Goal: Task Accomplishment & Management: Manage account settings

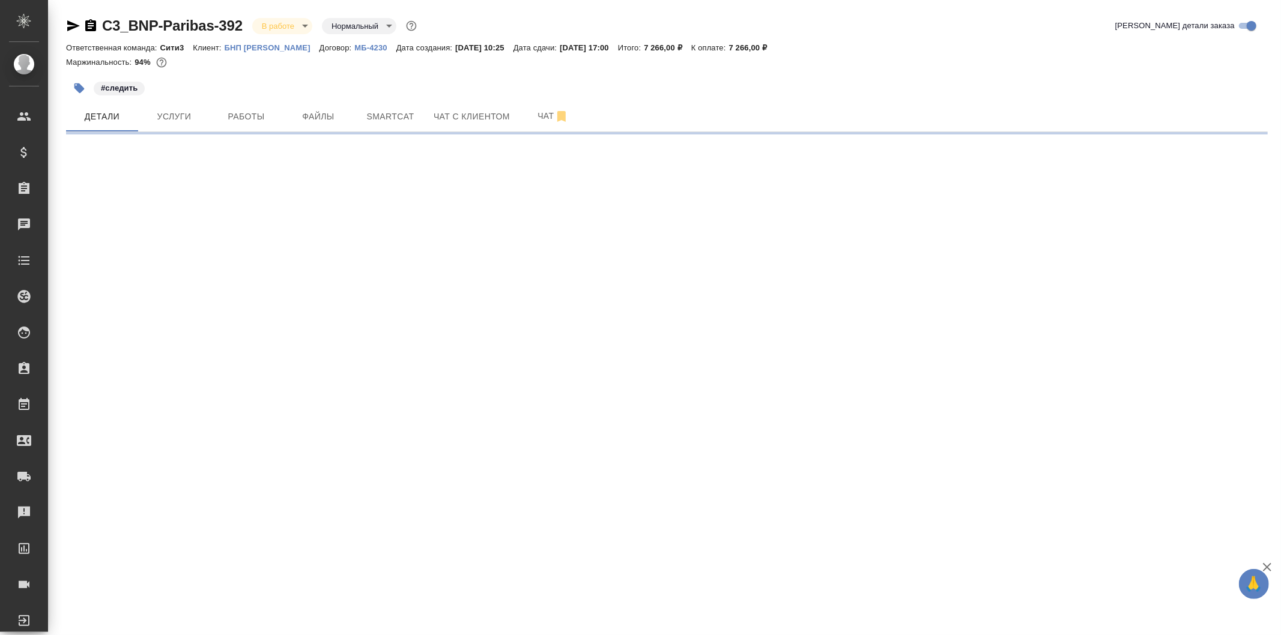
select select "RU"
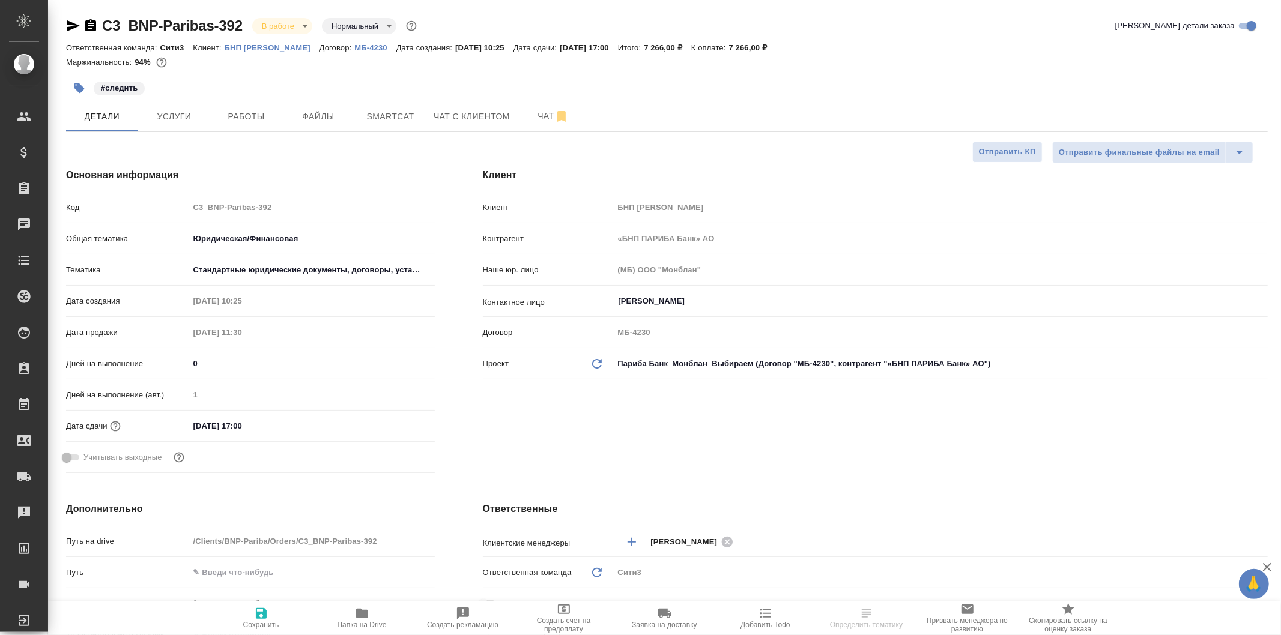
type textarea "x"
type input "Тарабановская Анастасия"
type textarea "x"
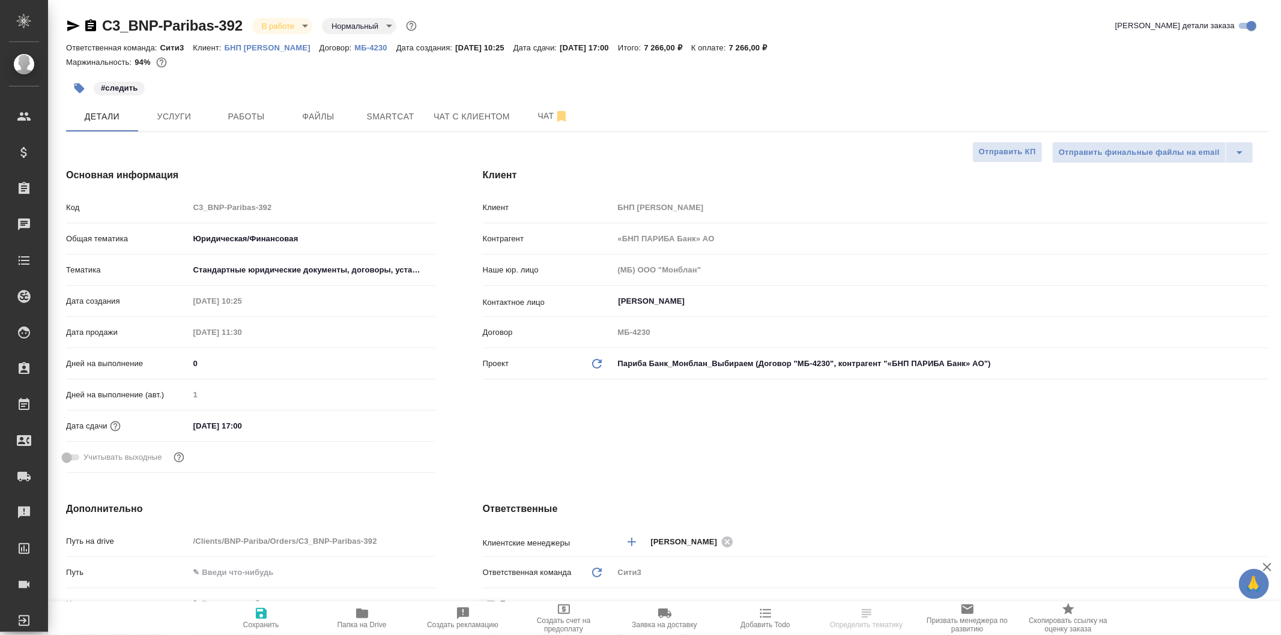
type textarea "x"
select select "RU"
type textarea "x"
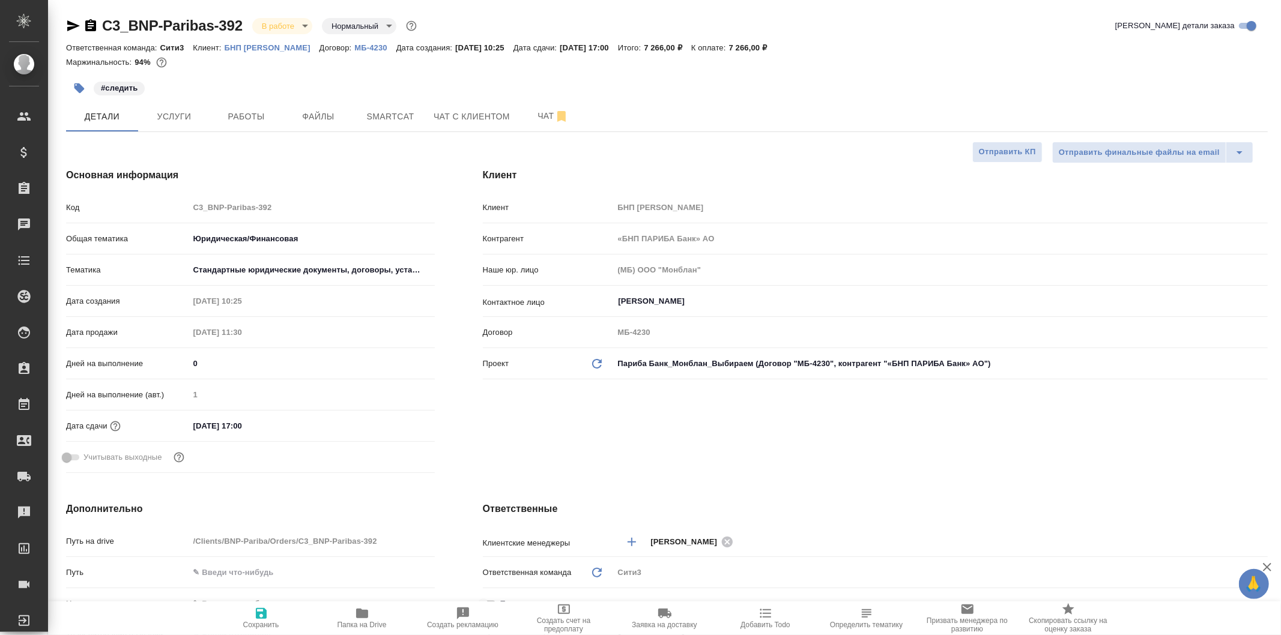
type textarea "x"
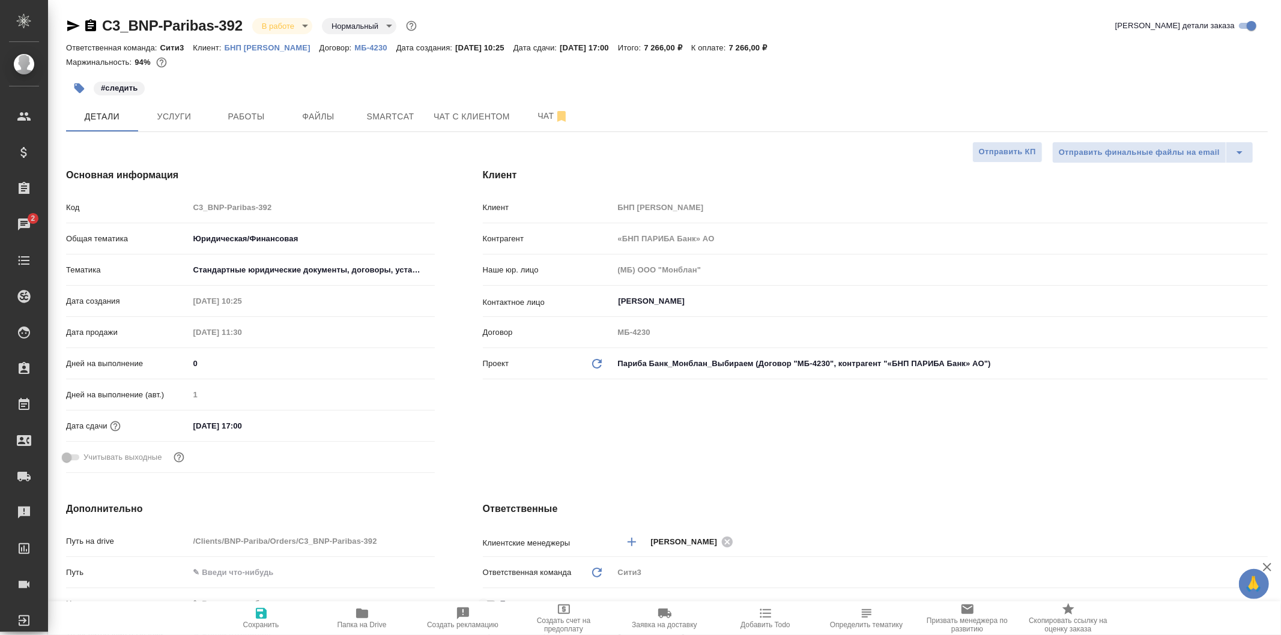
type textarea "x"
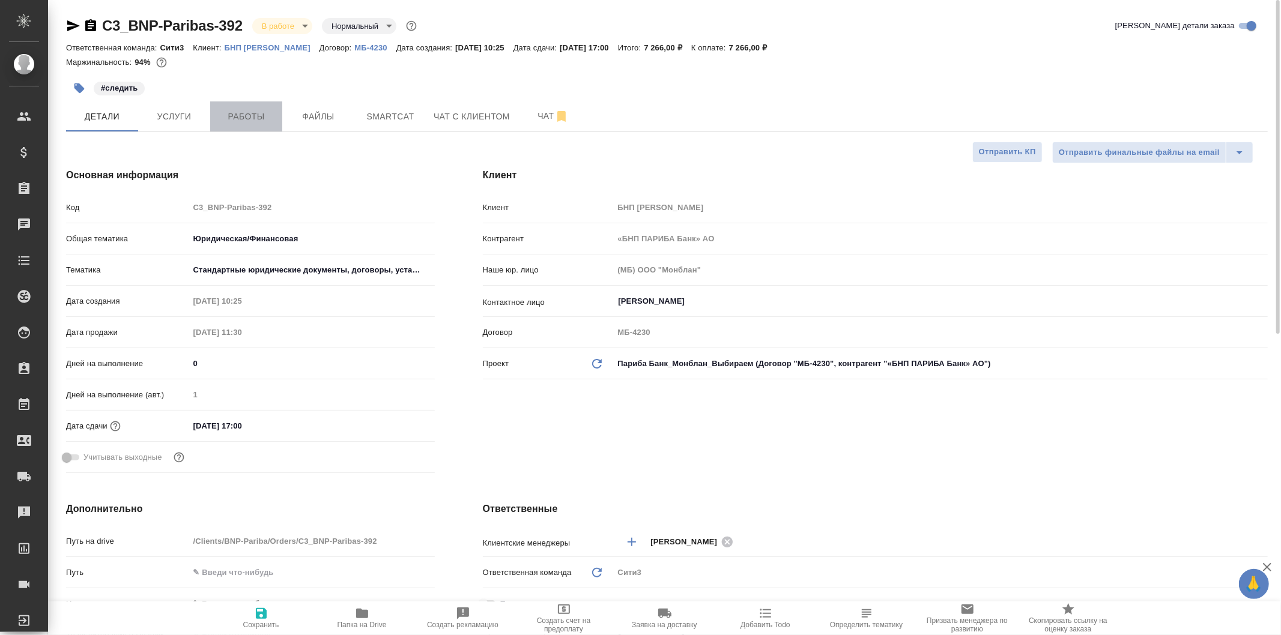
click at [223, 115] on span "Работы" at bounding box center [246, 116] width 58 height 15
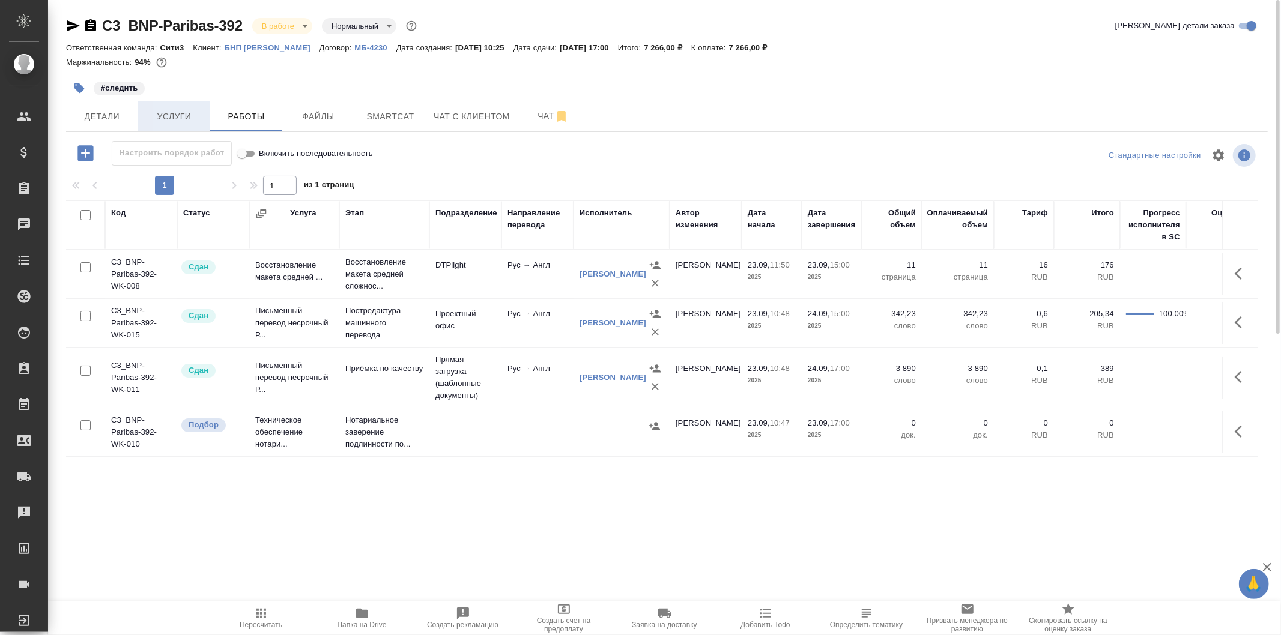
click at [184, 117] on span "Услуги" at bounding box center [174, 116] width 58 height 15
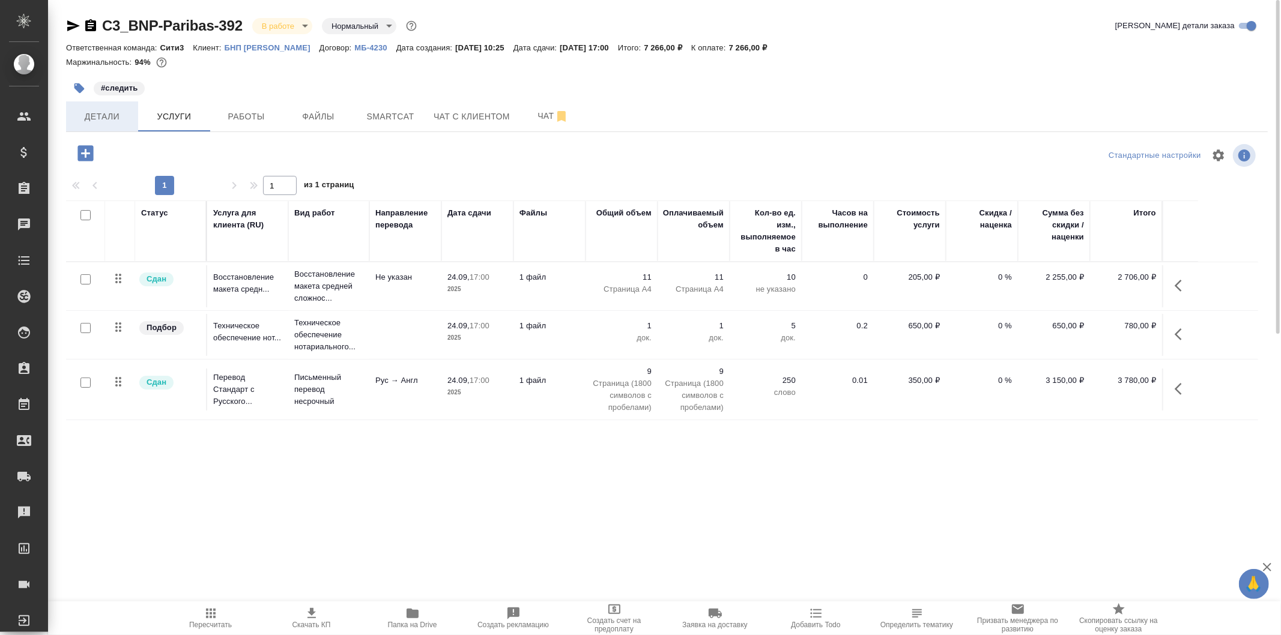
click at [98, 111] on span "Детали" at bounding box center [102, 116] width 58 height 15
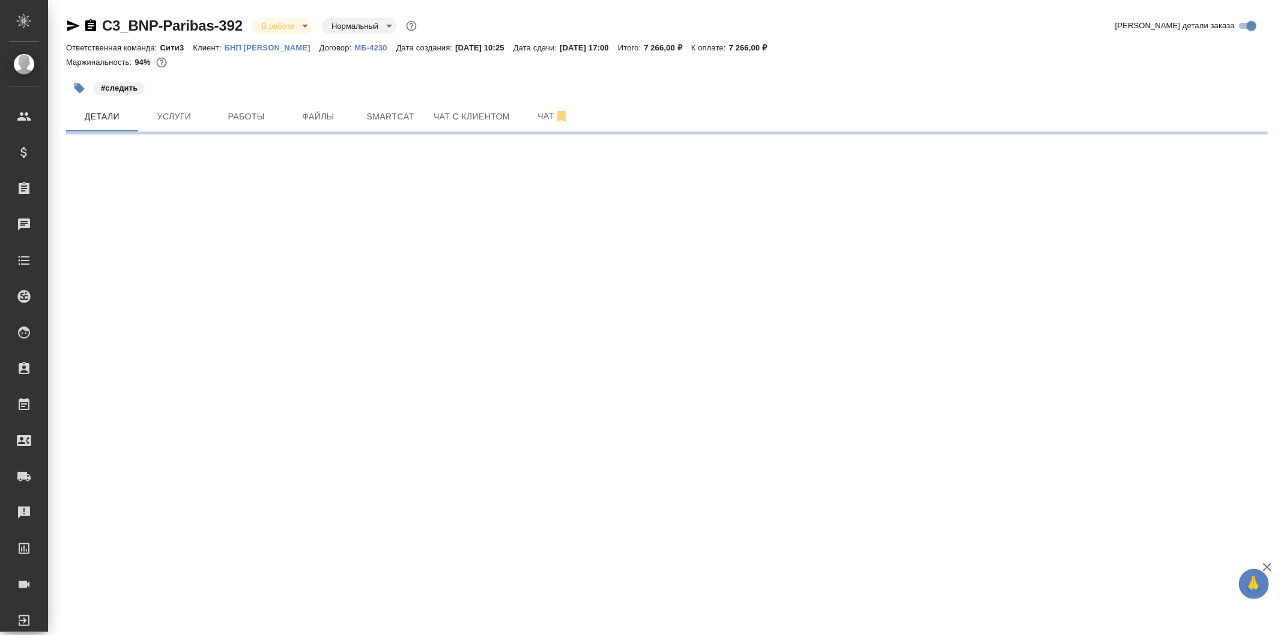
select select "RU"
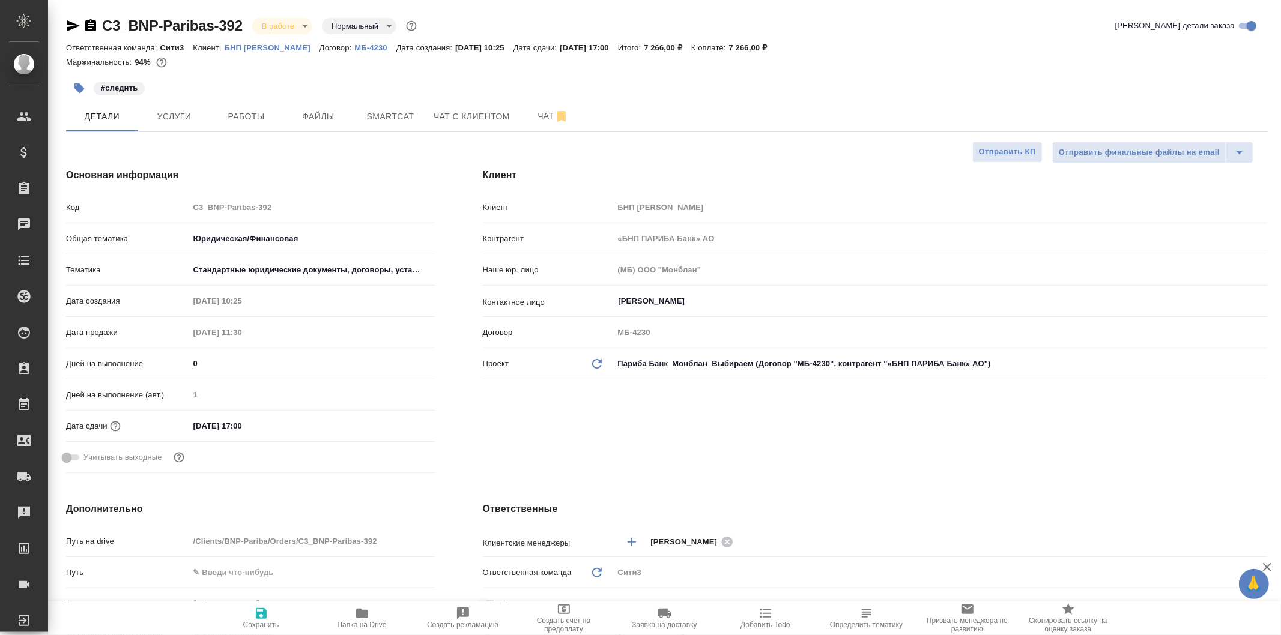
type textarea "x"
click at [343, 117] on span "Файлы" at bounding box center [319, 116] width 58 height 15
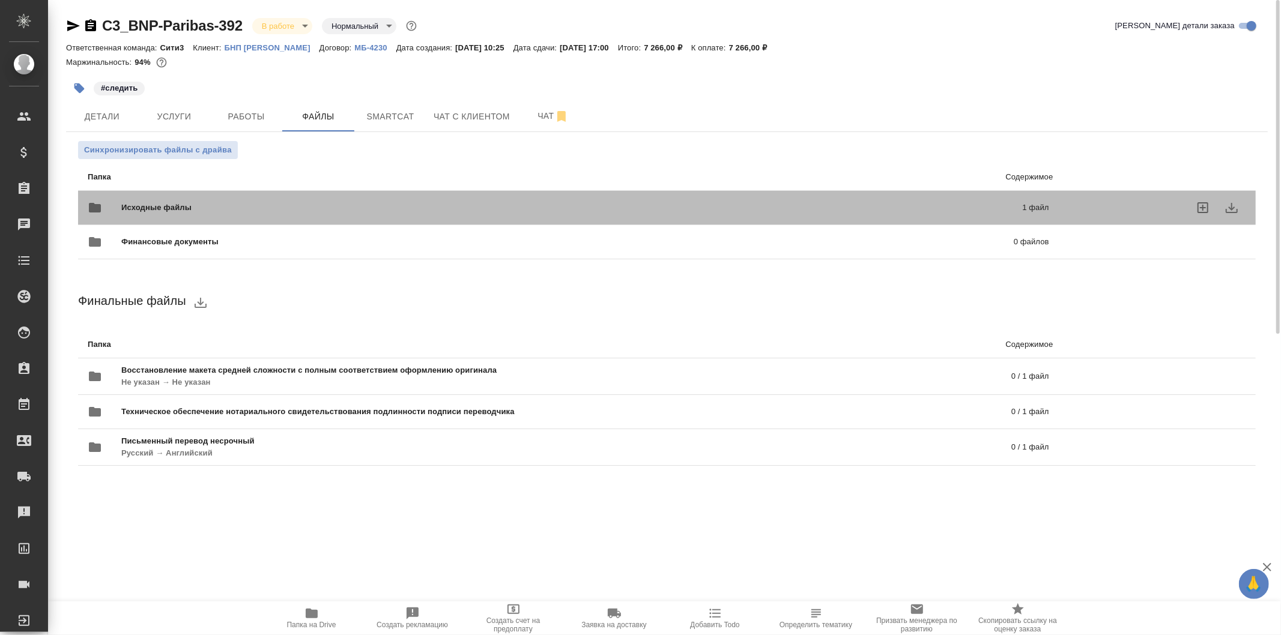
click at [398, 192] on div "Исходные файлы 1 файл" at bounding box center [569, 207] width 986 height 53
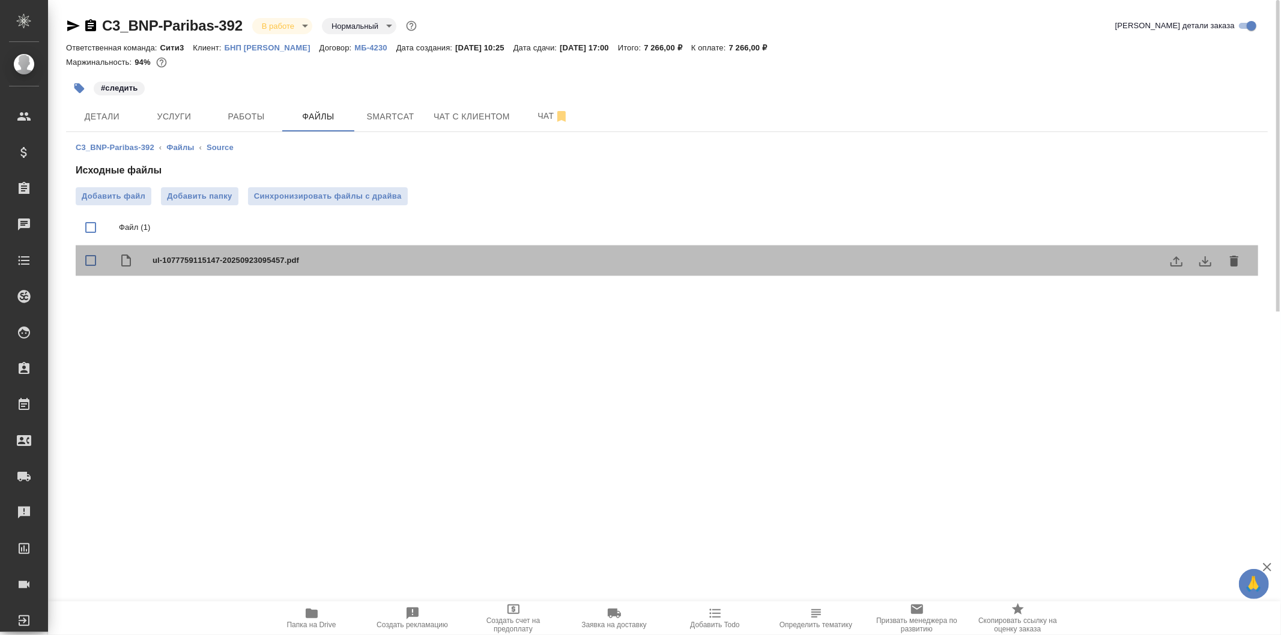
click at [860, 259] on span "ul-1077759115147-20250923095457.pdf" at bounding box center [691, 261] width 1077 height 12
checkbox input "true"
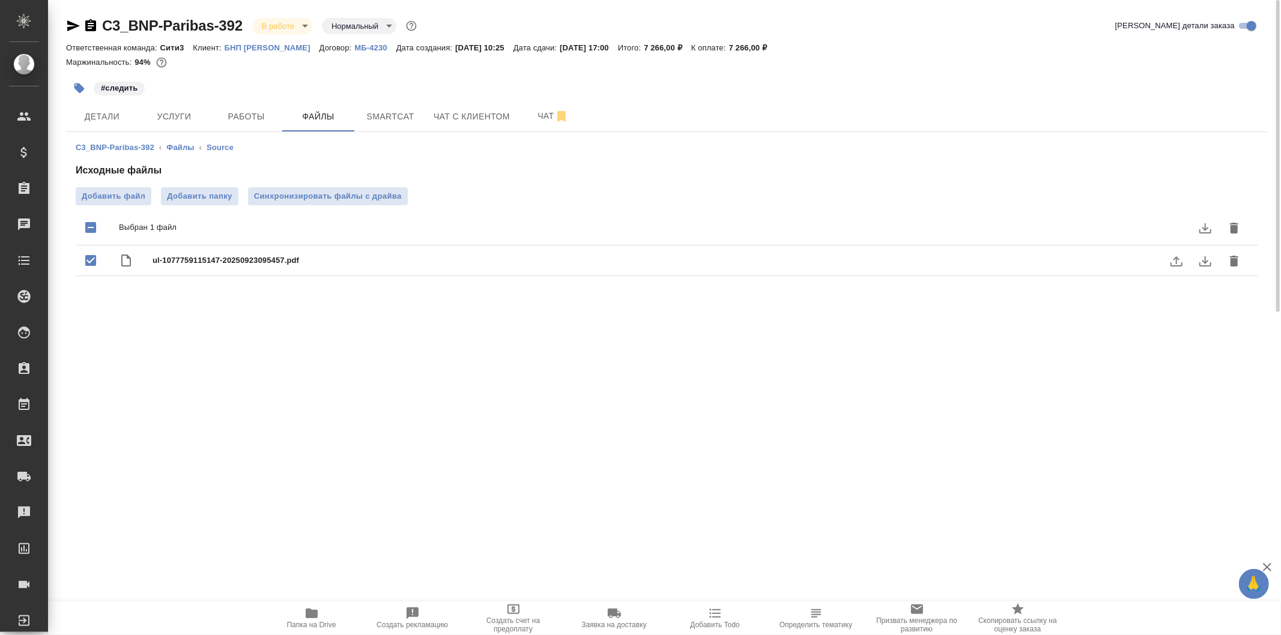
click at [1213, 259] on button "download" at bounding box center [1205, 261] width 29 height 29
click at [241, 116] on span "Работы" at bounding box center [246, 116] width 58 height 15
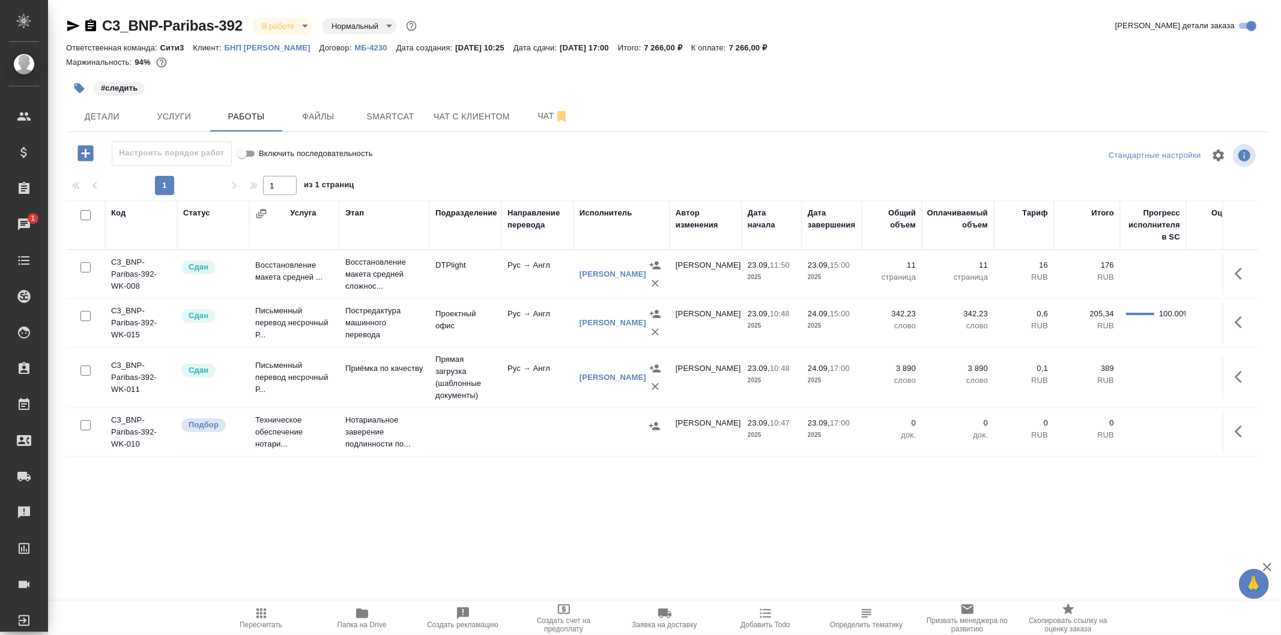
click at [596, 423] on div at bounding box center [622, 426] width 84 height 18
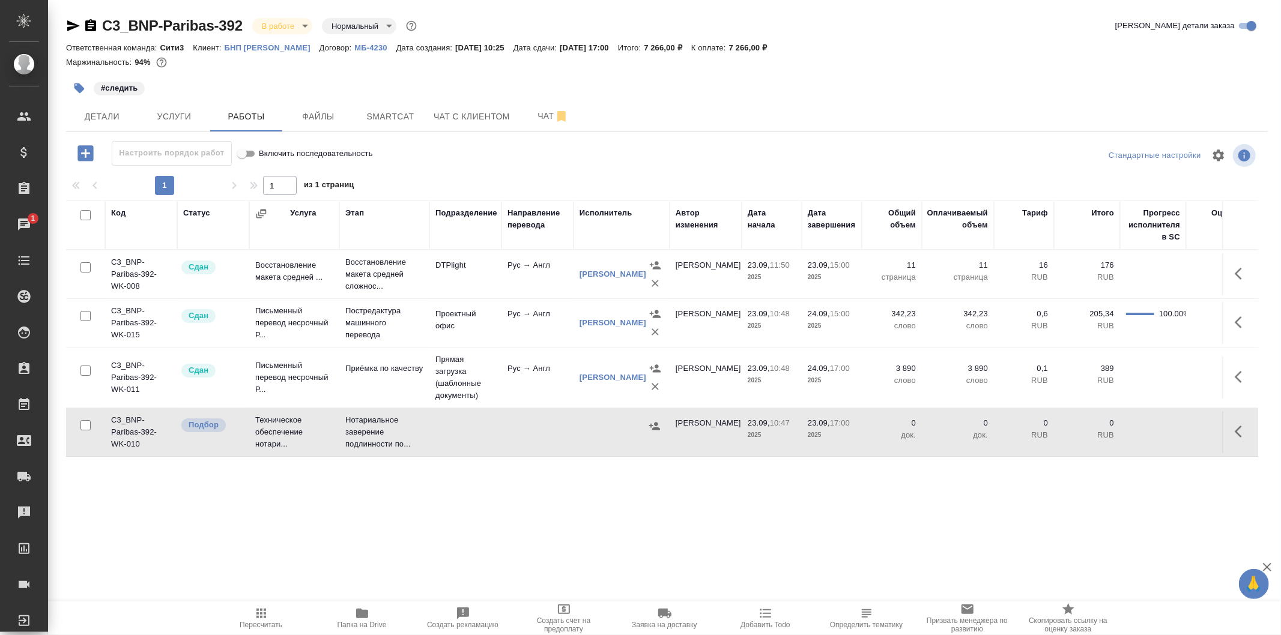
click at [596, 423] on div at bounding box center [622, 426] width 84 height 18
click at [607, 429] on div at bounding box center [622, 426] width 84 height 18
click at [267, 615] on icon "button" at bounding box center [261, 614] width 14 height 14
type input "completed"
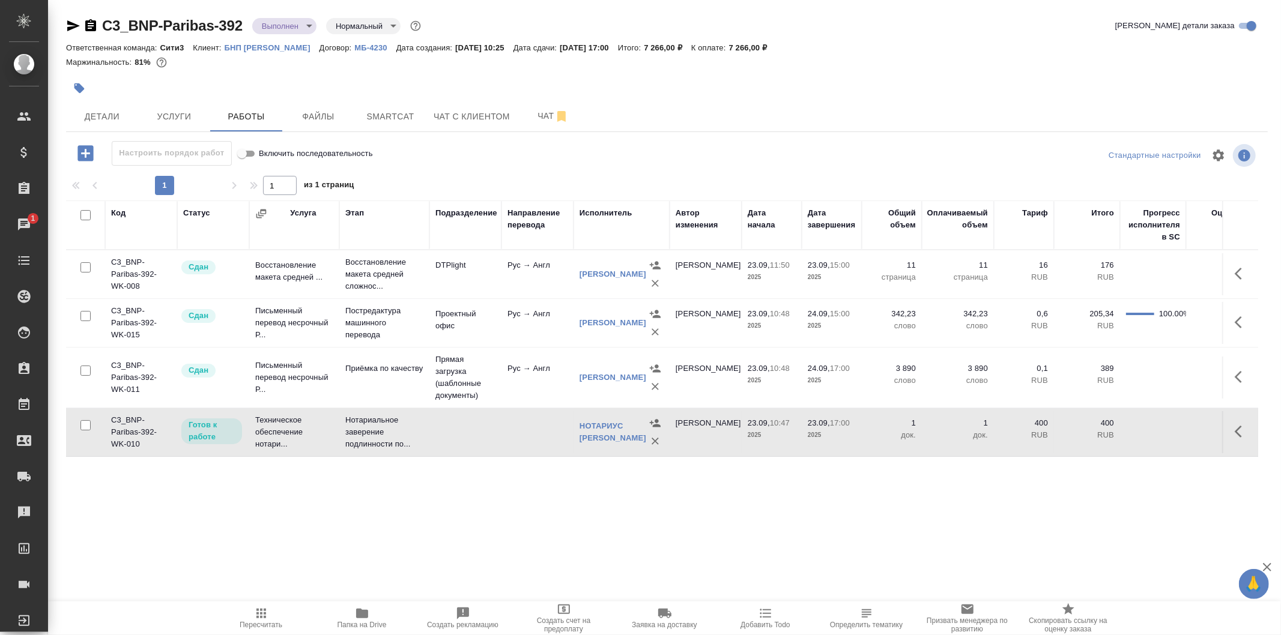
scroll to position [8, 0]
click at [165, 122] on span "Услуги" at bounding box center [174, 116] width 58 height 15
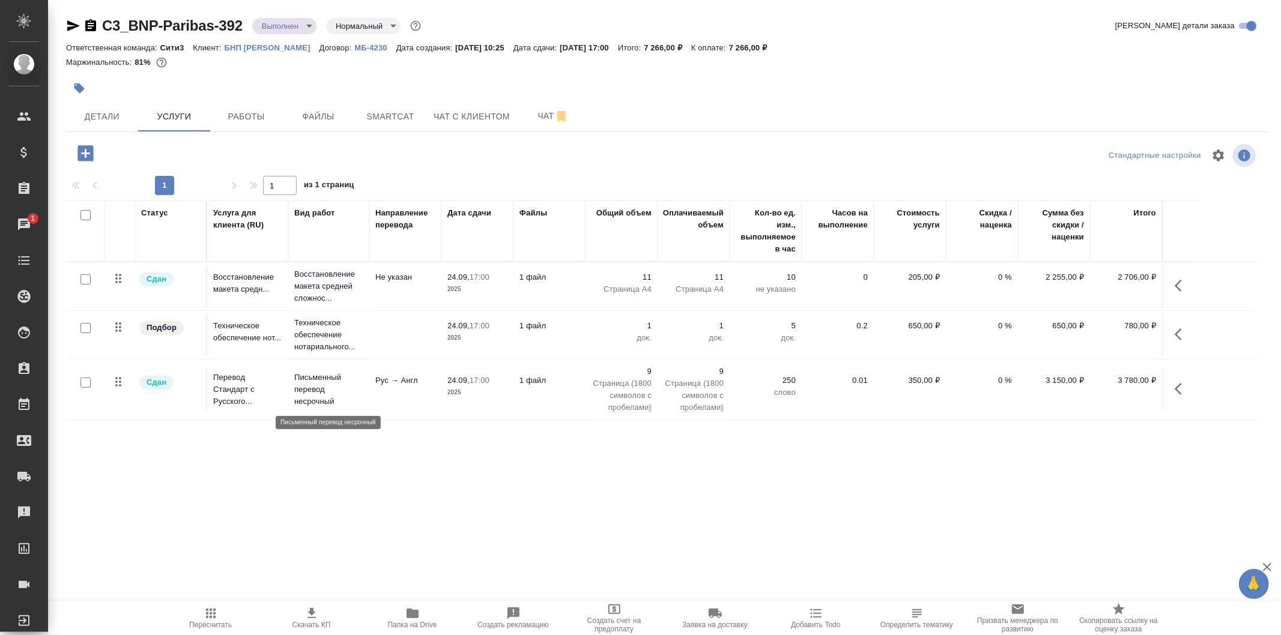
click at [347, 398] on p "Письменный перевод несрочный" at bounding box center [328, 390] width 69 height 36
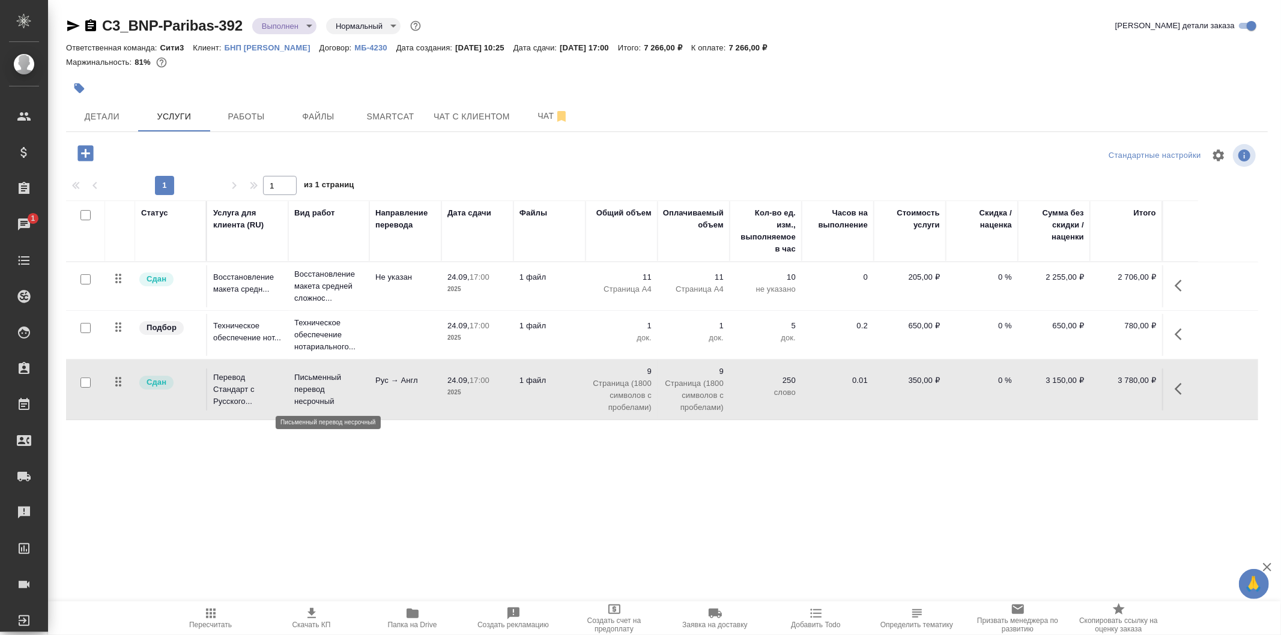
click at [347, 398] on p "Письменный перевод несрочный" at bounding box center [328, 390] width 69 height 36
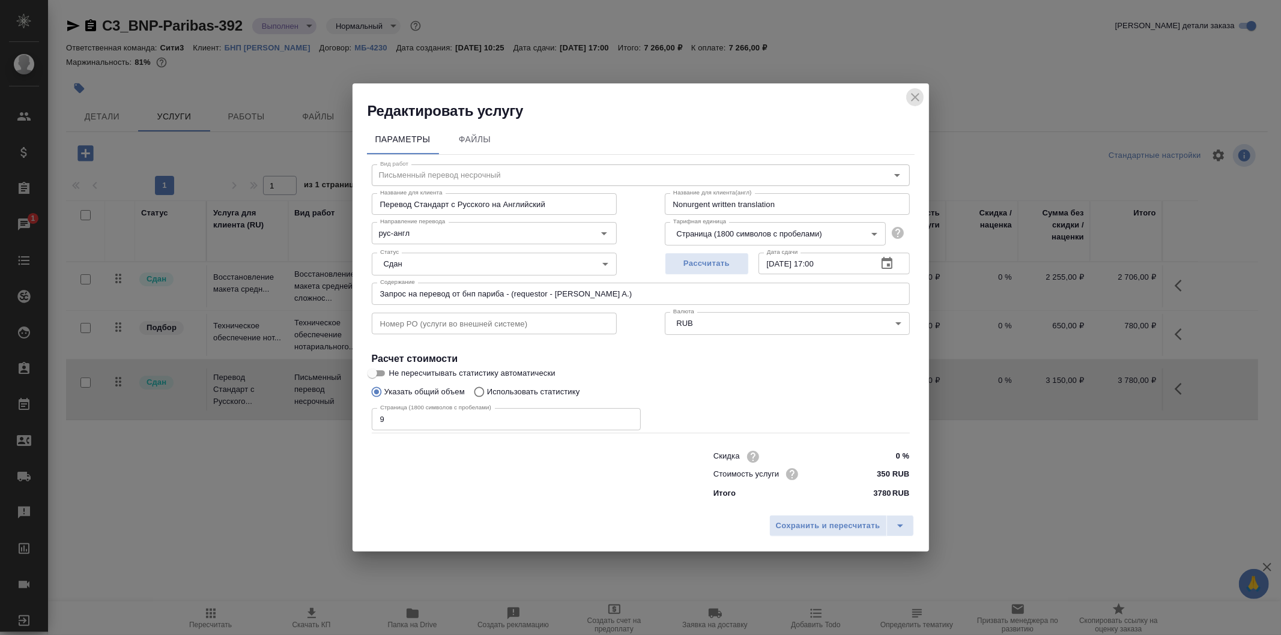
click at [920, 93] on icon "close" at bounding box center [915, 97] width 14 height 14
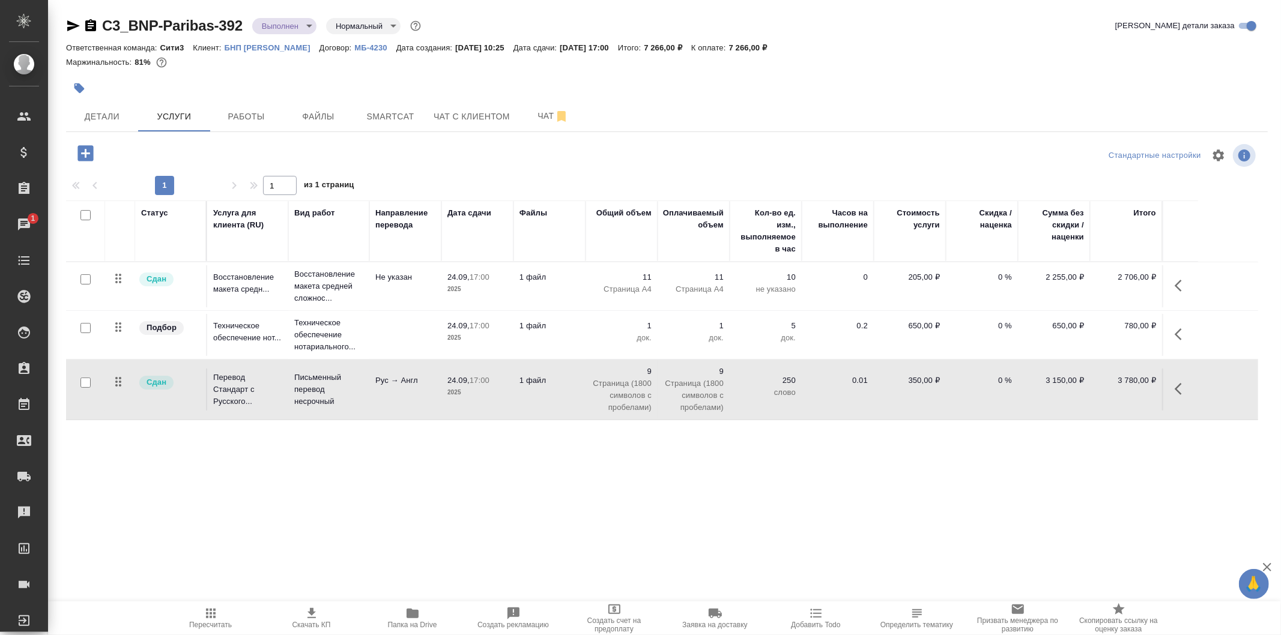
click at [567, 387] on td "1 файл" at bounding box center [550, 390] width 72 height 42
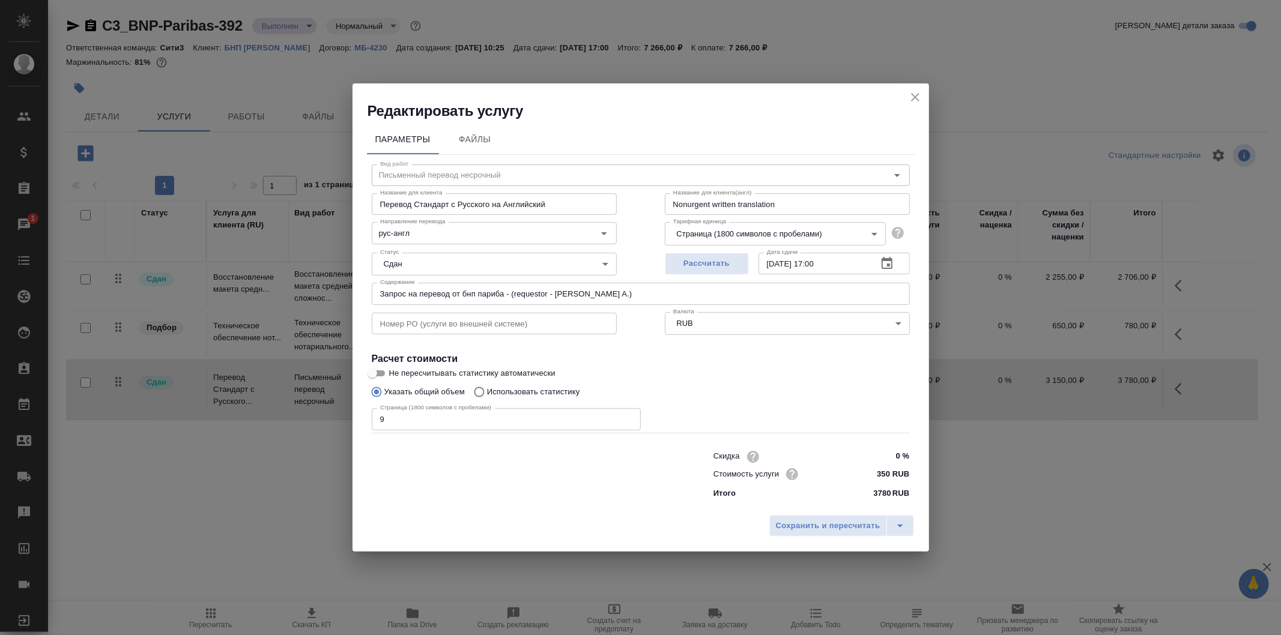
click at [920, 103] on icon "close" at bounding box center [915, 97] width 14 height 14
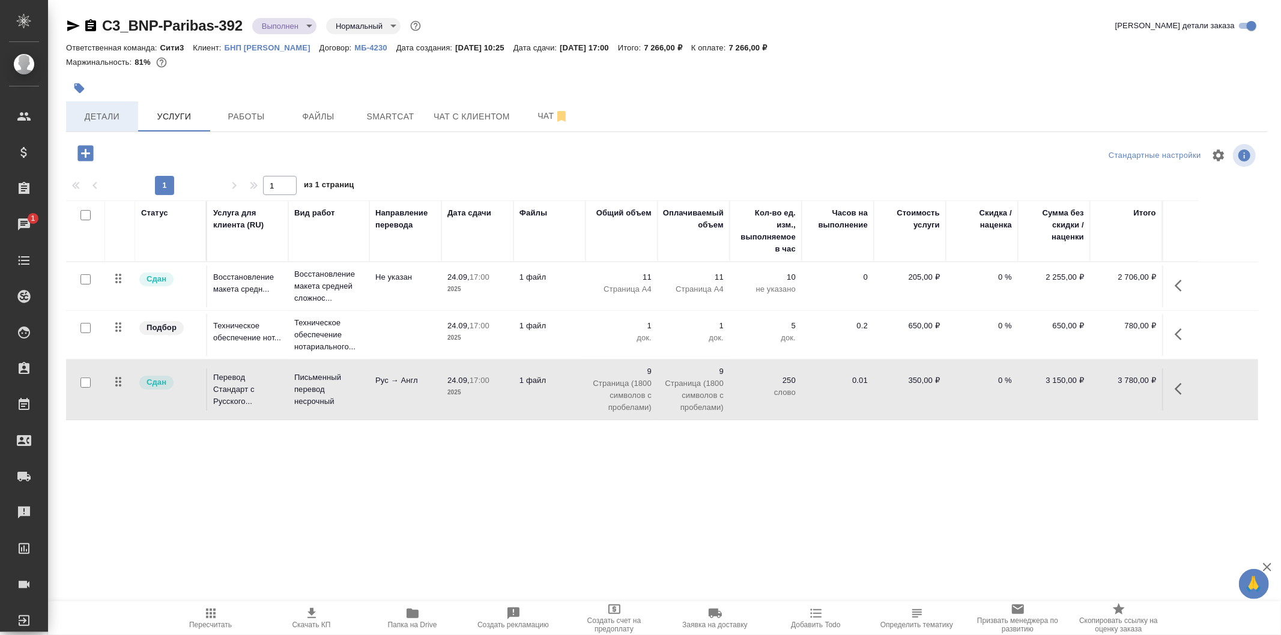
click at [128, 112] on span "Детали" at bounding box center [102, 116] width 58 height 15
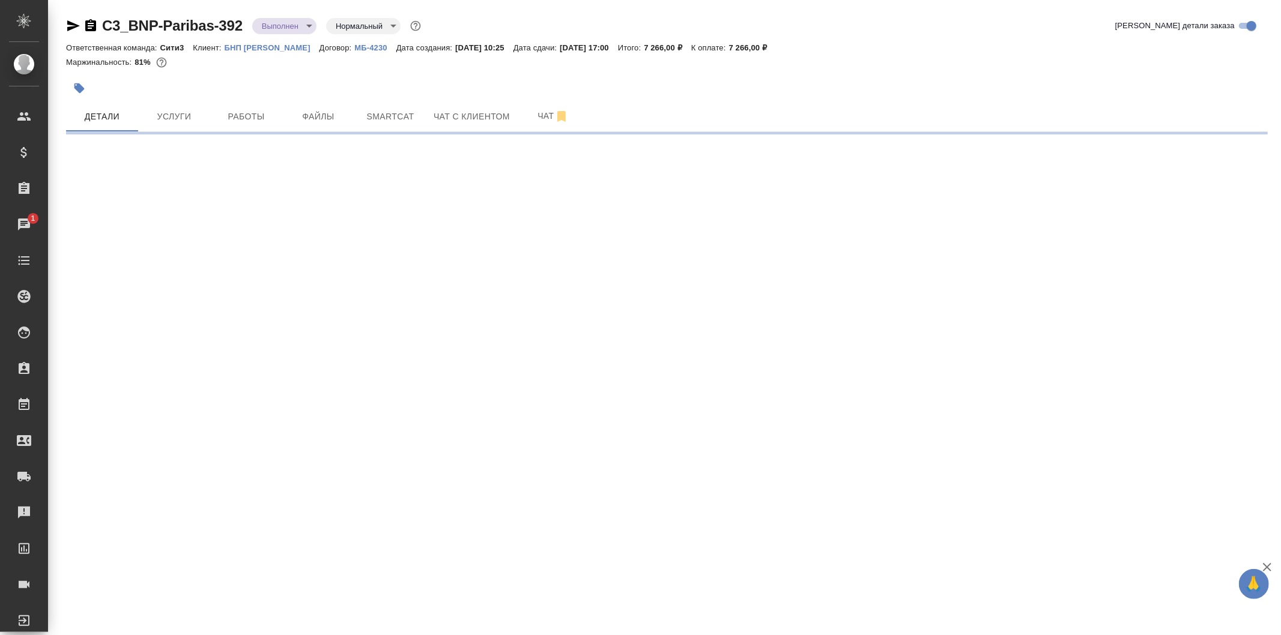
select select "RU"
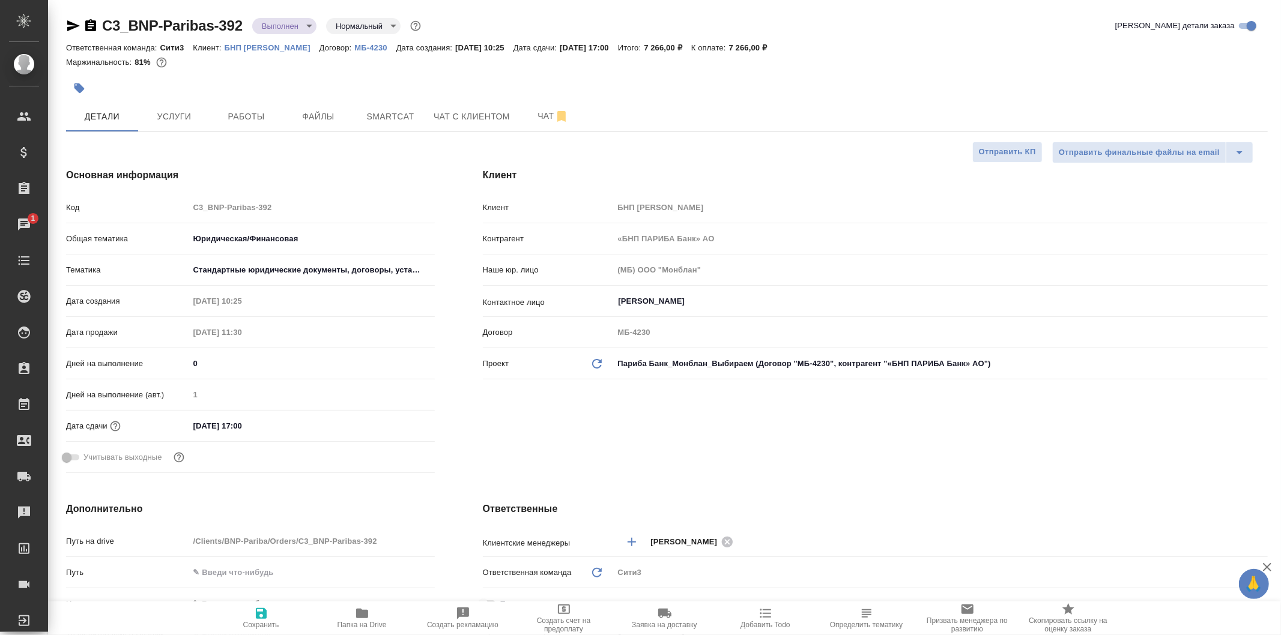
type textarea "x"
click at [173, 104] on button "Услуги" at bounding box center [174, 117] width 72 height 30
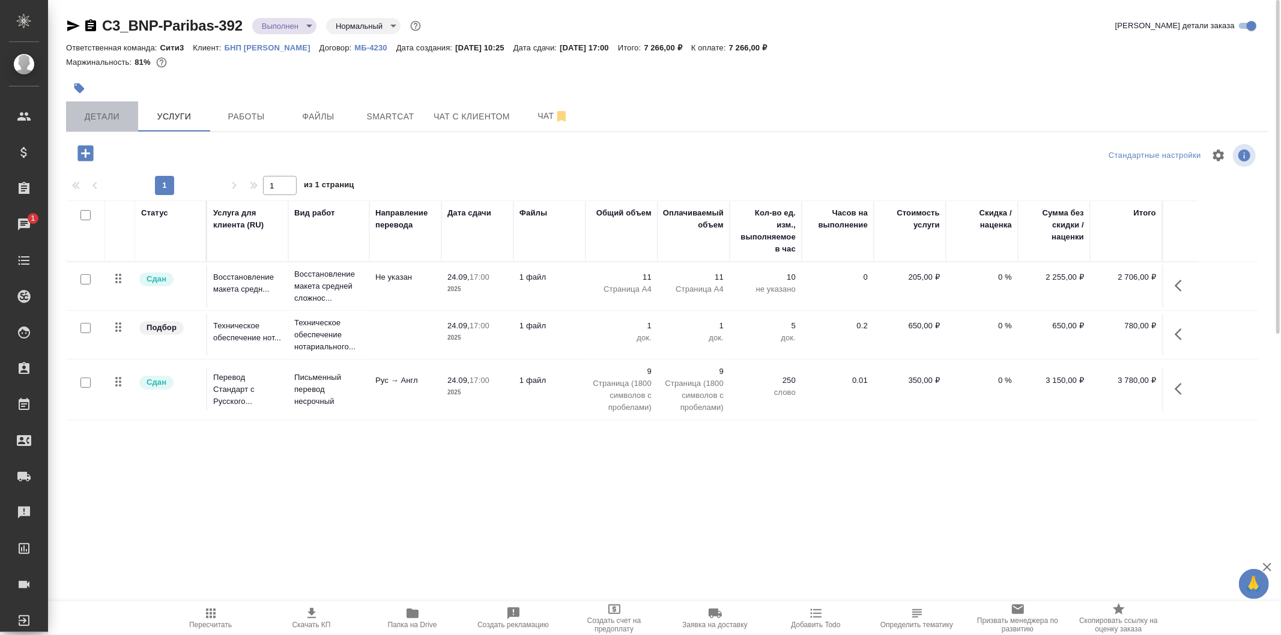
click at [119, 122] on span "Детали" at bounding box center [102, 116] width 58 height 15
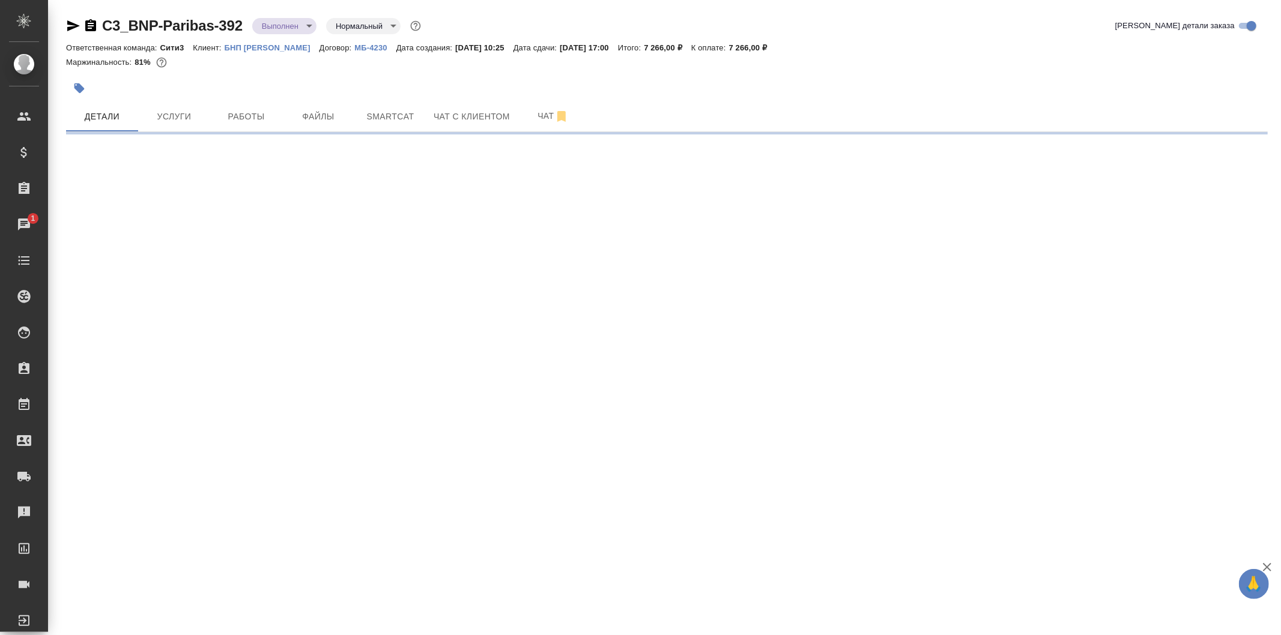
select select "RU"
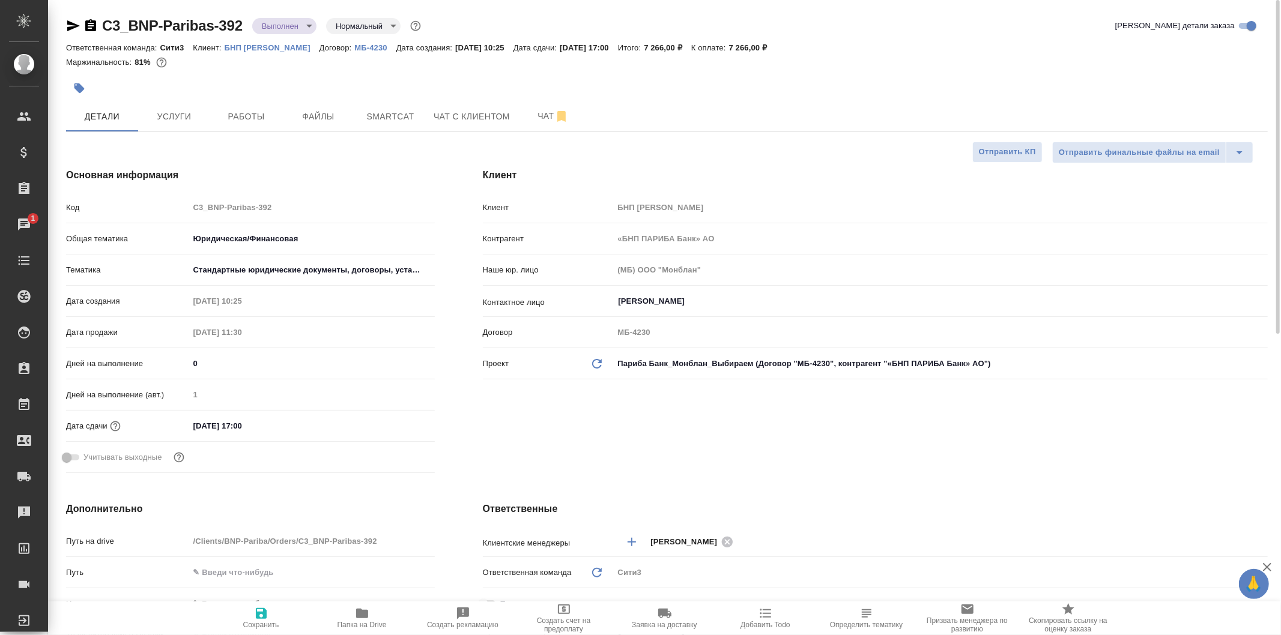
type textarea "x"
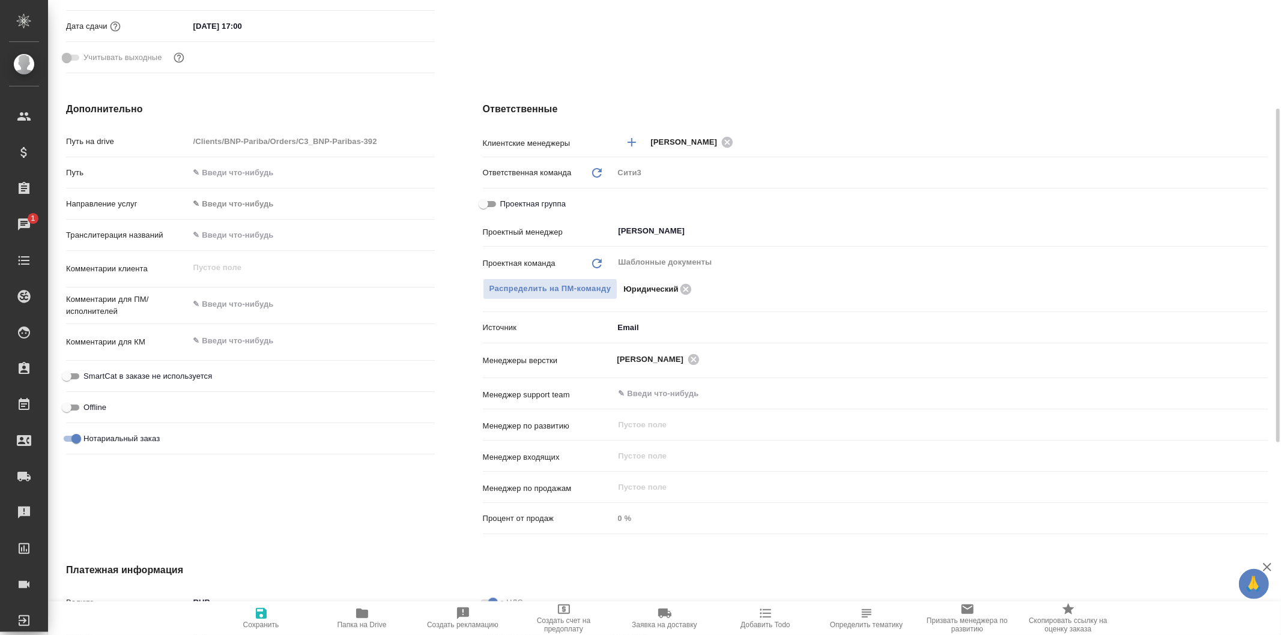
scroll to position [467, 0]
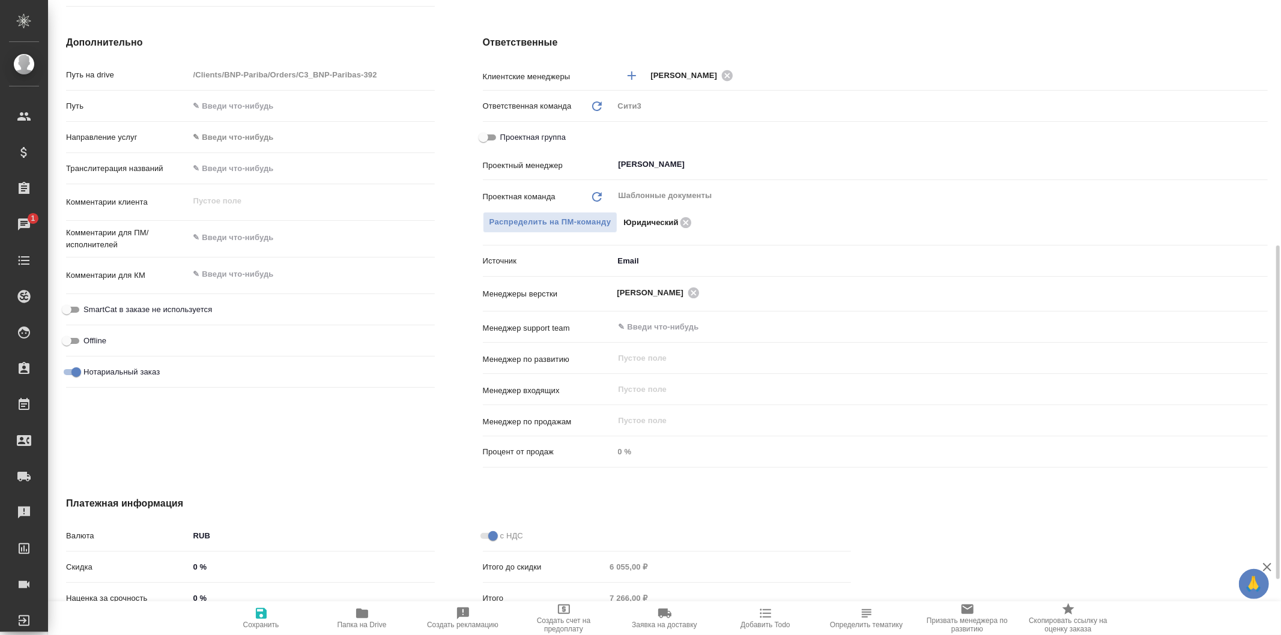
click at [490, 130] on input "Проектная группа" at bounding box center [483, 137] width 43 height 14
checkbox input "true"
type textarea "x"
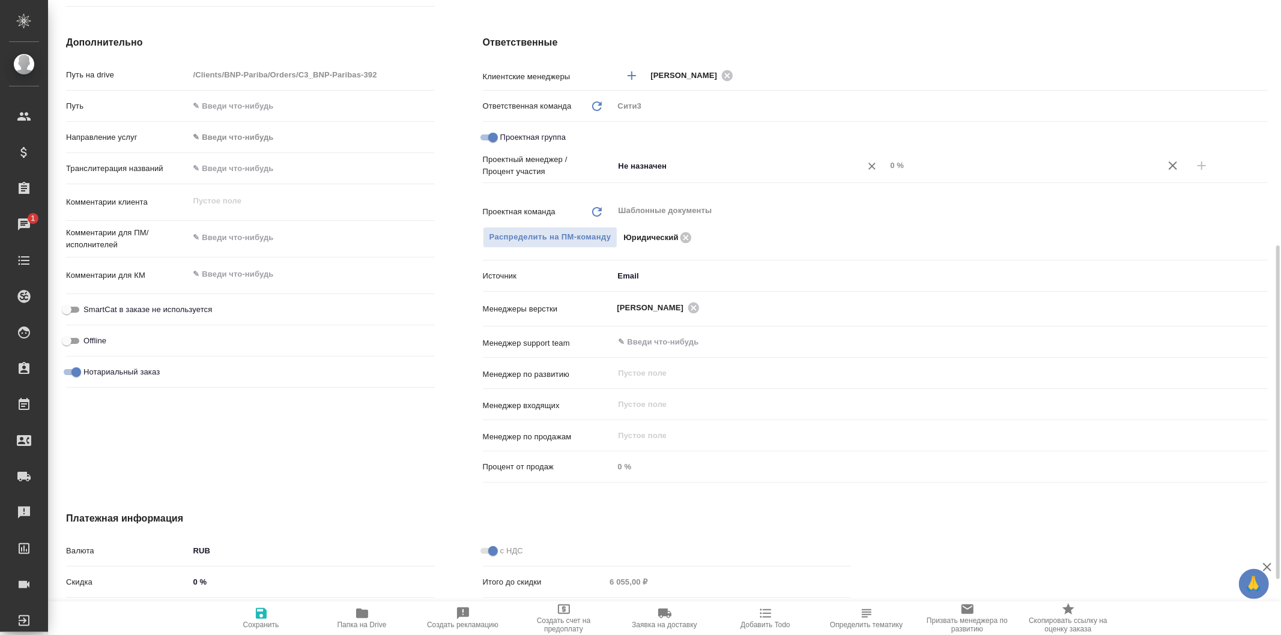
click at [800, 166] on input "Не назначен" at bounding box center [729, 166] width 225 height 14
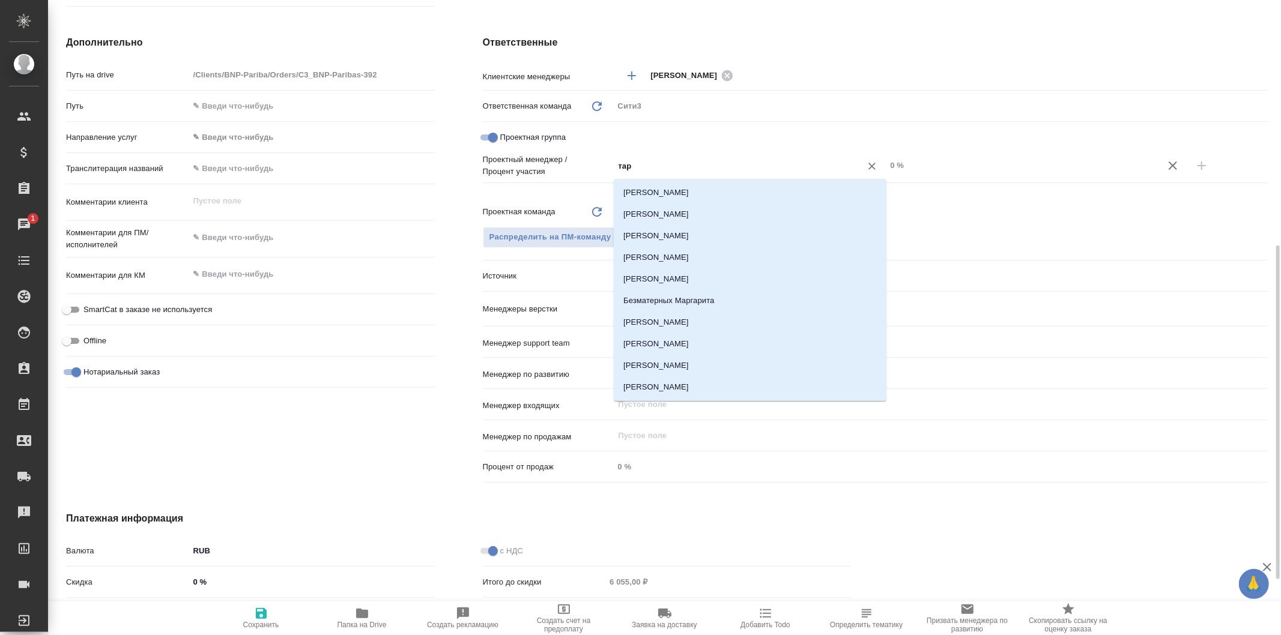
type input "тара"
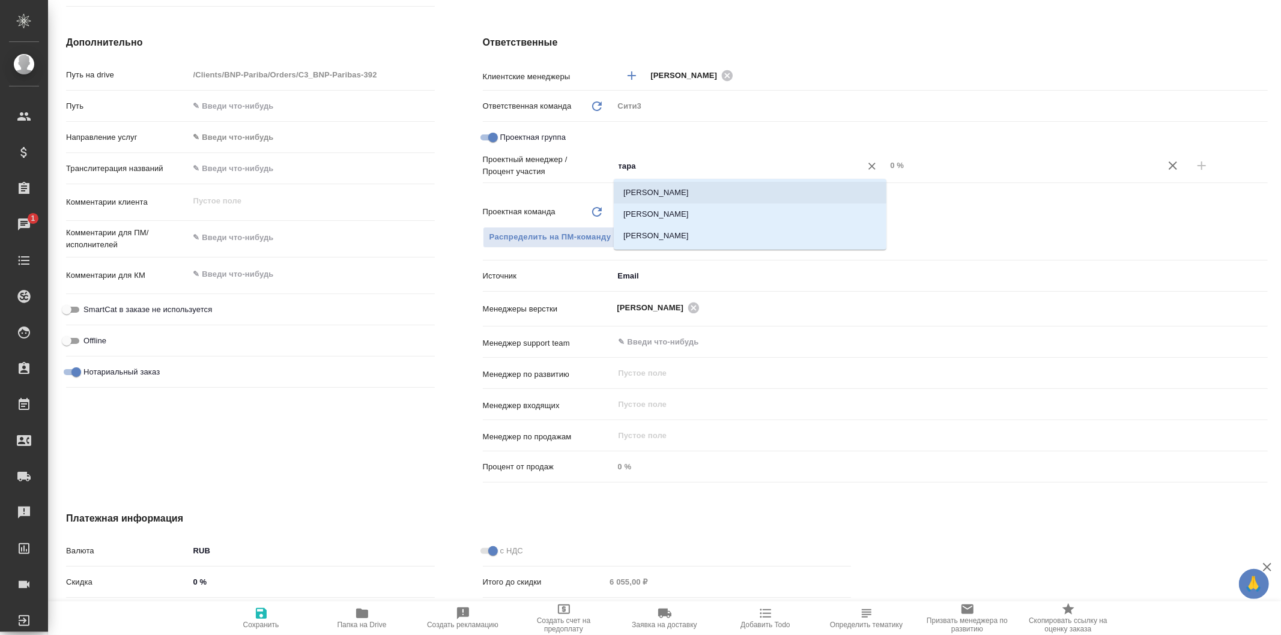
click at [814, 187] on li "[PERSON_NAME]" at bounding box center [750, 193] width 273 height 22
type textarea "x"
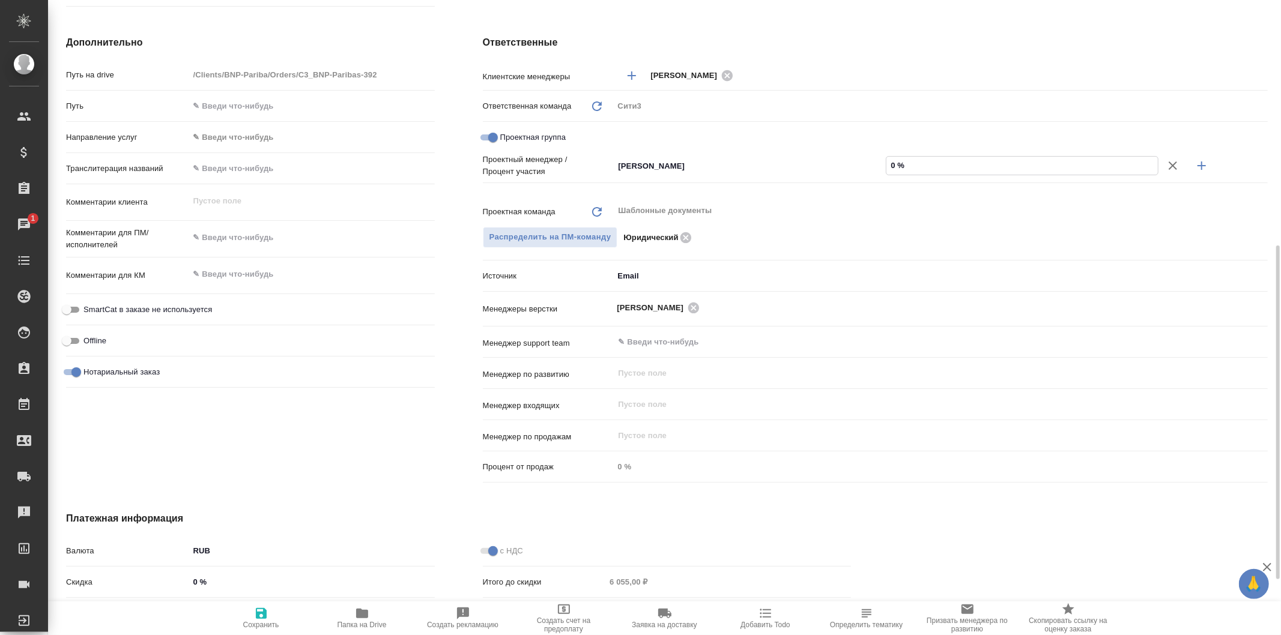
click at [896, 160] on input "0 %" at bounding box center [1022, 165] width 271 height 17
type textarea "x"
type input "9 %"
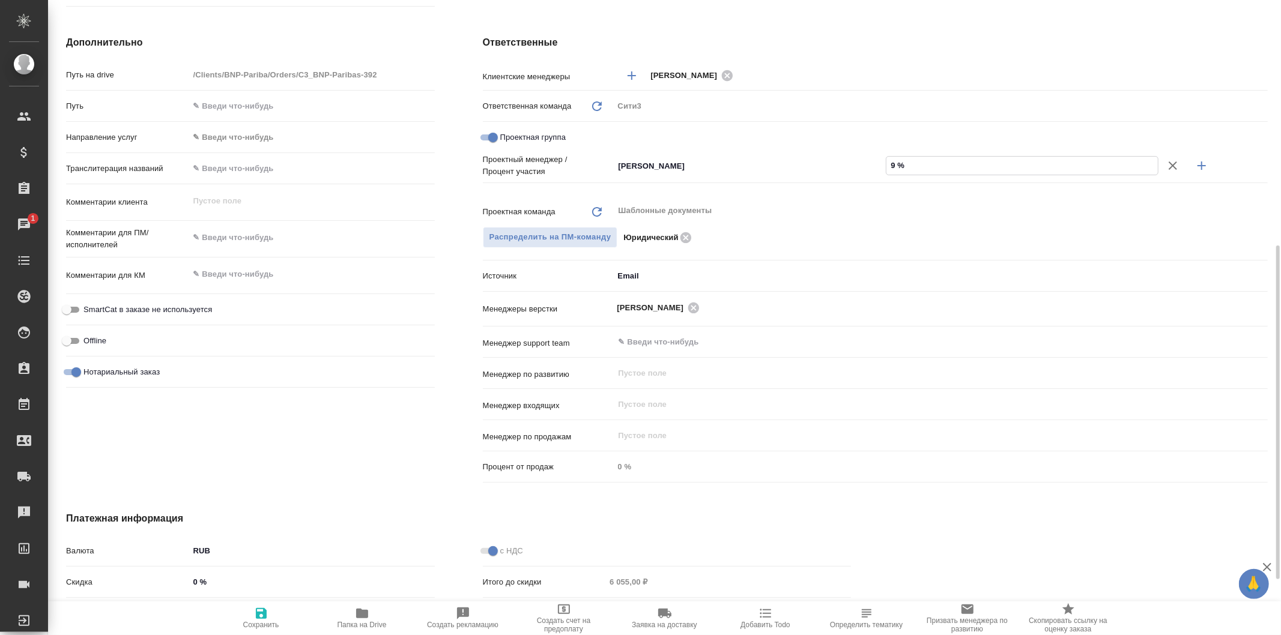
type textarea "x"
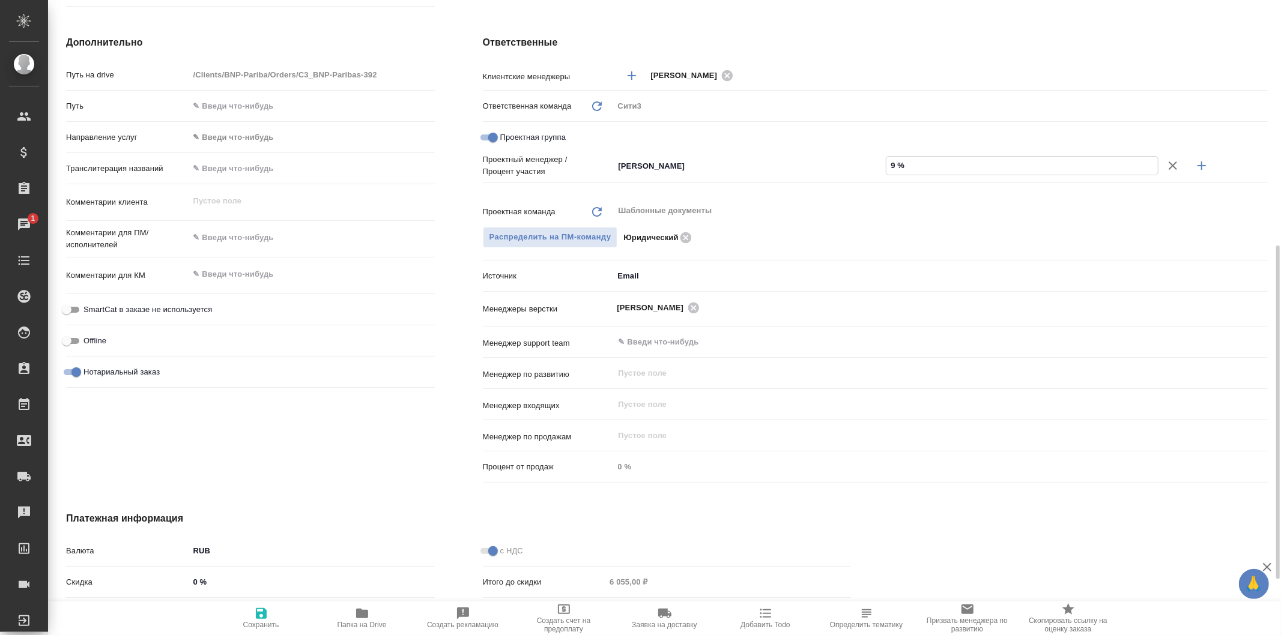
type textarea "x"
type input "90 %"
click at [1202, 165] on icon "button" at bounding box center [1202, 166] width 8 height 8
type textarea "x"
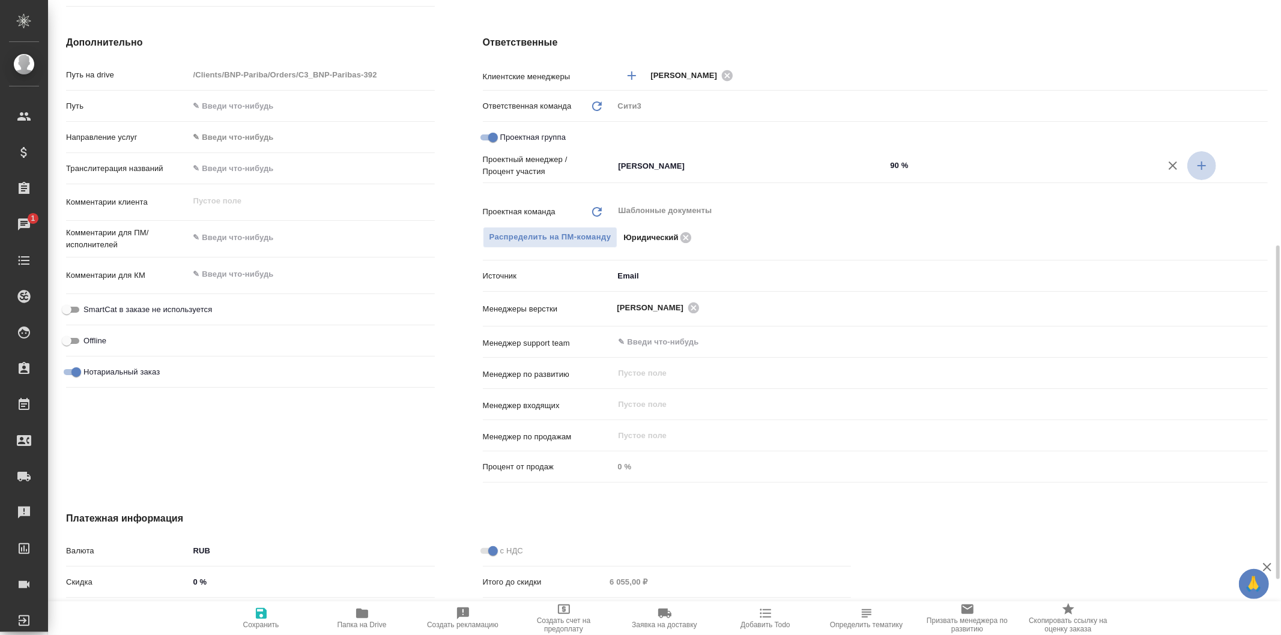
type textarea "x"
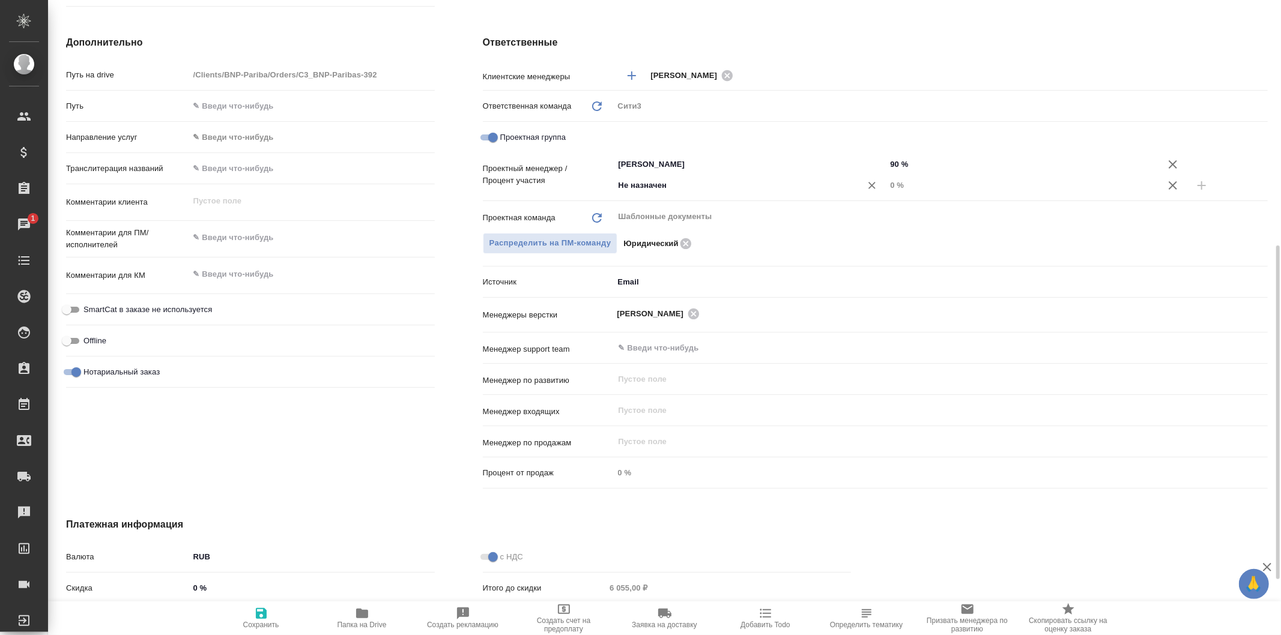
click at [781, 192] on input "Не назначен" at bounding box center [729, 185] width 225 height 14
type input "галиш"
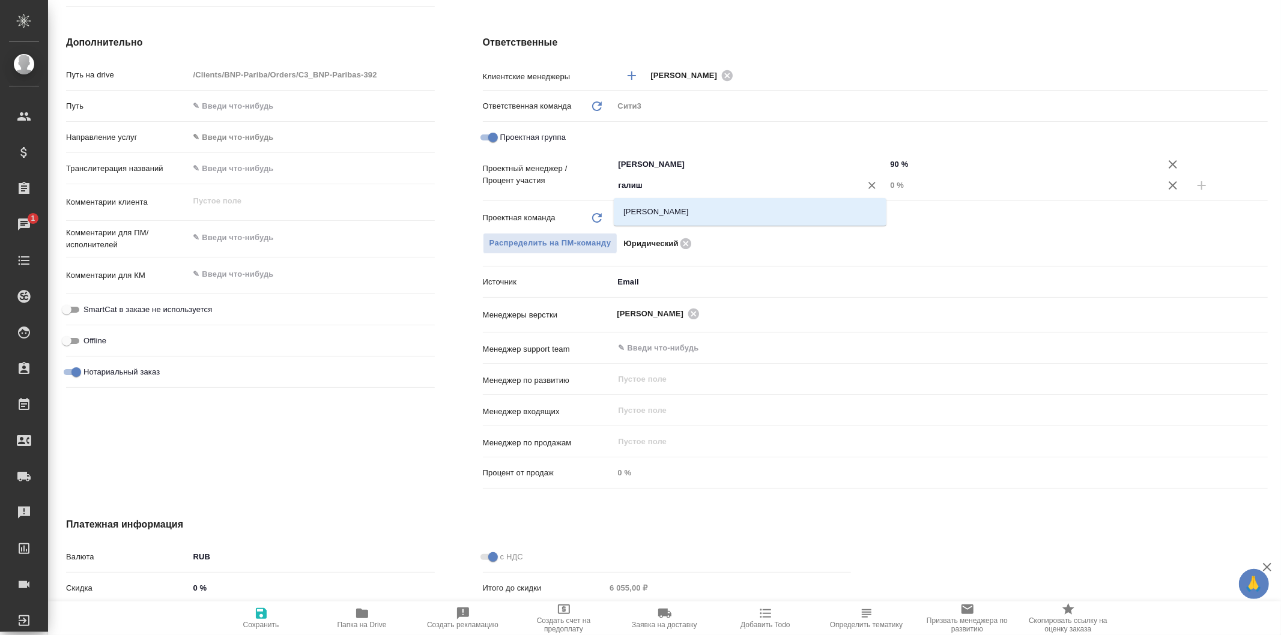
click at [787, 201] on div "[PERSON_NAME]" at bounding box center [750, 212] width 273 height 28
click at [823, 219] on li "[PERSON_NAME]" at bounding box center [750, 212] width 273 height 22
type textarea "x"
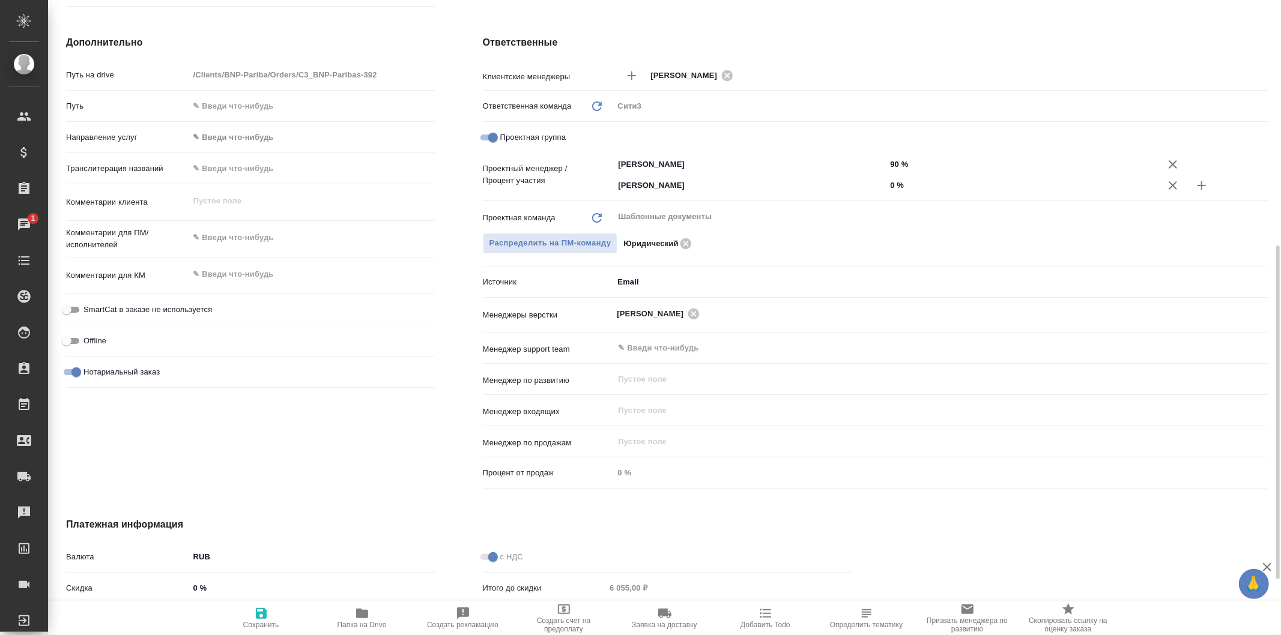
click at [894, 185] on input "0 %" at bounding box center [1022, 185] width 273 height 17
type textarea "x"
type input "10 %"
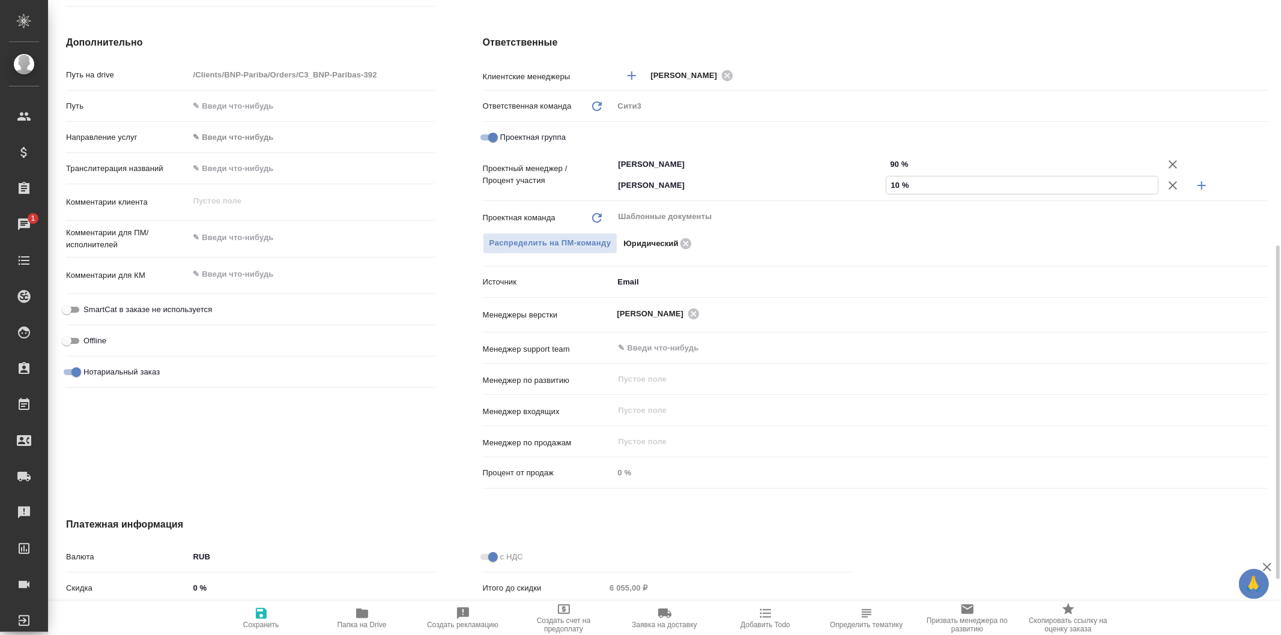
click at [1041, 239] on div "Юридический" at bounding box center [945, 243] width 644 height 13
click at [268, 611] on icon "button" at bounding box center [261, 614] width 14 height 14
type textarea "x"
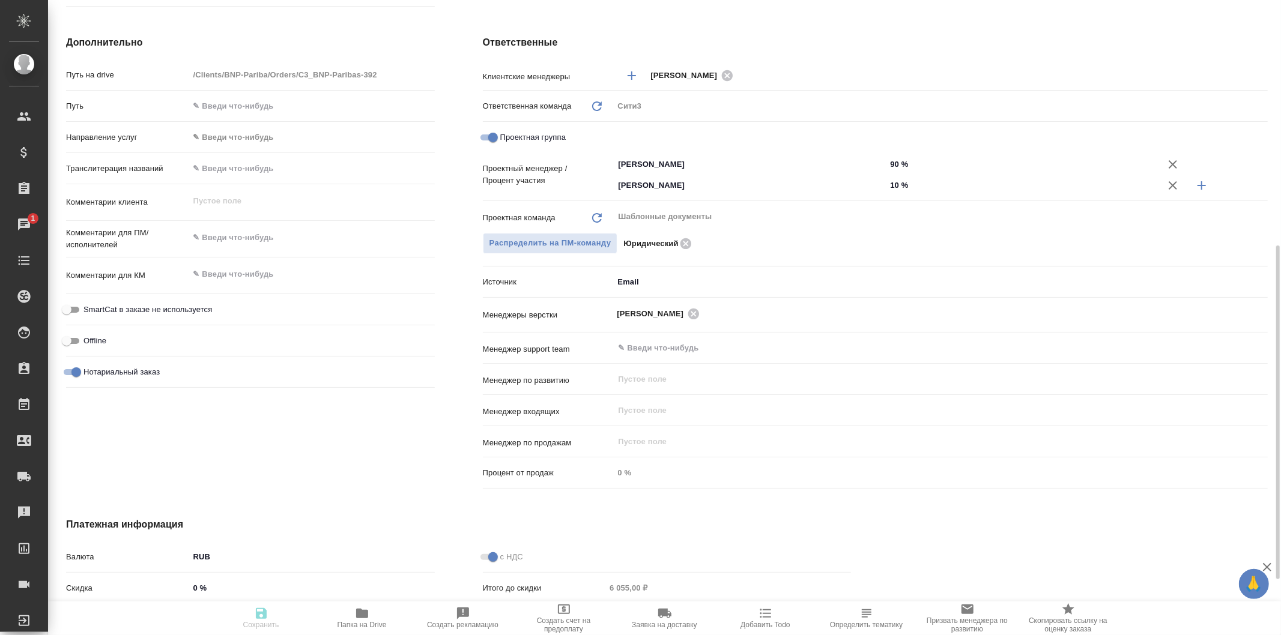
type textarea "x"
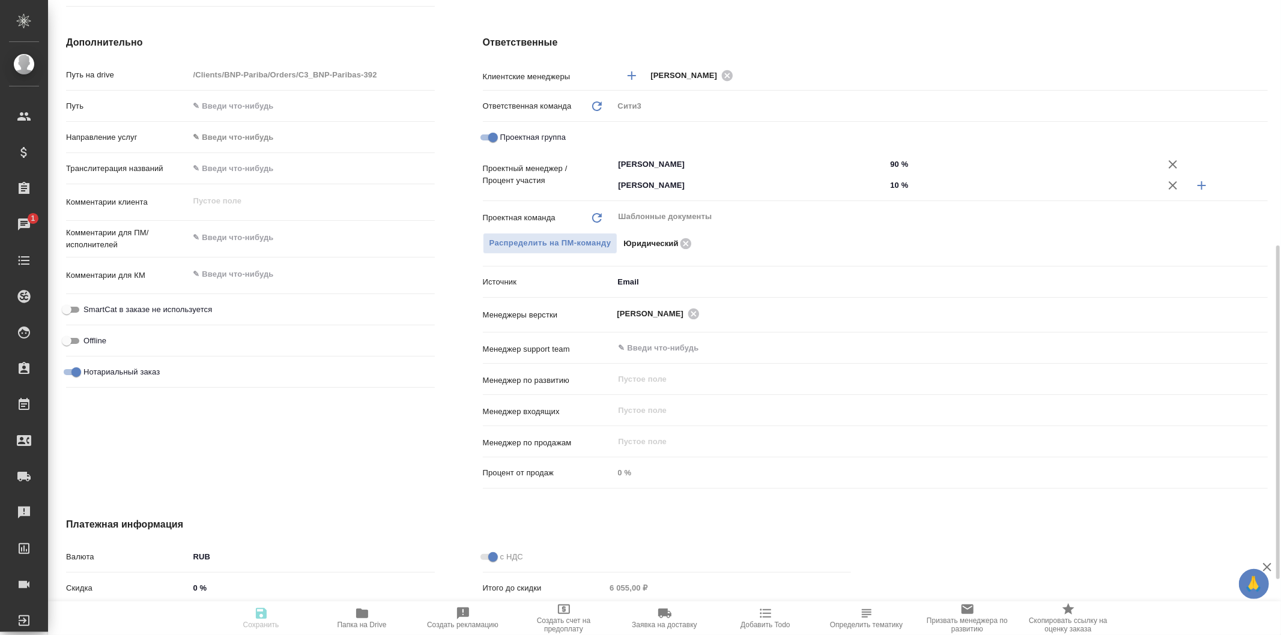
type textarea "x"
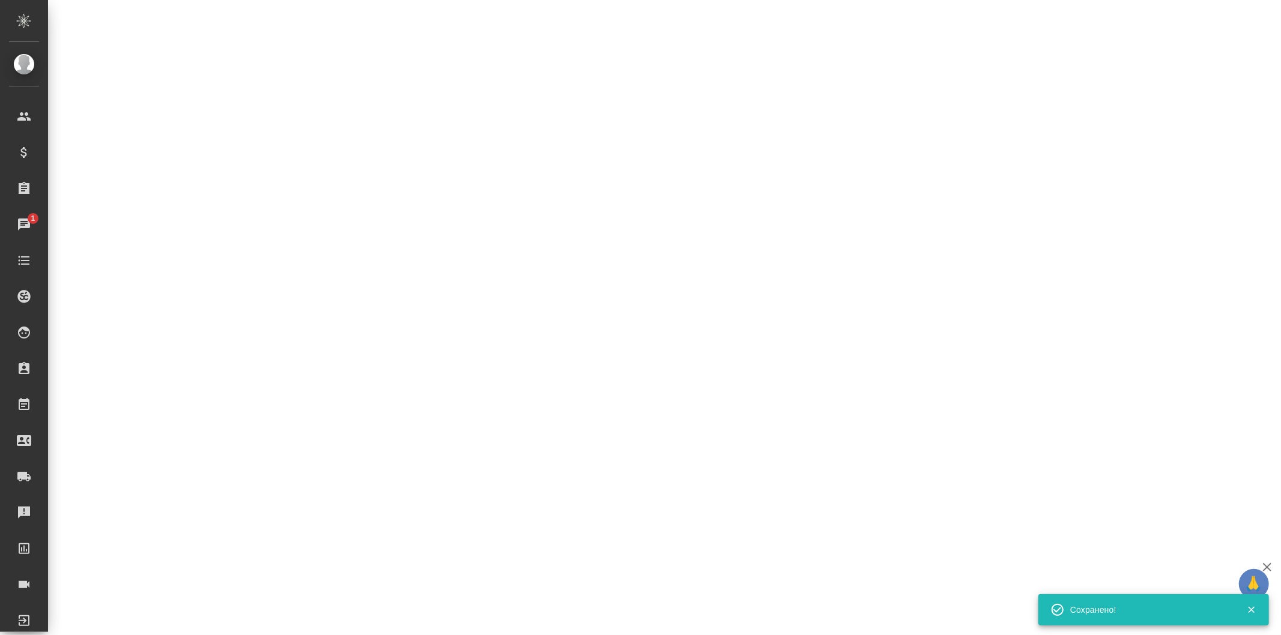
select select "RU"
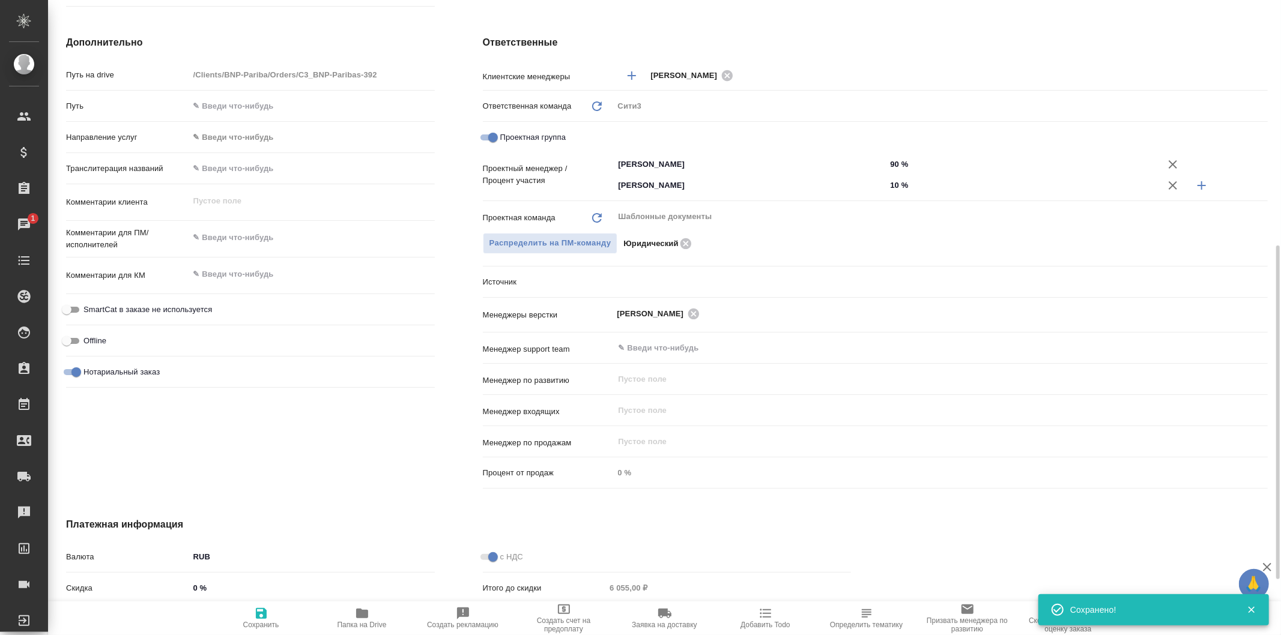
type textarea "x"
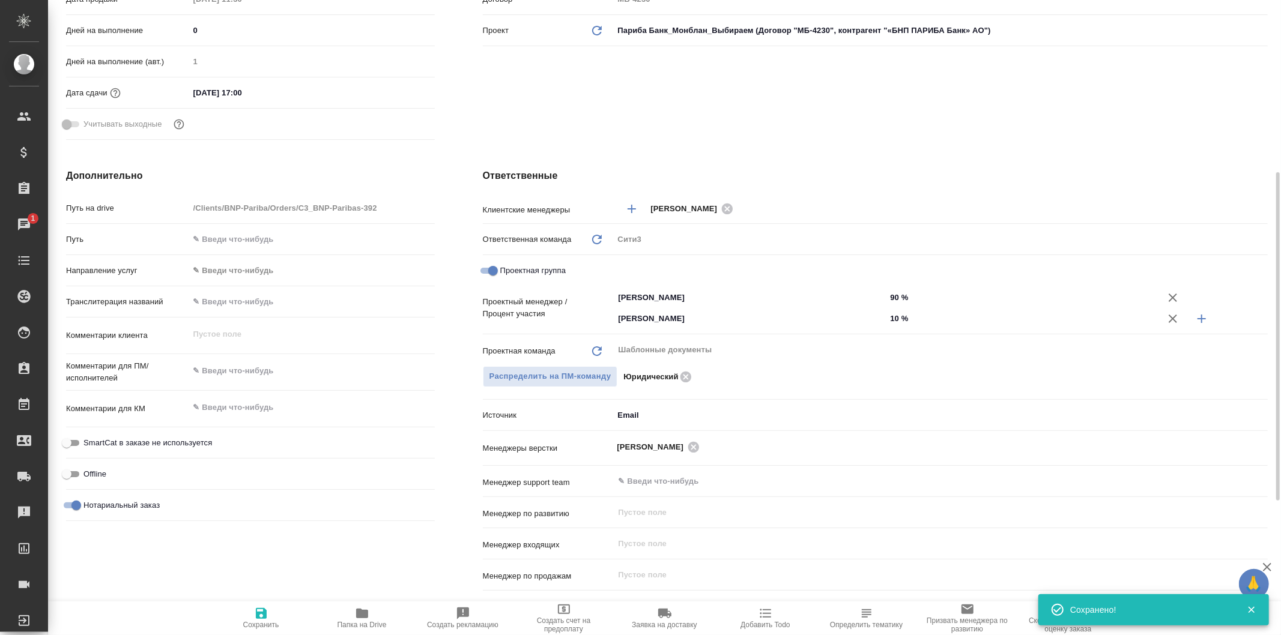
scroll to position [0, 0]
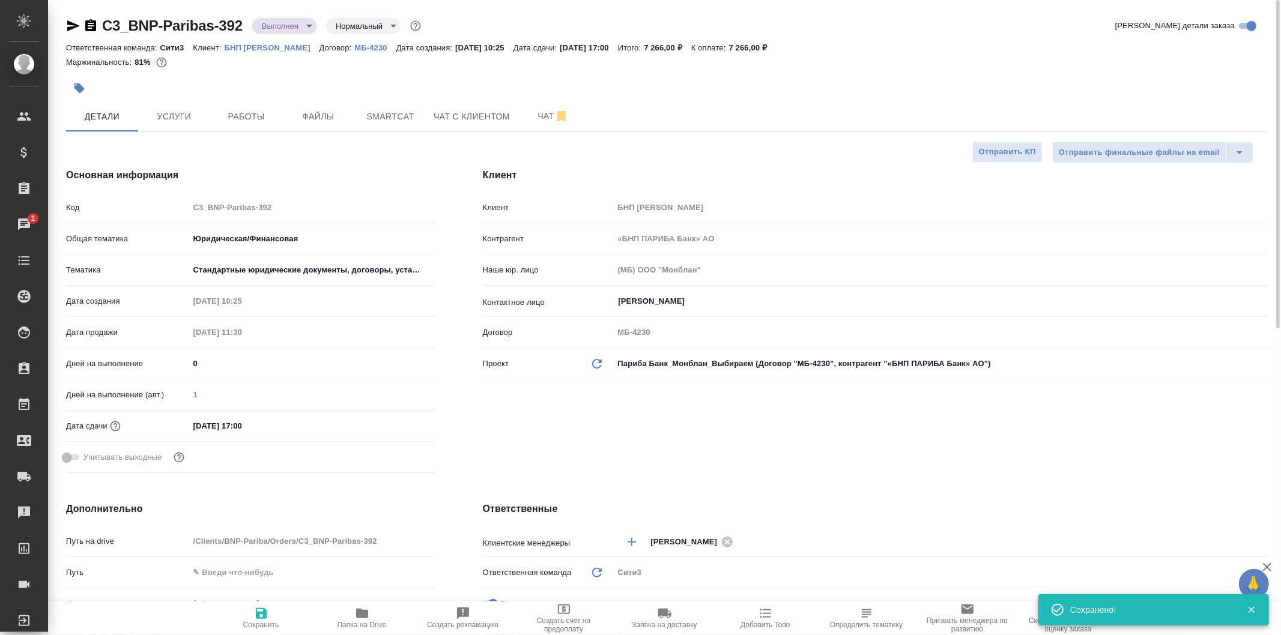
click at [309, 31] on body "🙏 .cls-1 fill:#fff; AWATERA Galisheva Mariya Клиенты Спецификации Заказы 1 Чаты…" at bounding box center [640, 317] width 1281 height 635
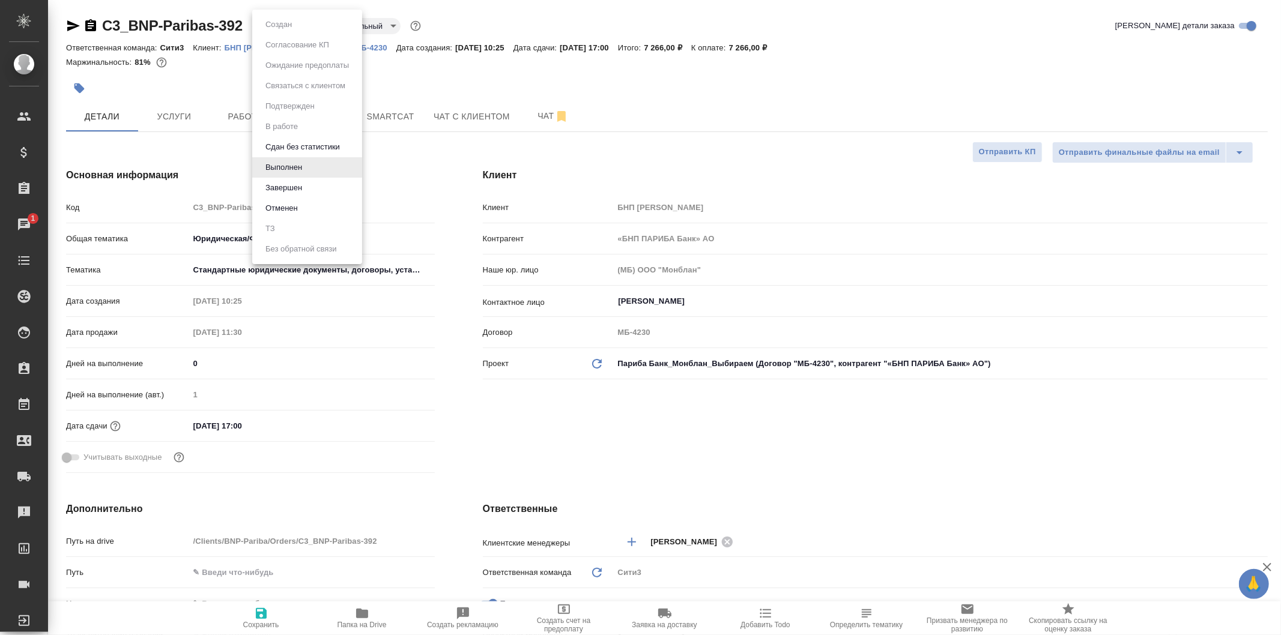
click at [331, 181] on li "Завершен" at bounding box center [307, 188] width 110 height 20
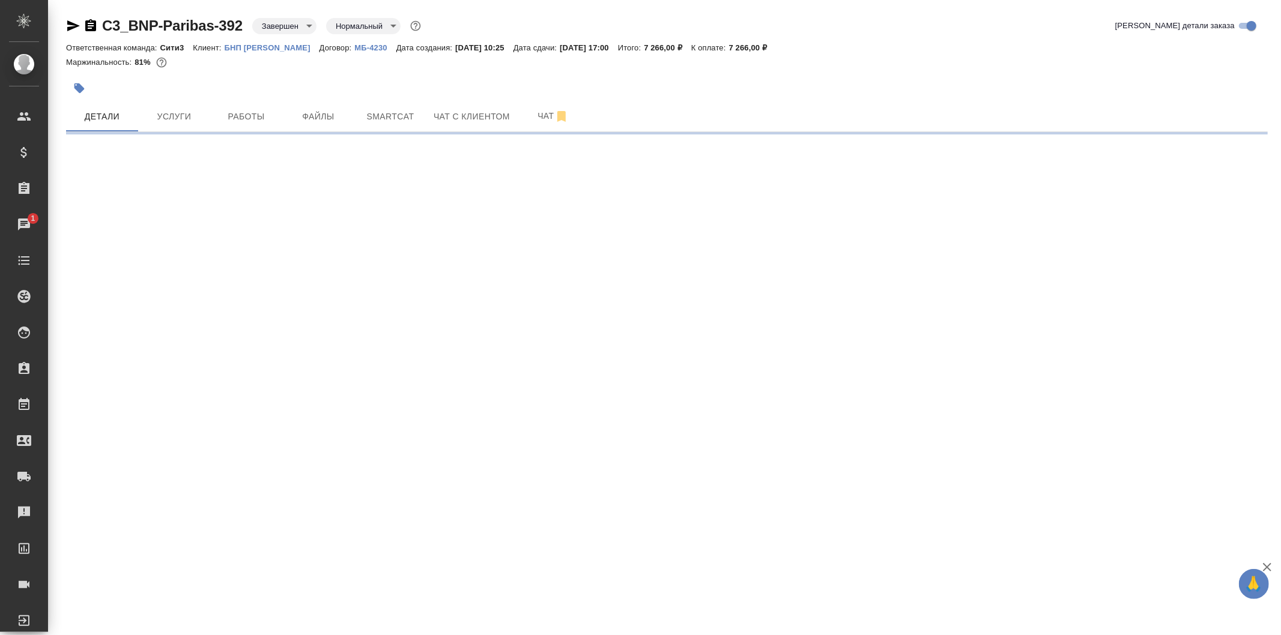
select select "RU"
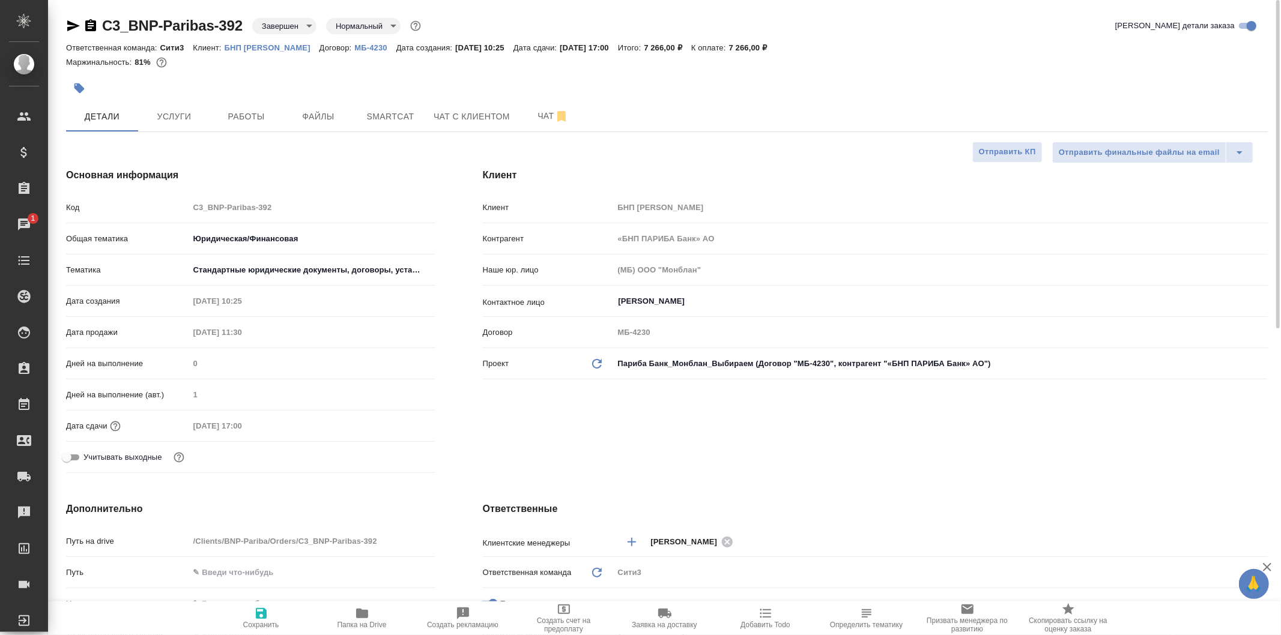
type textarea "x"
click at [261, 607] on button "Сохранить" at bounding box center [261, 619] width 101 height 34
type textarea "x"
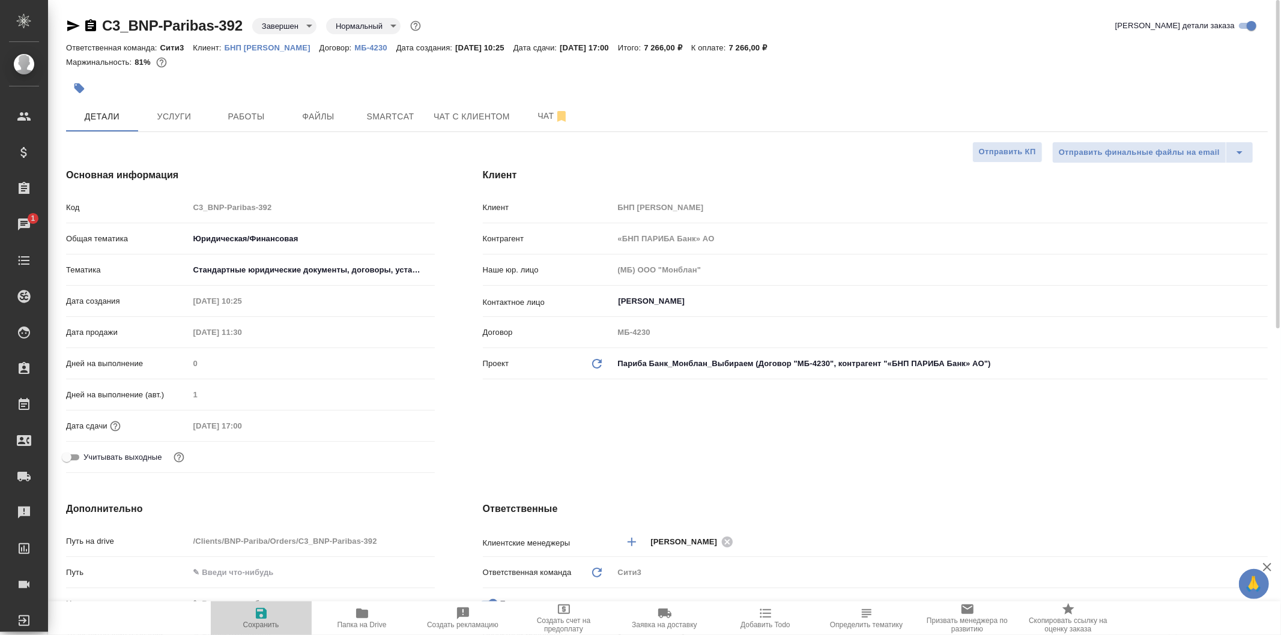
type textarea "x"
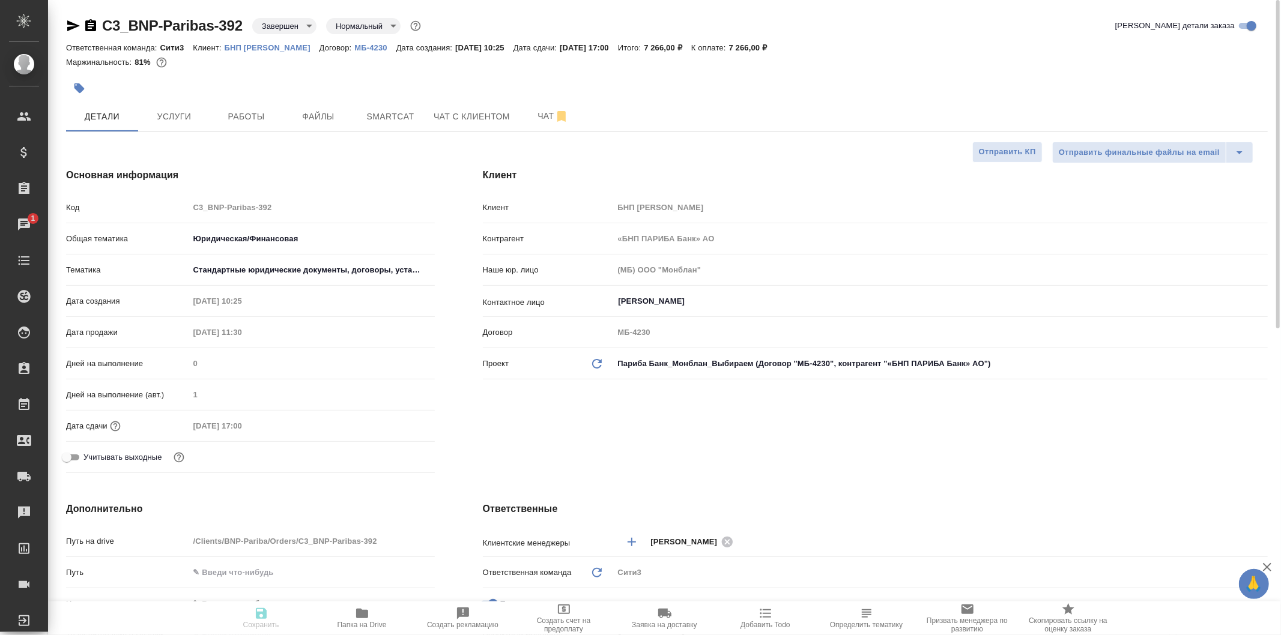
type textarea "x"
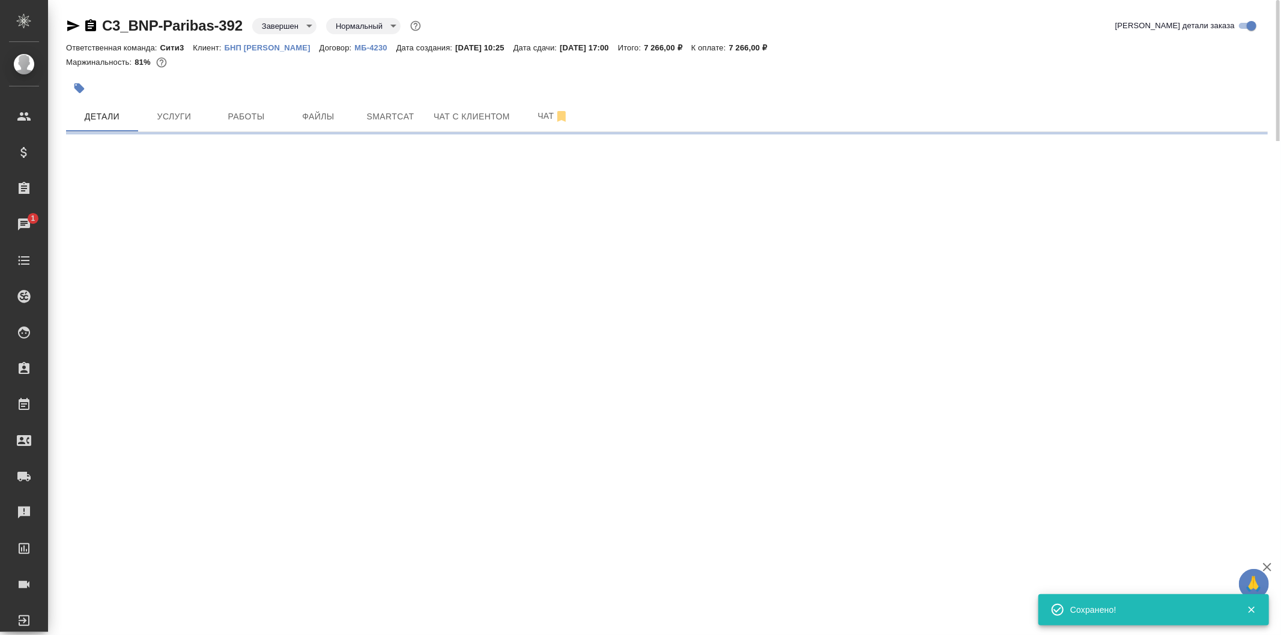
select select "RU"
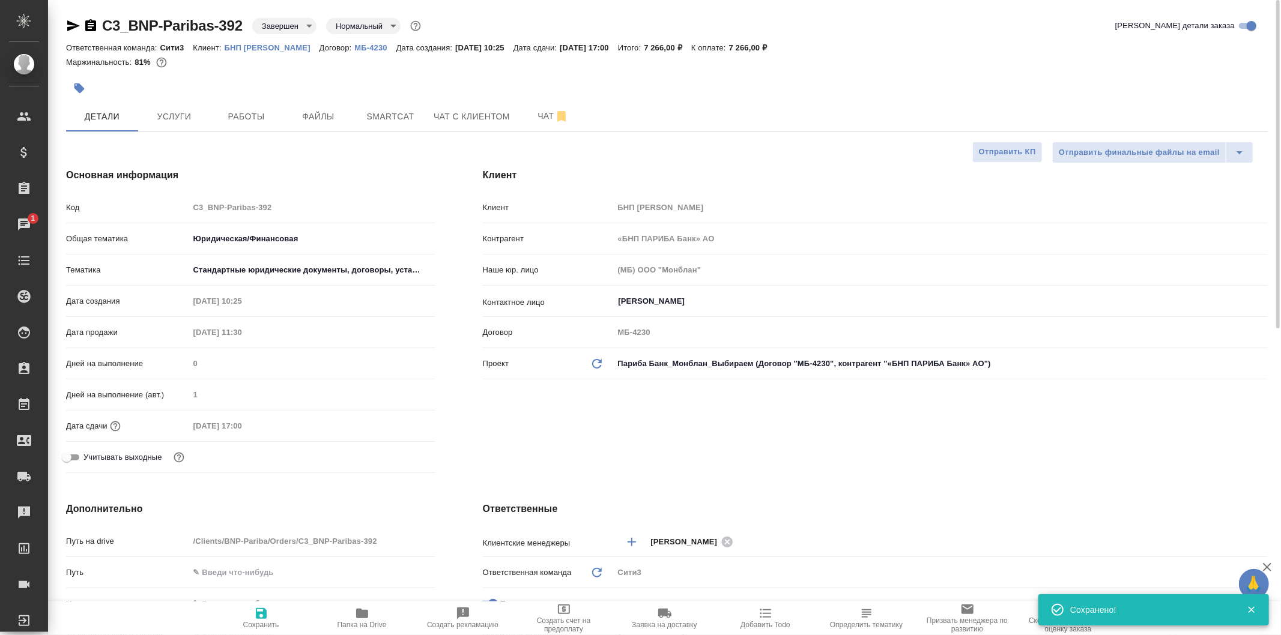
type textarea "x"
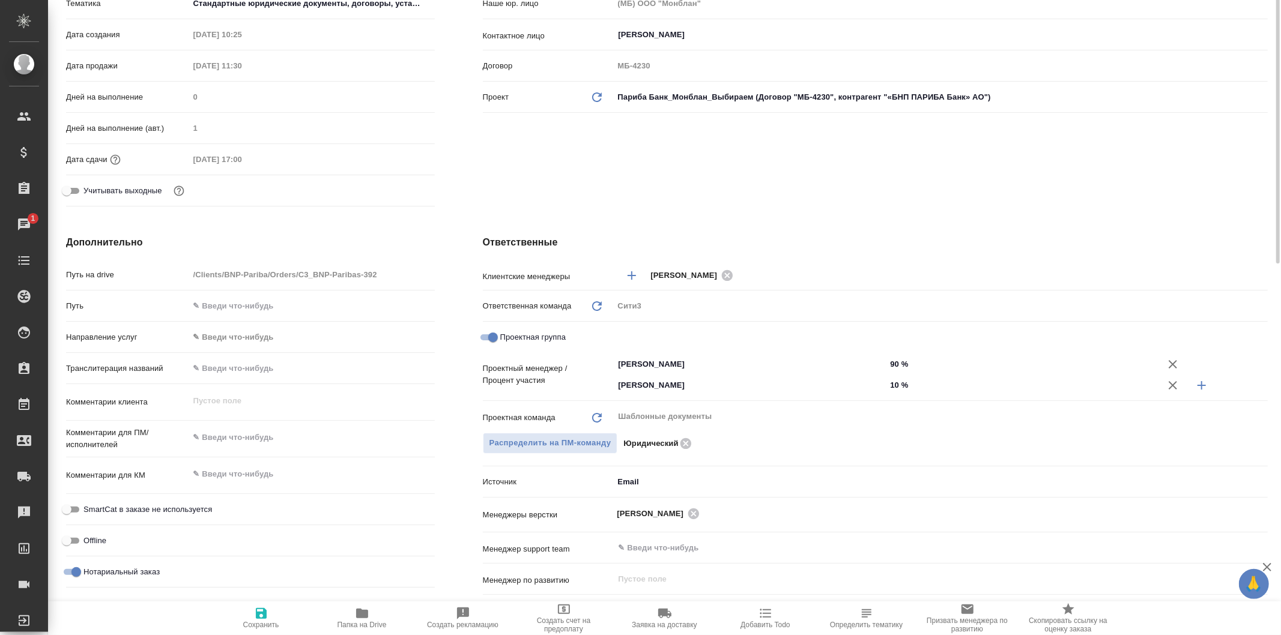
scroll to position [333, 0]
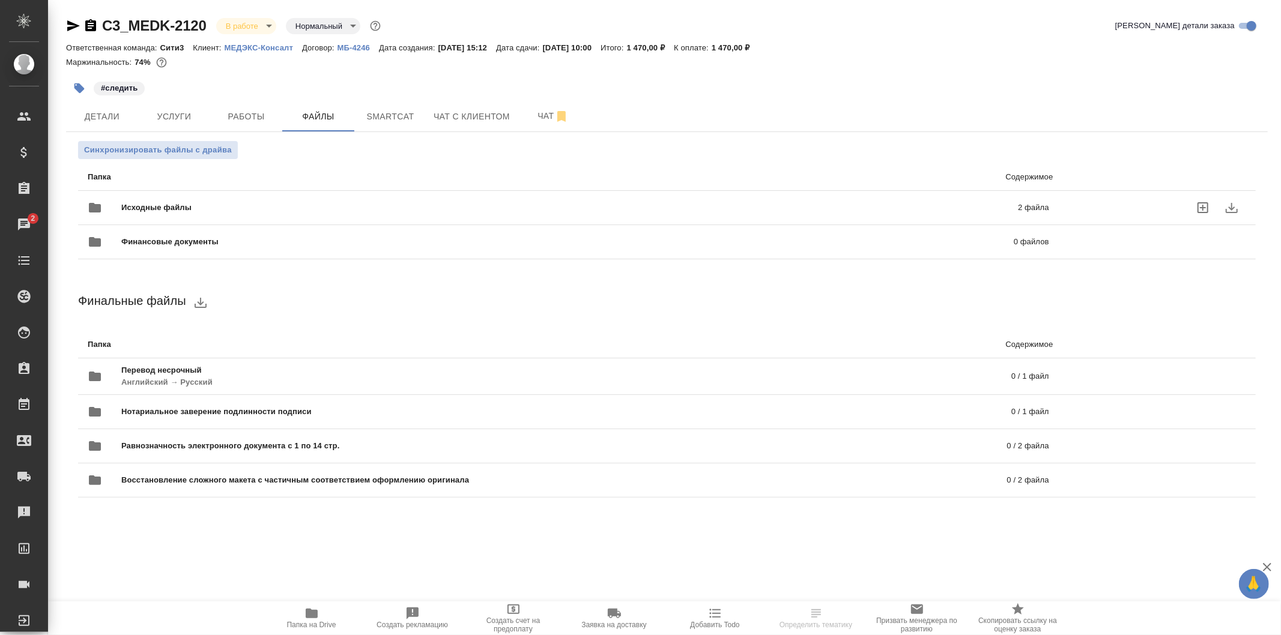
click at [488, 193] on div "Исходные файлы 2 файла" at bounding box center [569, 207] width 962 height 29
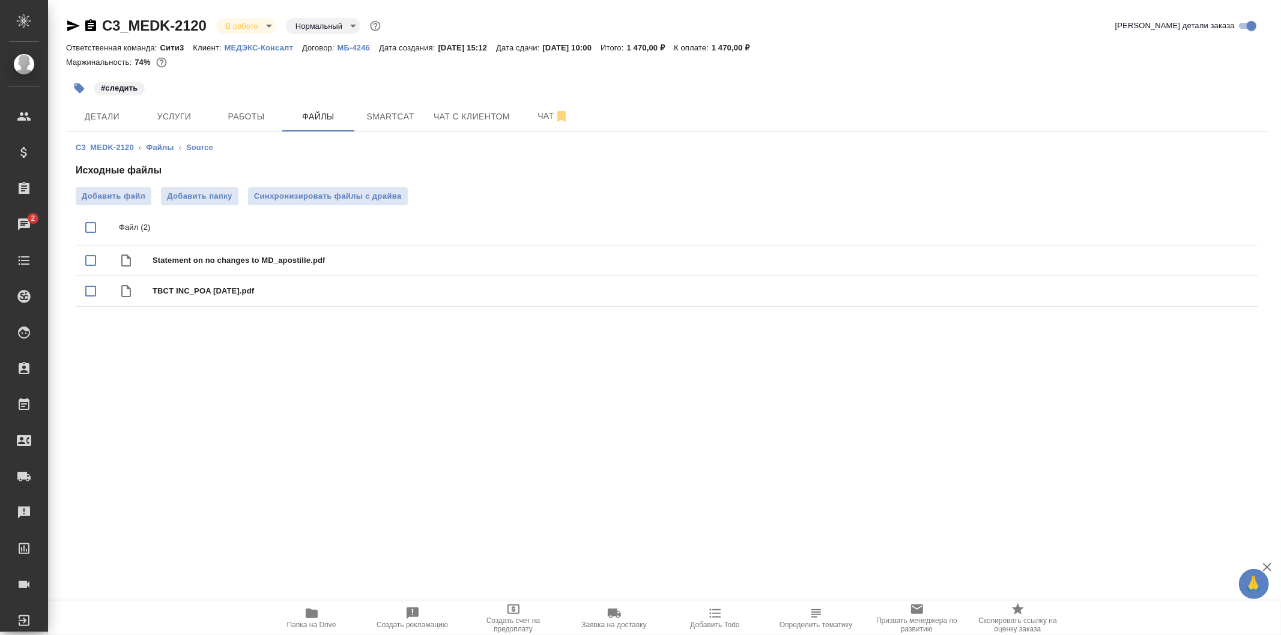
click at [335, 623] on span "Папка на Drive" at bounding box center [311, 625] width 49 height 8
click at [125, 125] on button "Детали" at bounding box center [102, 117] width 72 height 30
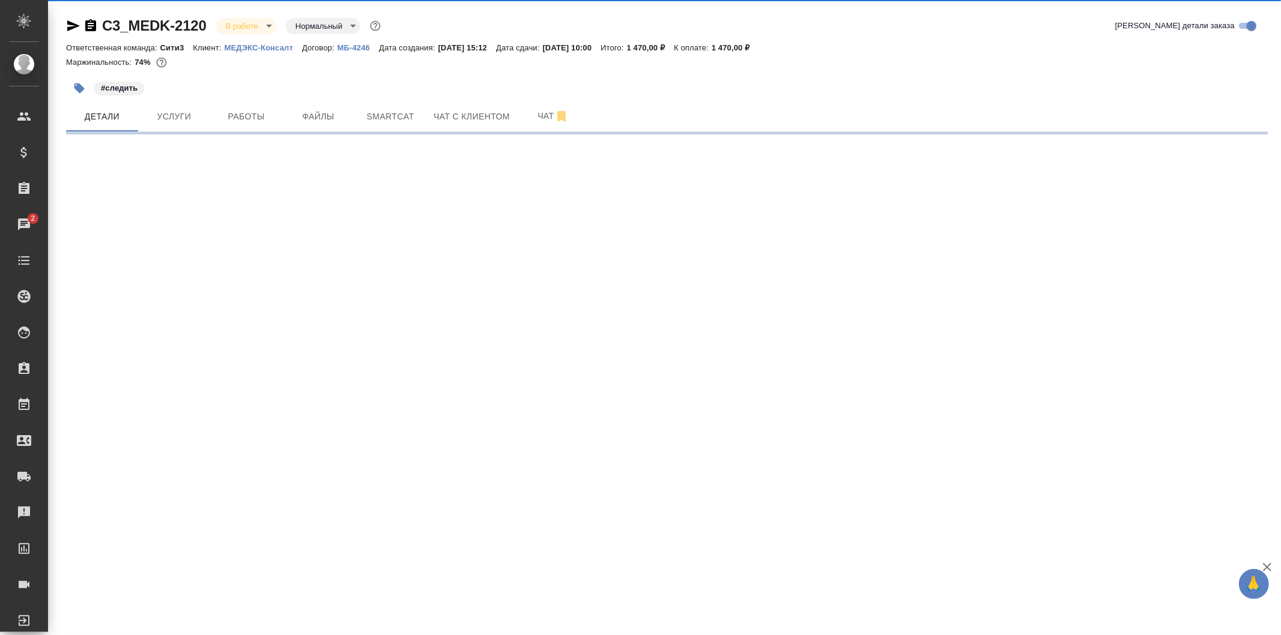
select select "RU"
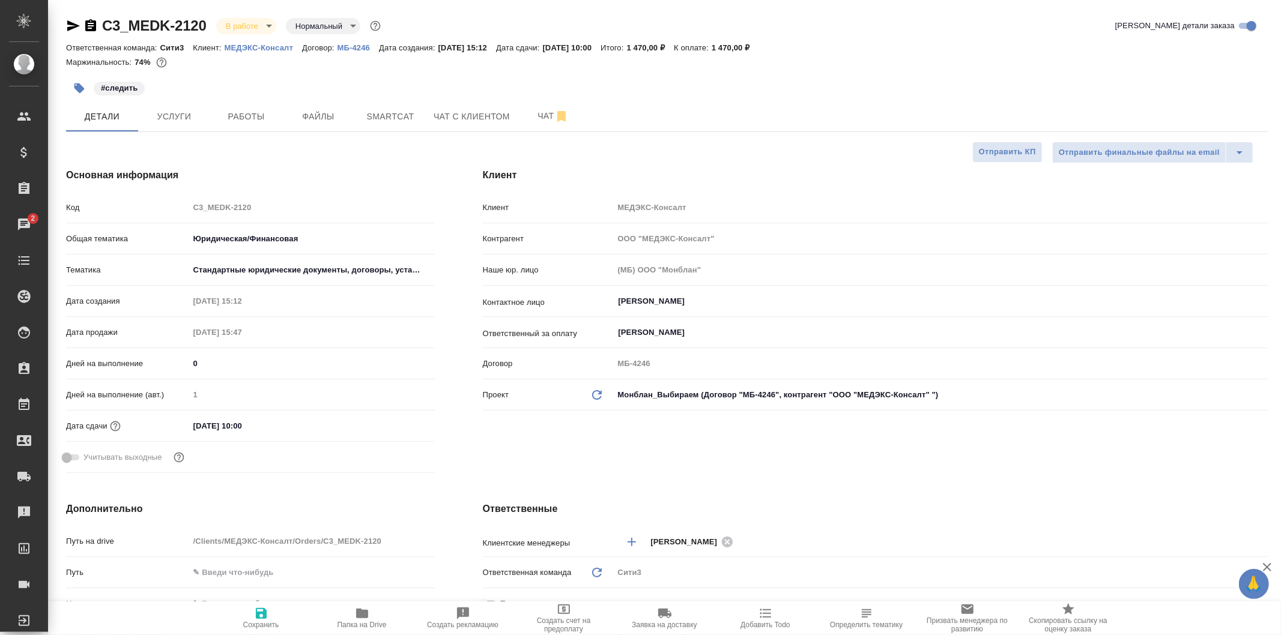
type textarea "x"
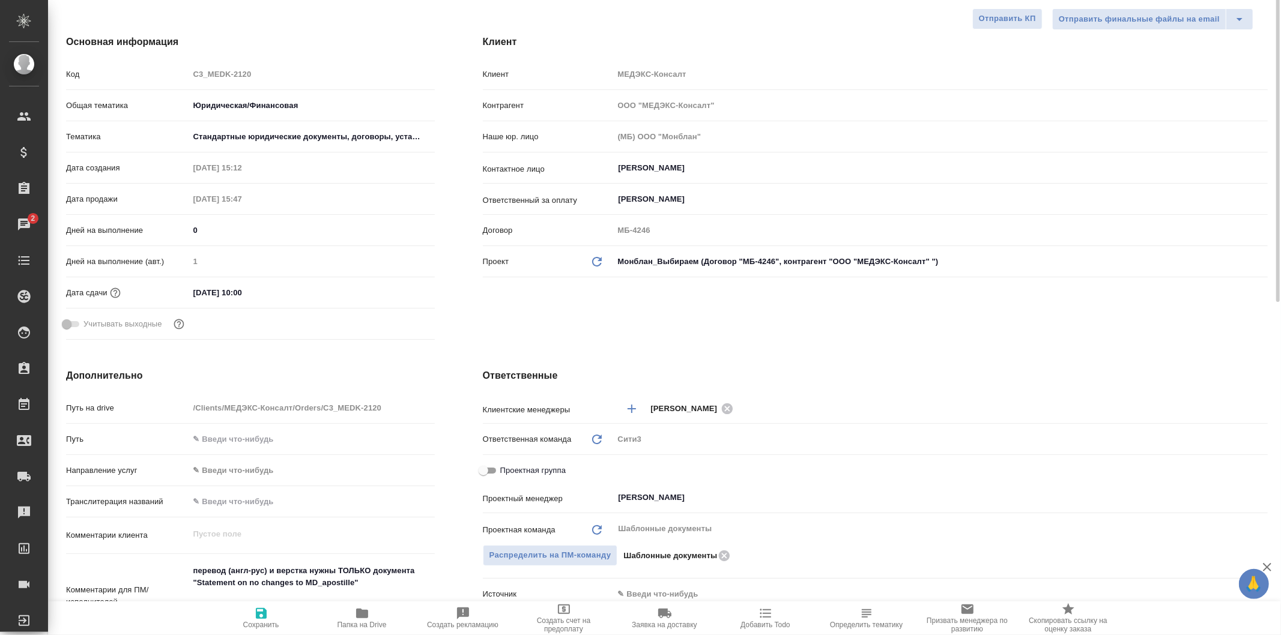
scroll to position [200, 0]
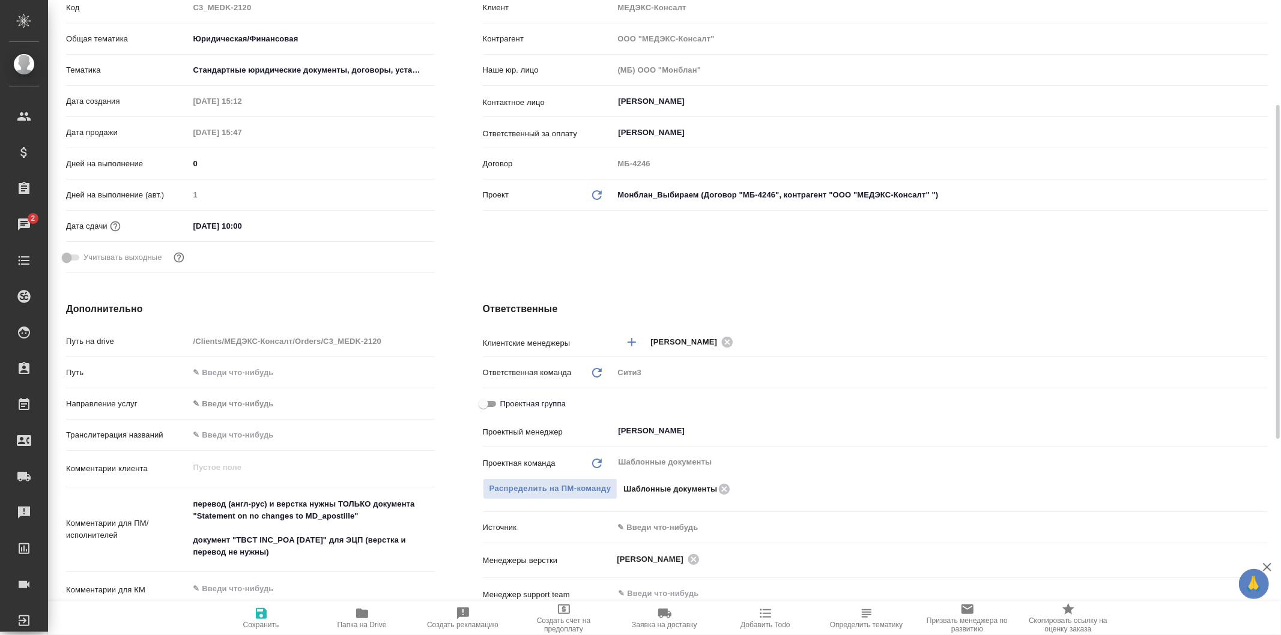
type textarea "x"
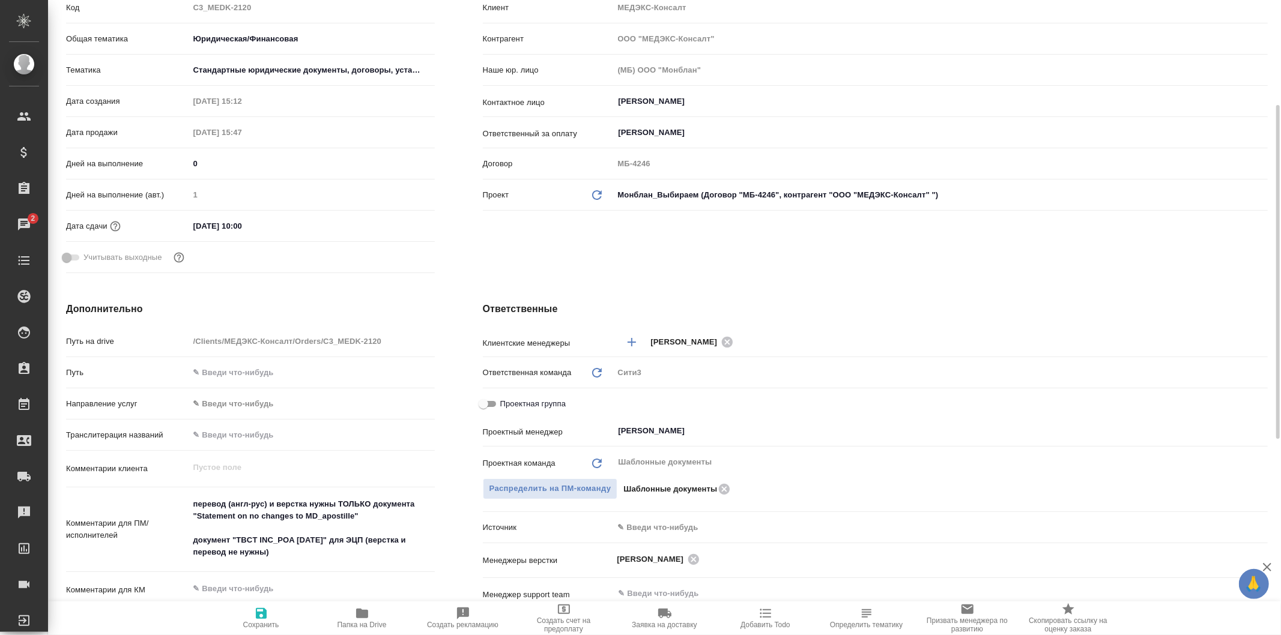
type textarea "x"
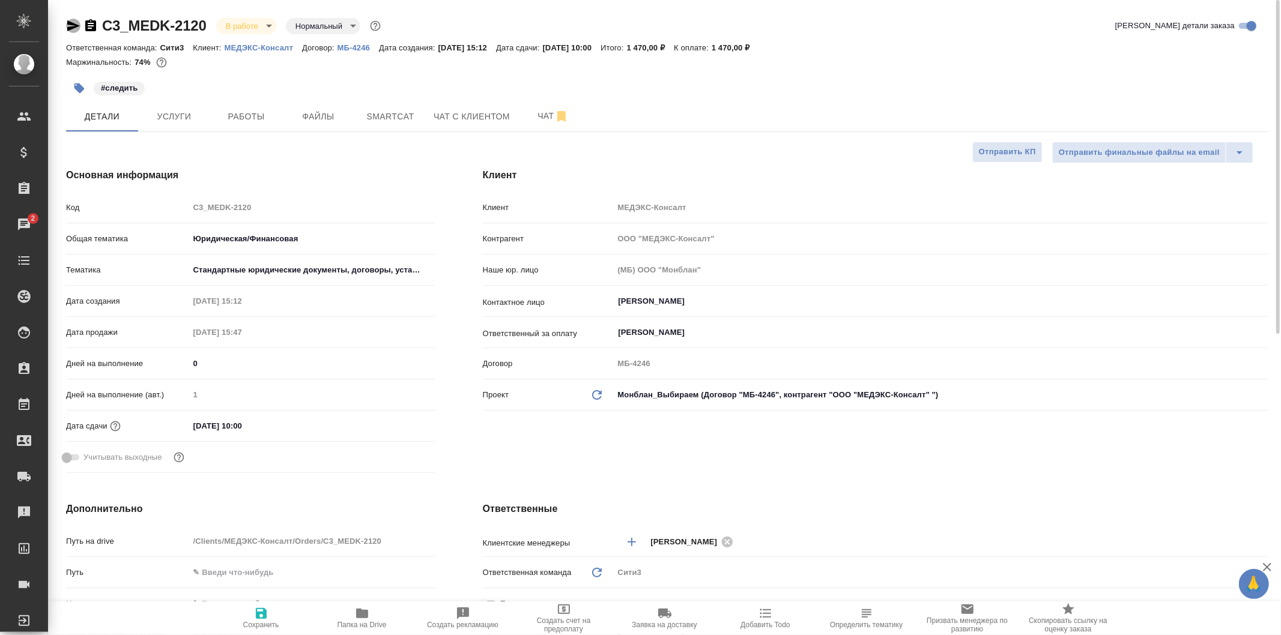
click at [72, 20] on icon "button" at bounding box center [73, 26] width 14 height 14
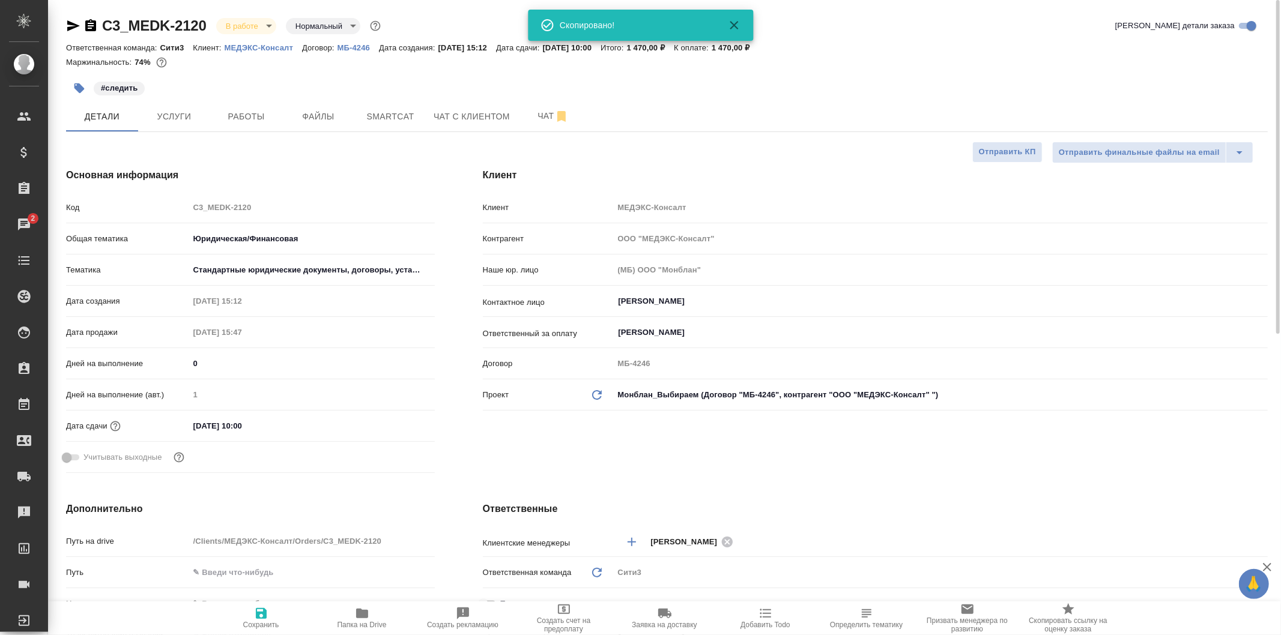
type textarea "x"
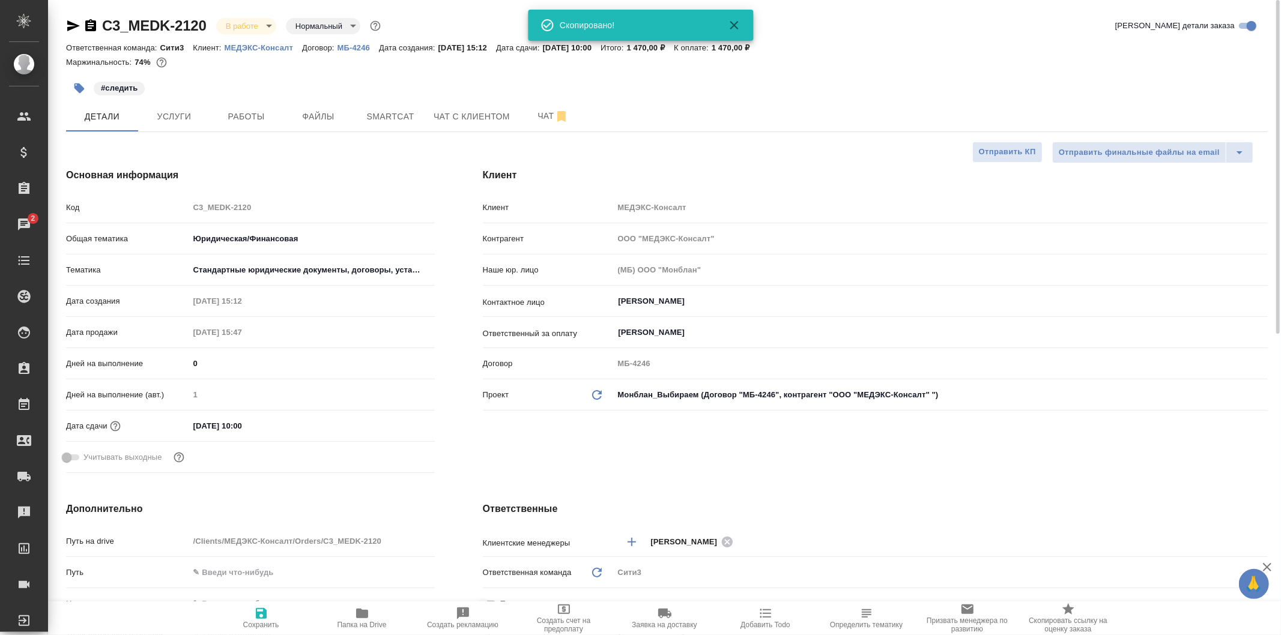
type textarea "x"
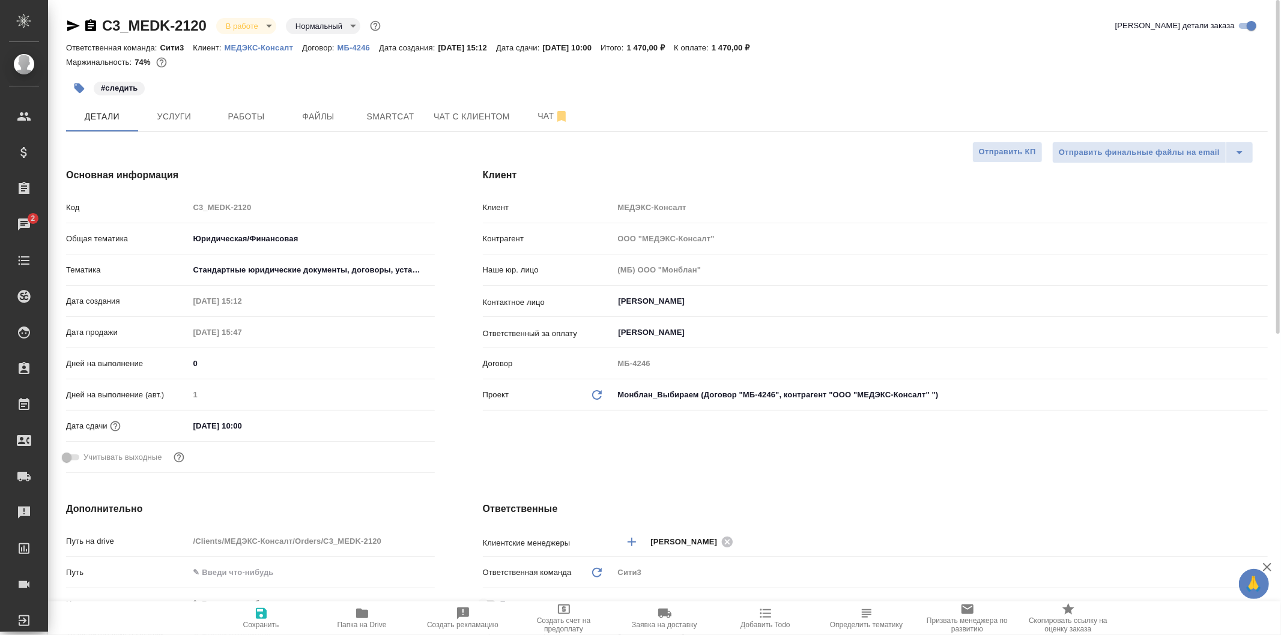
type textarea "x"
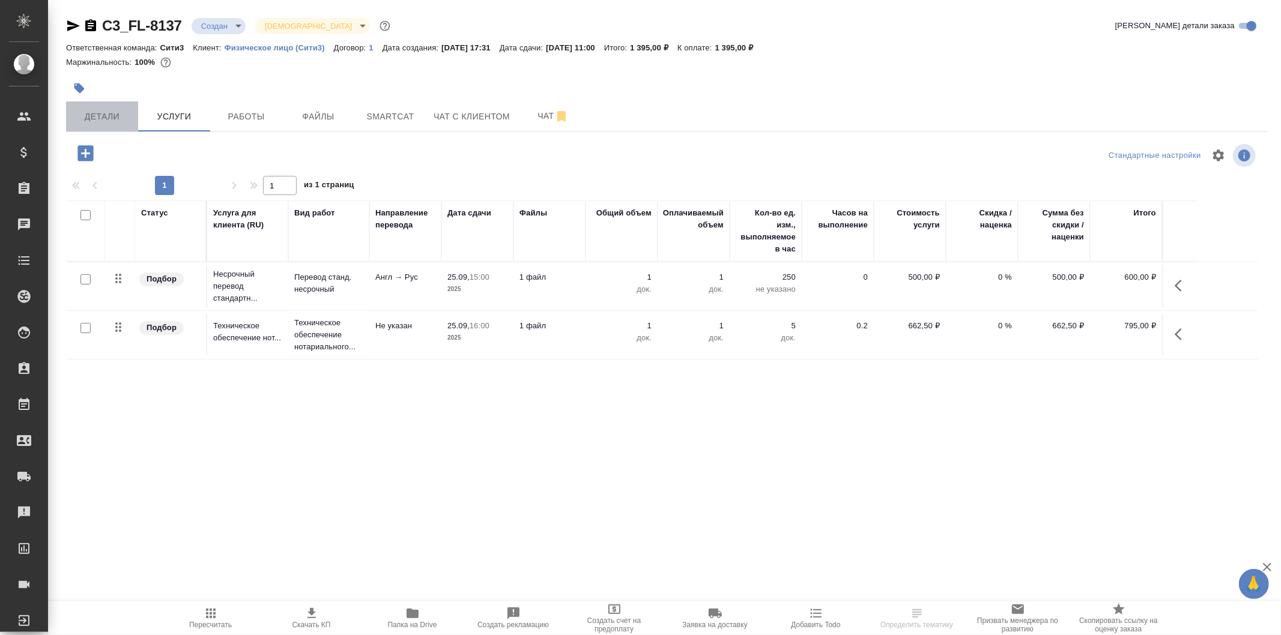
click at [100, 115] on span "Детали" at bounding box center [102, 116] width 58 height 15
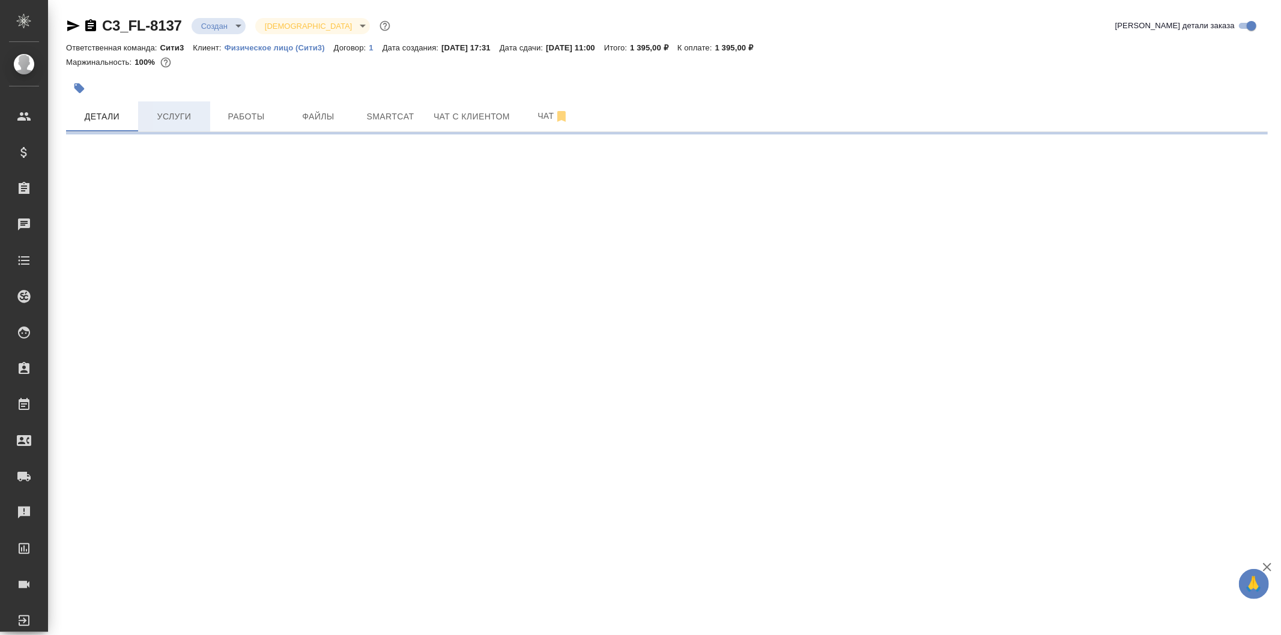
select select "RU"
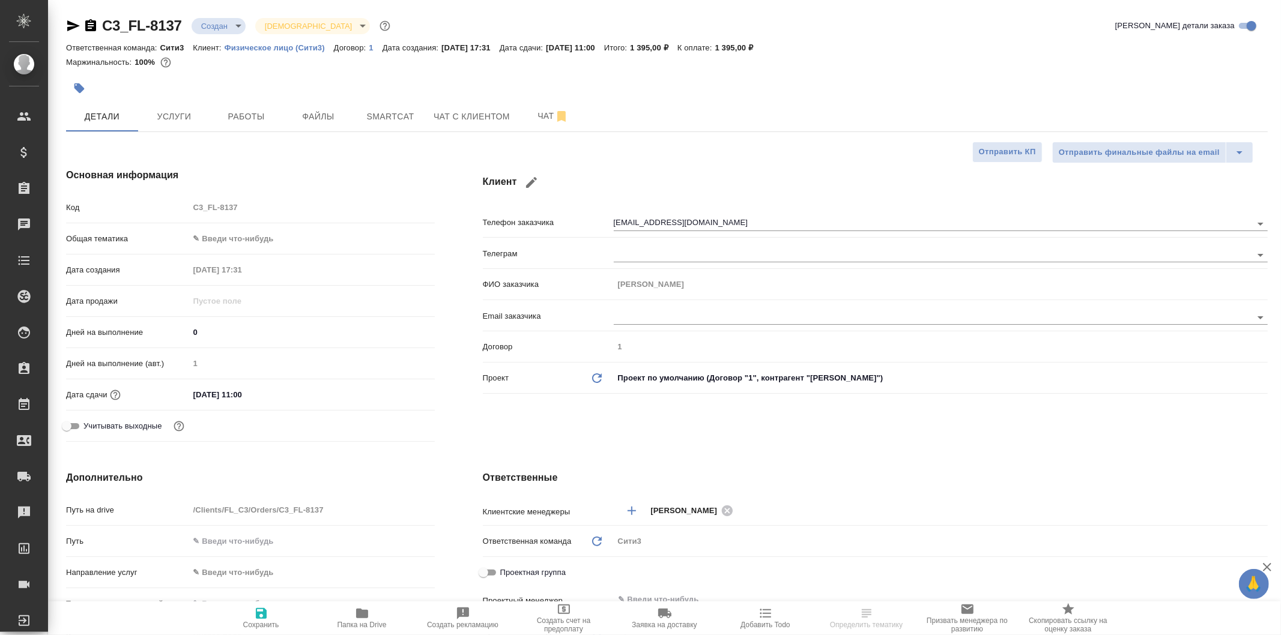
type textarea "x"
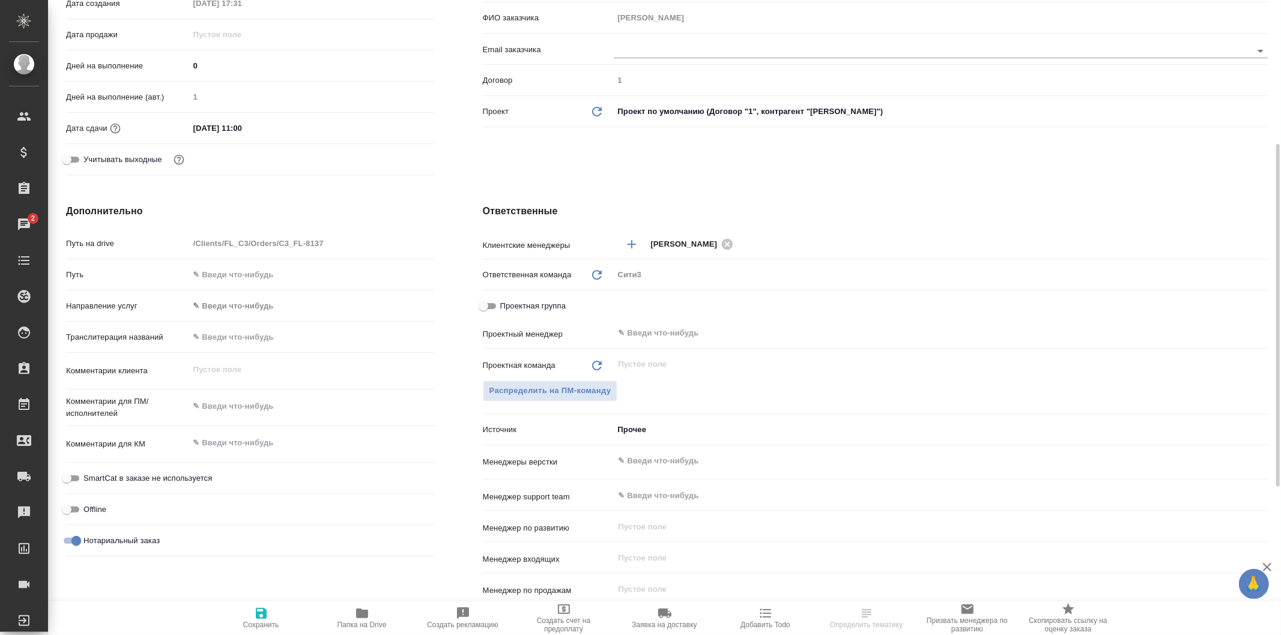
scroll to position [542, 0]
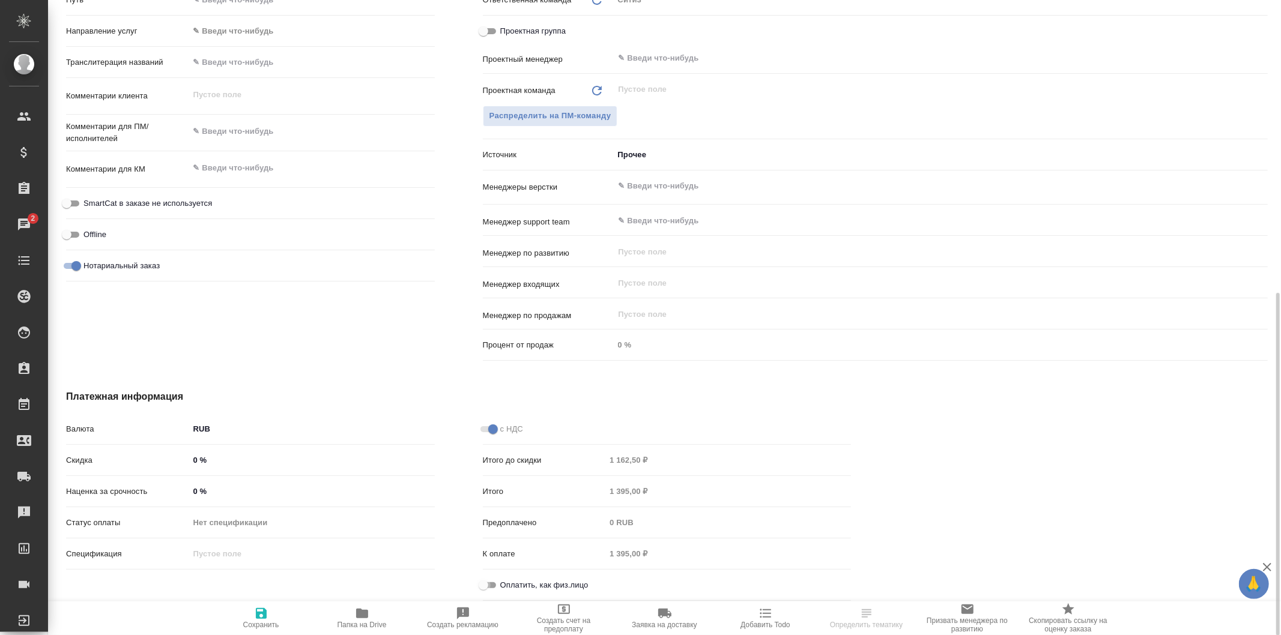
click at [485, 579] on input "Оплатить, как физ.лицо" at bounding box center [483, 585] width 43 height 14
checkbox input "true"
type textarea "x"
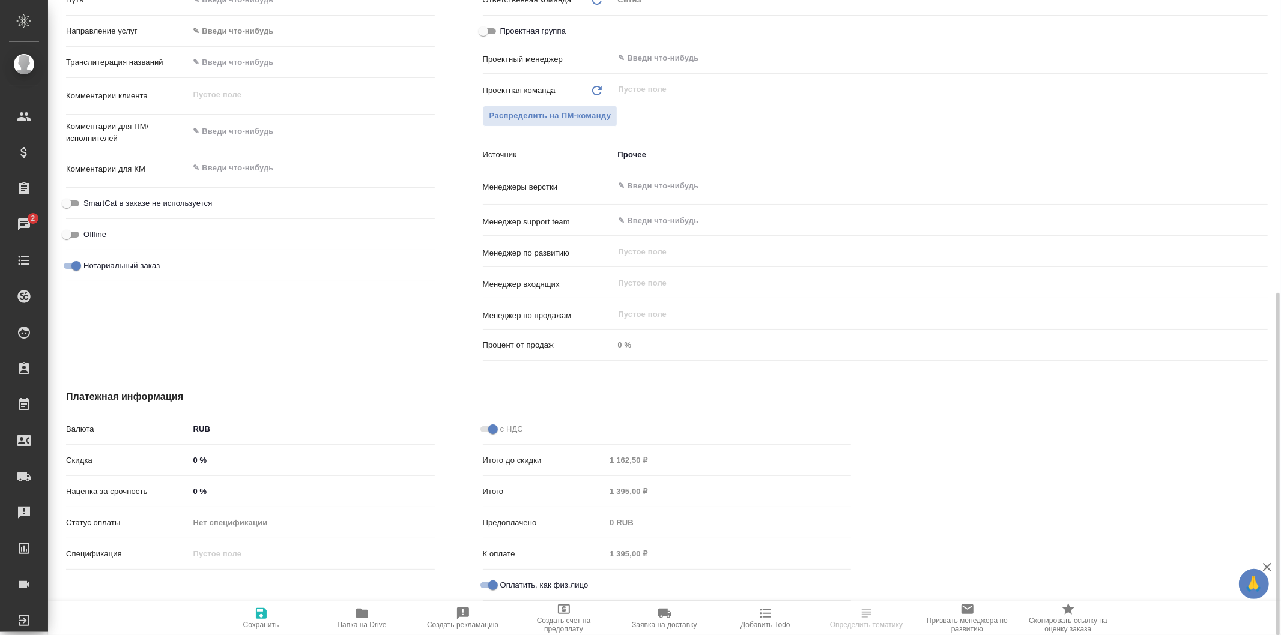
click at [271, 608] on span "Сохранить" at bounding box center [261, 618] width 86 height 23
type textarea "x"
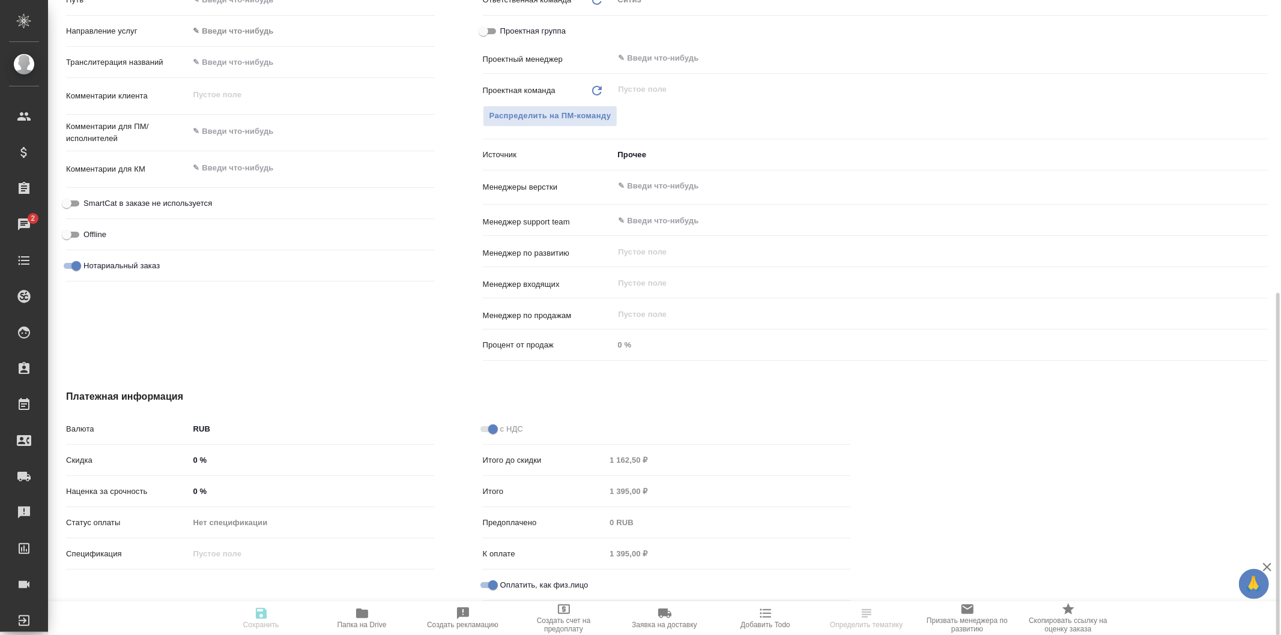
type textarea "x"
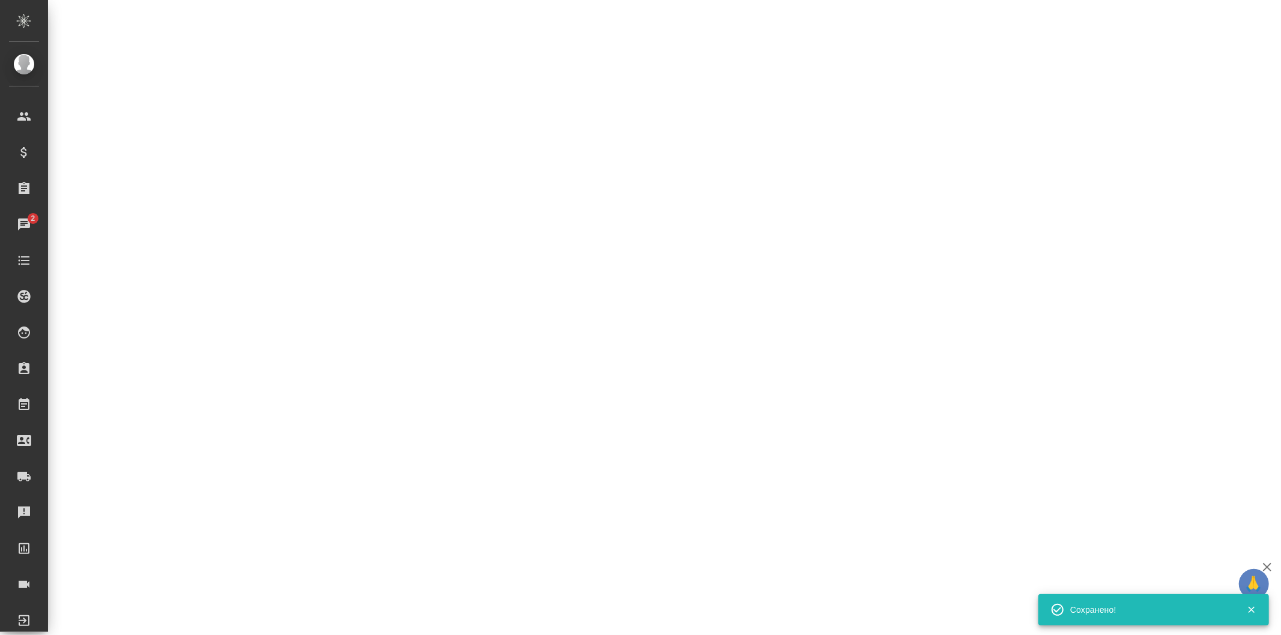
select select "RU"
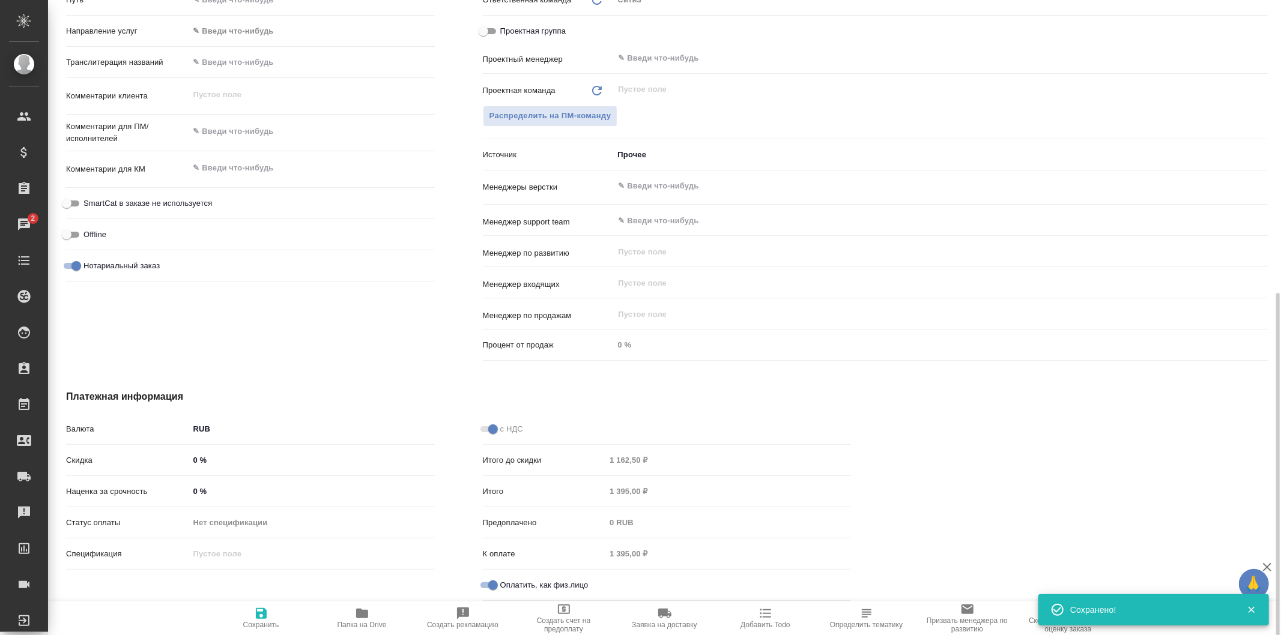
type textarea "x"
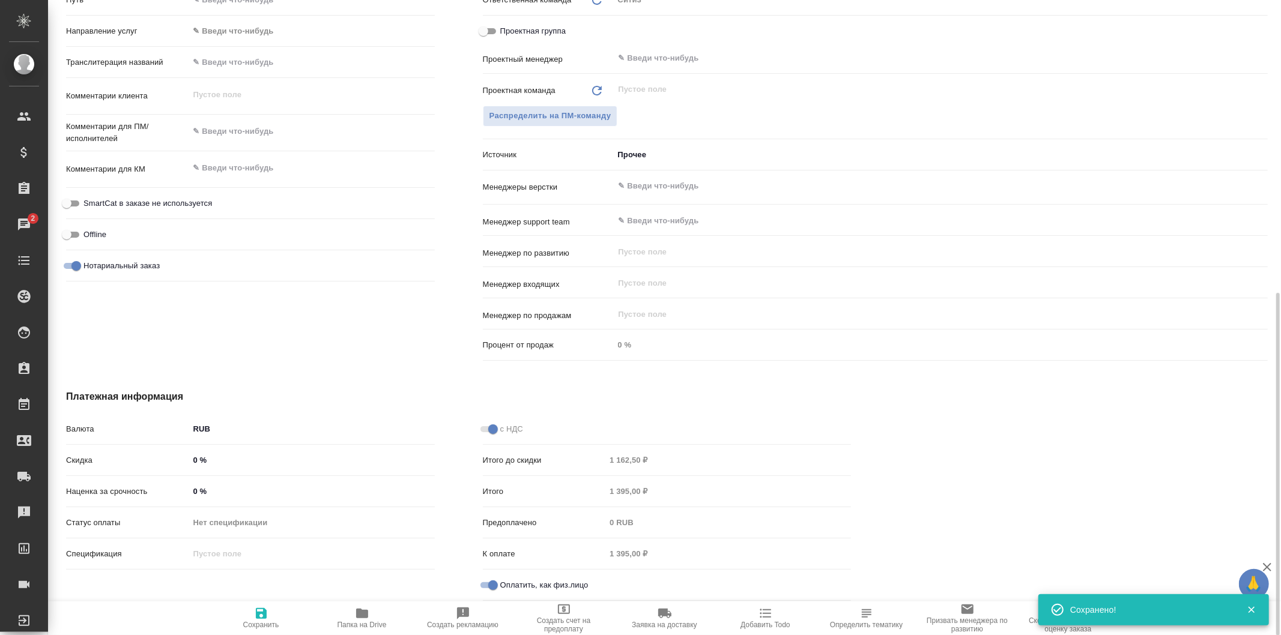
type textarea "x"
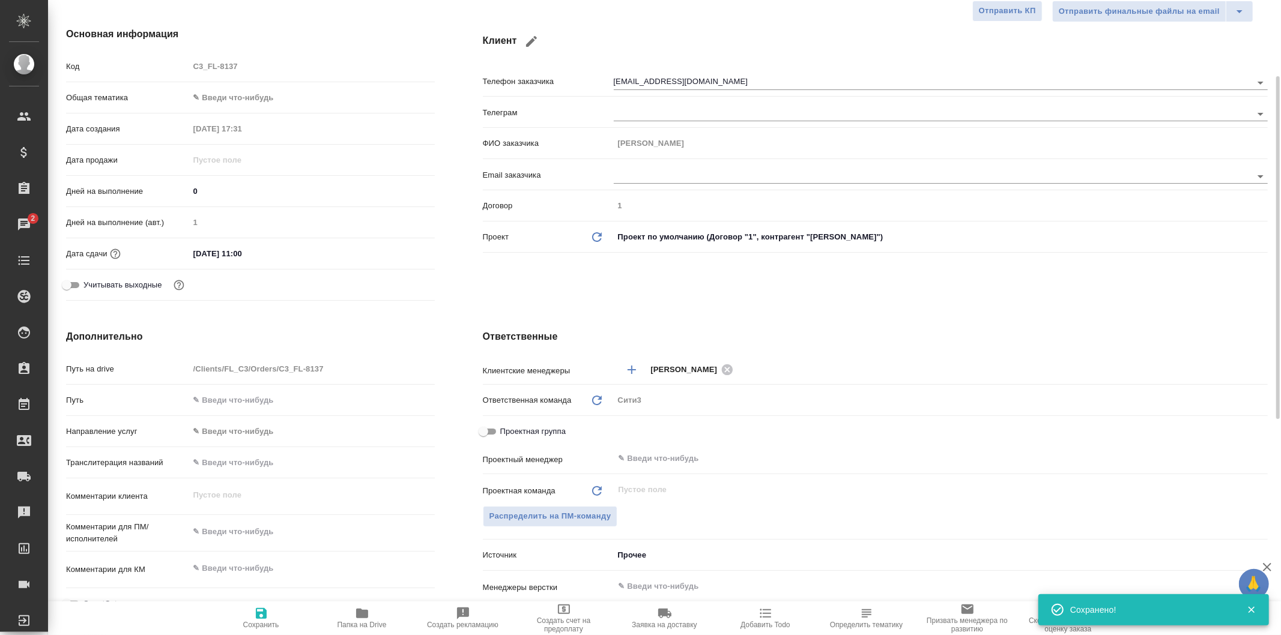
scroll to position [0, 0]
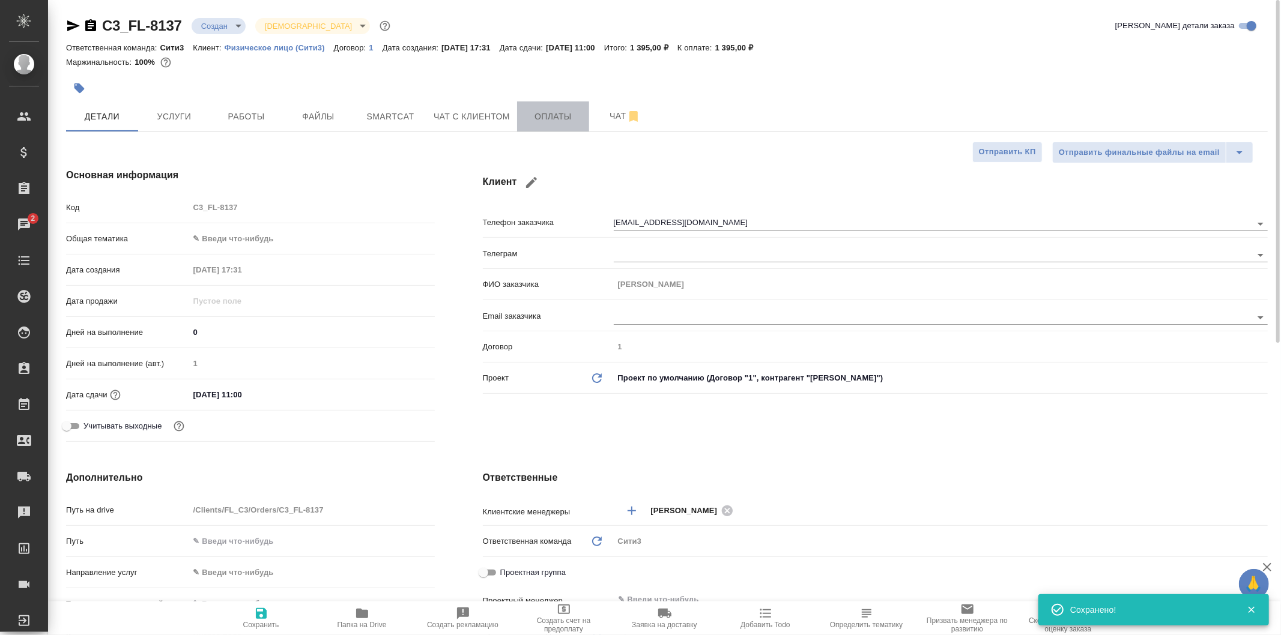
click at [559, 112] on span "Оплаты" at bounding box center [553, 116] width 58 height 15
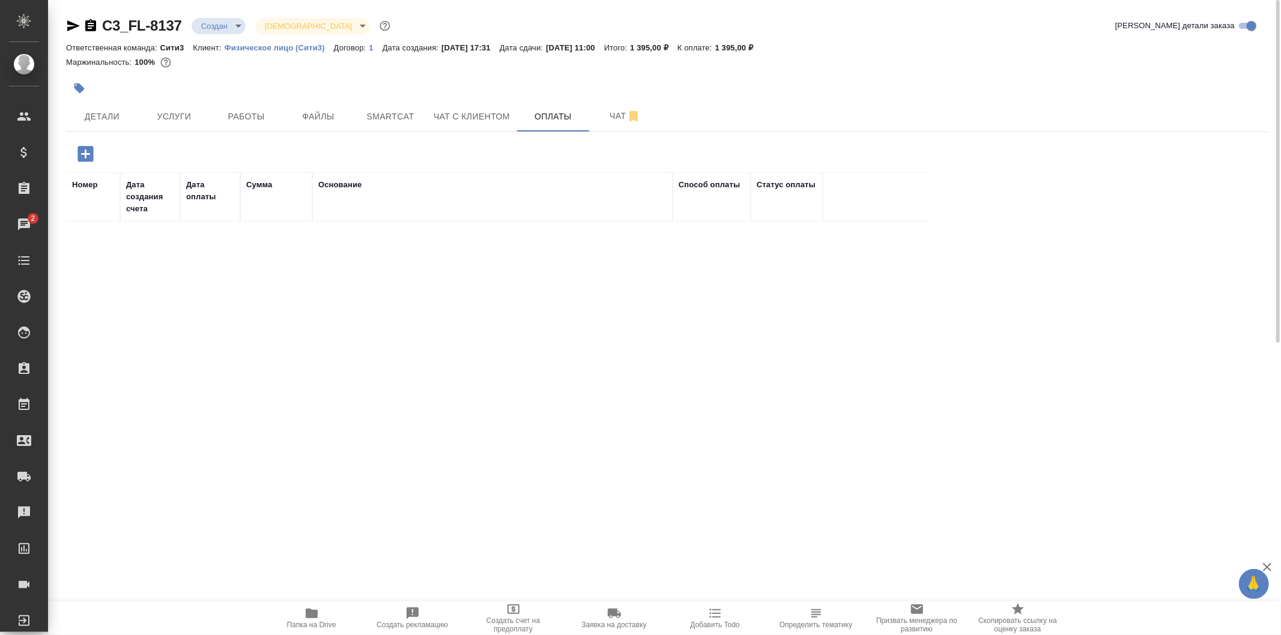
click at [89, 150] on icon "button" at bounding box center [85, 154] width 16 height 16
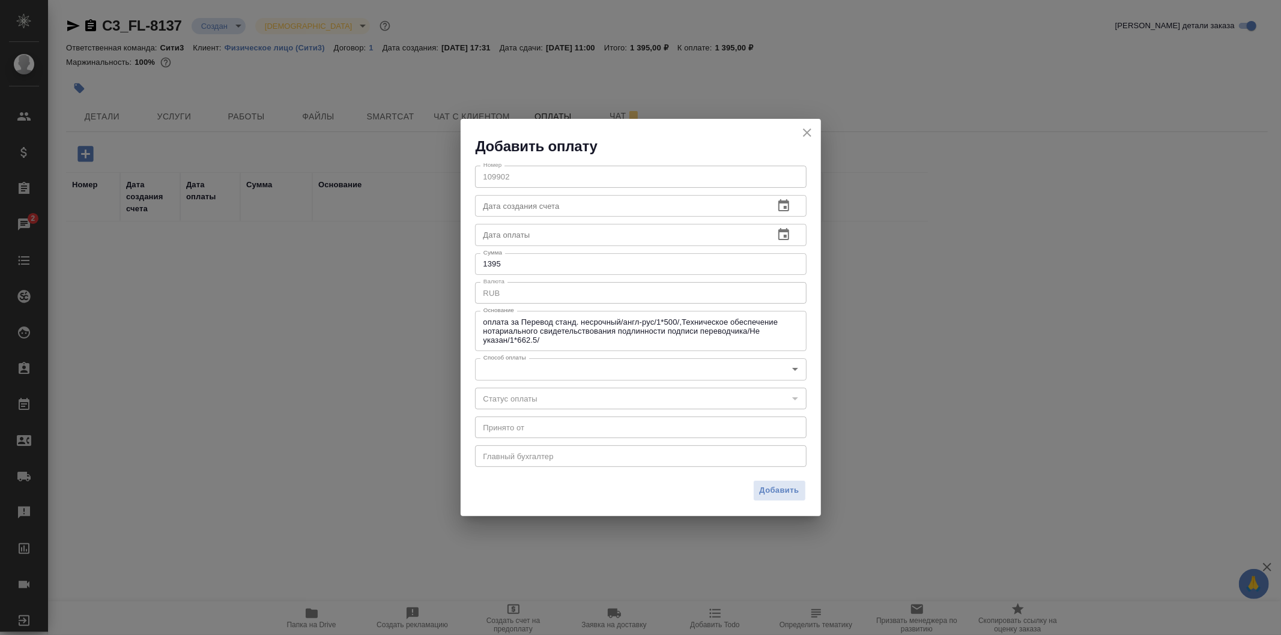
click at [729, 372] on body "🙏 .cls-1 fill:#fff; AWATERA Galisheva Mariya Клиенты Спецификации Заказы 2 Чаты…" at bounding box center [640, 317] width 1281 height 635
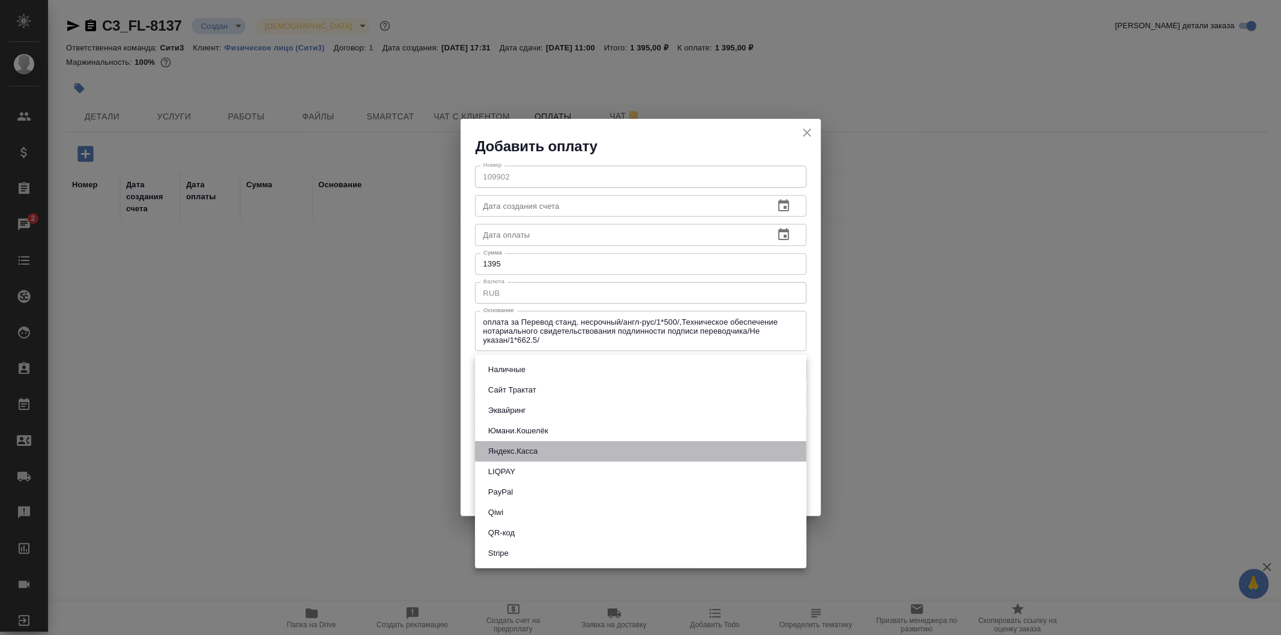
click at [711, 458] on li "Яндекс.Касса" at bounding box center [641, 451] width 332 height 20
type input "yandex-kassa"
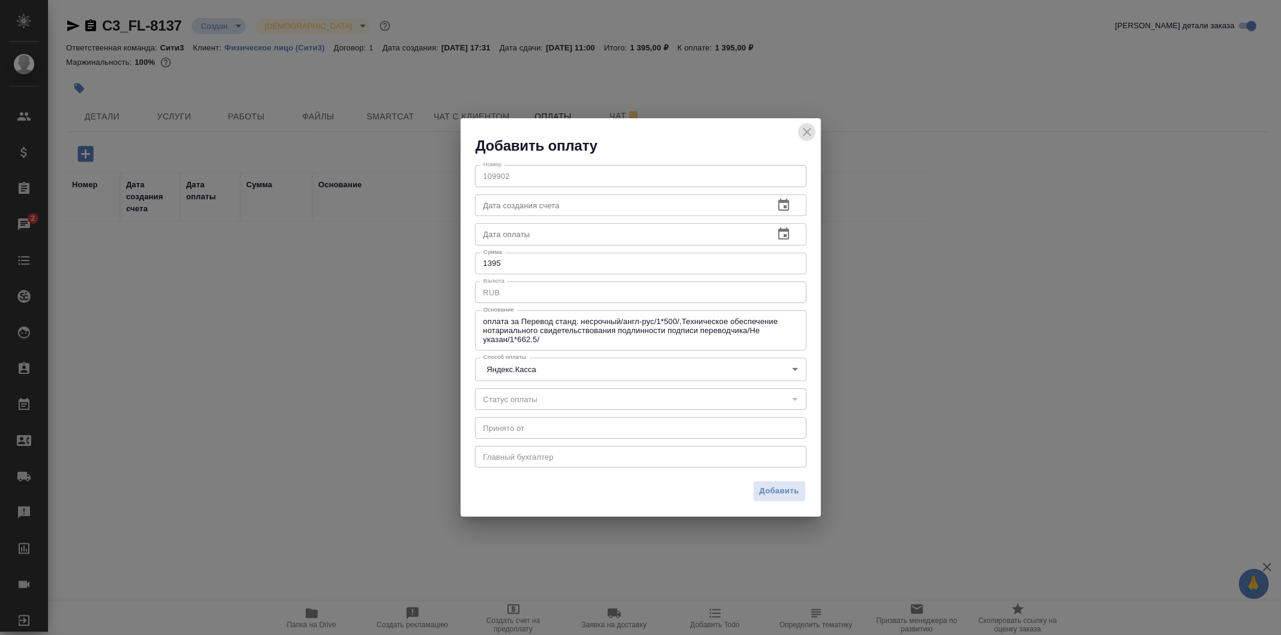
click at [808, 127] on icon "close" at bounding box center [807, 132] width 14 height 14
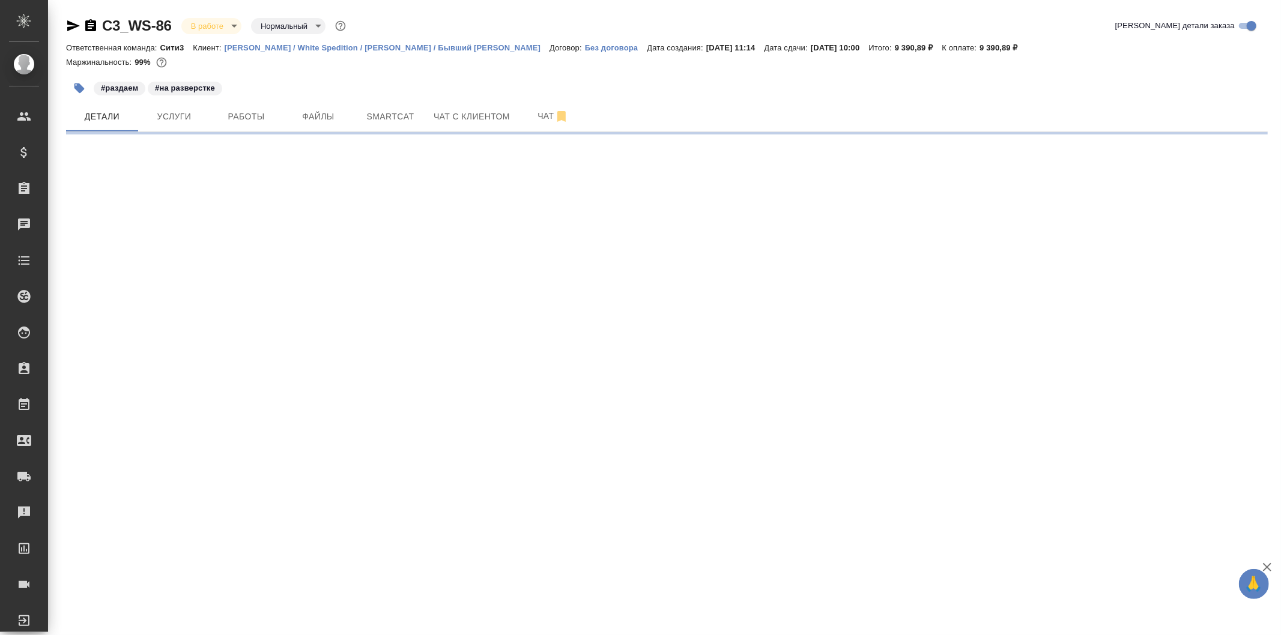
select select "RU"
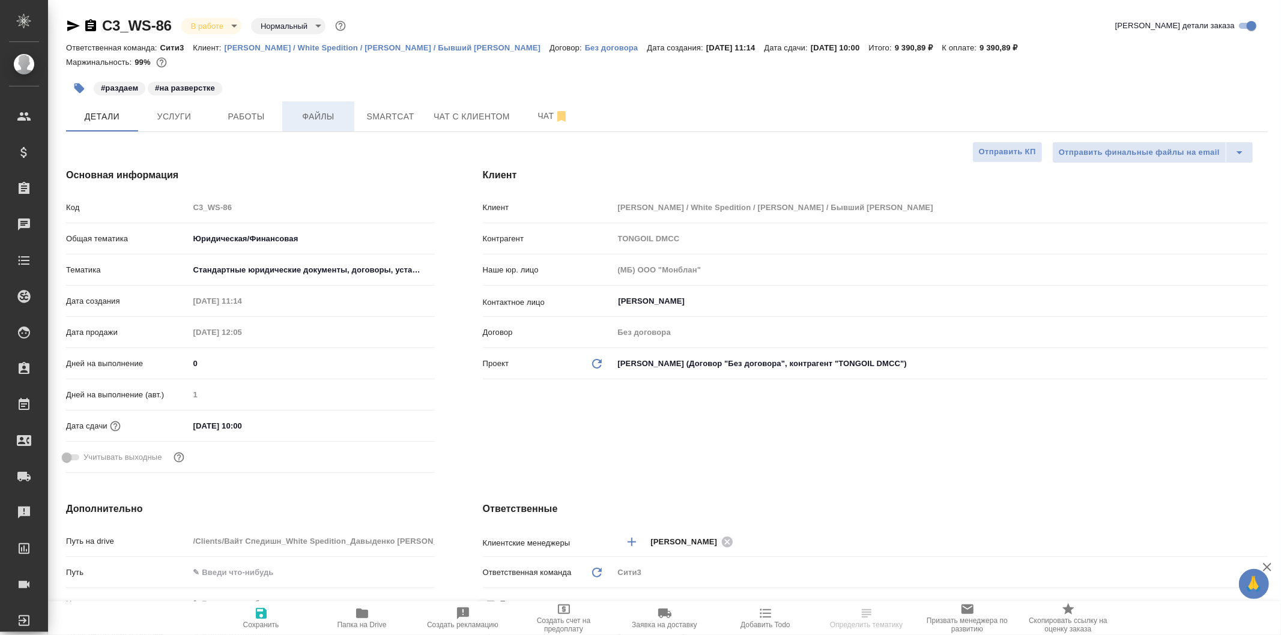
click at [320, 103] on button "Файлы" at bounding box center [318, 117] width 72 height 30
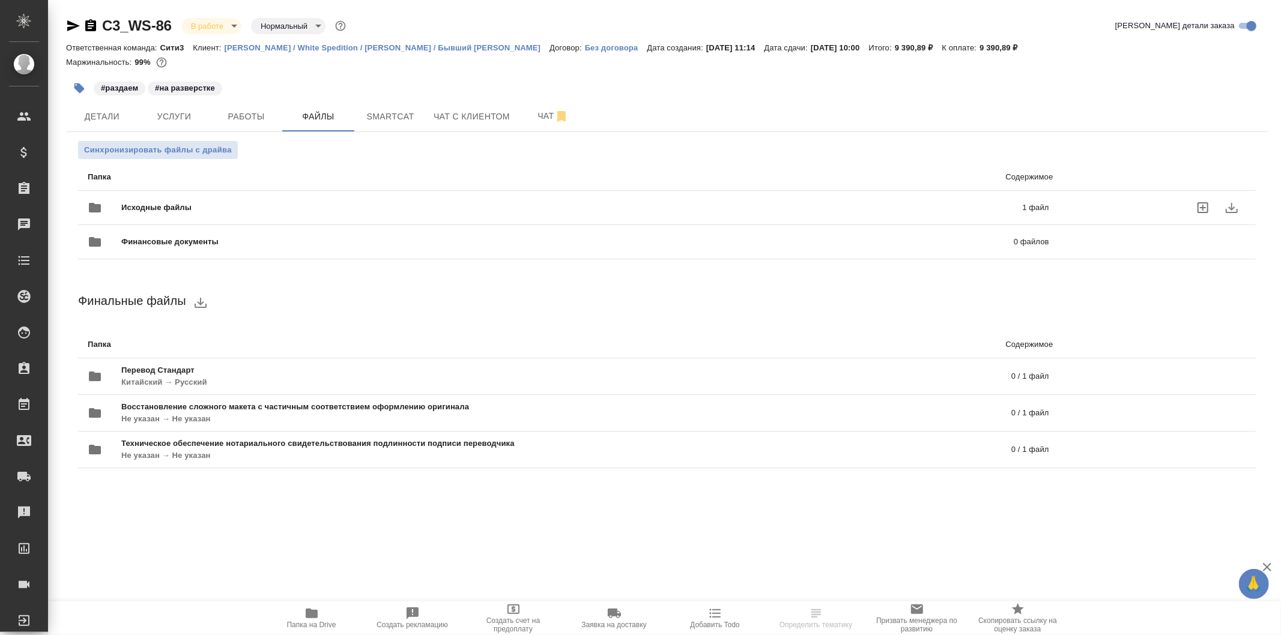
click at [325, 193] on div "Исходные файлы 1 файл" at bounding box center [569, 207] width 962 height 29
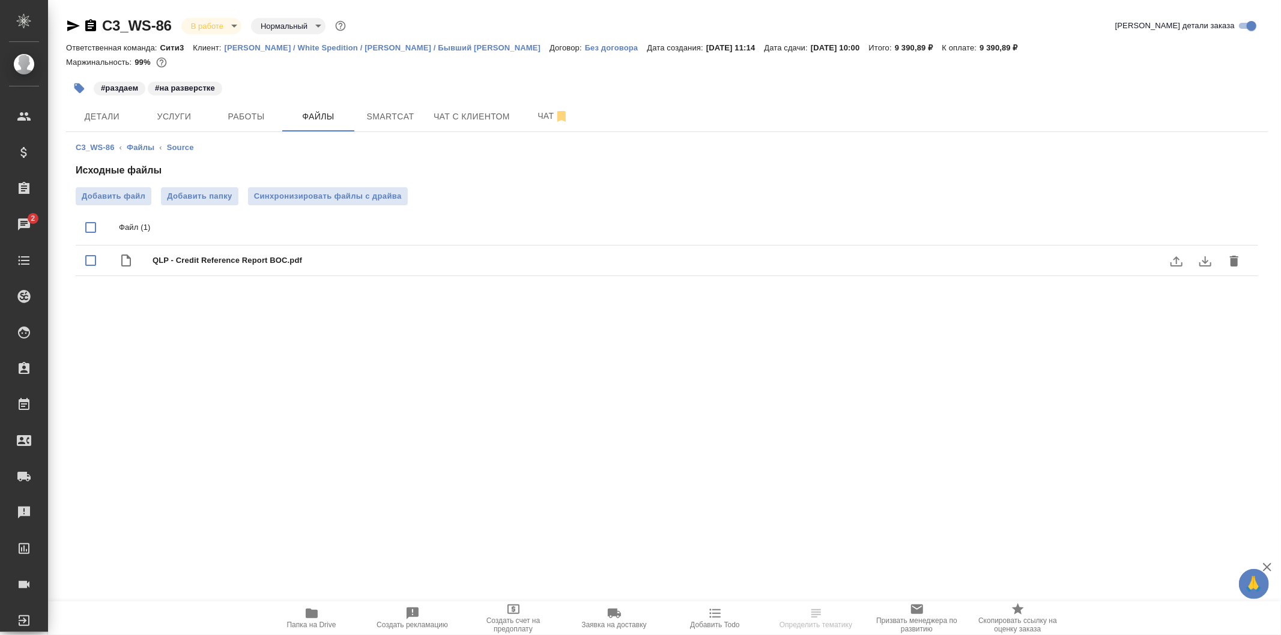
click at [195, 256] on span "QLP - Credit Reference Report BOC.pdf" at bounding box center [691, 261] width 1077 height 12
checkbox input "true"
click at [1201, 259] on icon "download" at bounding box center [1205, 261] width 14 height 14
click at [116, 106] on button "Детали" at bounding box center [102, 117] width 72 height 30
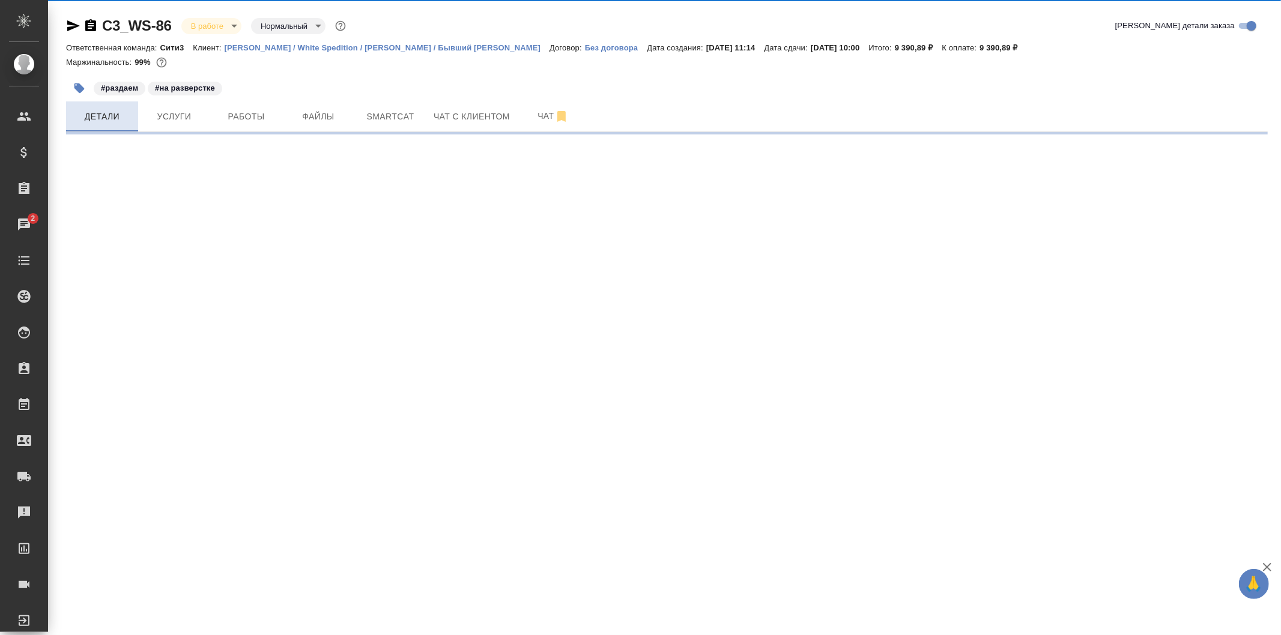
select select "RU"
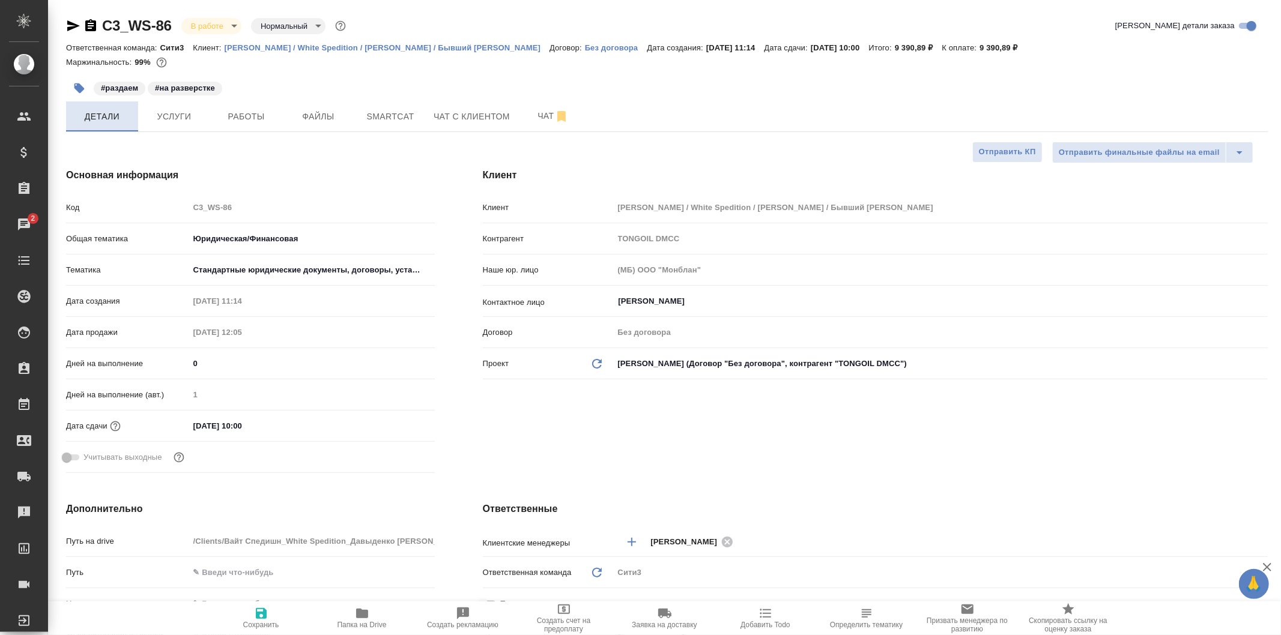
type textarea "x"
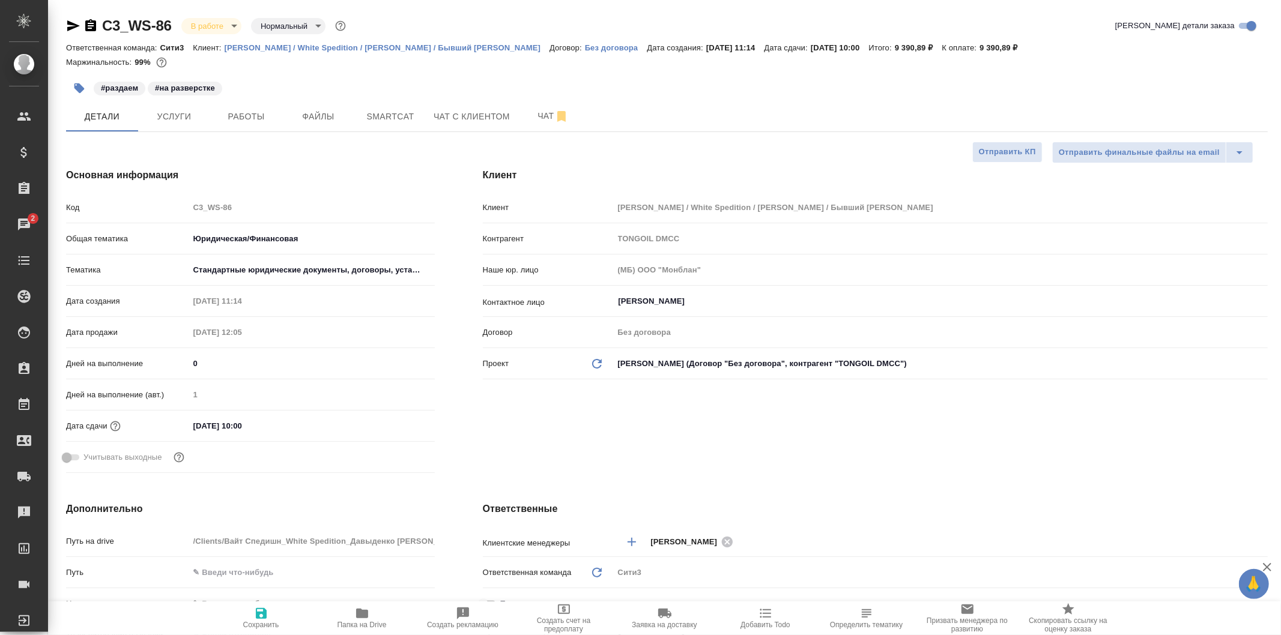
type textarea "x"
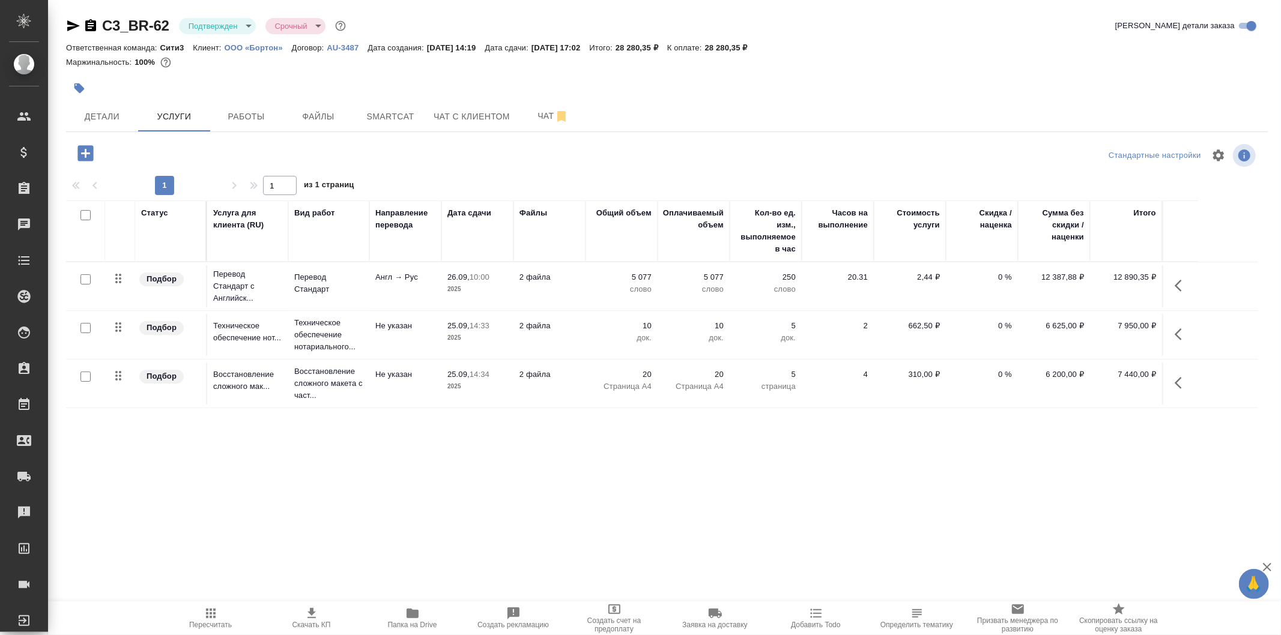
click at [448, 28] on div "C3_BR-62 Подтвержден confirmed Срочный urgent [PERSON_NAME] детали заказа" at bounding box center [667, 25] width 1202 height 19
click at [126, 111] on span "Детали" at bounding box center [102, 116] width 58 height 15
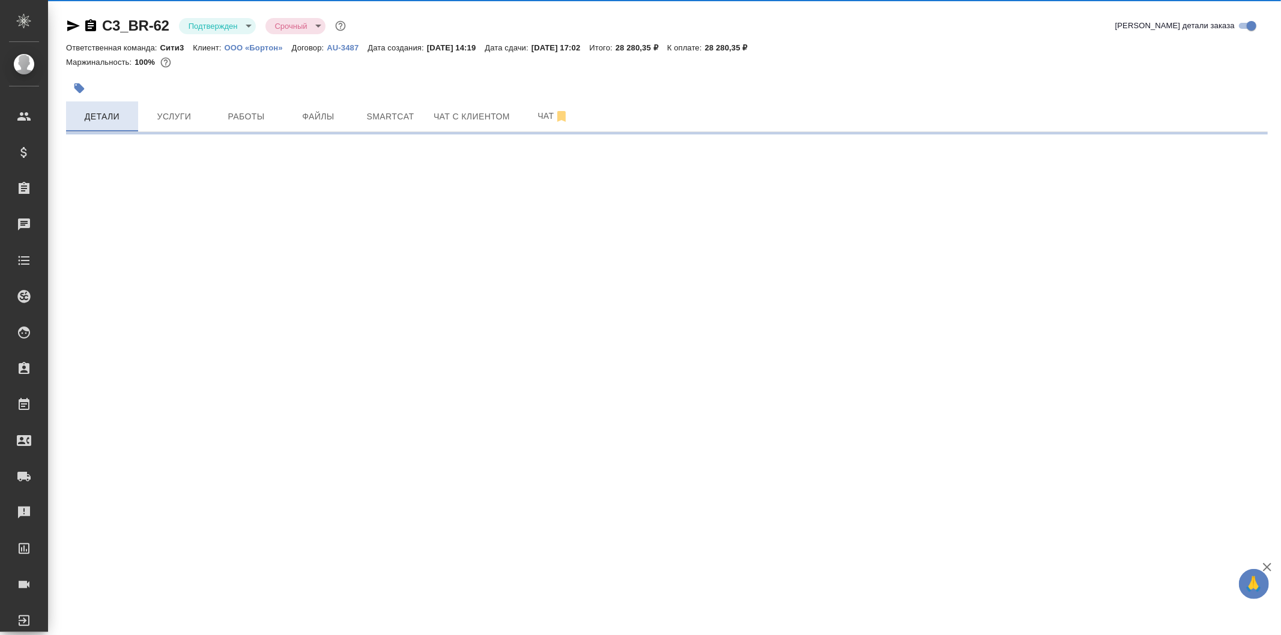
select select "RU"
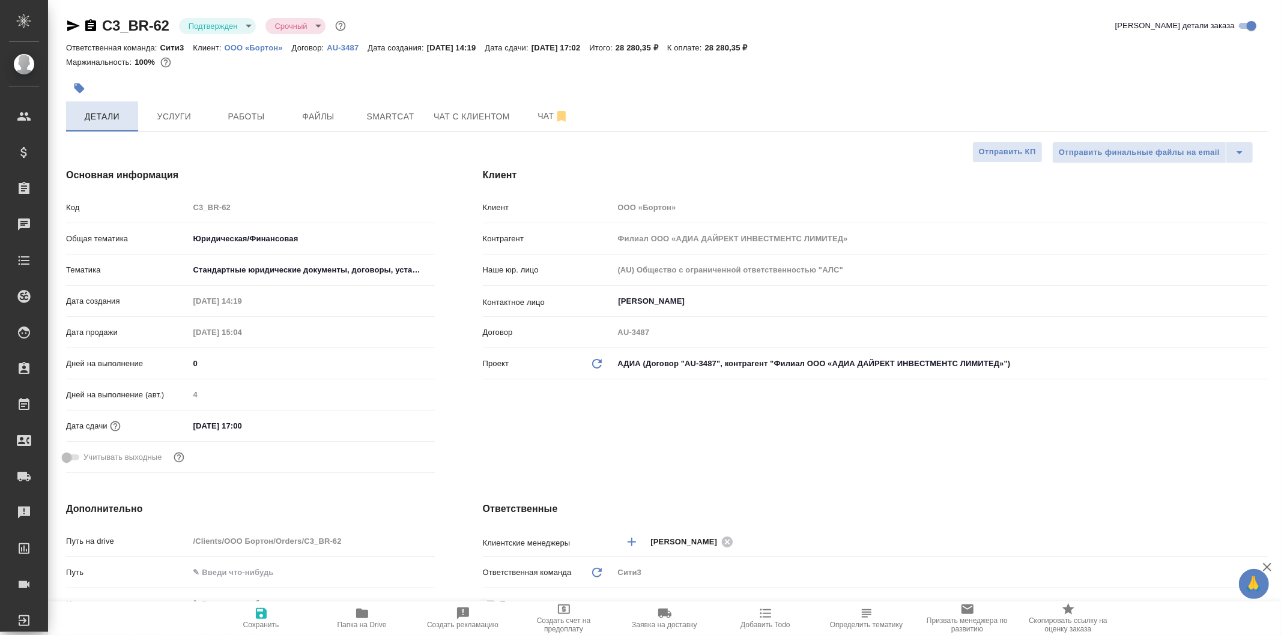
type textarea "x"
click at [240, 109] on span "Работы" at bounding box center [246, 116] width 58 height 15
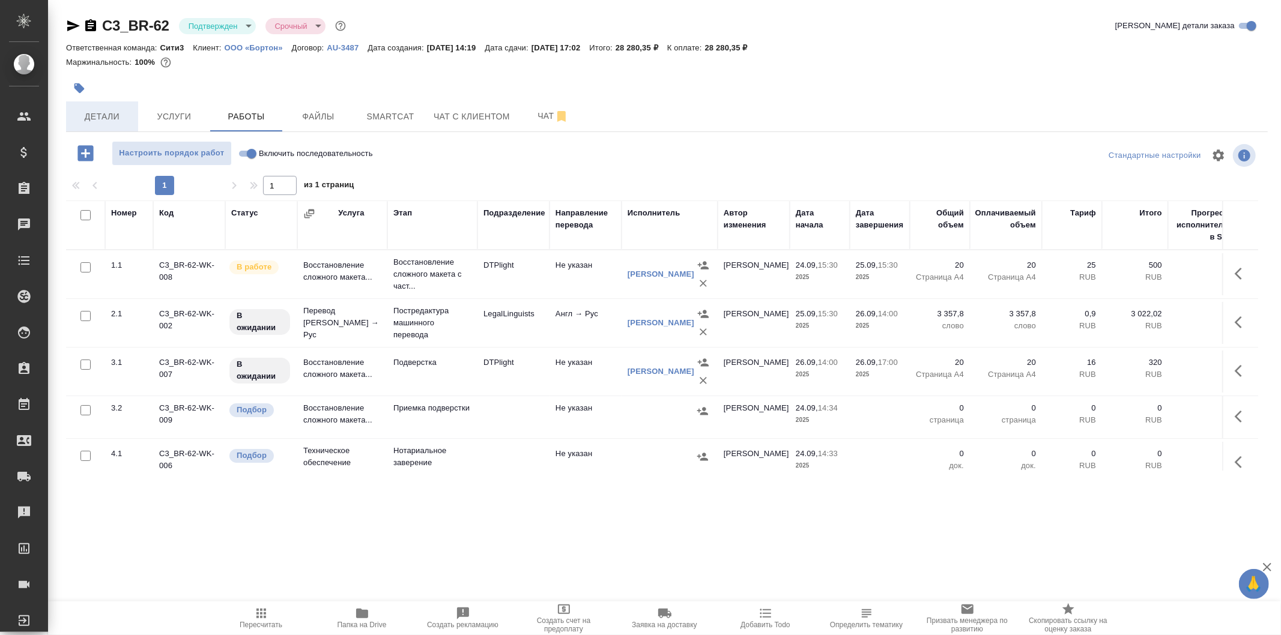
click at [133, 102] on button "Детали" at bounding box center [102, 117] width 72 height 30
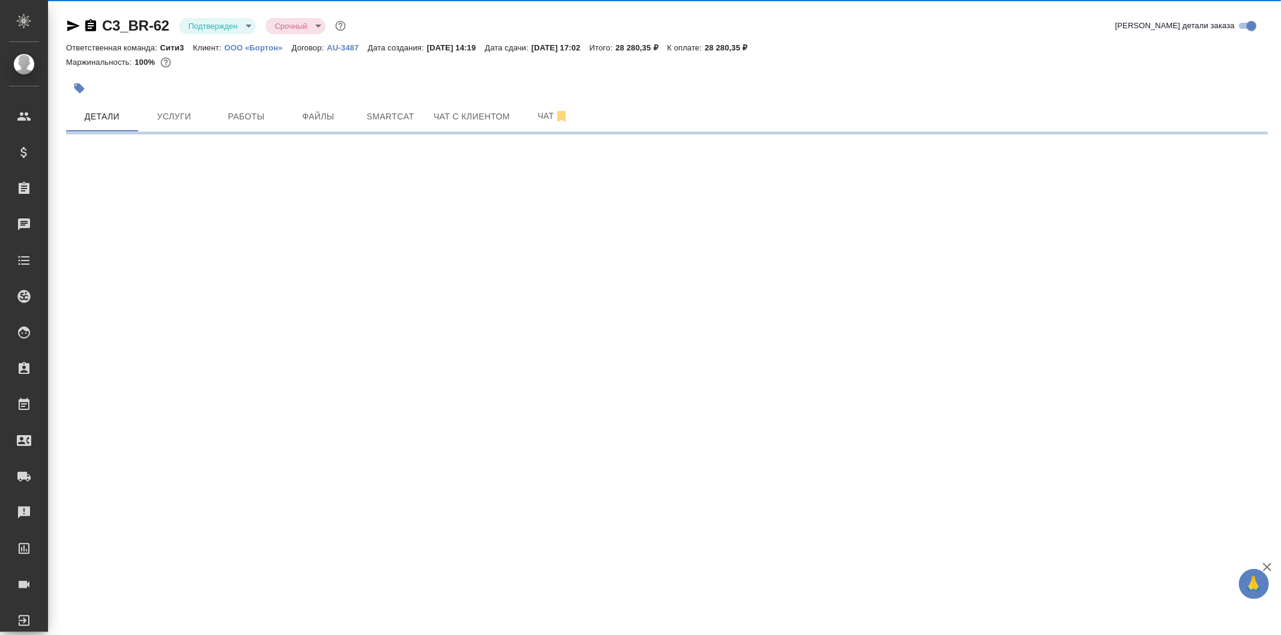
select select "RU"
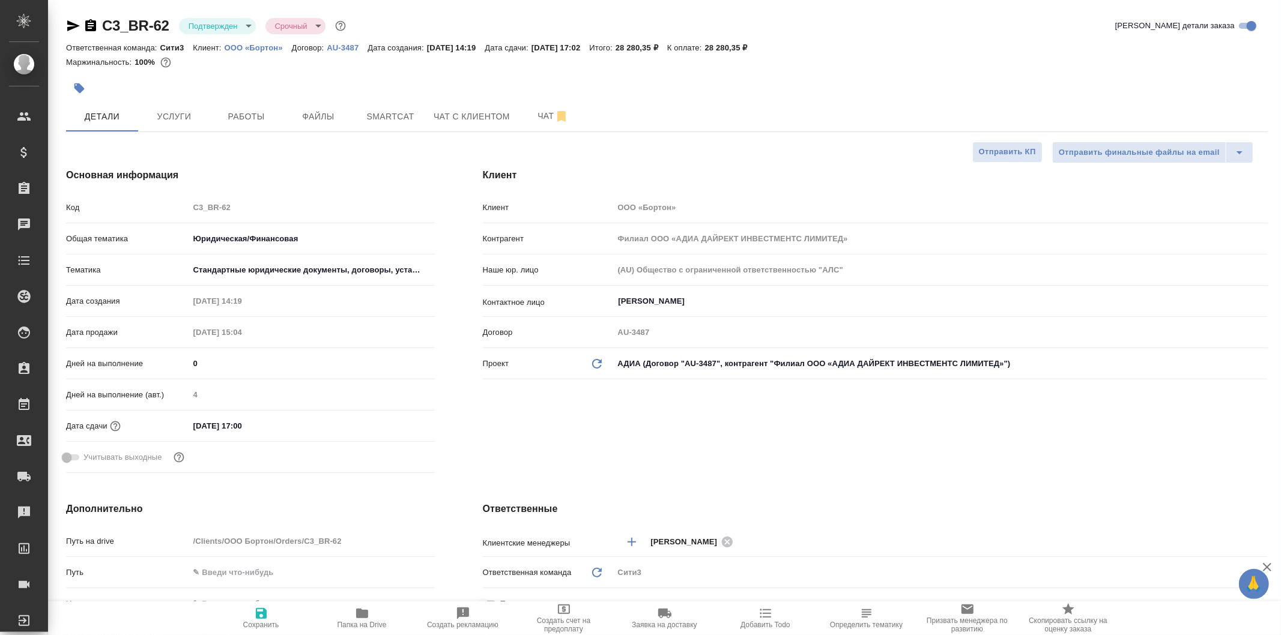
type textarea "x"
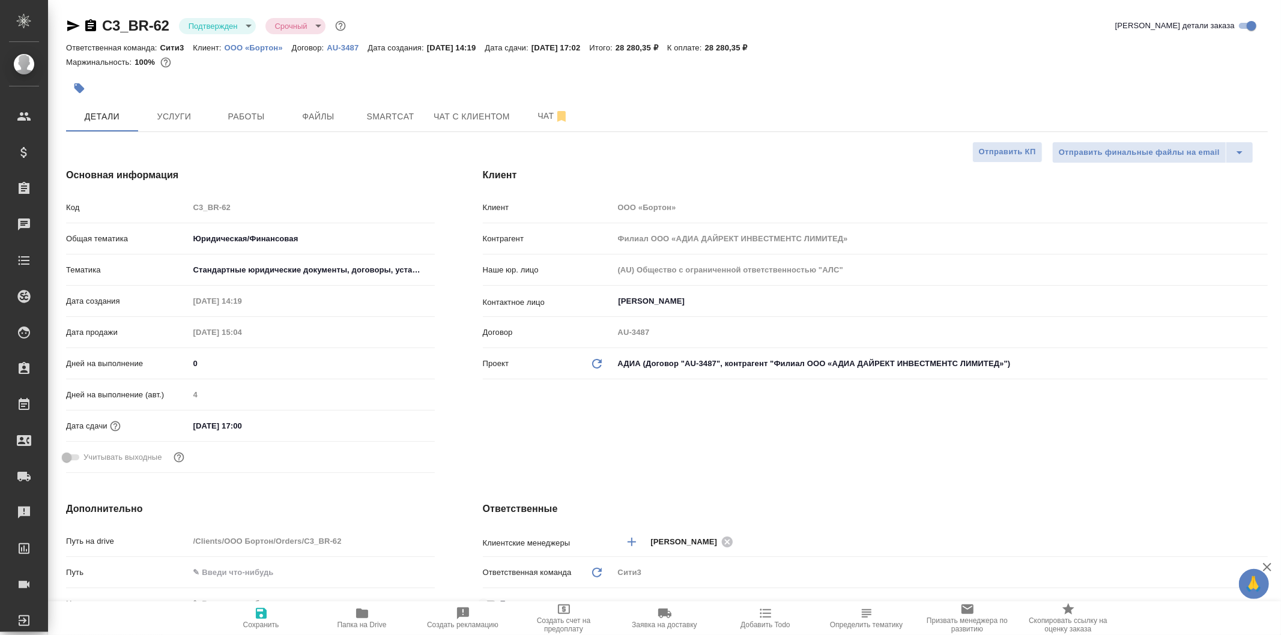
type textarea "x"
click at [68, 25] on icon "button" at bounding box center [73, 26] width 14 height 14
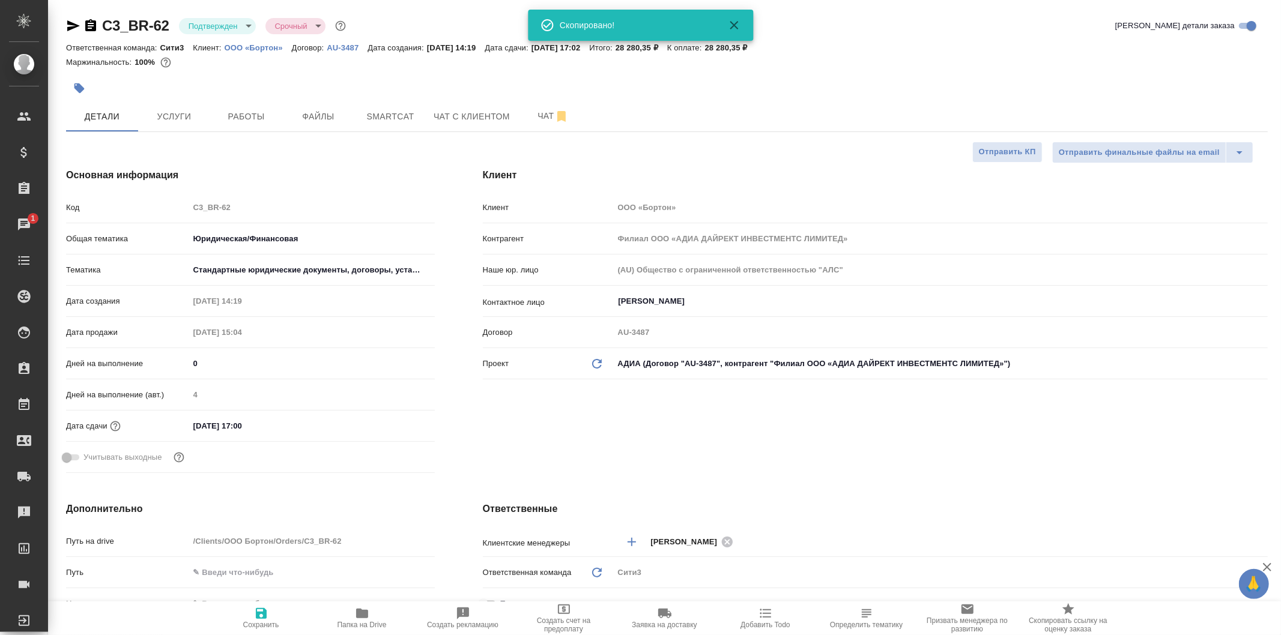
type textarea "x"
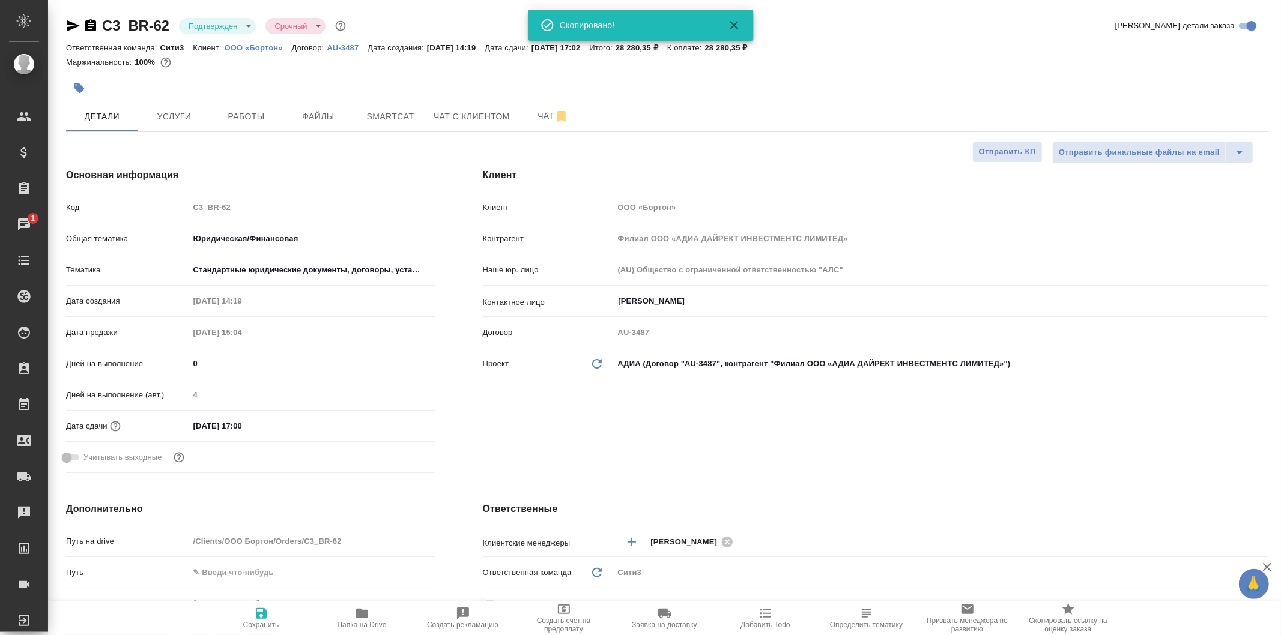
type textarea "x"
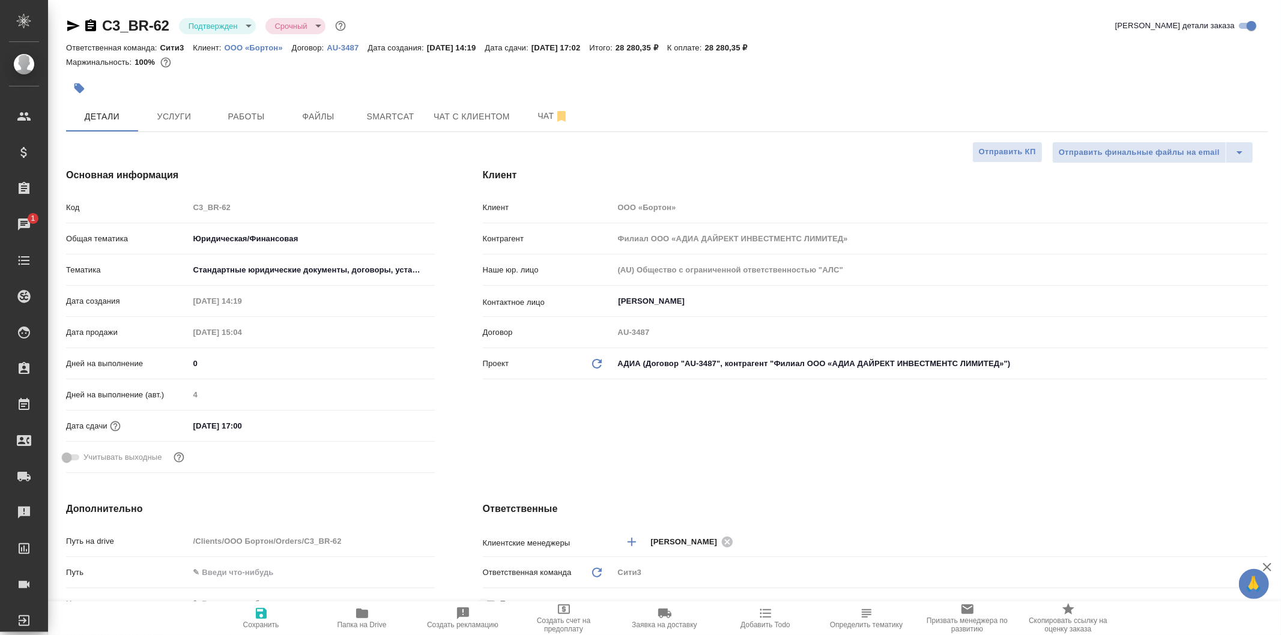
type textarea "x"
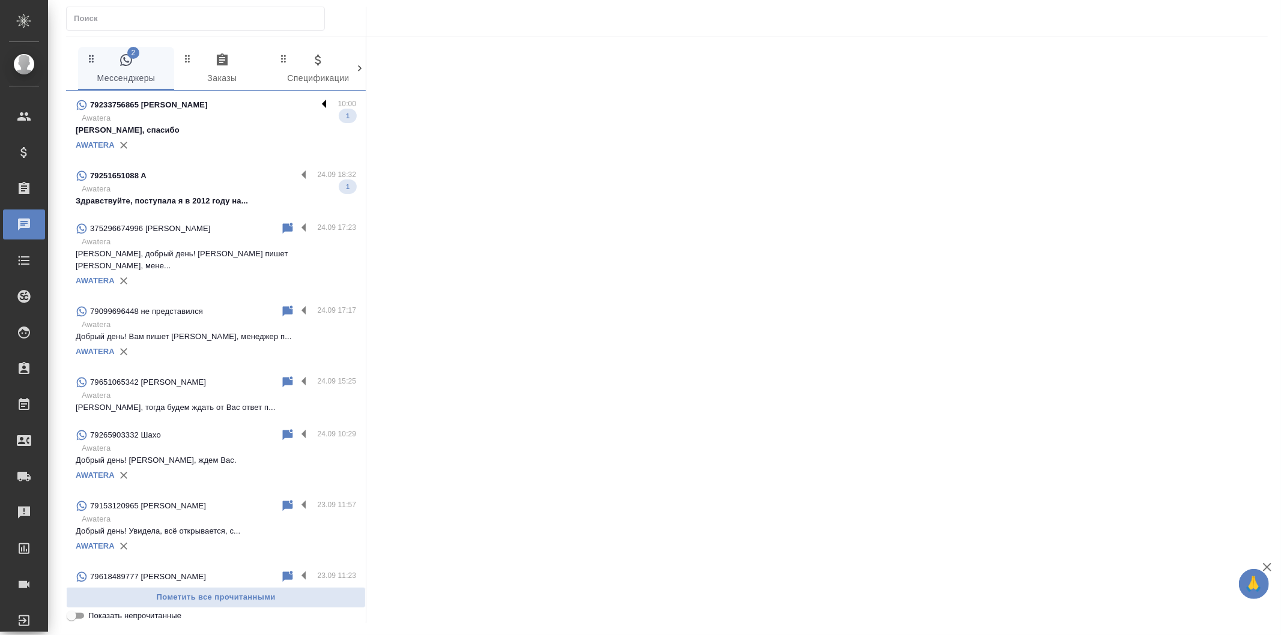
click at [319, 98] on label at bounding box center [327, 105] width 20 height 14
click at [0, 0] on input "checkbox" at bounding box center [0, 0] width 0 height 0
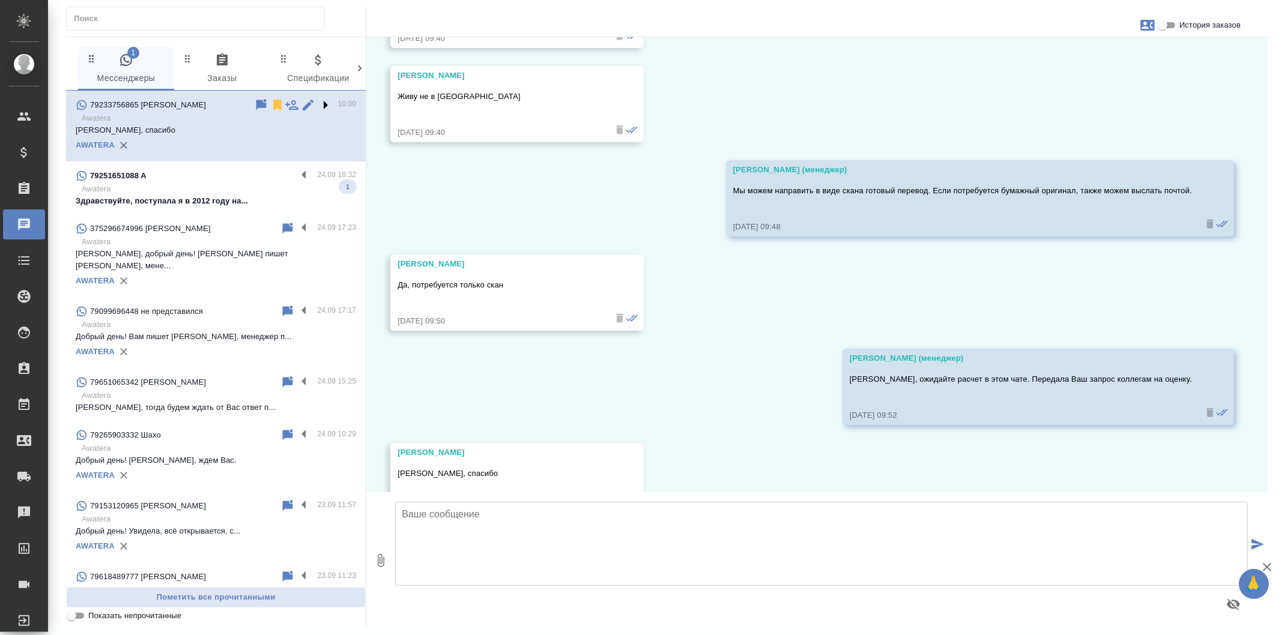
scroll to position [816, 0]
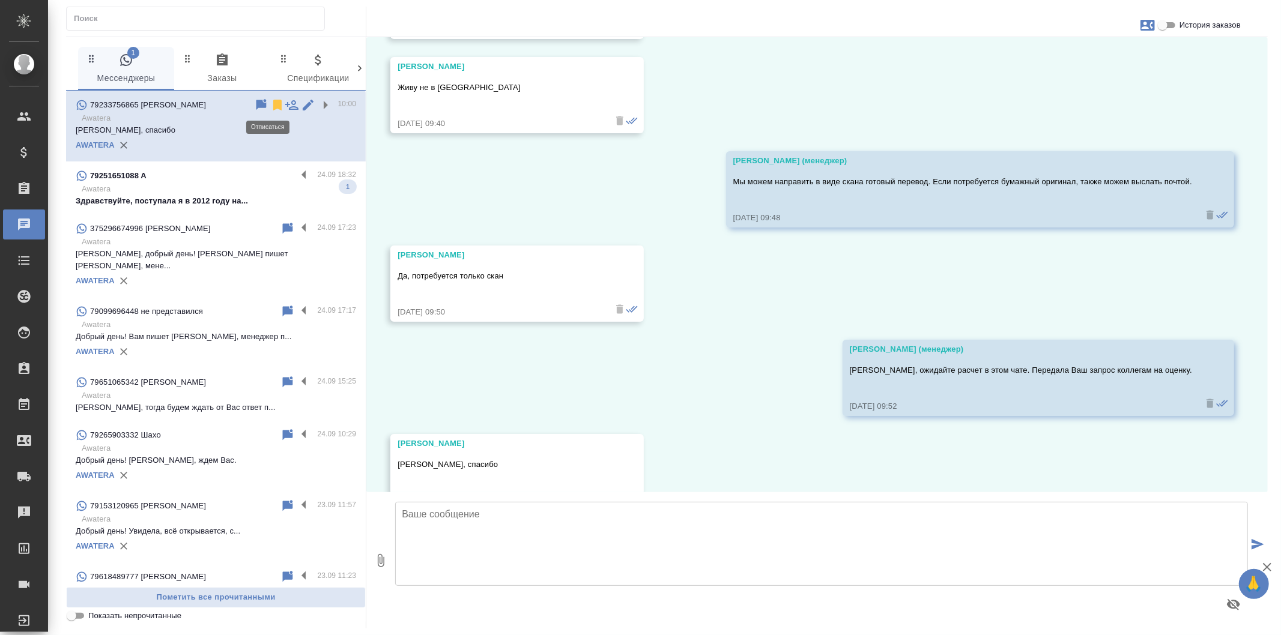
click at [273, 105] on icon at bounding box center [277, 105] width 8 height 11
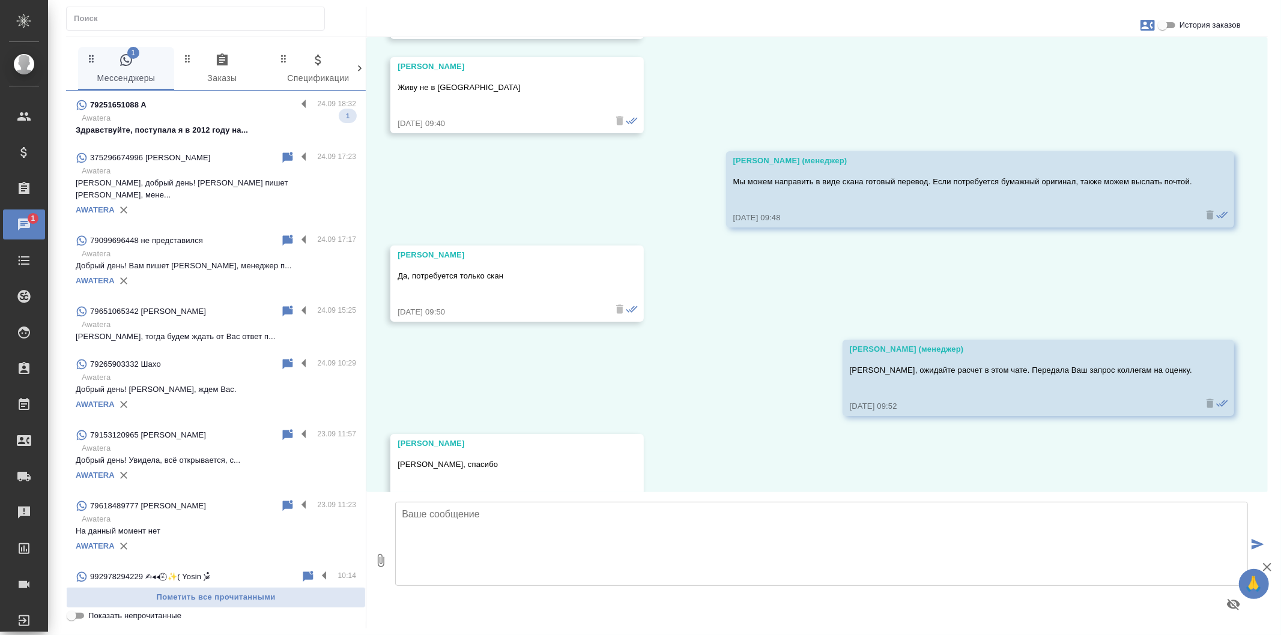
click at [294, 96] on div "79251651088 A 24.09 18:32 Awatera Здравствуйте, поступала я в 2012 году на... 1" at bounding box center [216, 117] width 300 height 53
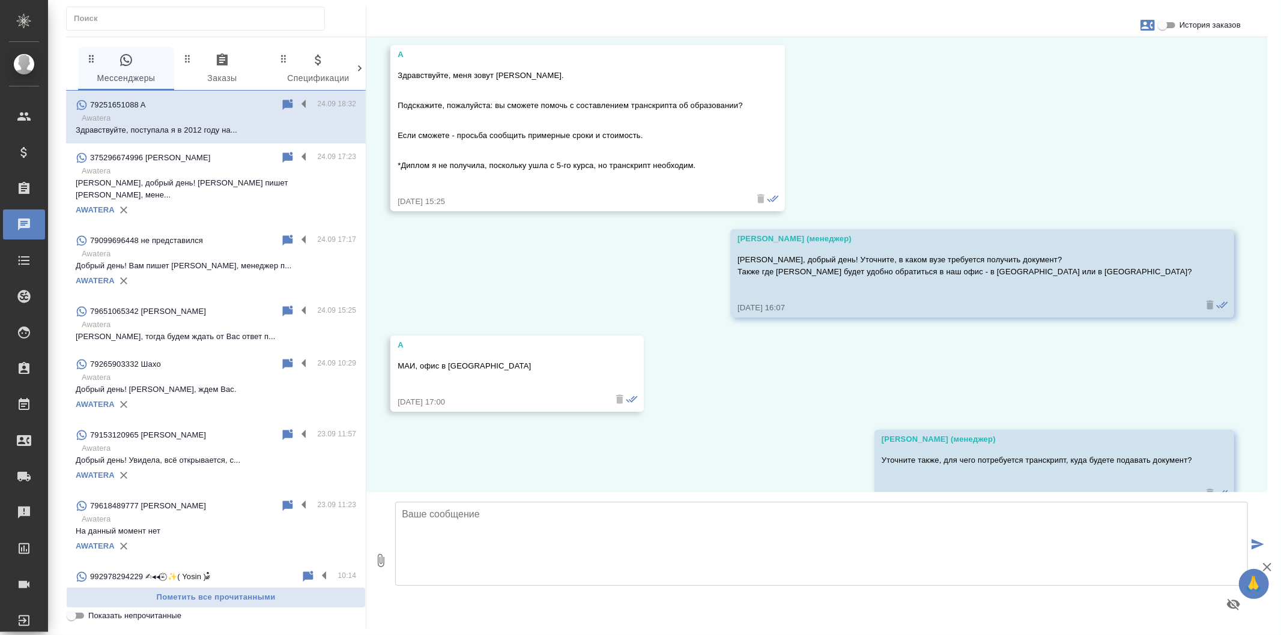
scroll to position [21, 0]
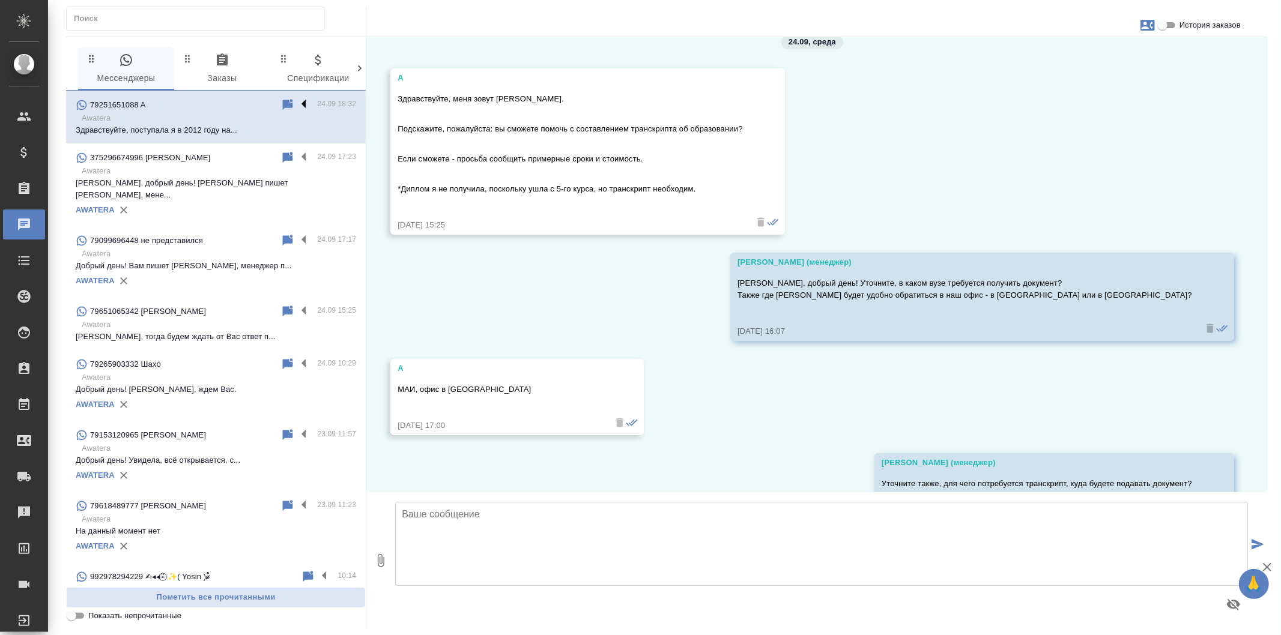
click at [299, 108] on label at bounding box center [307, 105] width 20 height 14
click at [0, 0] on input "checkbox" at bounding box center [0, 0] width 0 height 0
click at [237, 106] on icon at bounding box center [241, 105] width 8 height 11
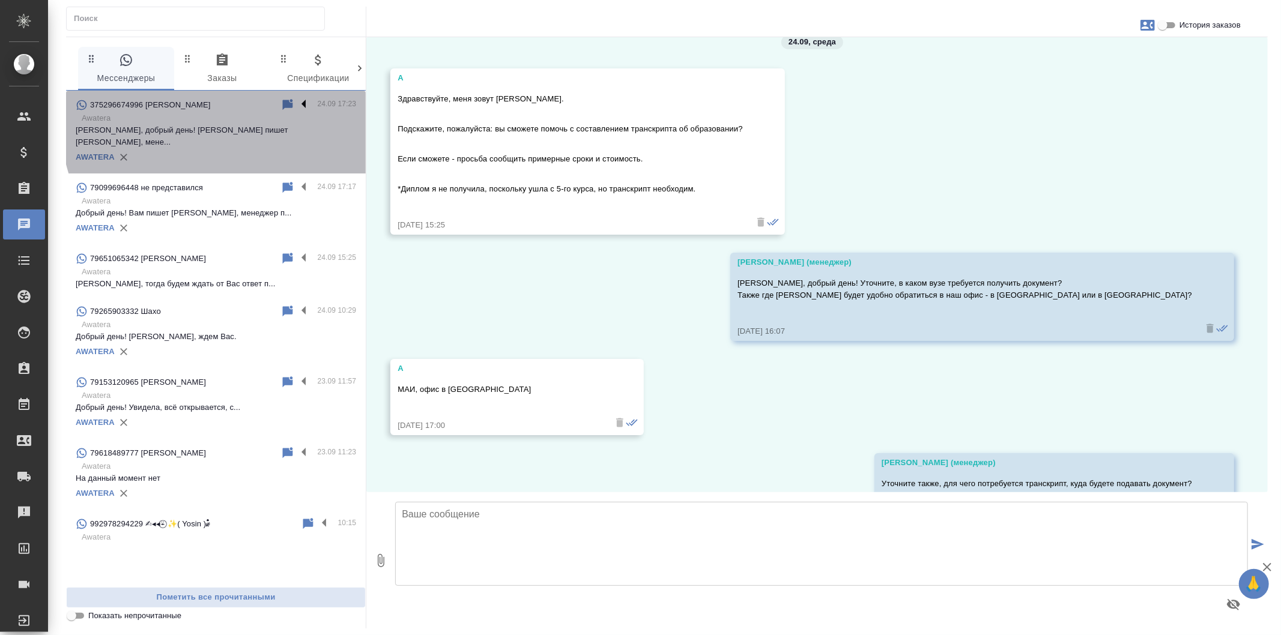
click at [307, 100] on label at bounding box center [307, 105] width 20 height 14
click at [0, 0] on input "checkbox" at bounding box center [0, 0] width 0 height 0
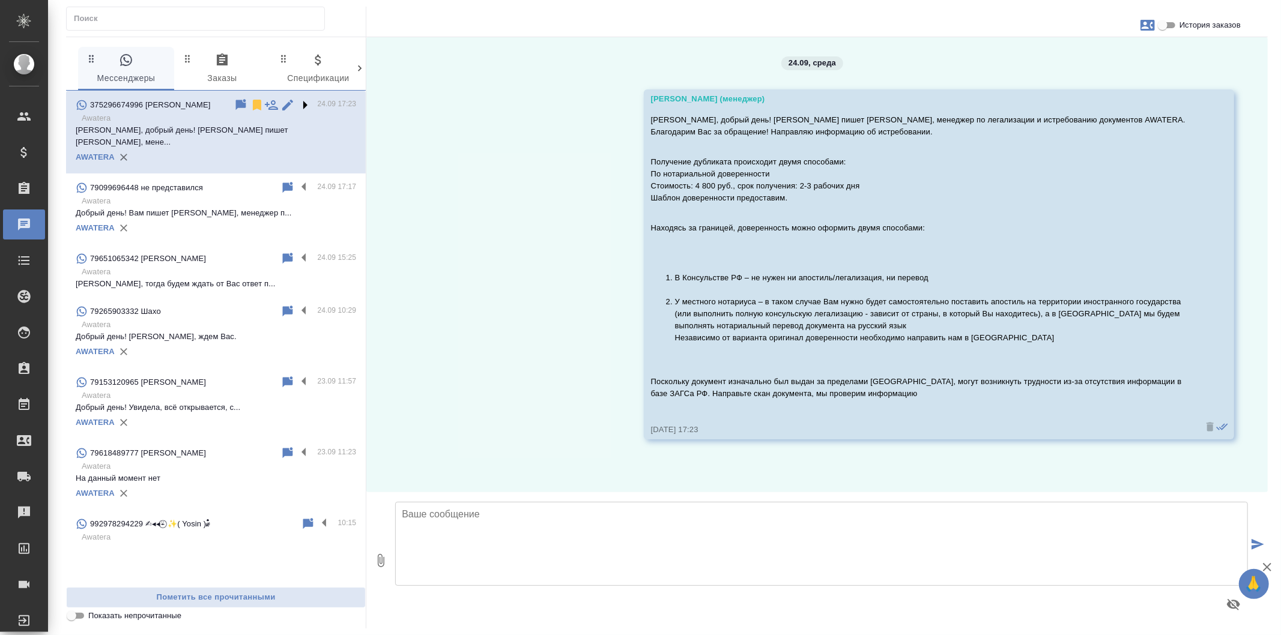
scroll to position [0, 0]
click at [256, 105] on icon at bounding box center [257, 105] width 8 height 11
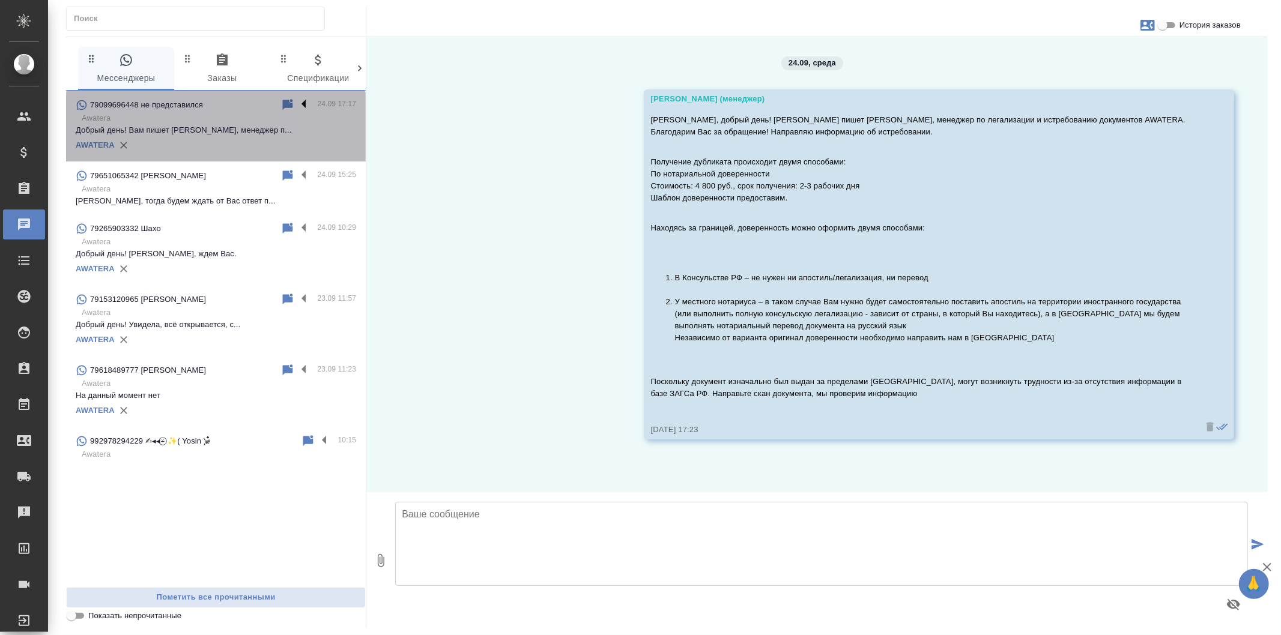
click at [303, 104] on label at bounding box center [307, 105] width 20 height 14
click at [0, 0] on input "checkbox" at bounding box center [0, 0] width 0 height 0
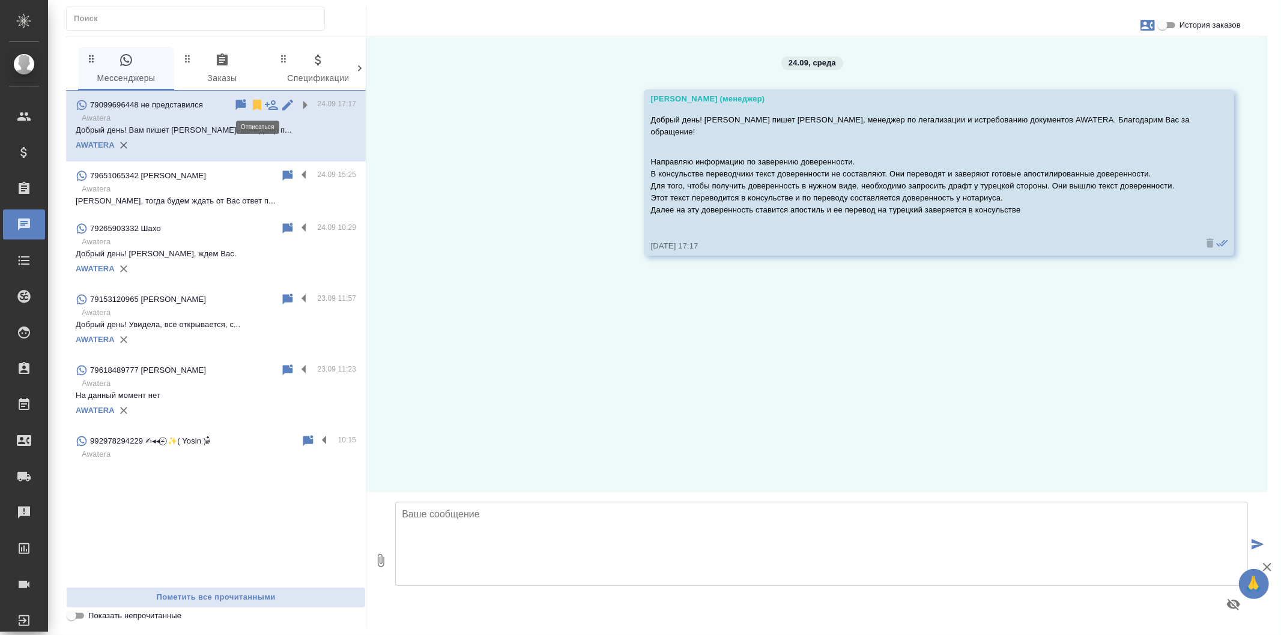
click at [255, 105] on icon at bounding box center [257, 105] width 8 height 11
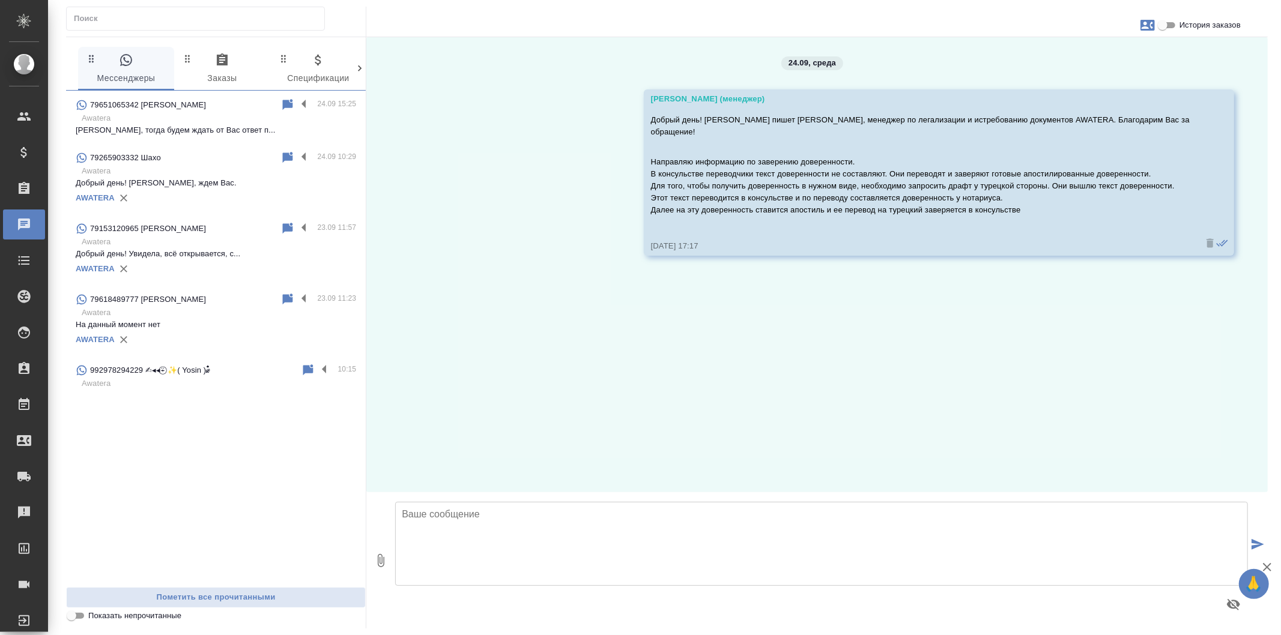
click at [227, 69] on span "0 Заказы" at bounding box center [222, 69] width 82 height 33
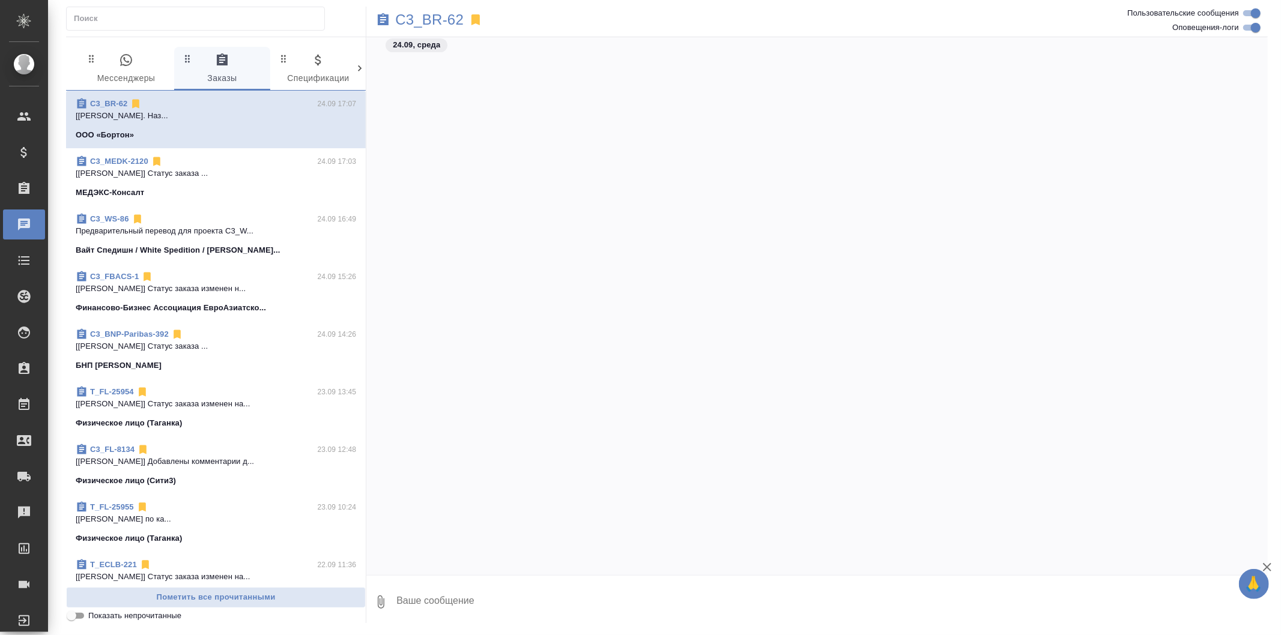
scroll to position [2436, 0]
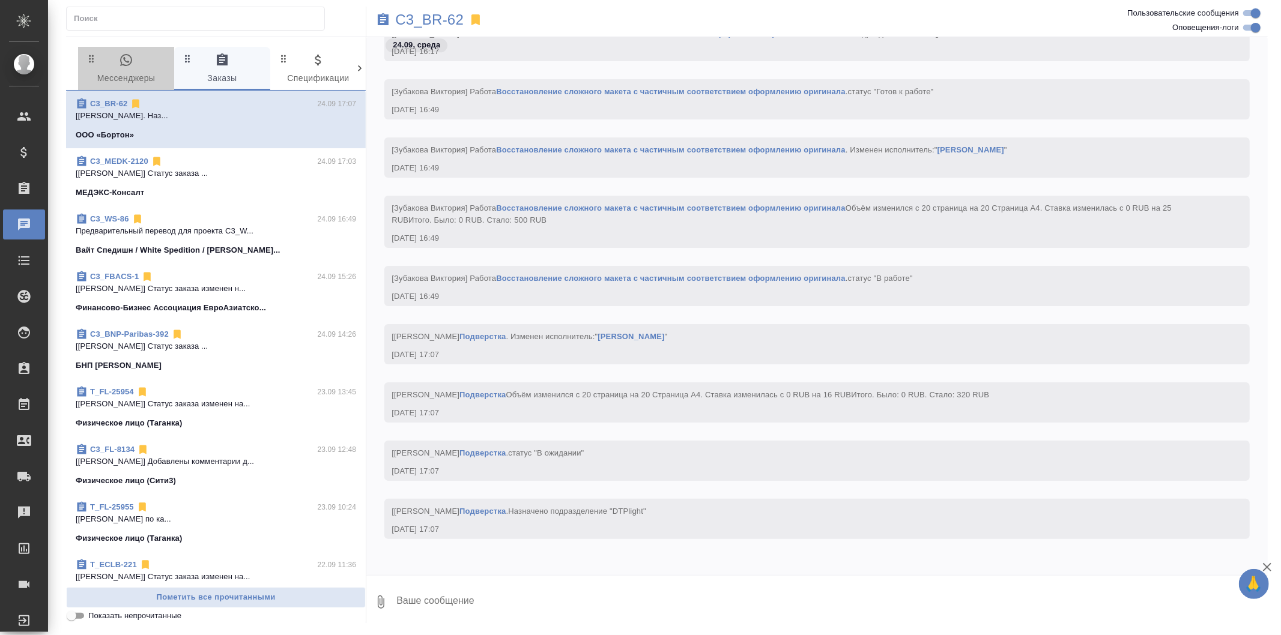
click at [127, 63] on icon "button" at bounding box center [126, 60] width 14 height 14
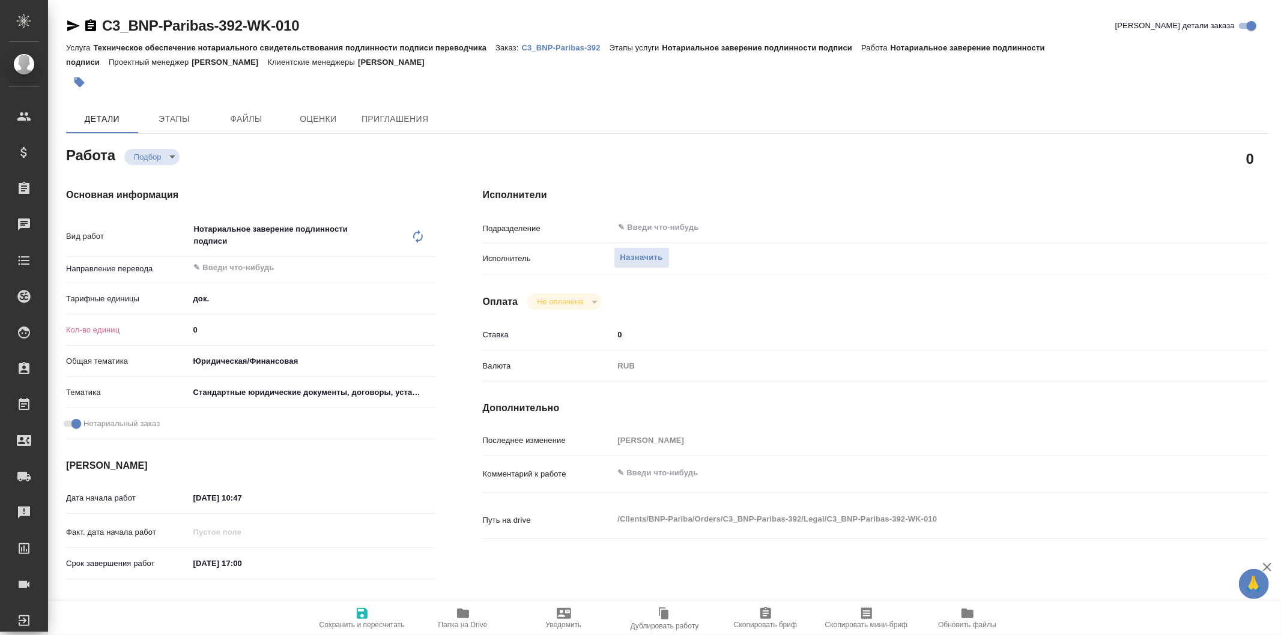
type textarea "x"
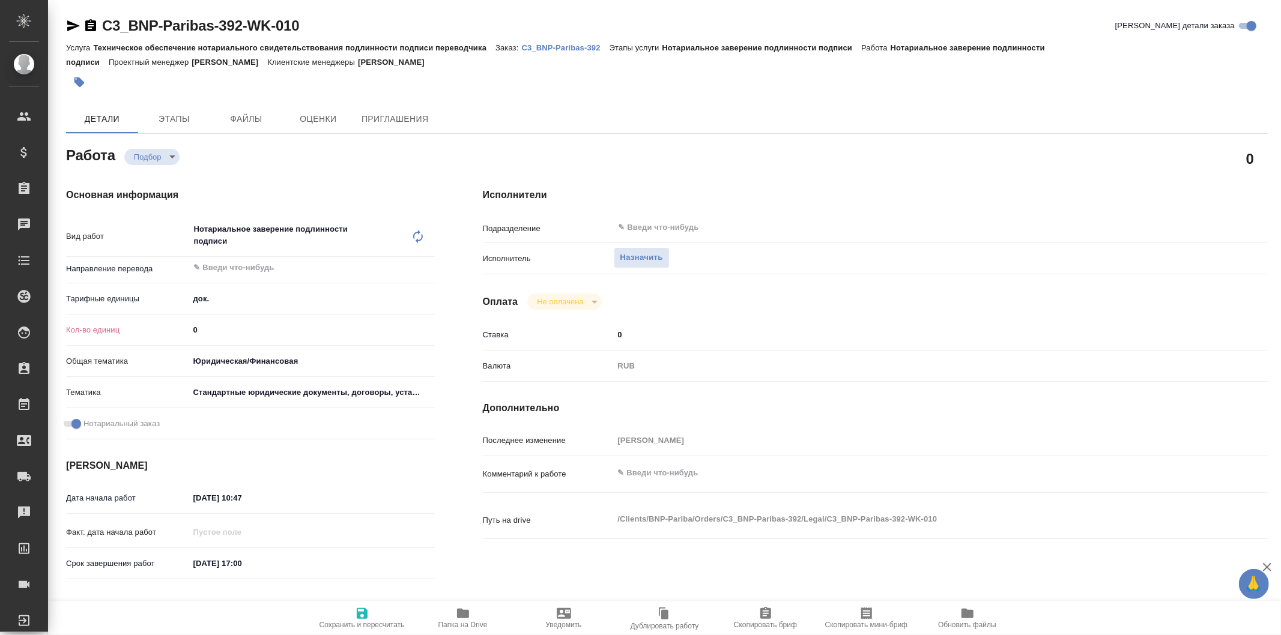
type textarea "x"
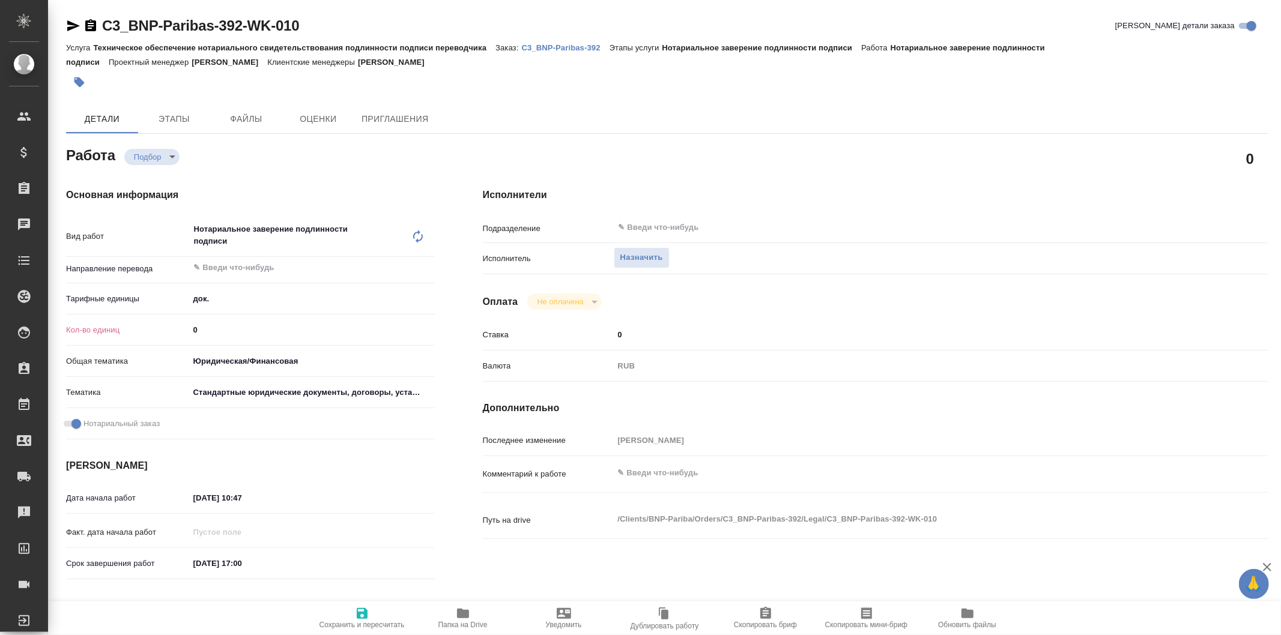
type textarea "x"
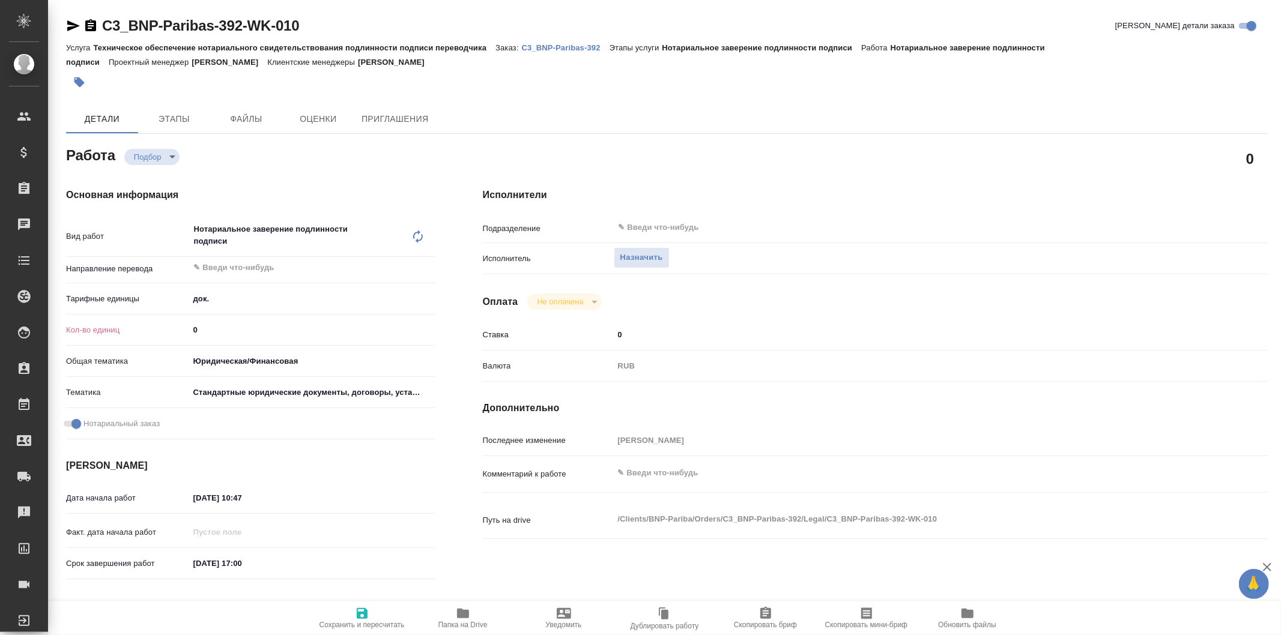
type textarea "x"
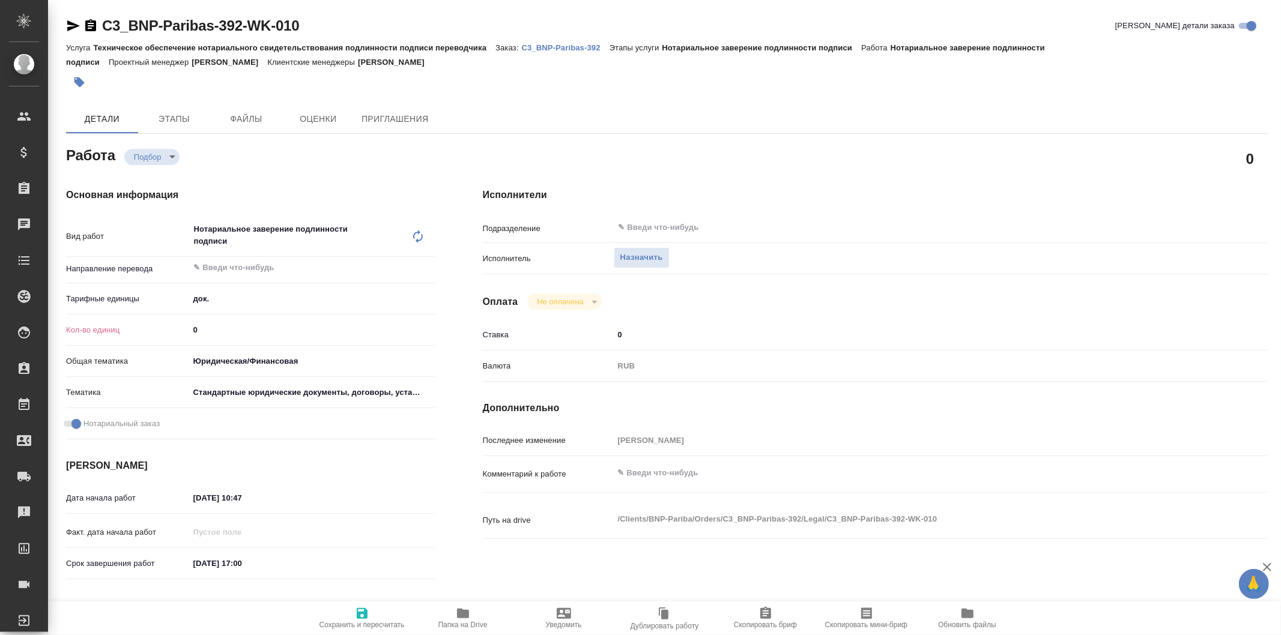
type textarea "x"
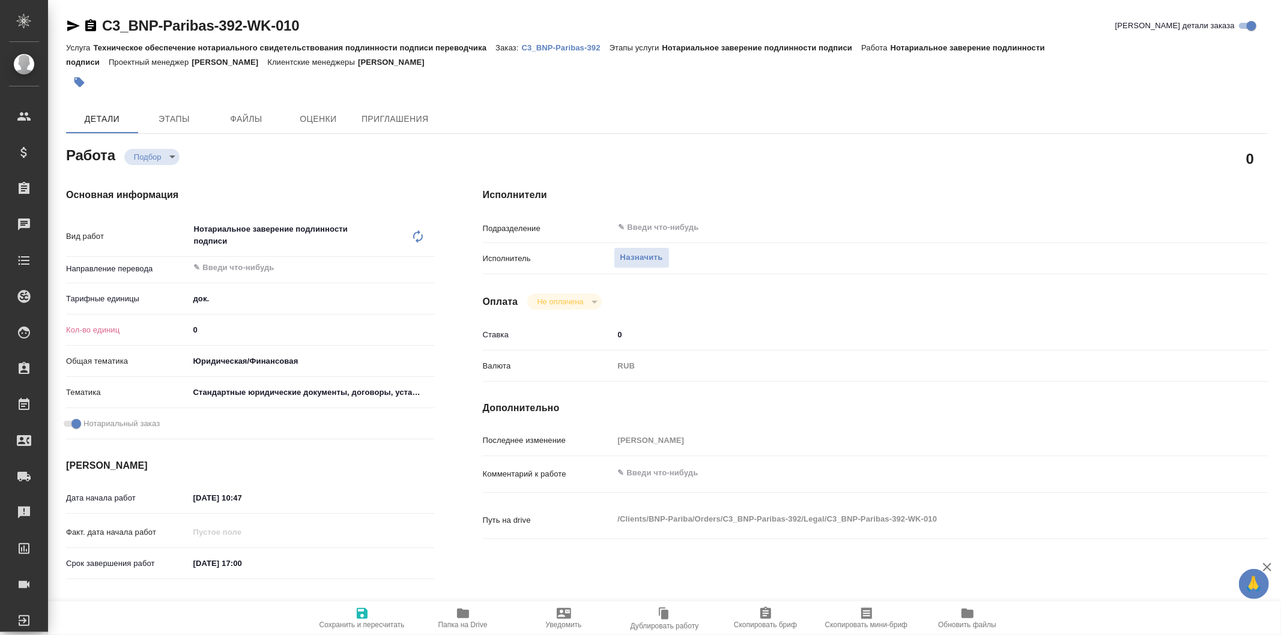
type textarea "x"
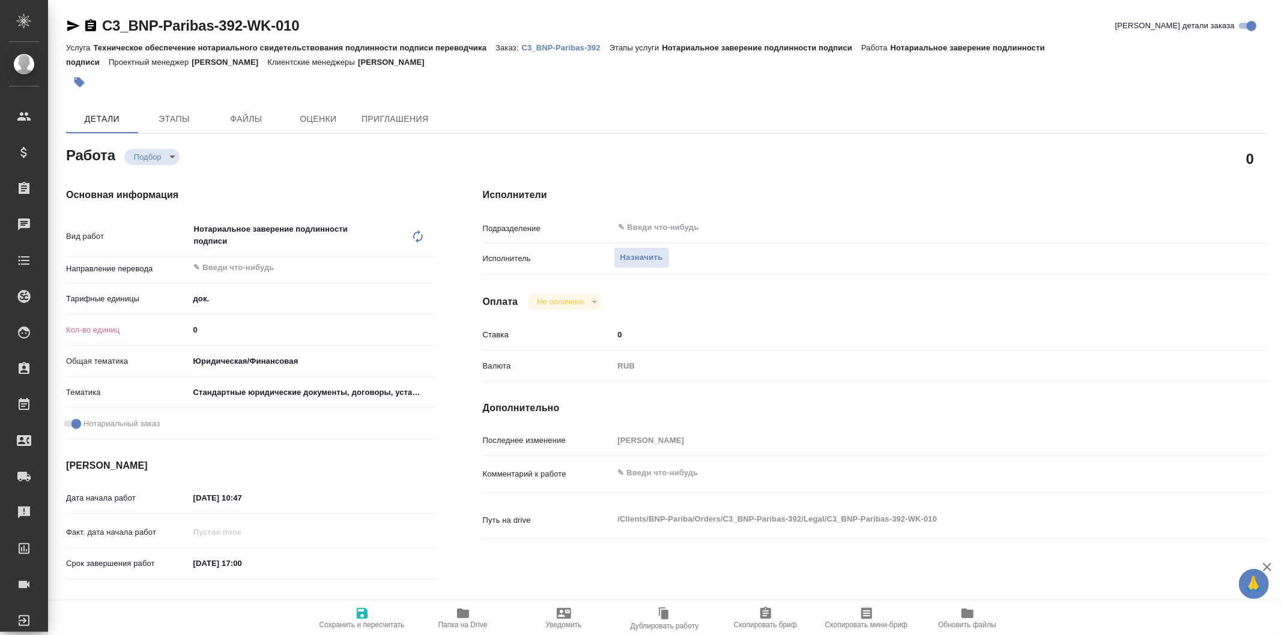
type textarea "x"
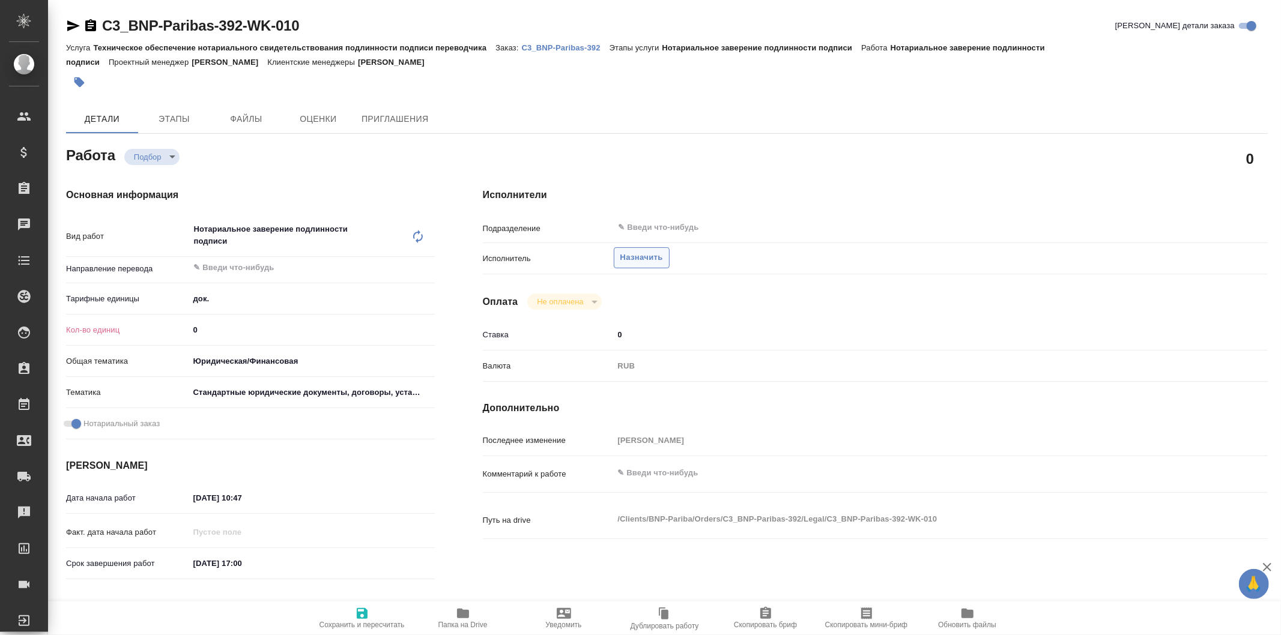
click at [655, 259] on span "Назначить" at bounding box center [641, 258] width 43 height 14
type textarea "x"
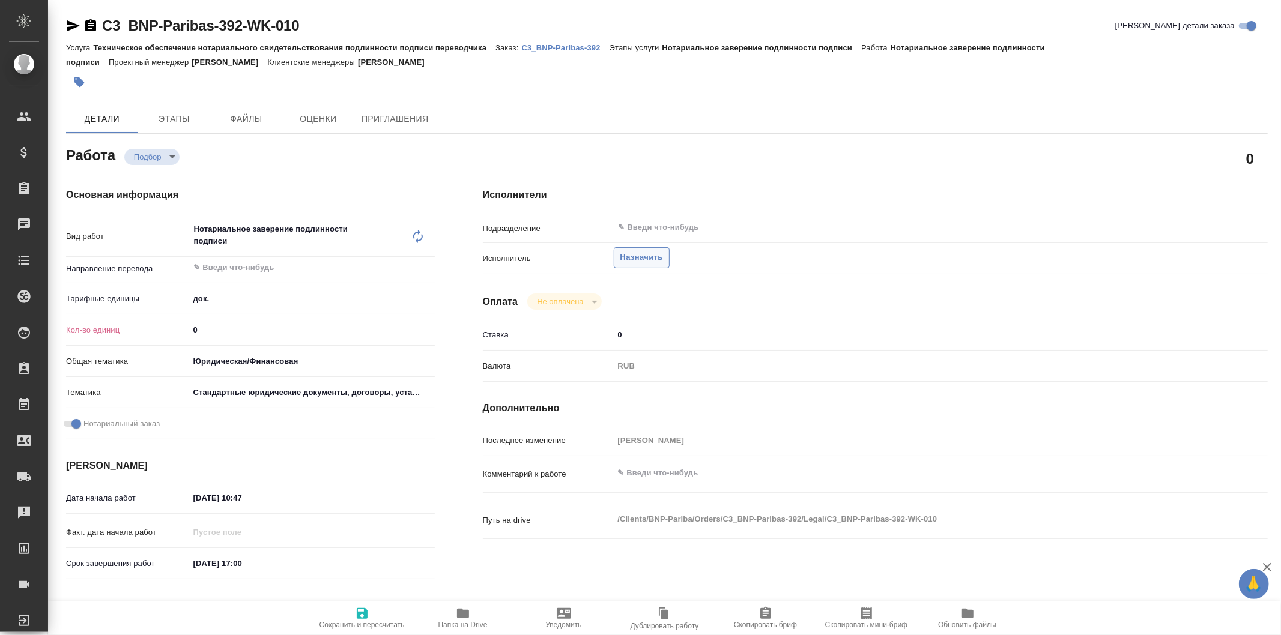
type textarea "x"
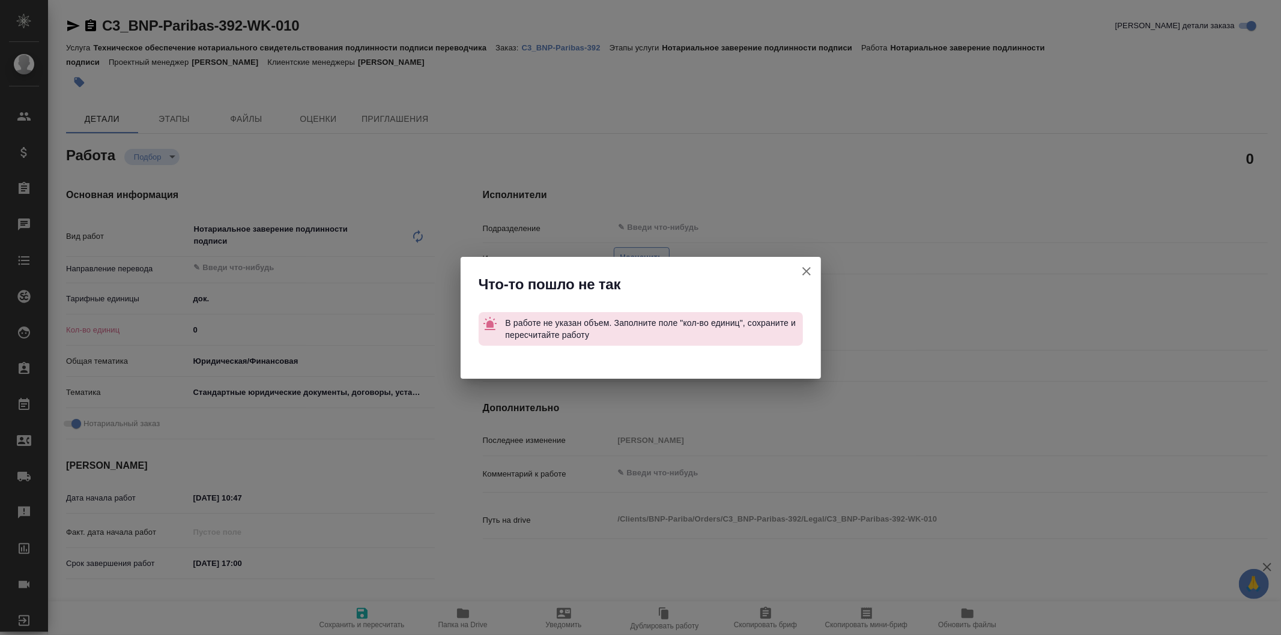
type textarea "x"
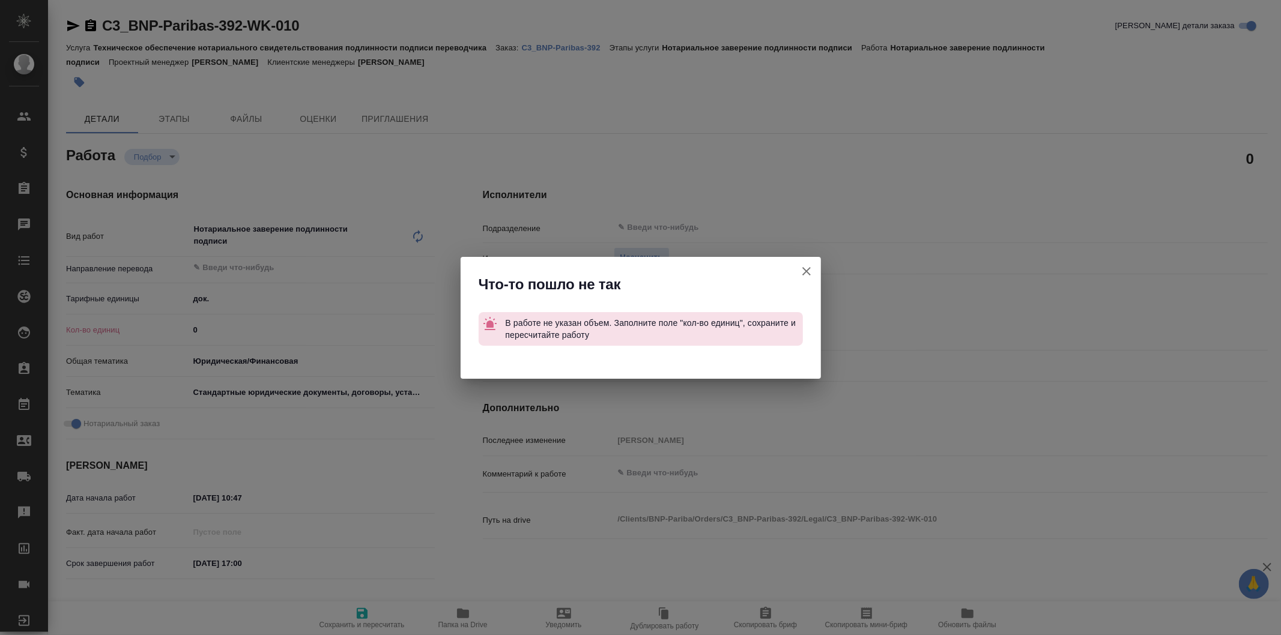
type textarea "x"
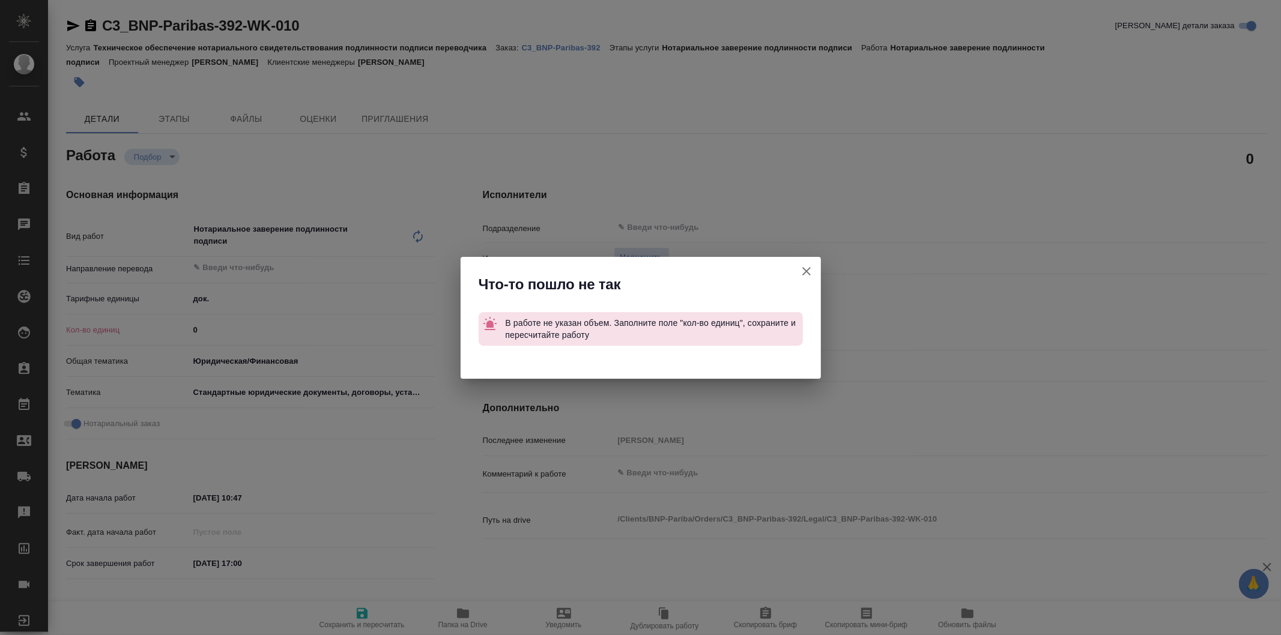
click at [806, 271] on icon "button" at bounding box center [806, 271] width 8 height 8
type textarea "x"
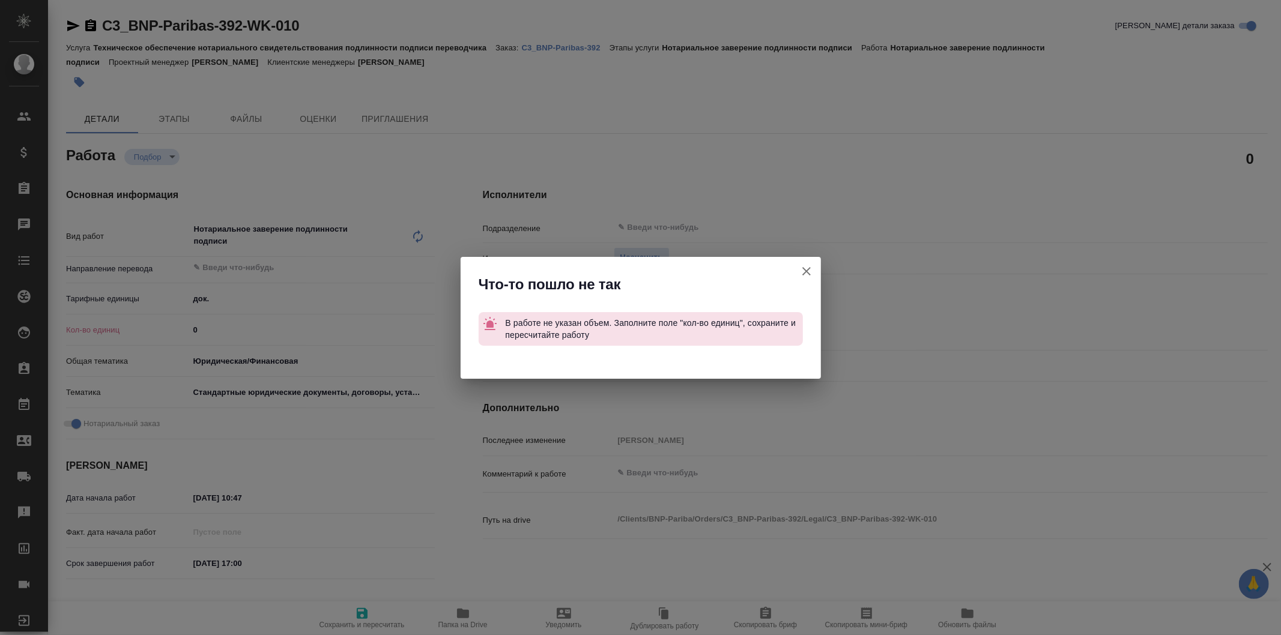
type textarea "x"
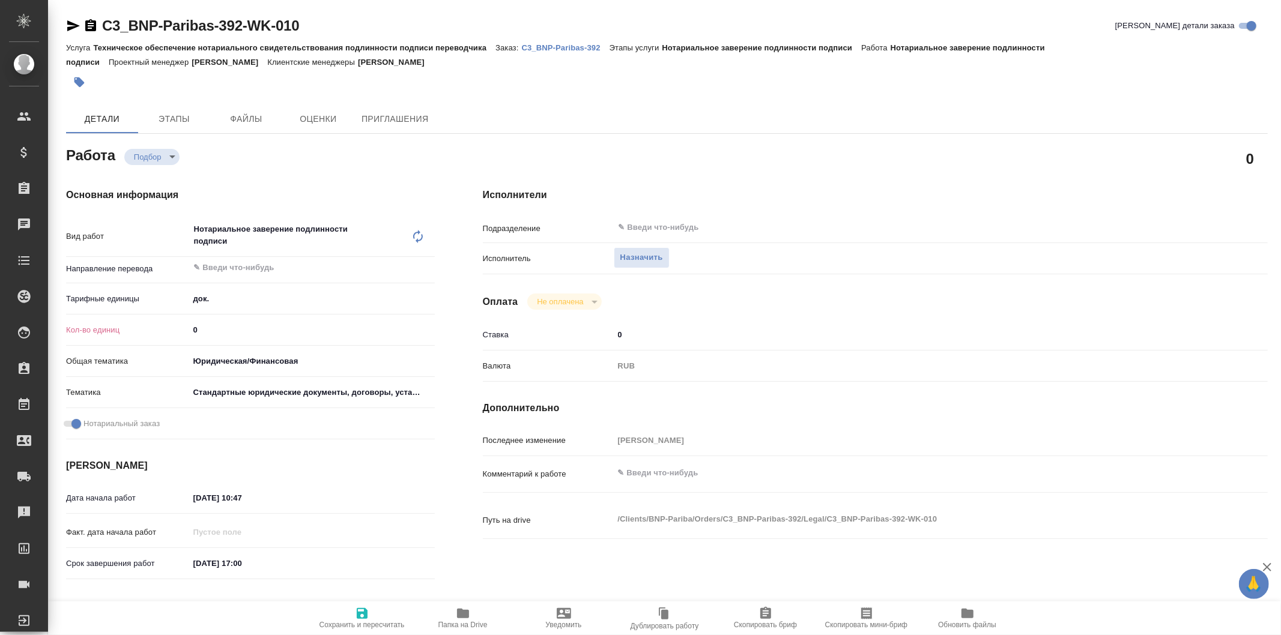
click at [297, 337] on input "0" at bounding box center [312, 329] width 246 height 17
type textarea "x"
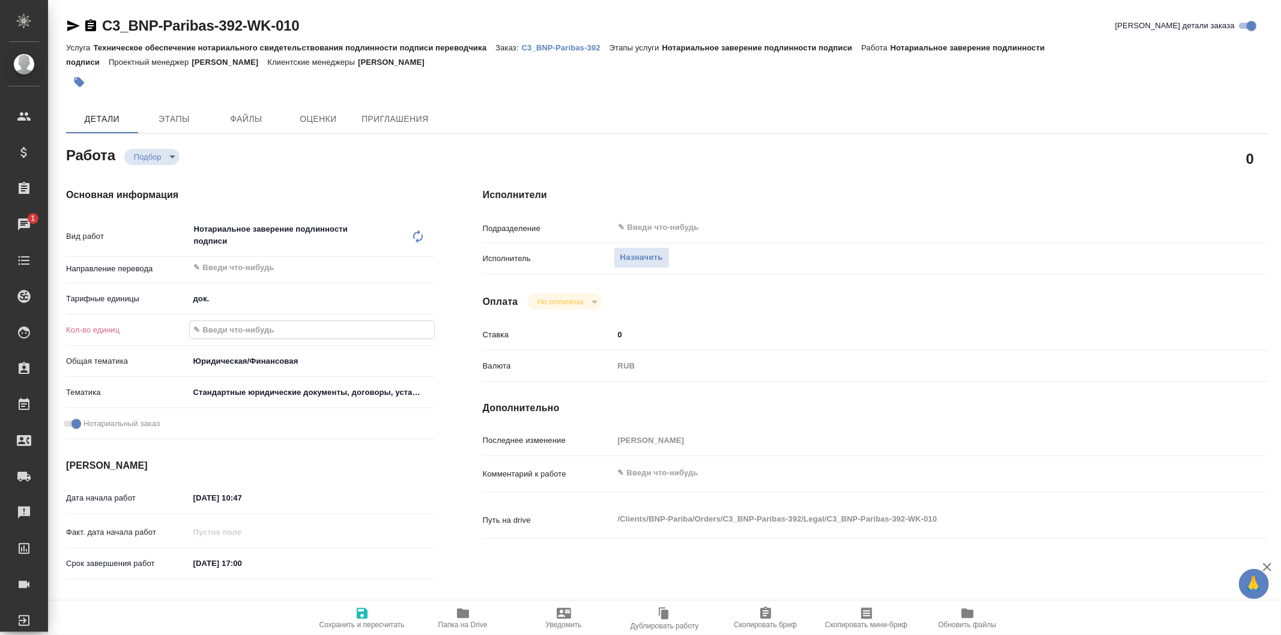
type textarea "x"
type input "1"
type textarea "x"
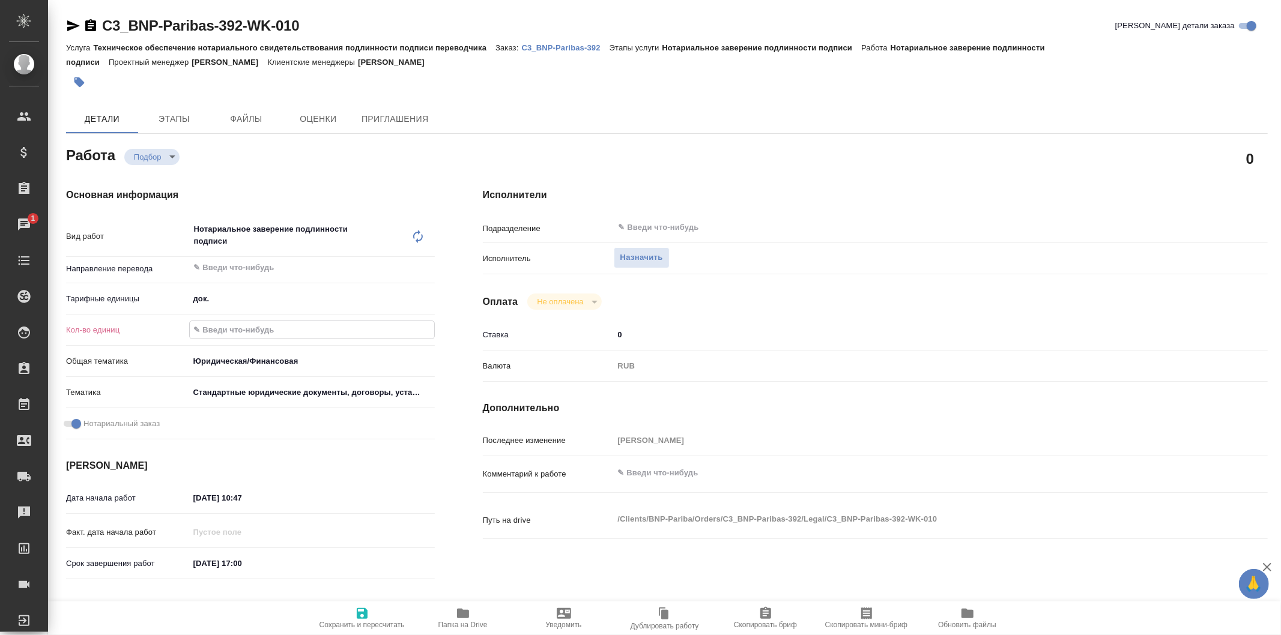
type textarea "x"
type input "1"
click at [457, 463] on div "Основная информация Вид работ Нотариальное заверение подлинности подписи x ​ На…" at bounding box center [250, 426] width 417 height 525
click at [656, 255] on span "Назначить" at bounding box center [641, 258] width 43 height 14
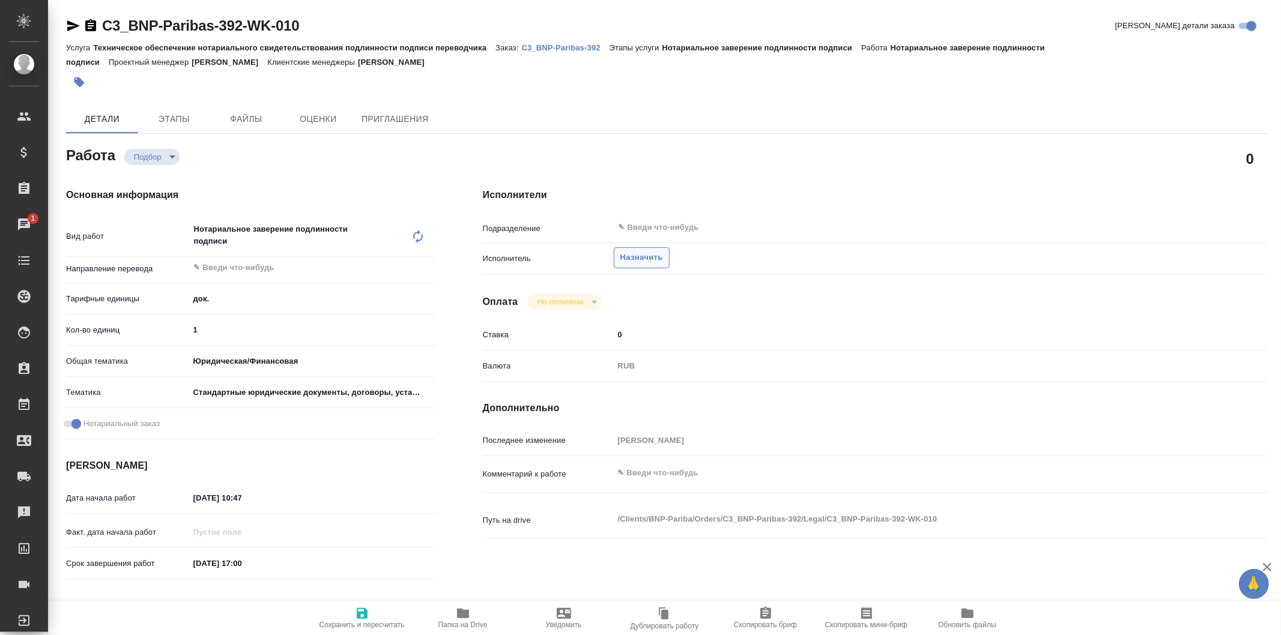
type textarea "x"
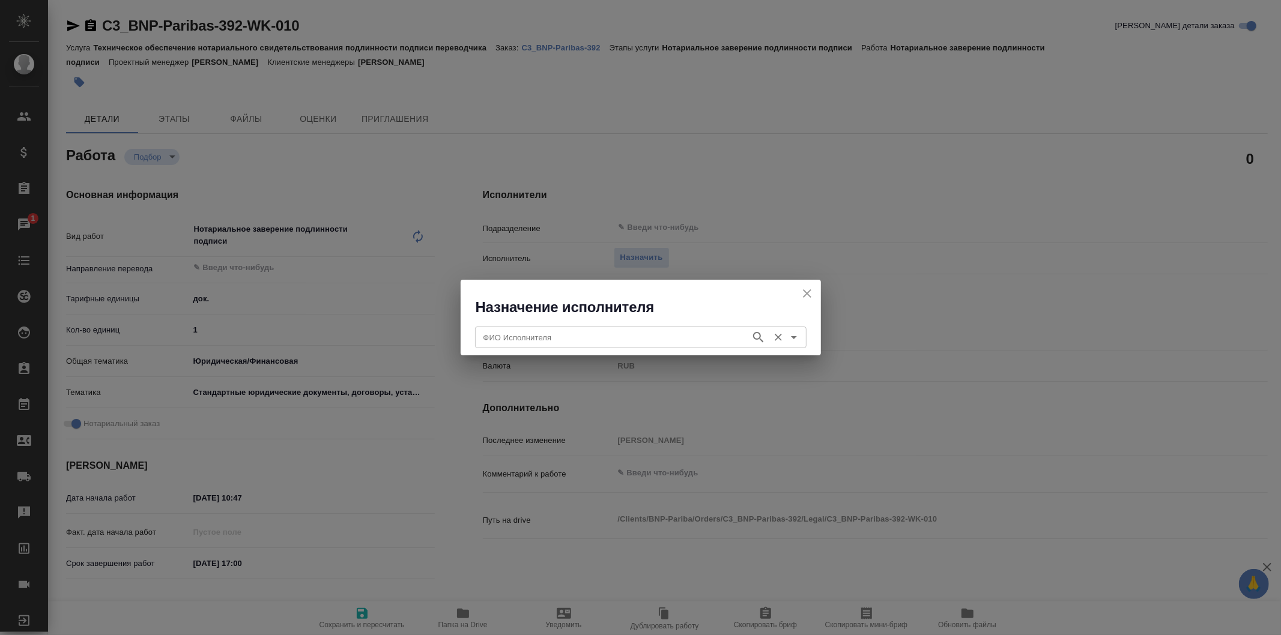
click at [625, 340] on input "ФИО Исполнителя" at bounding box center [612, 337] width 266 height 14
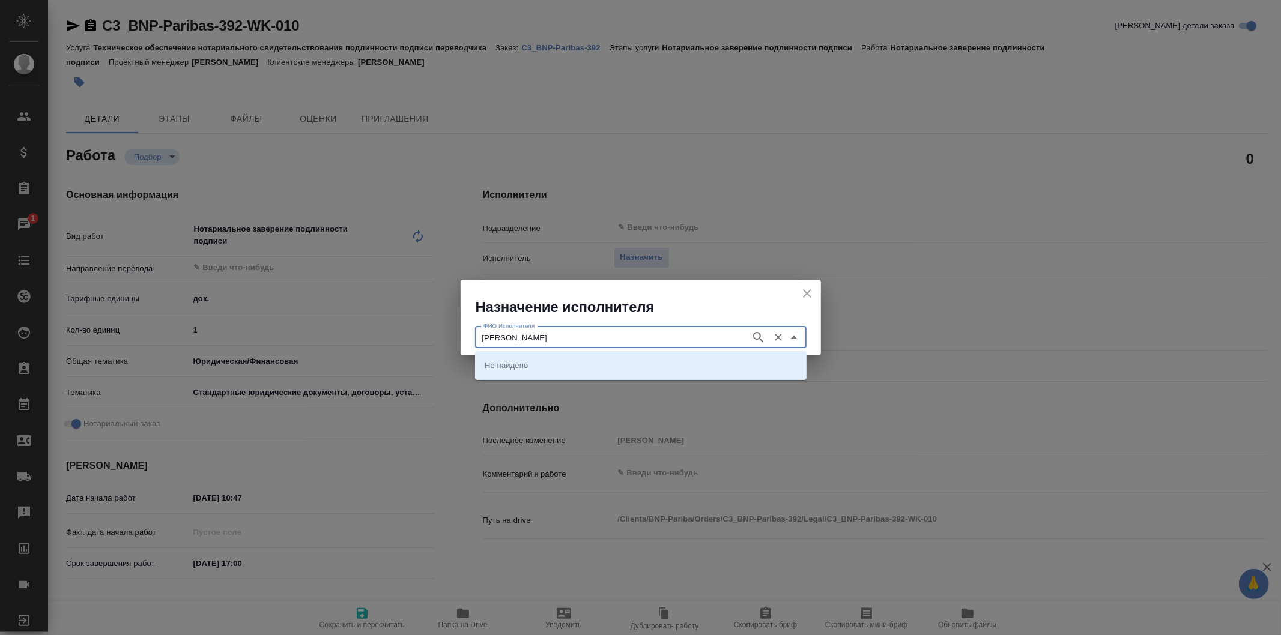
type input "миллер"
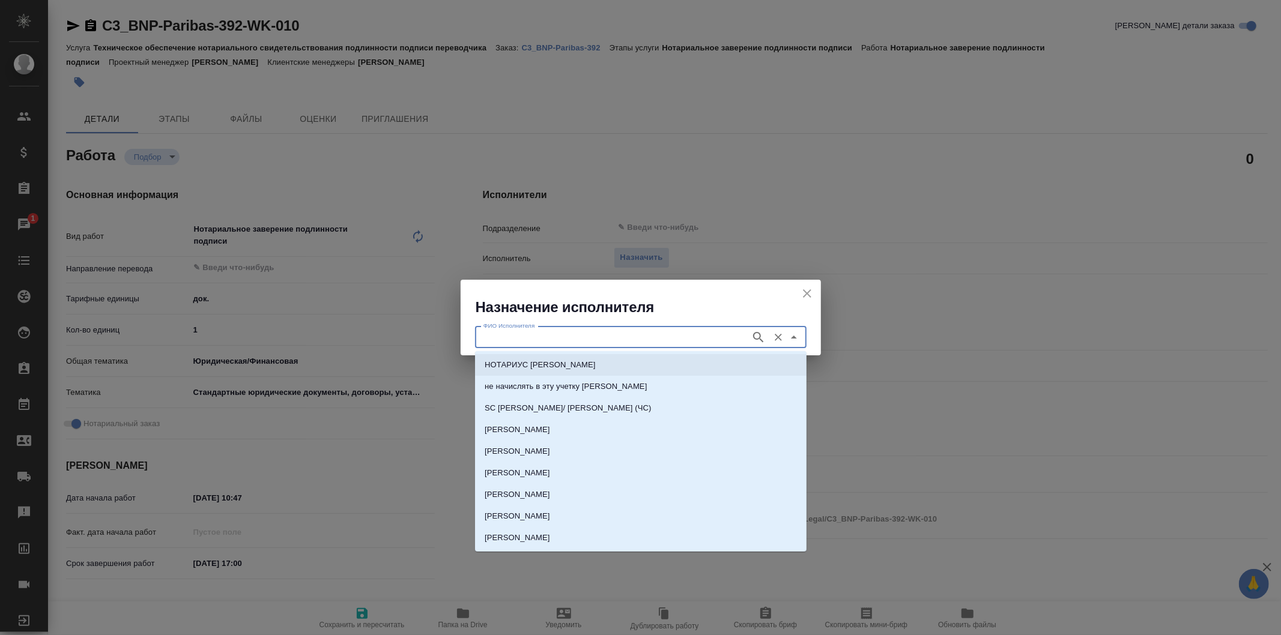
click at [596, 368] on p "НОТАРИУС Миллер Николай Николаевич" at bounding box center [540, 365] width 111 height 12
type input "НОТАРИУС Миллер Николай Николаевич"
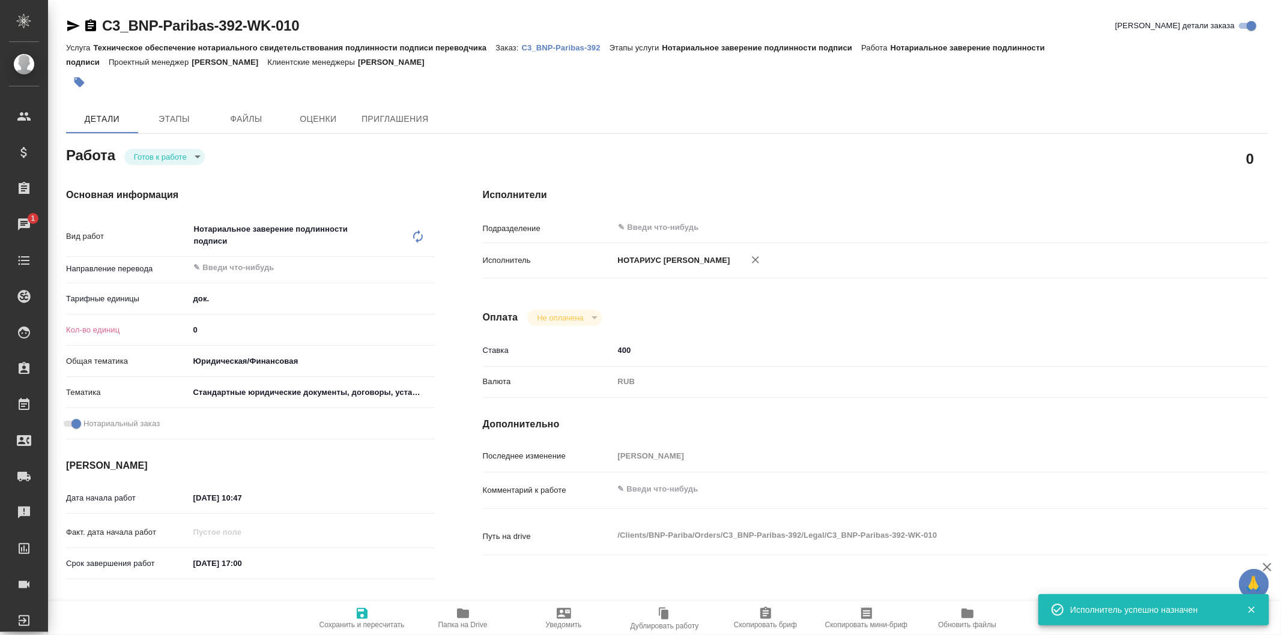
type textarea "x"
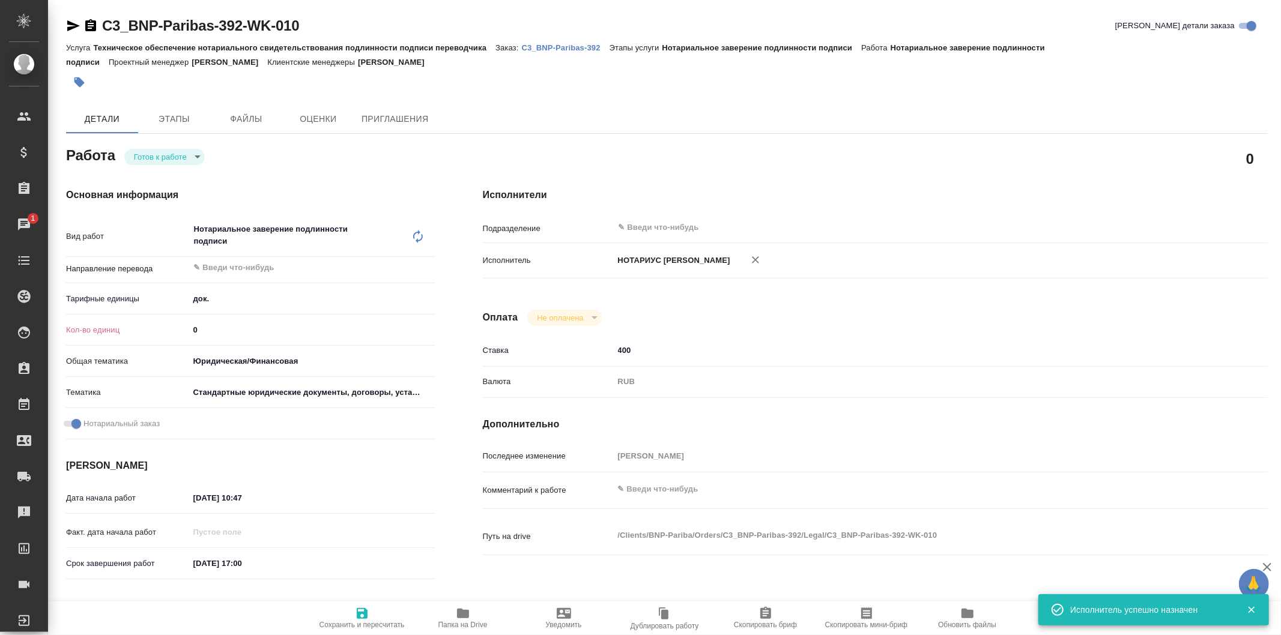
type textarea "x"
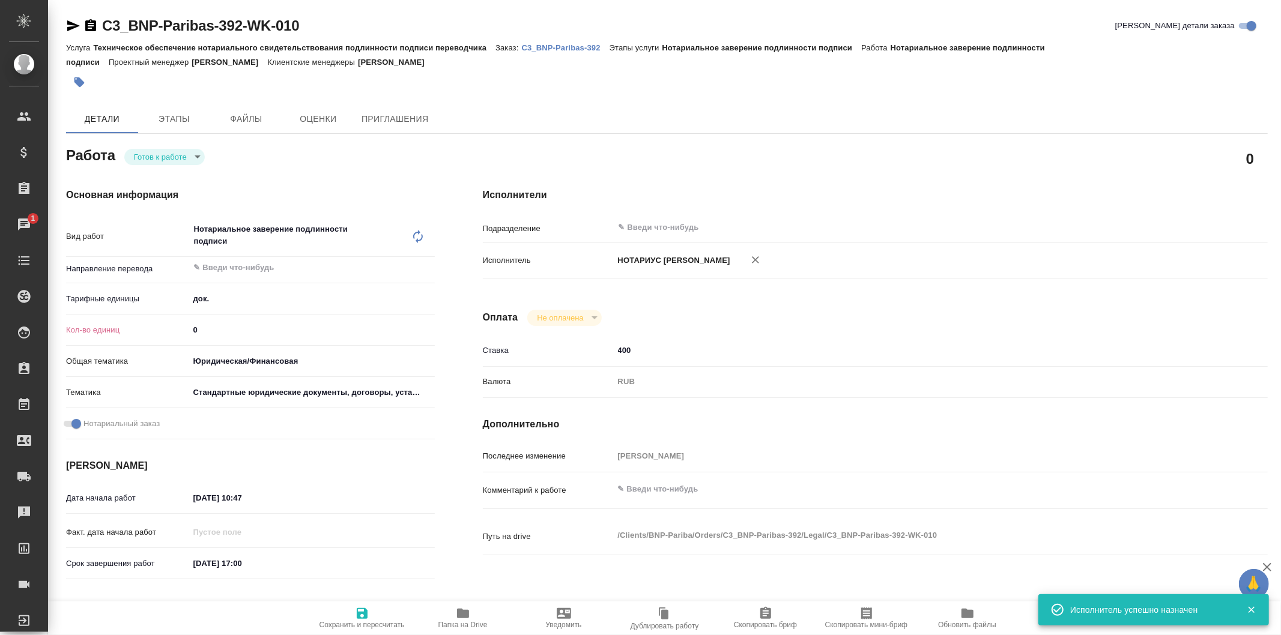
type textarea "x"
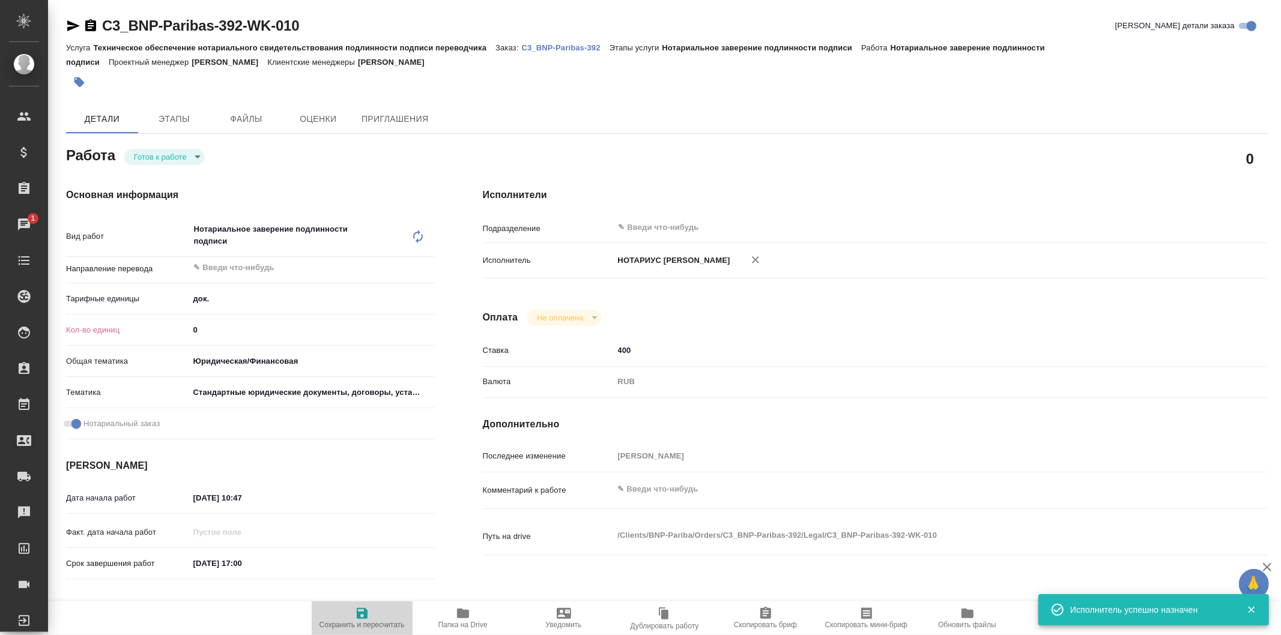
click at [372, 616] on span "Сохранить и пересчитать" at bounding box center [362, 618] width 86 height 23
type textarea "x"
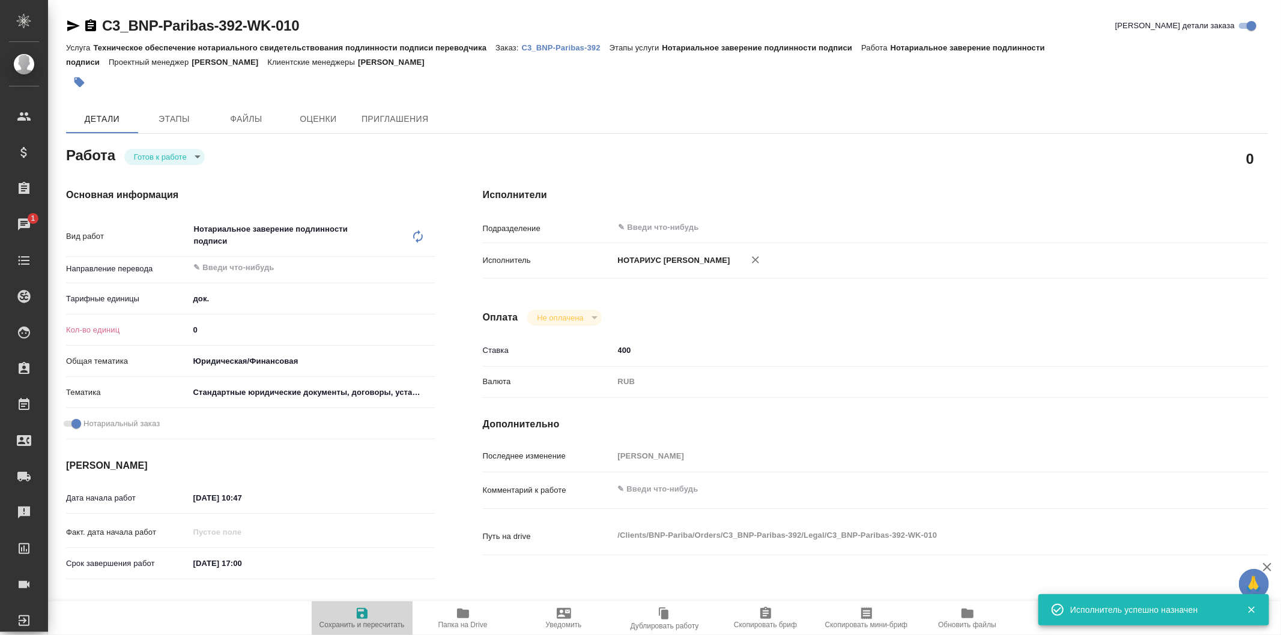
type textarea "x"
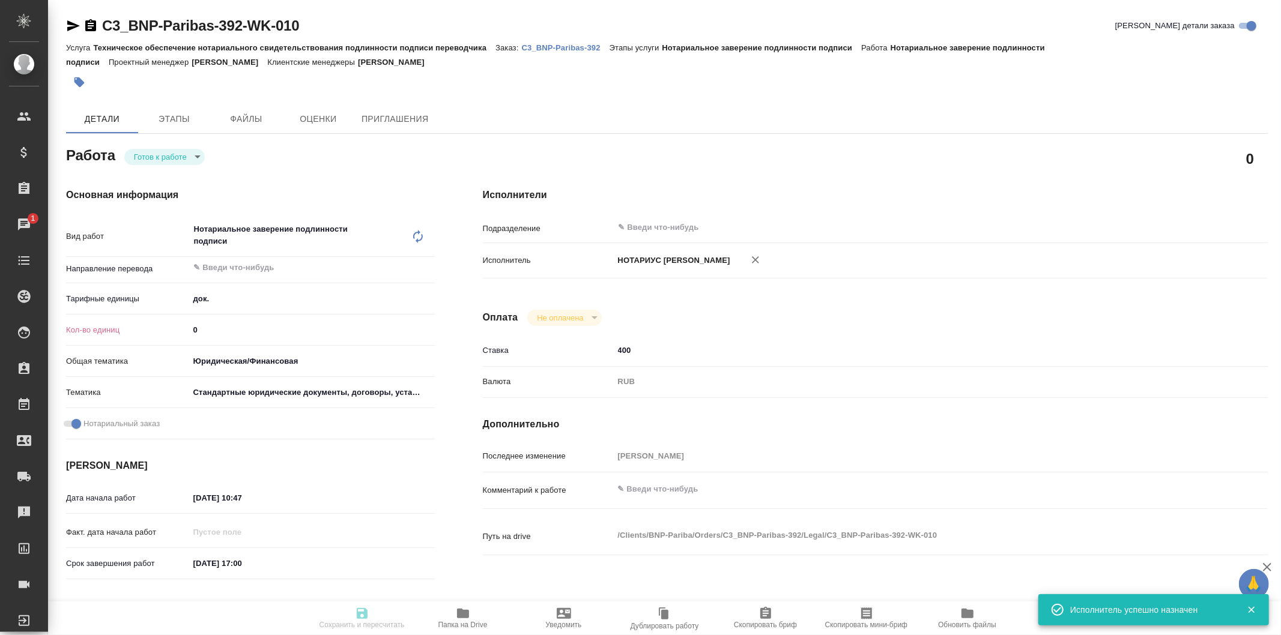
type textarea "x"
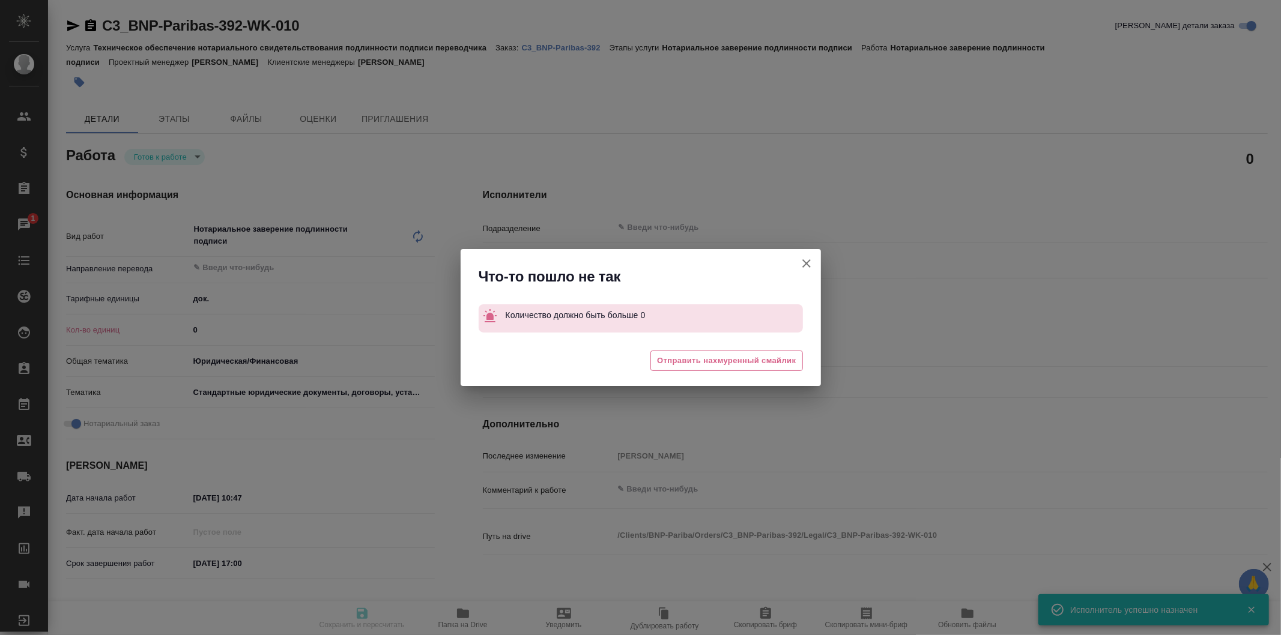
type textarea "x"
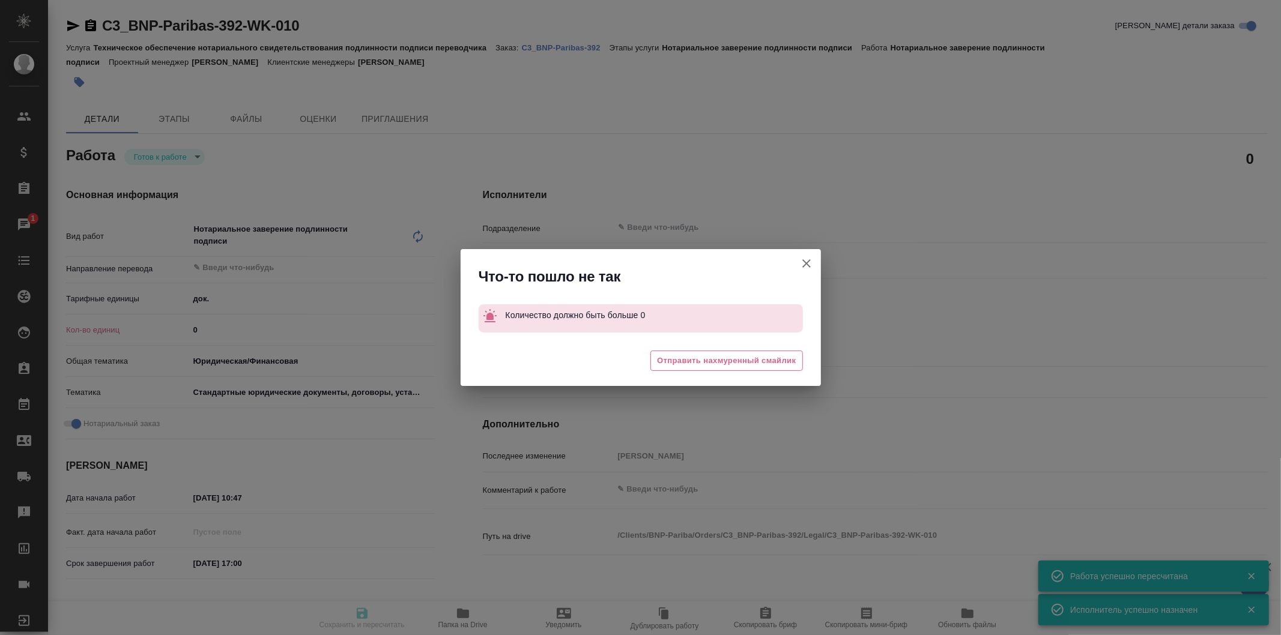
type input "readyForWork"
type textarea "Нотариальное заверение подлинности подписи"
type textarea "x"
type input "5a8b1489cc6b4906c91bfd8b"
type input "0"
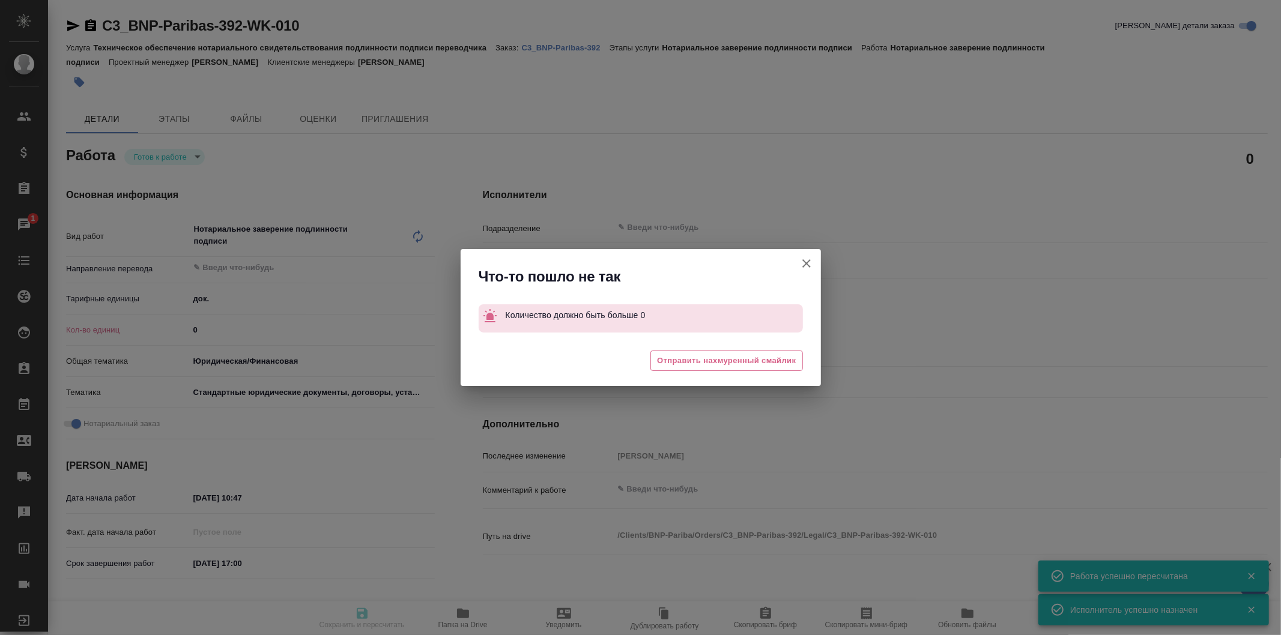
type input "yr-fn"
type input "5f647205b73bc97568ca66bf"
checkbox input "true"
type input "23.09.2025 10:47"
type input "23.09.2025 17:00"
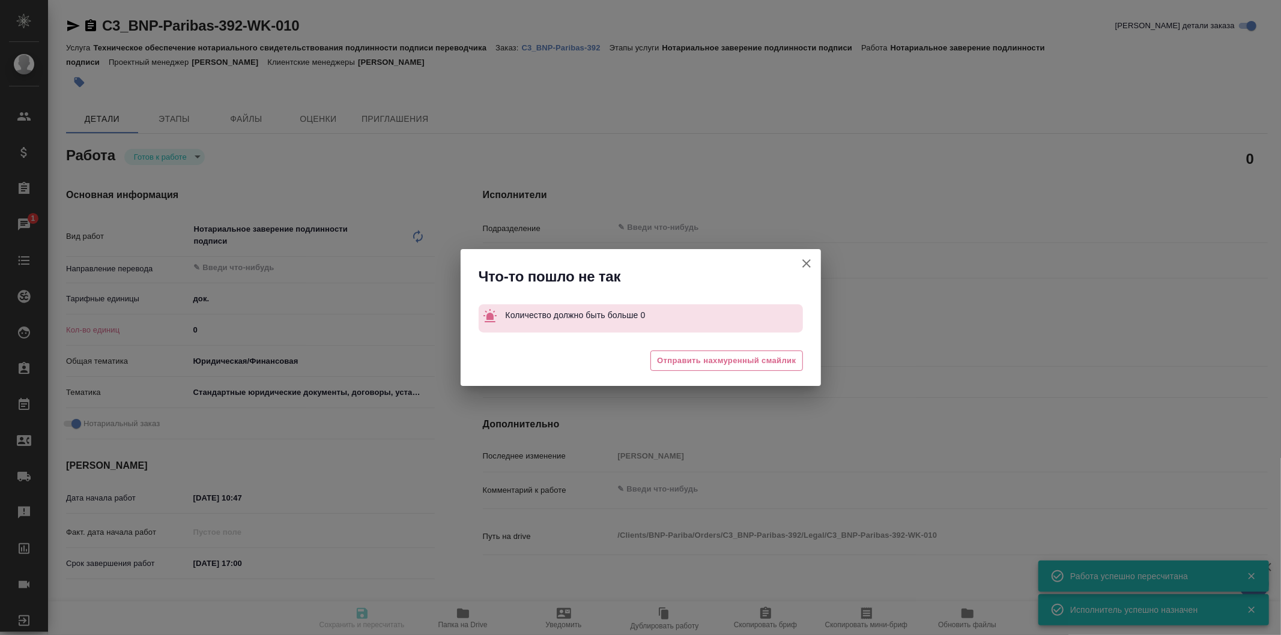
type input "24.09.2025 17:00"
type input "notPayed"
type input "400"
type input "RUB"
type input "[PERSON_NAME]"
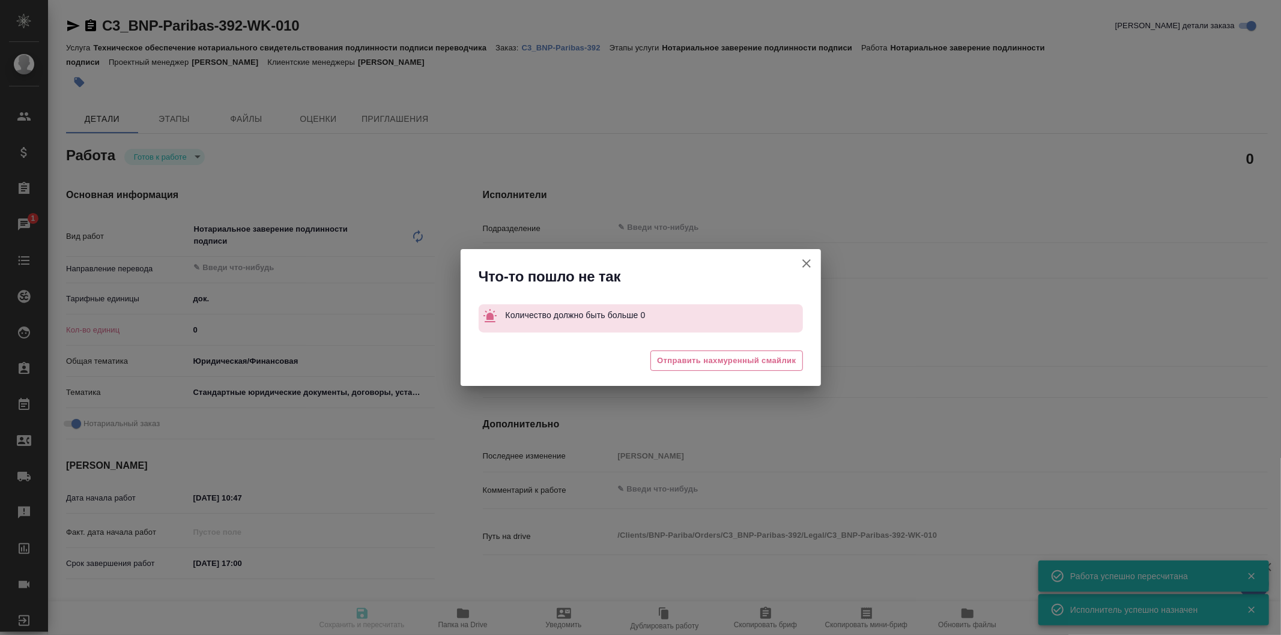
type textarea "x"
type textarea "/Clients/BNP-Pariba/Orders/C3_BNP-Paribas-392/Legal/C3_BNP-Paribas-392-WK-010"
type textarea "x"
type input "C3_BNP-Paribas-392"
type input "Техническое обеспечение нотариального свидетельствования подлинности подписи пе…"
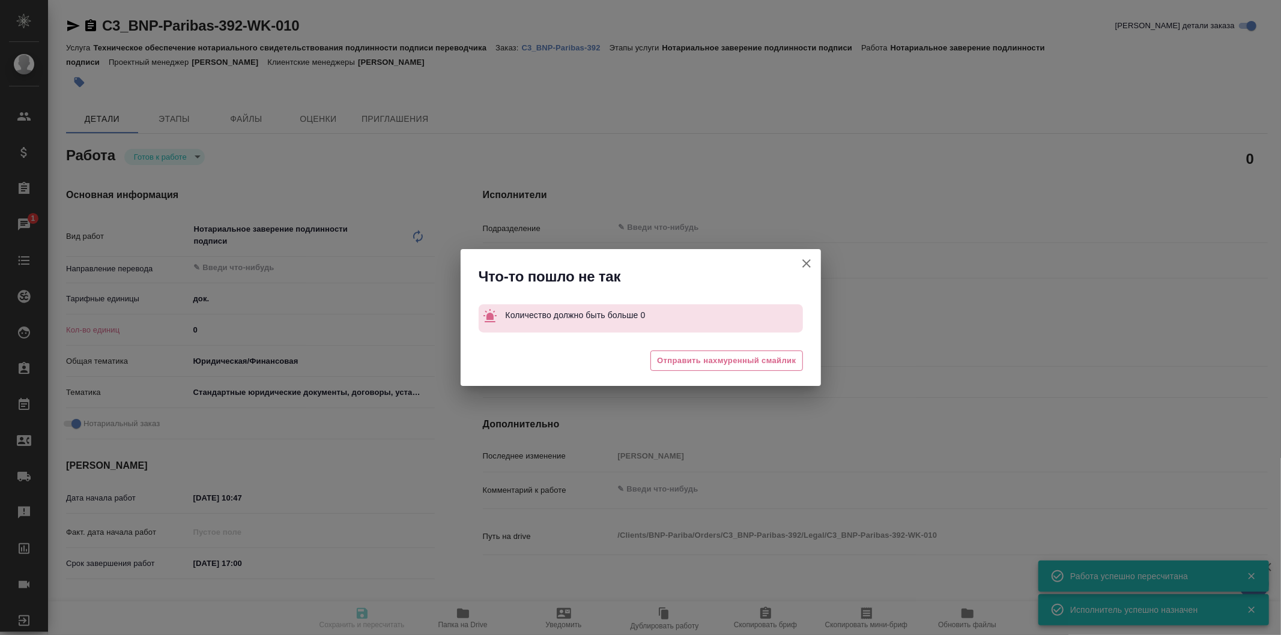
type input "Нотариальное заверение подлинности подписи"
type input "[PERSON_NAME]"
type input "Арсеньева Вера"
type input "/Clients/BNP-Pariba/Orders/C3_BNP-Paribas-392"
type textarea "x"
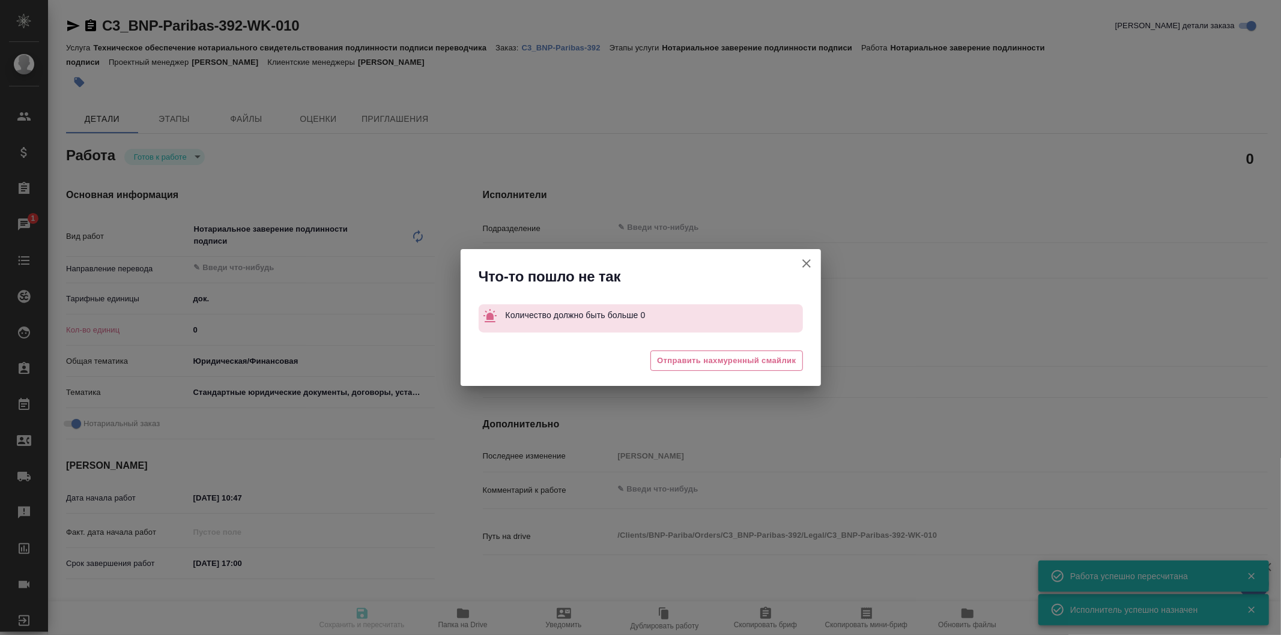
type textarea "x"
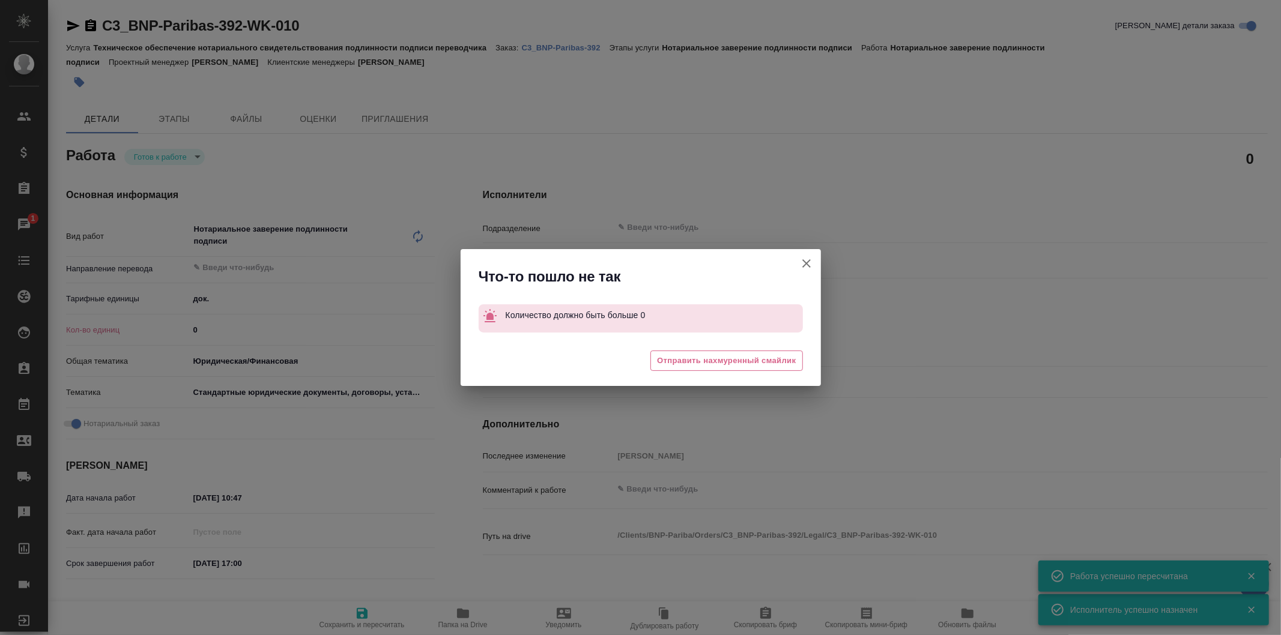
type textarea "x"
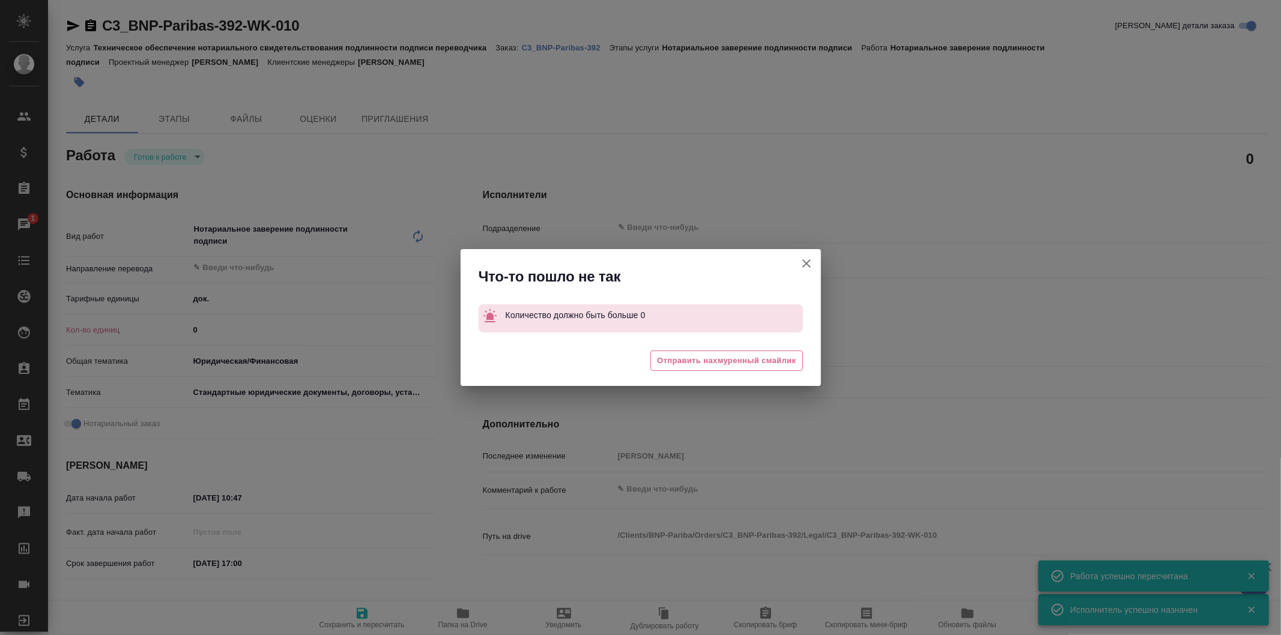
type textarea "x"
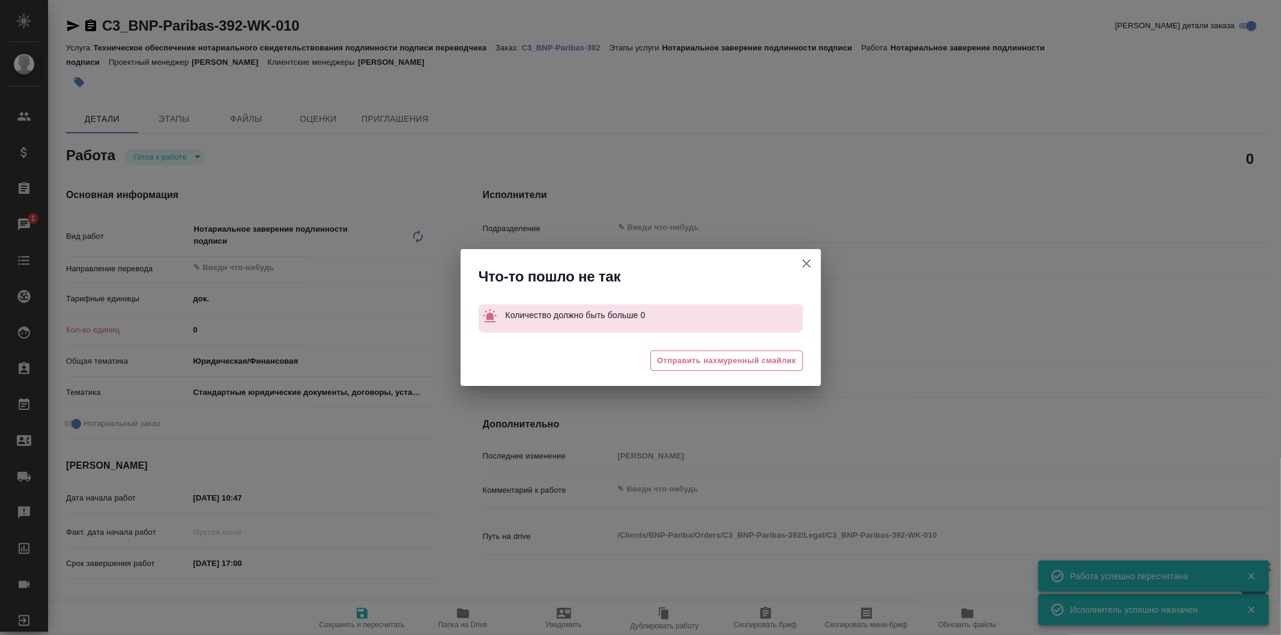
type textarea "x"
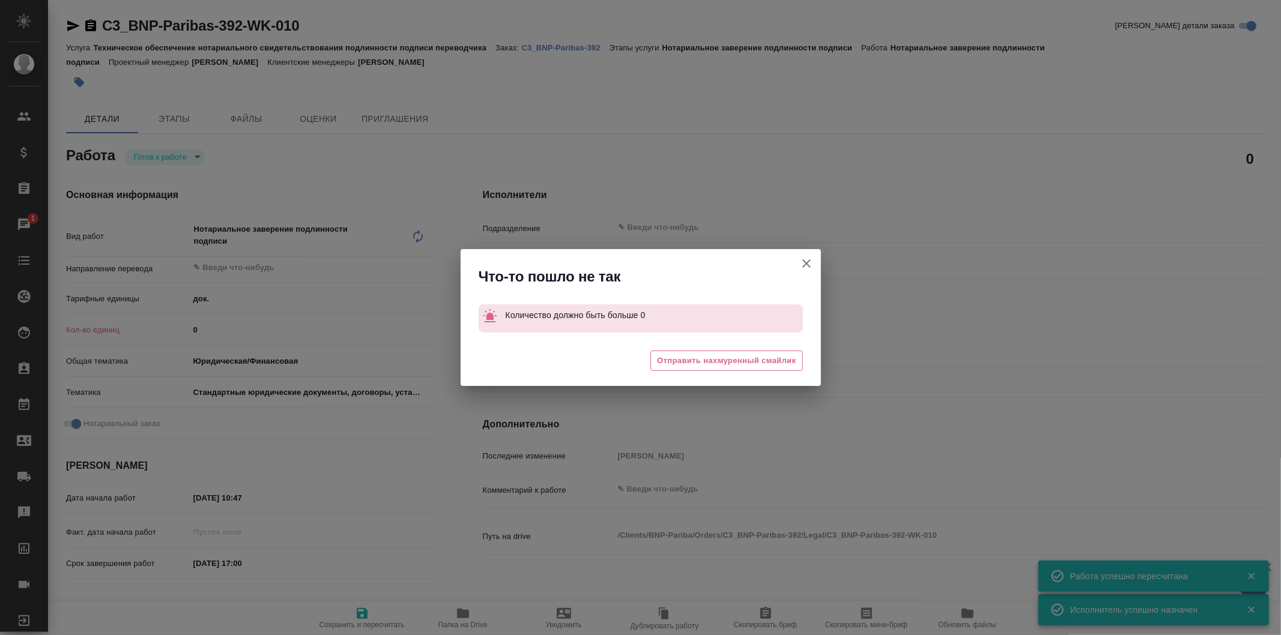
type textarea "x"
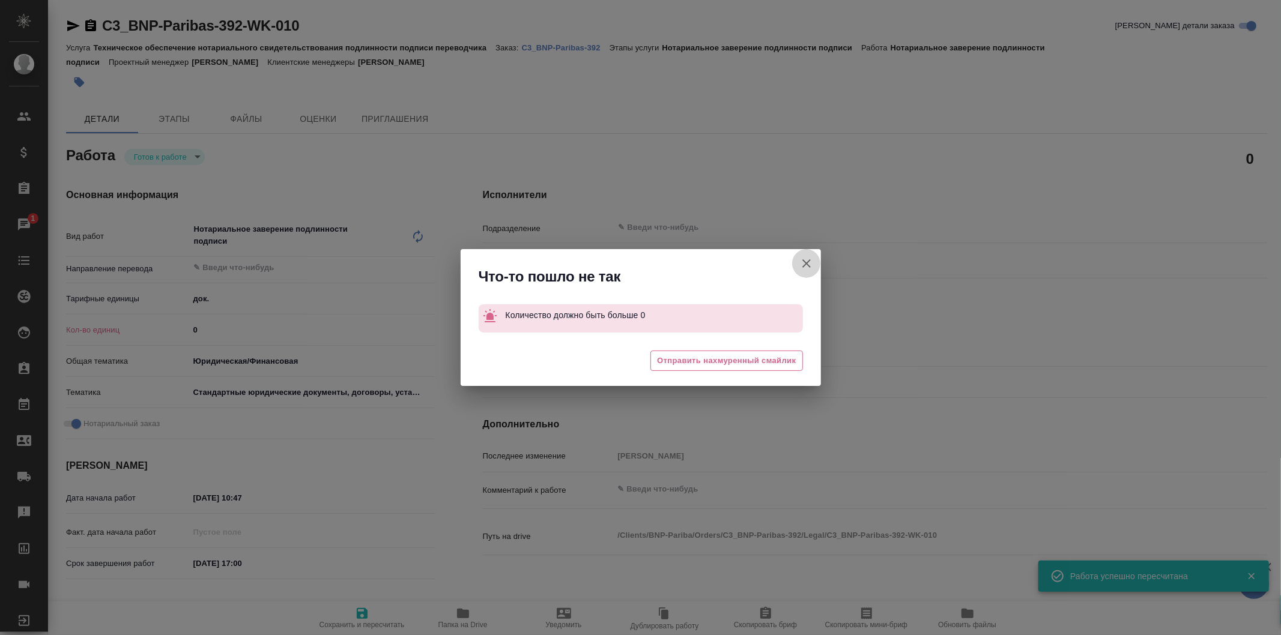
click at [810, 262] on icon "button" at bounding box center [806, 263] width 14 height 14
type textarea "x"
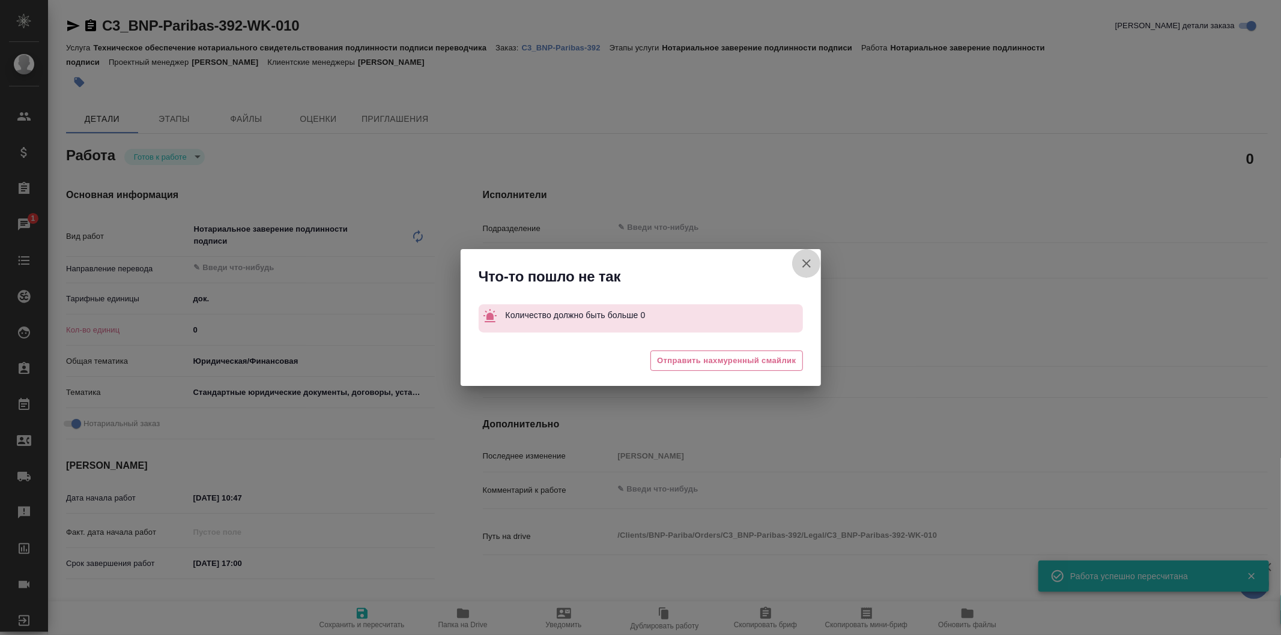
type textarea "x"
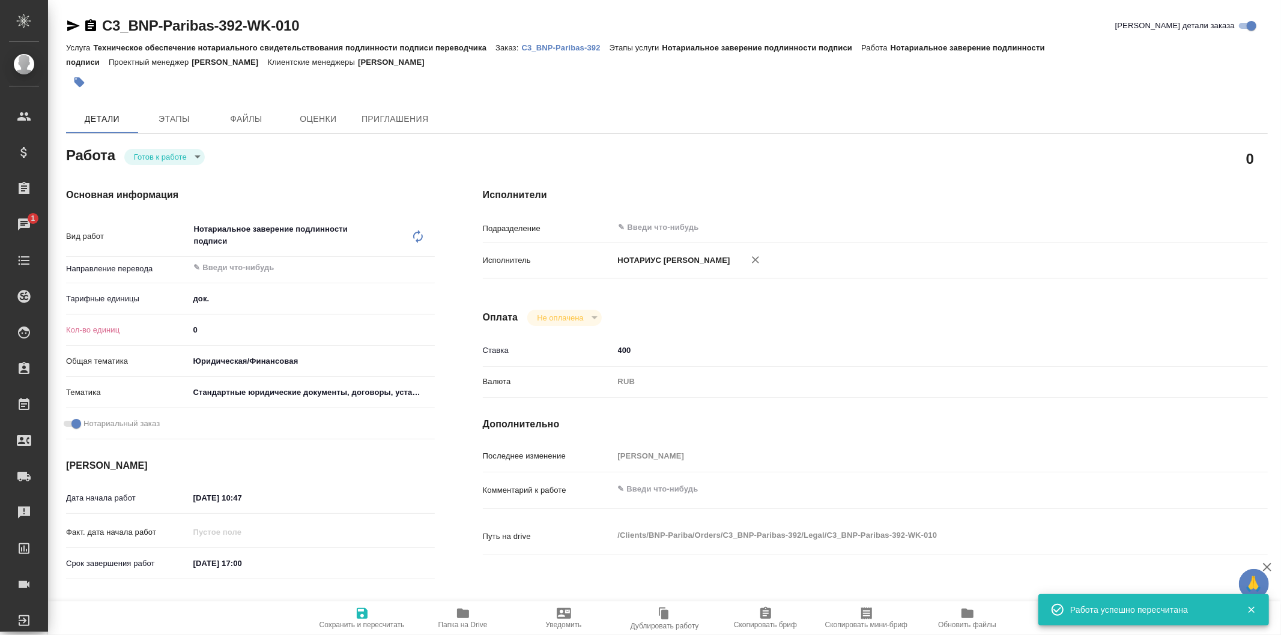
click at [217, 323] on input "0" at bounding box center [312, 329] width 246 height 17
type textarea "x"
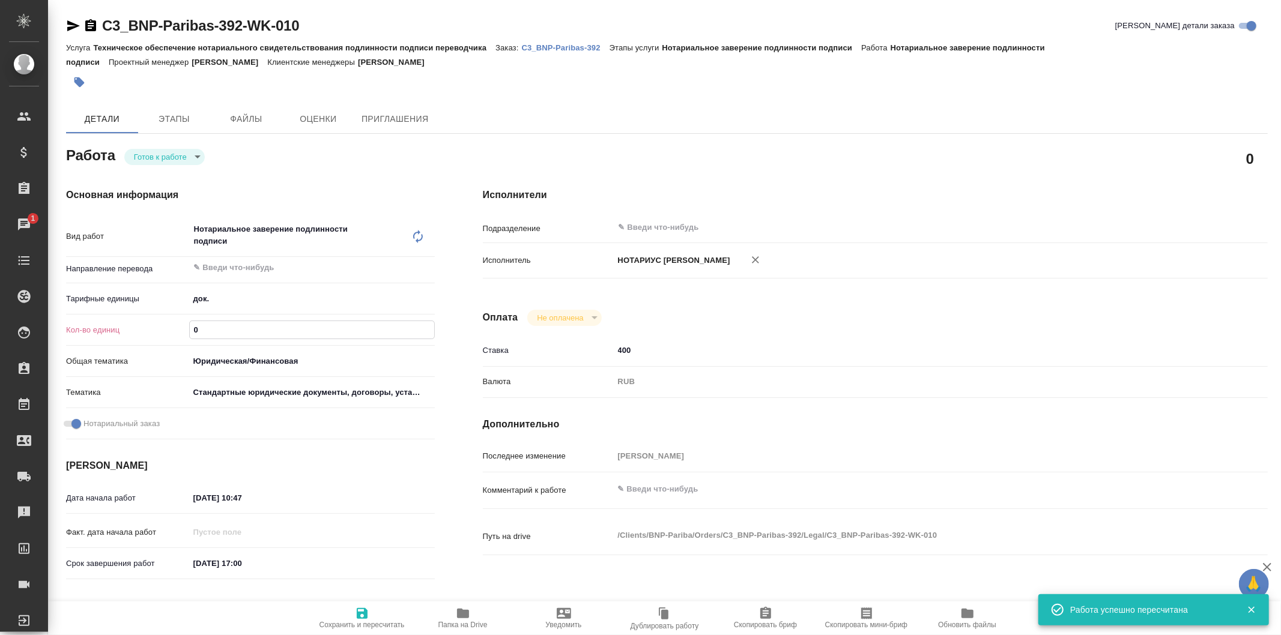
type textarea "x"
type input "1"
type textarea "x"
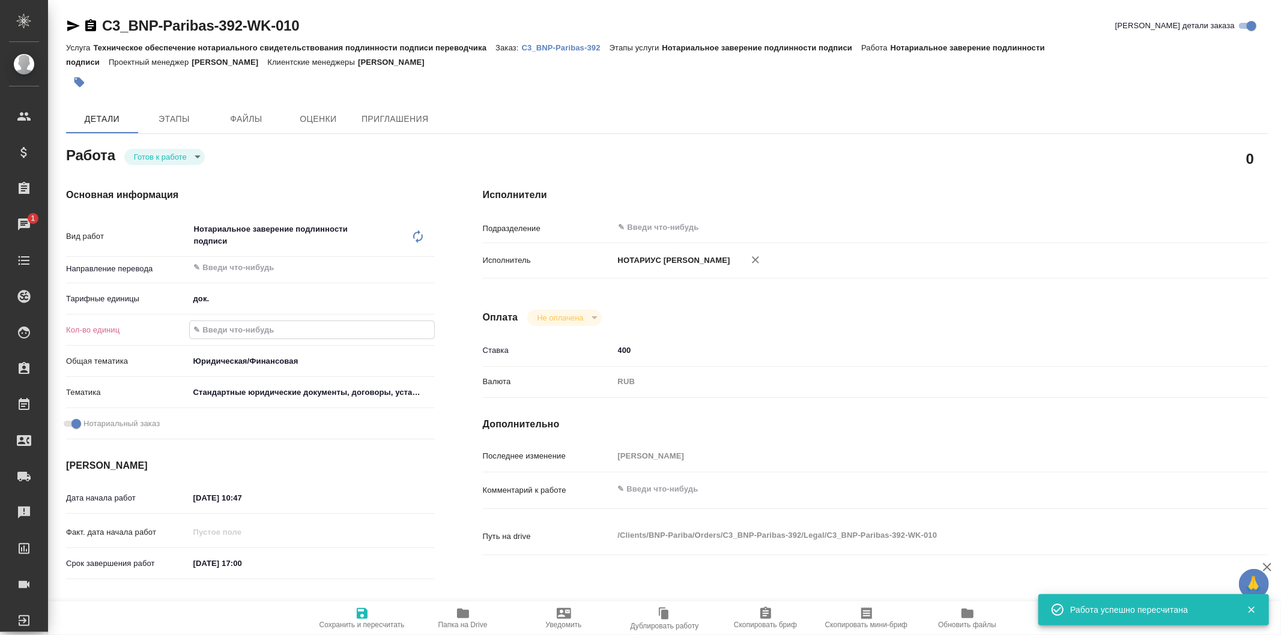
type textarea "x"
type input "1"
click at [362, 610] on icon "button" at bounding box center [362, 614] width 14 height 14
type textarea "x"
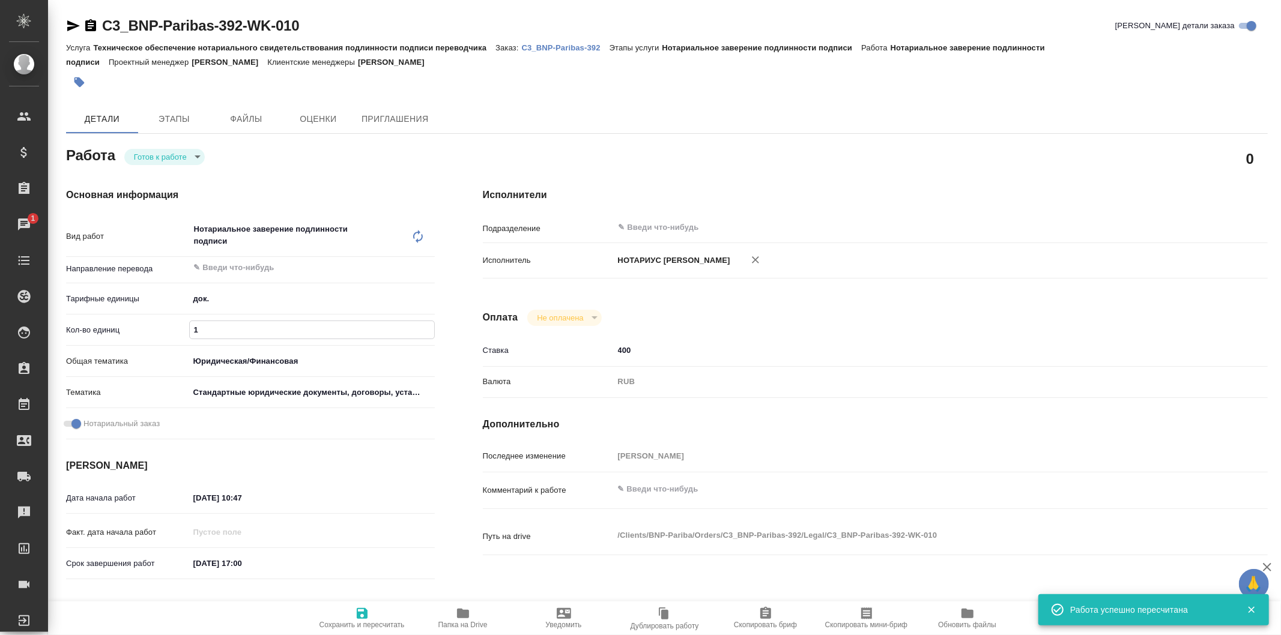
type textarea "x"
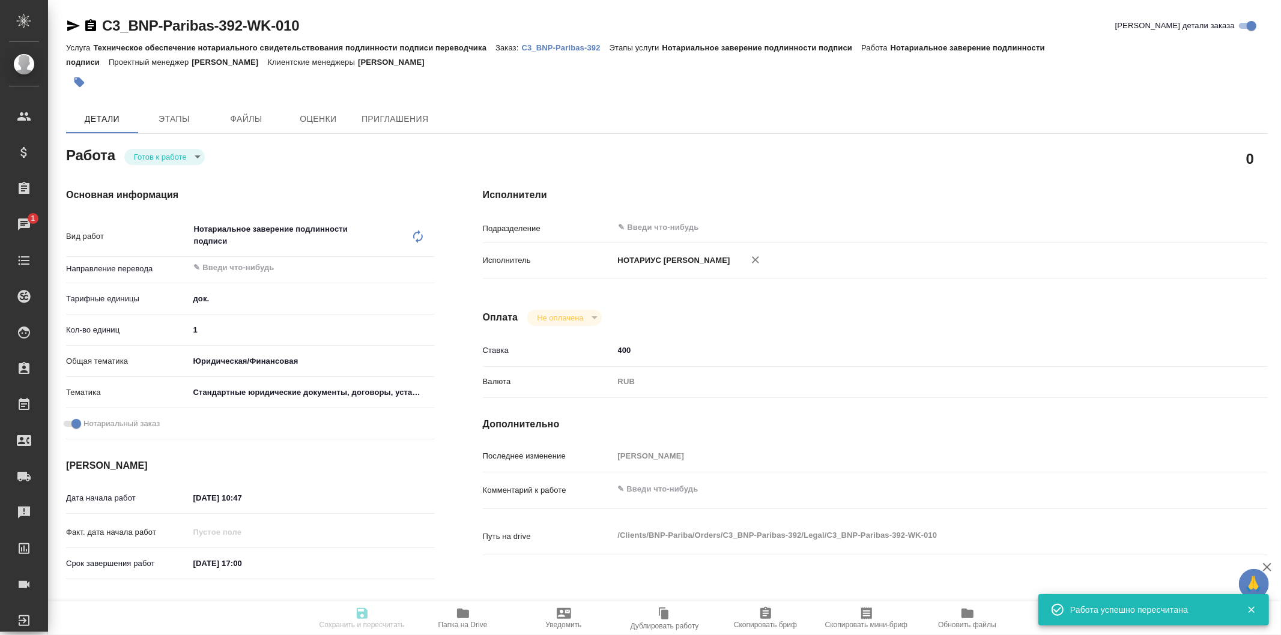
type textarea "x"
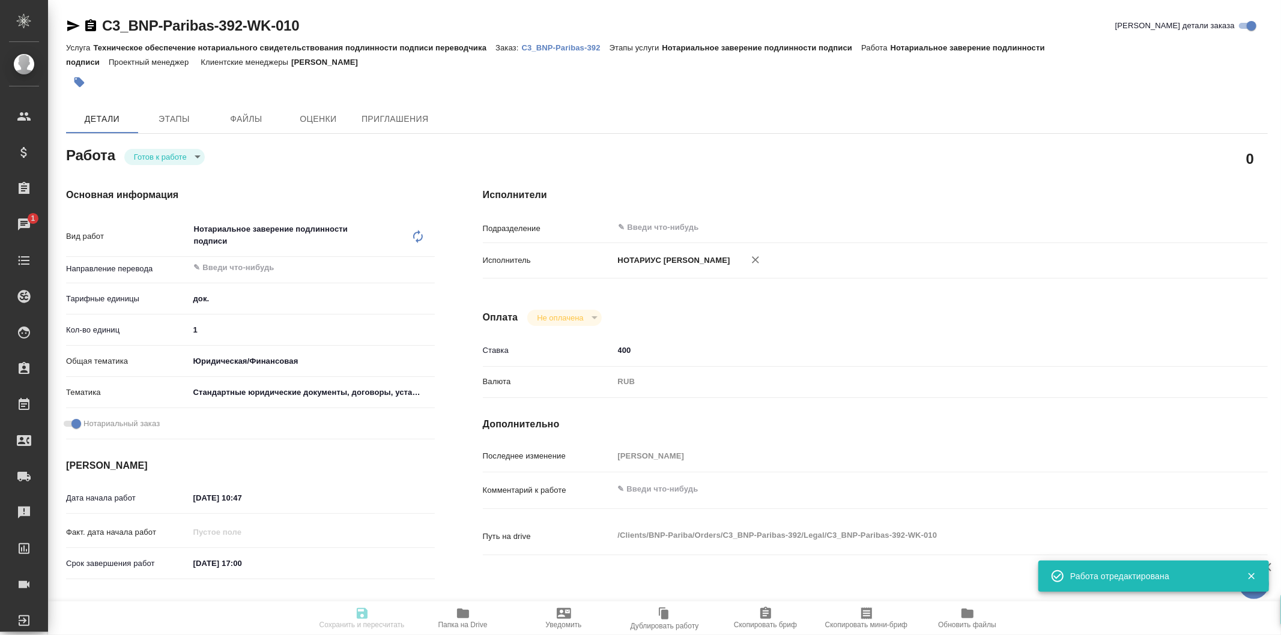
type input "readyForWork"
type textarea "Нотариальное заверение подлинности подписи"
type textarea "x"
type input "5a8b1489cc6b4906c91bfd8b"
type input "1"
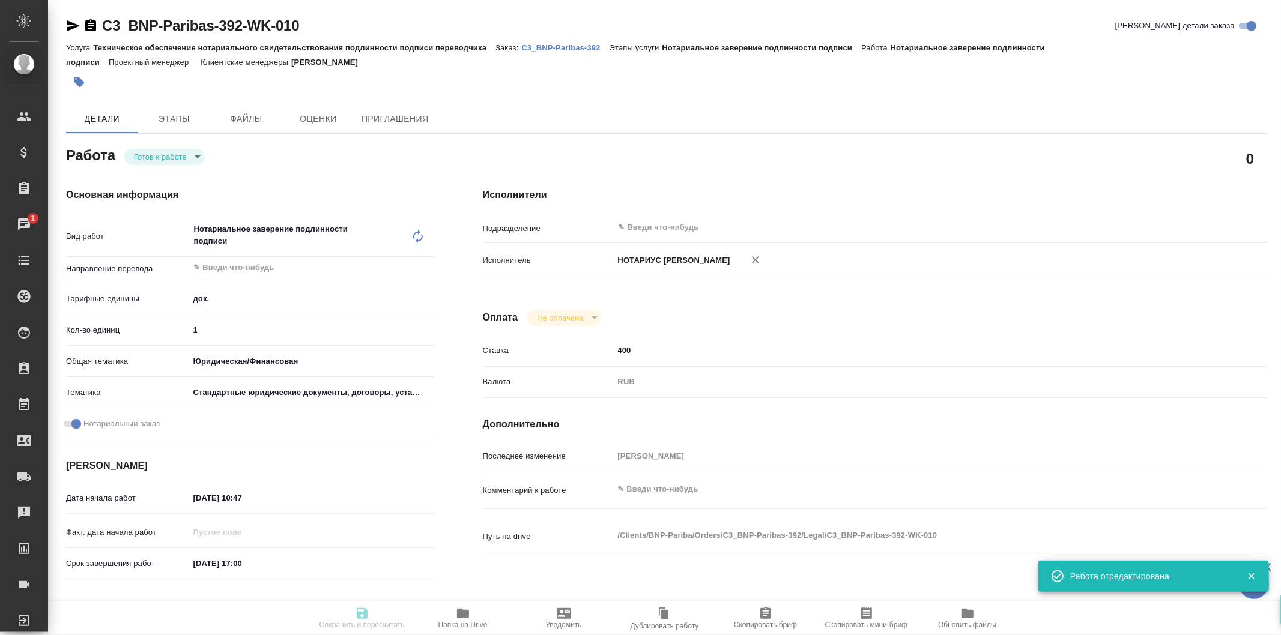
type input "yr-fn"
type input "5f647205b73bc97568ca66bf"
checkbox input "true"
type input "23.09.2025 10:47"
type input "23.09.2025 17:00"
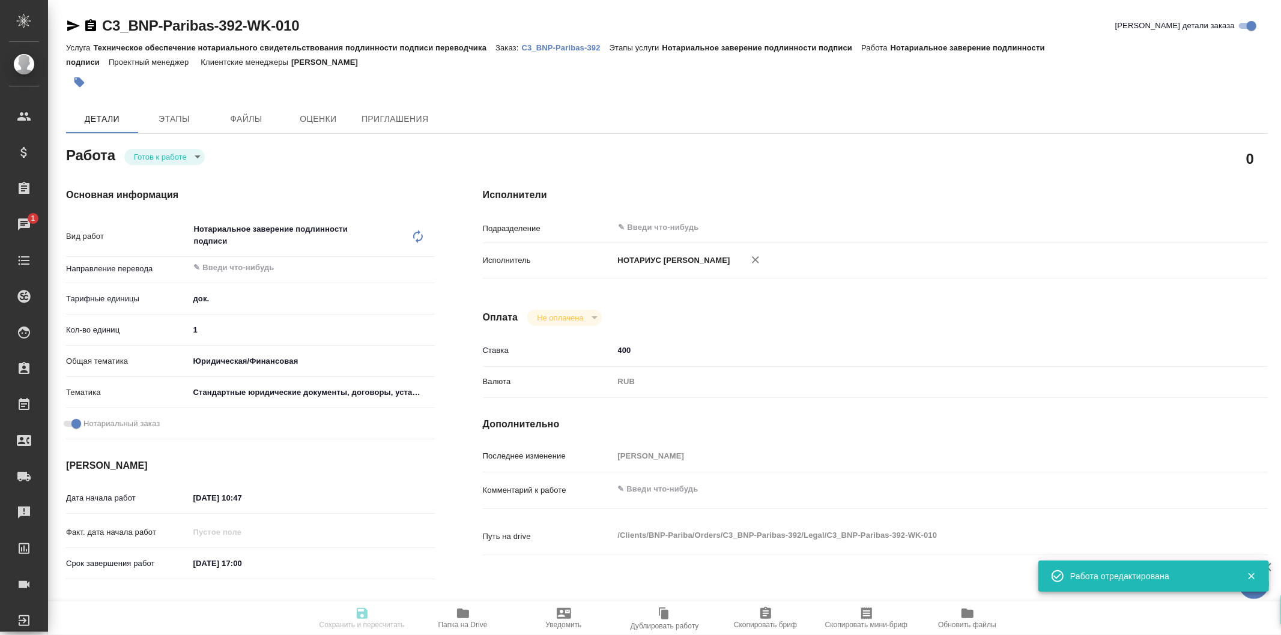
type input "24.09.2025 17:00"
type input "notPayed"
type input "400"
type input "RUB"
type input "[PERSON_NAME]"
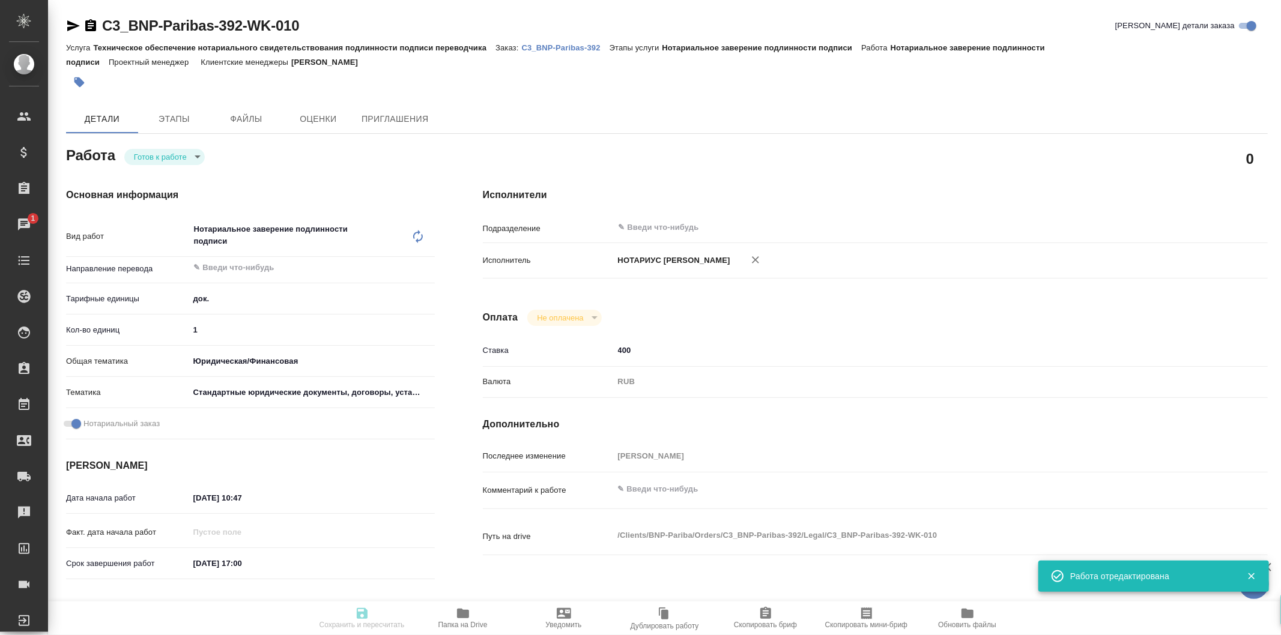
type textarea "x"
type textarea "/Clients/BNP-Pariba/Orders/C3_BNP-Paribas-392/Legal/C3_BNP-Paribas-392-WK-010"
type textarea "x"
type input "C3_BNP-Paribas-392"
type input "Техническое обеспечение нотариального свидетельствования подлинности подписи пе…"
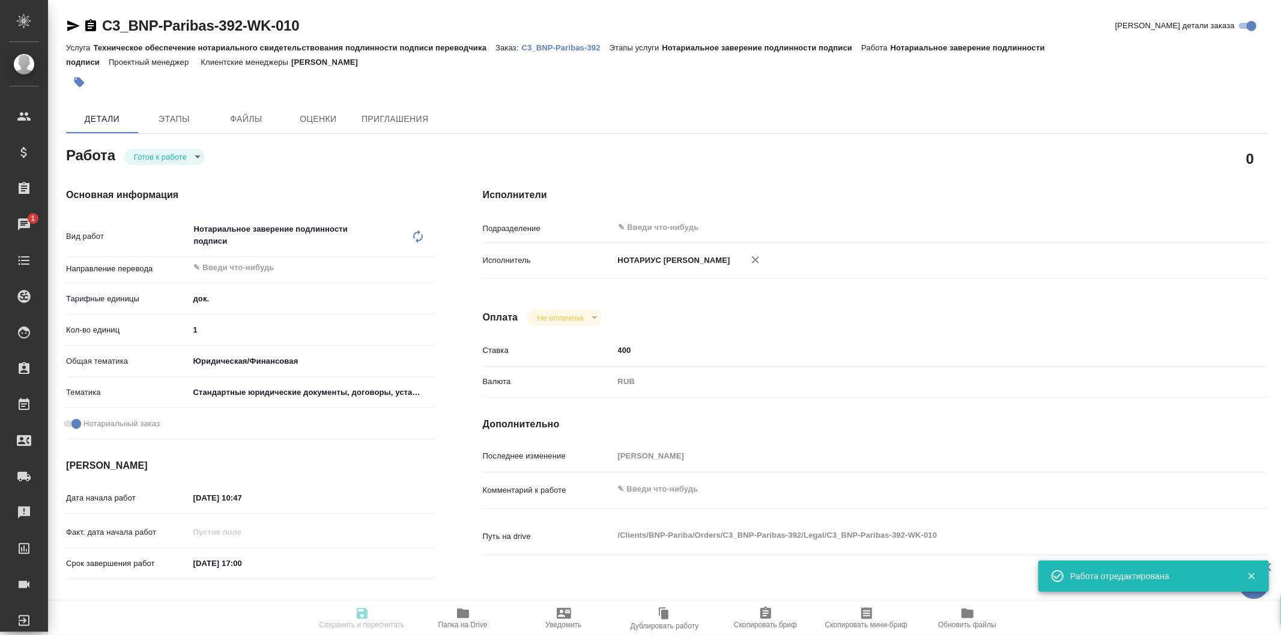
type input "Нотариальное заверение подлинности подписи"
type input "[PERSON_NAME]"
type input "Арсеньева Вера"
type input "/Clients/BNP-Pariba/Orders/C3_BNP-Paribas-392"
type textarea "x"
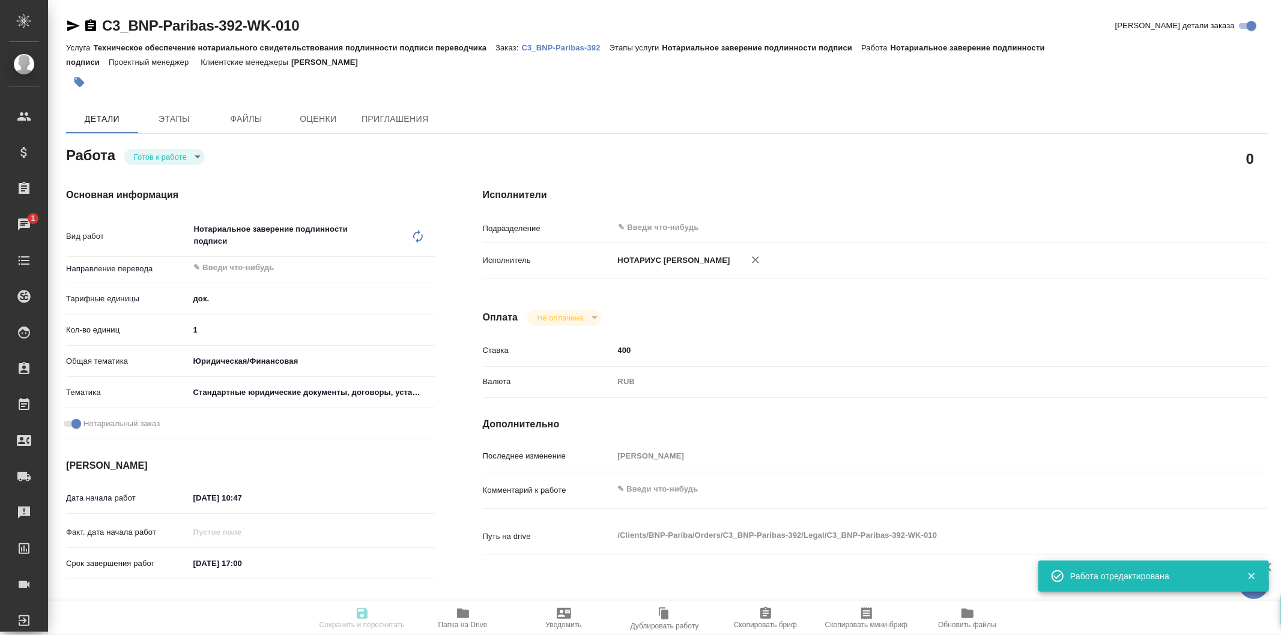
type textarea "x"
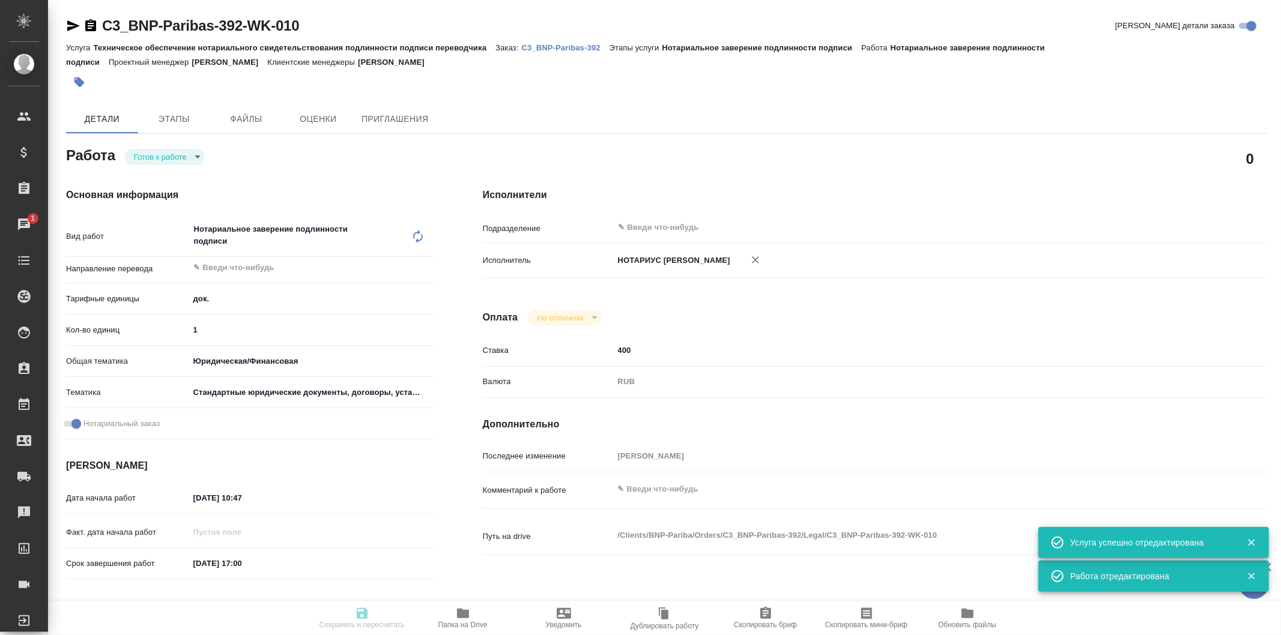
type textarea "x"
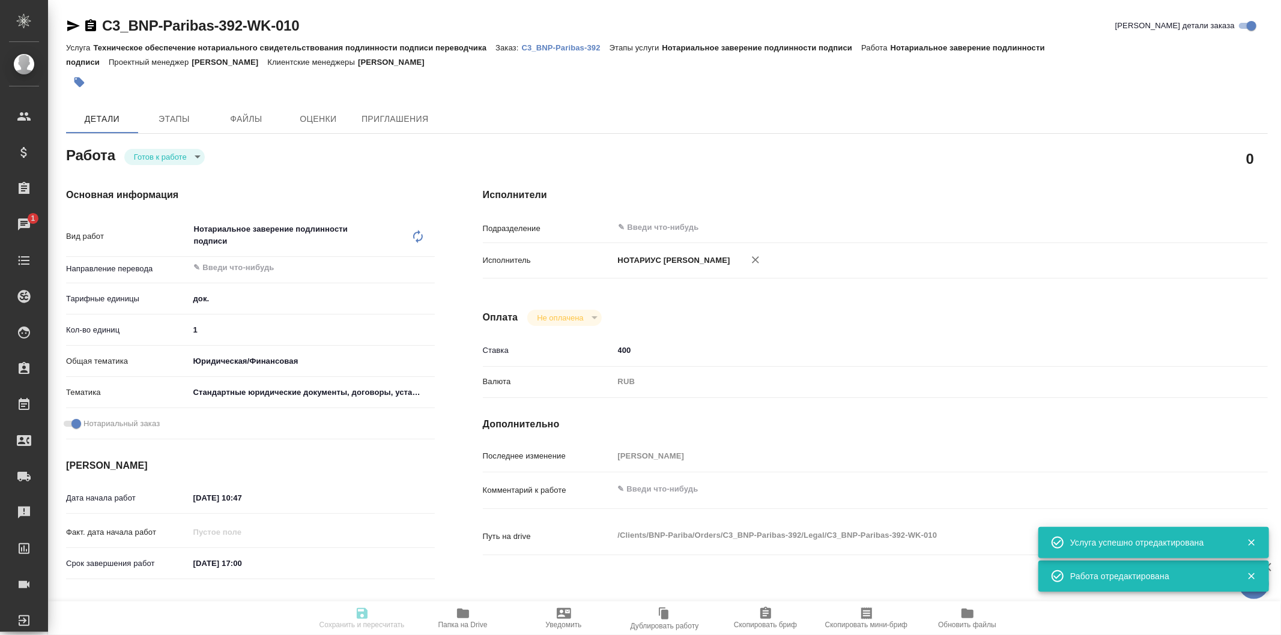
type textarea "x"
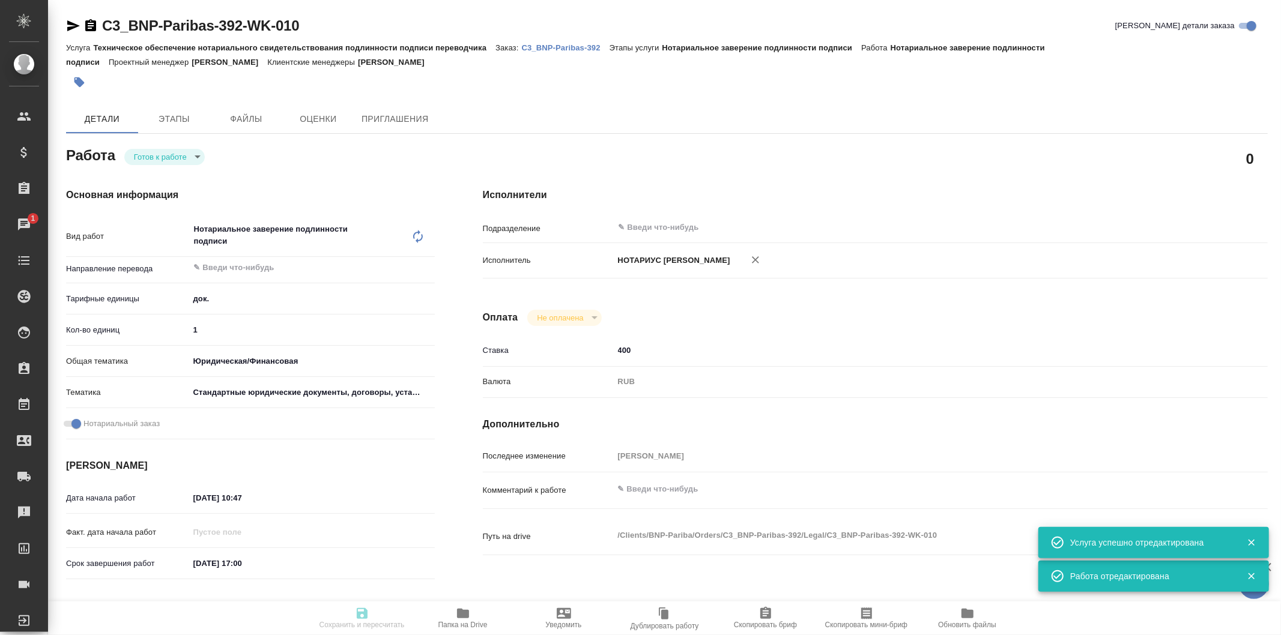
type textarea "x"
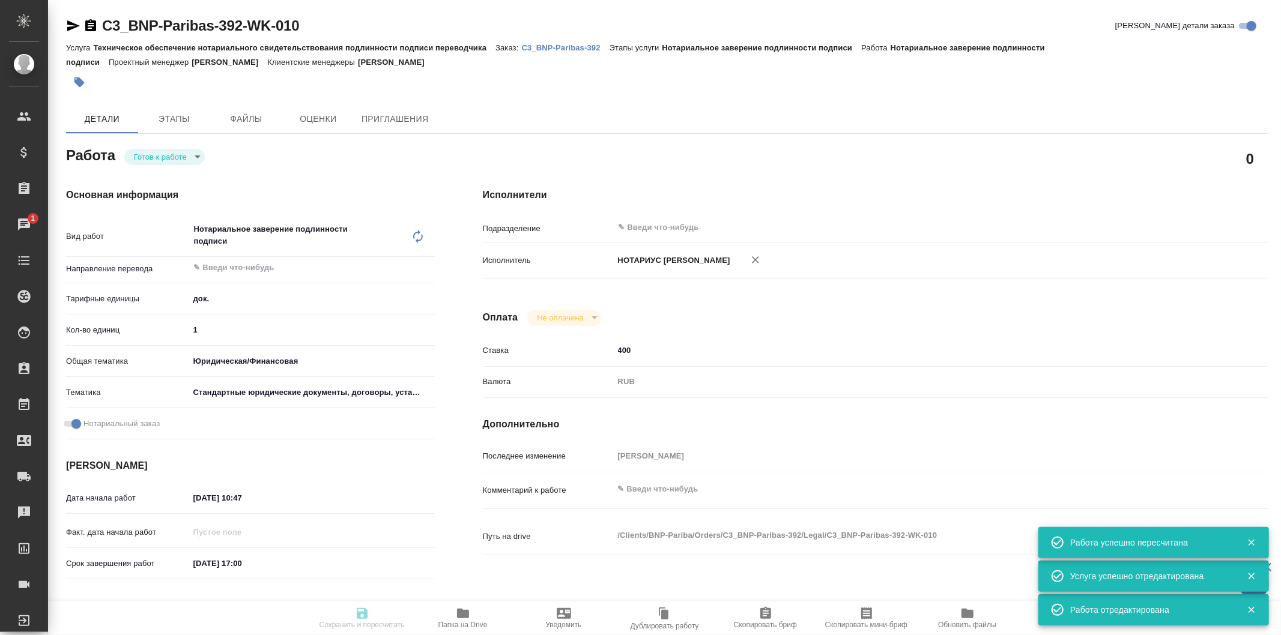
type input "readyForWork"
type textarea "Нотариальное заверение подлинности подписи"
type textarea "x"
type input "5a8b1489cc6b4906c91bfd8b"
type input "1"
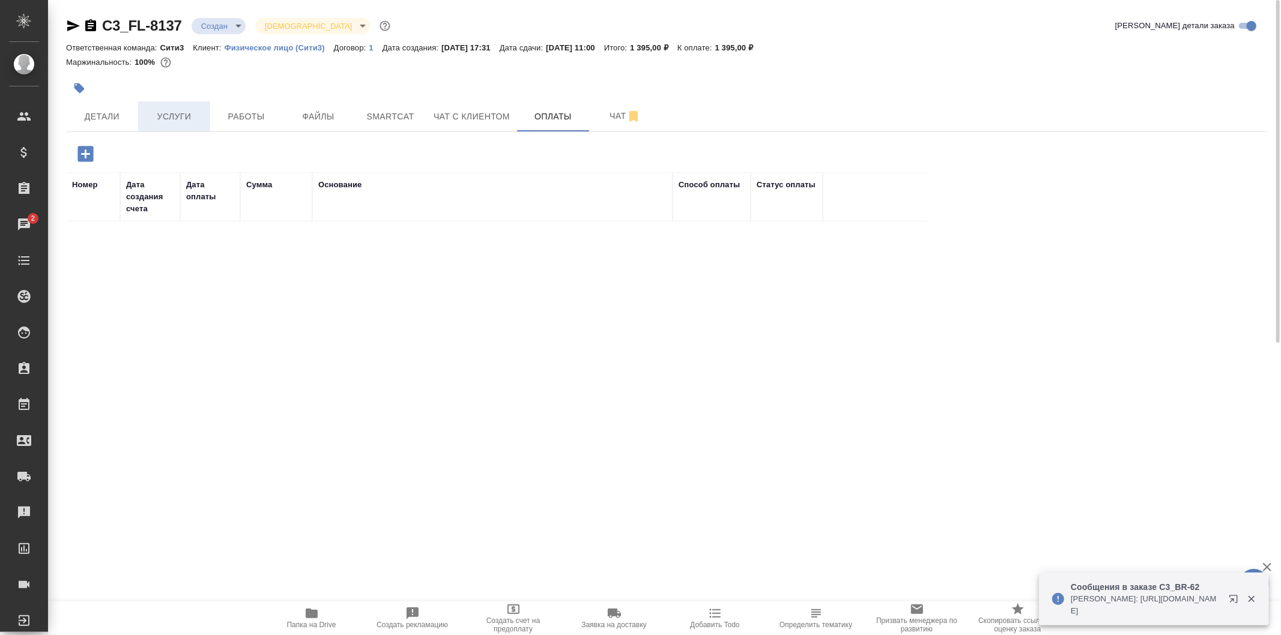
click at [183, 118] on span "Услуги" at bounding box center [174, 116] width 58 height 15
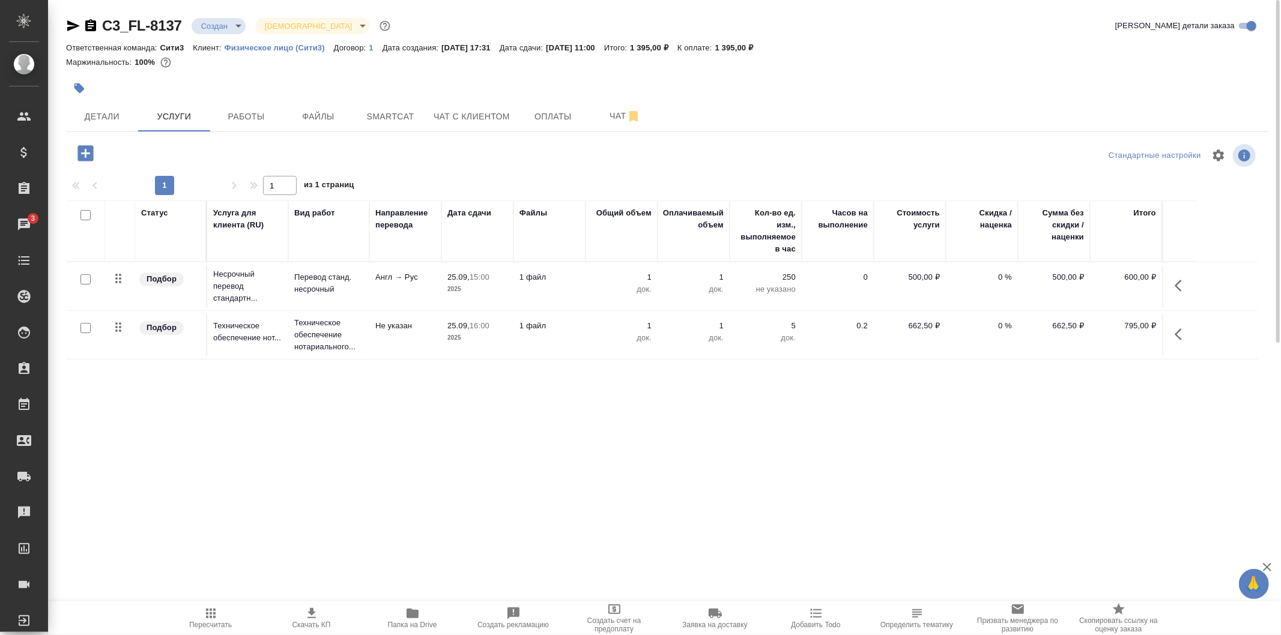
click at [569, 286] on td "1 файл" at bounding box center [550, 286] width 72 height 42
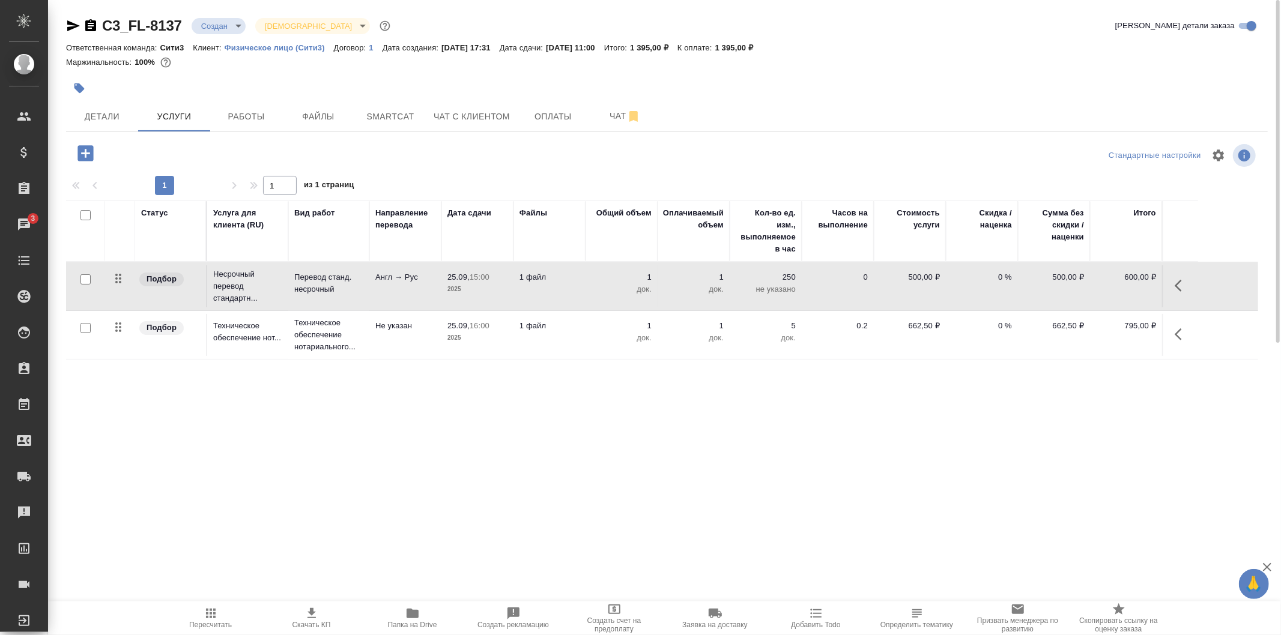
click at [569, 286] on td "1 файл" at bounding box center [550, 286] width 72 height 42
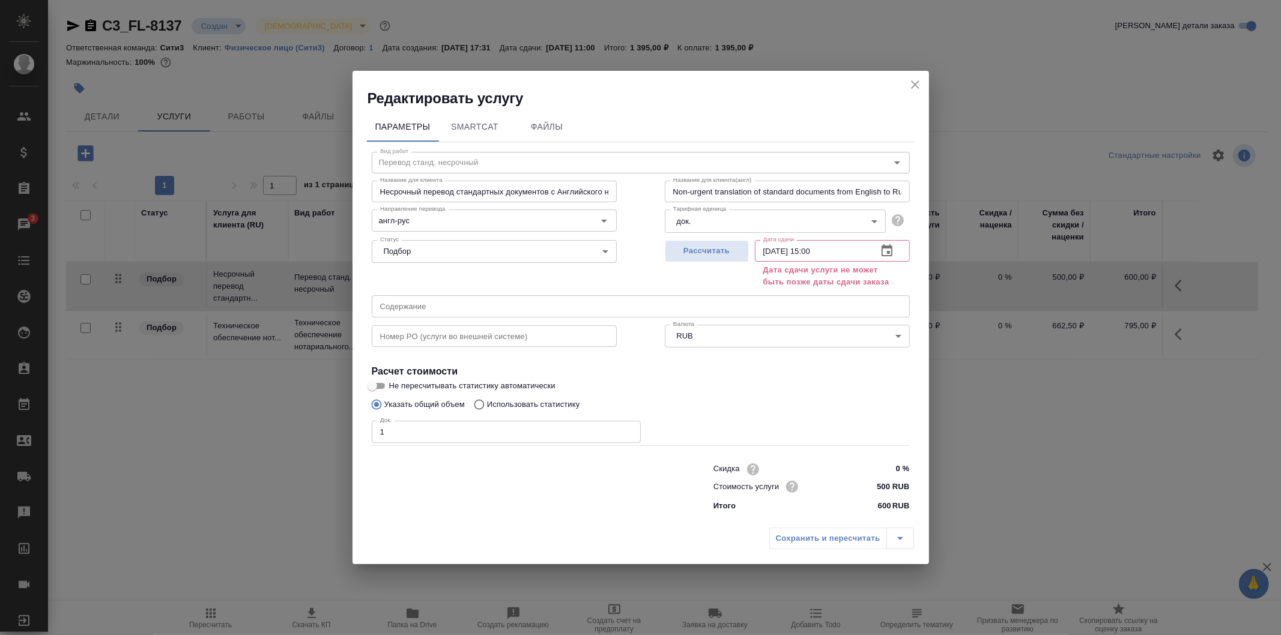
click at [466, 435] on input "1" at bounding box center [506, 432] width 269 height 22
type input "2"
click at [884, 249] on icon "button" at bounding box center [887, 251] width 14 height 14
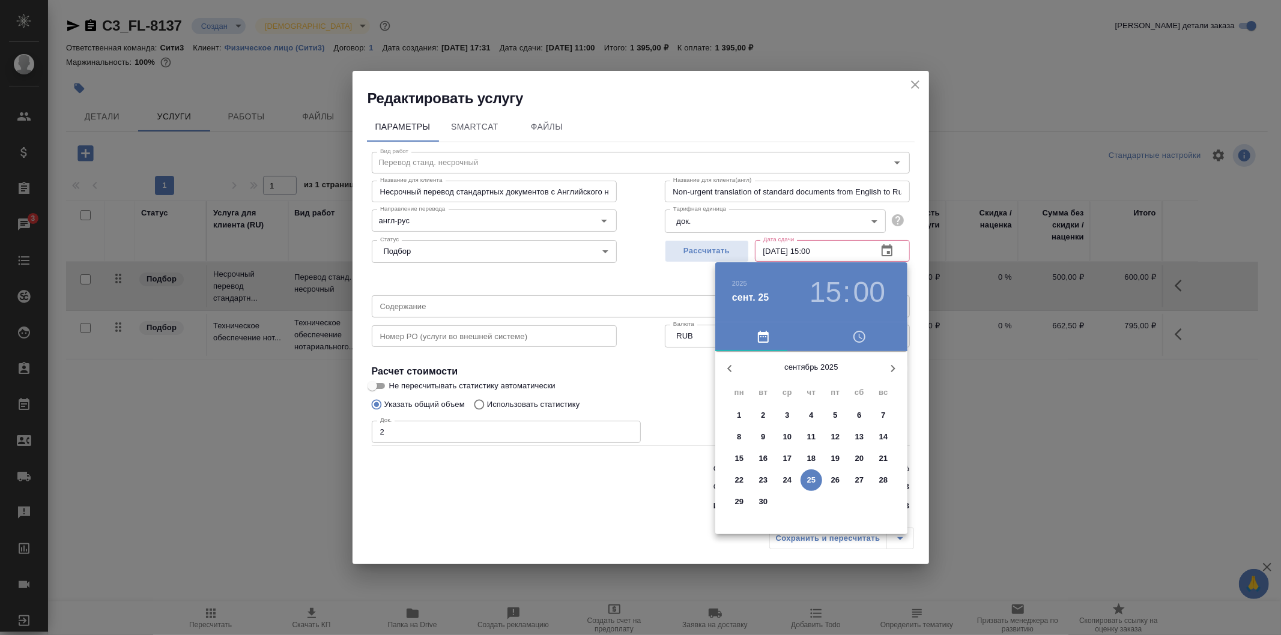
click at [667, 276] on div at bounding box center [640, 317] width 1281 height 635
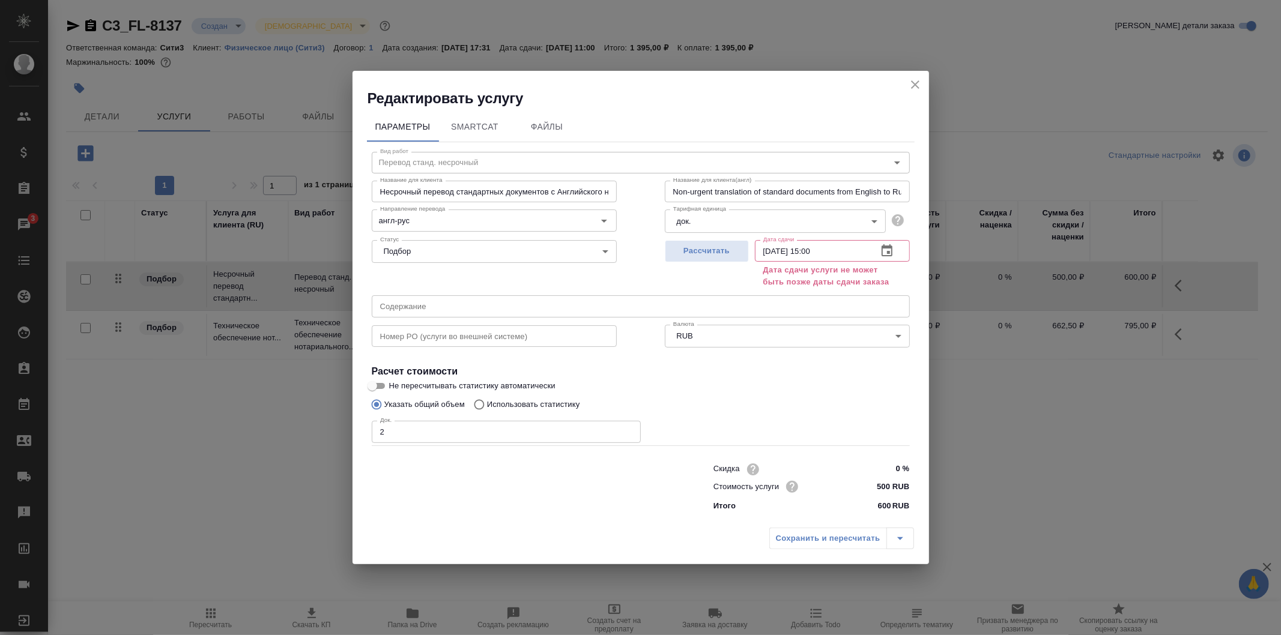
click at [832, 548] on div "Сохранить и пересчитать" at bounding box center [841, 539] width 145 height 22
click at [831, 541] on div "Сохранить и пересчитать" at bounding box center [841, 539] width 145 height 22
click at [714, 253] on span "Рассчитать" at bounding box center [707, 251] width 71 height 14
type input "25.09.2025 11:00"
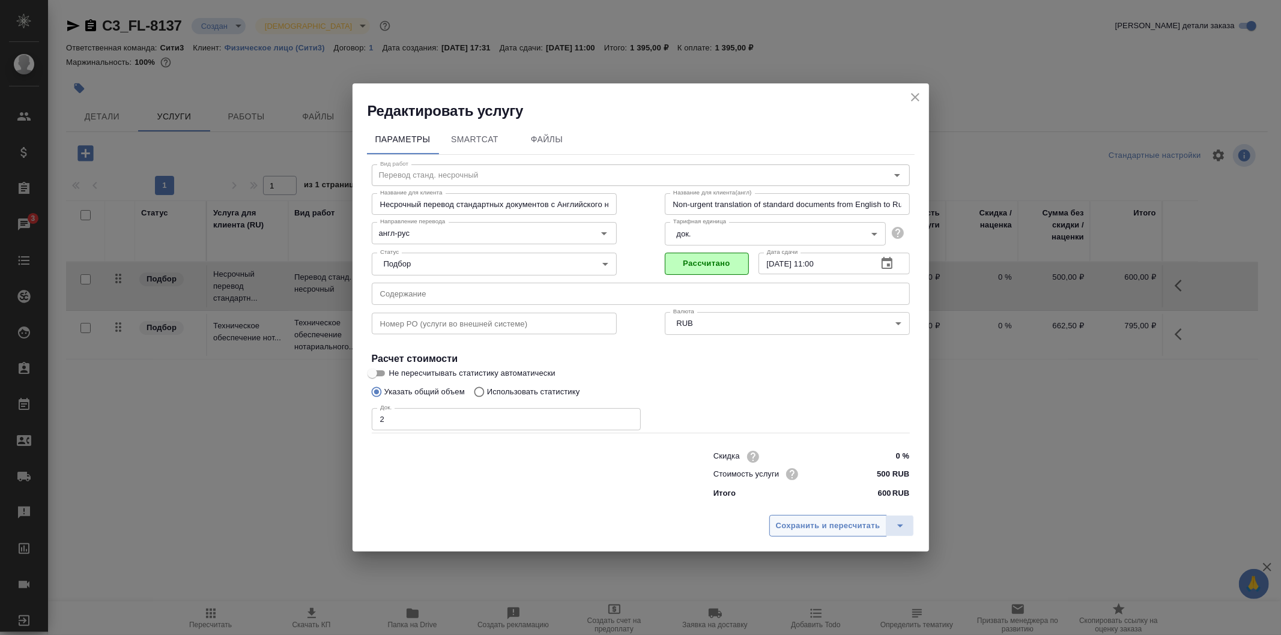
click at [824, 525] on span "Сохранить и пересчитать" at bounding box center [828, 527] width 105 height 14
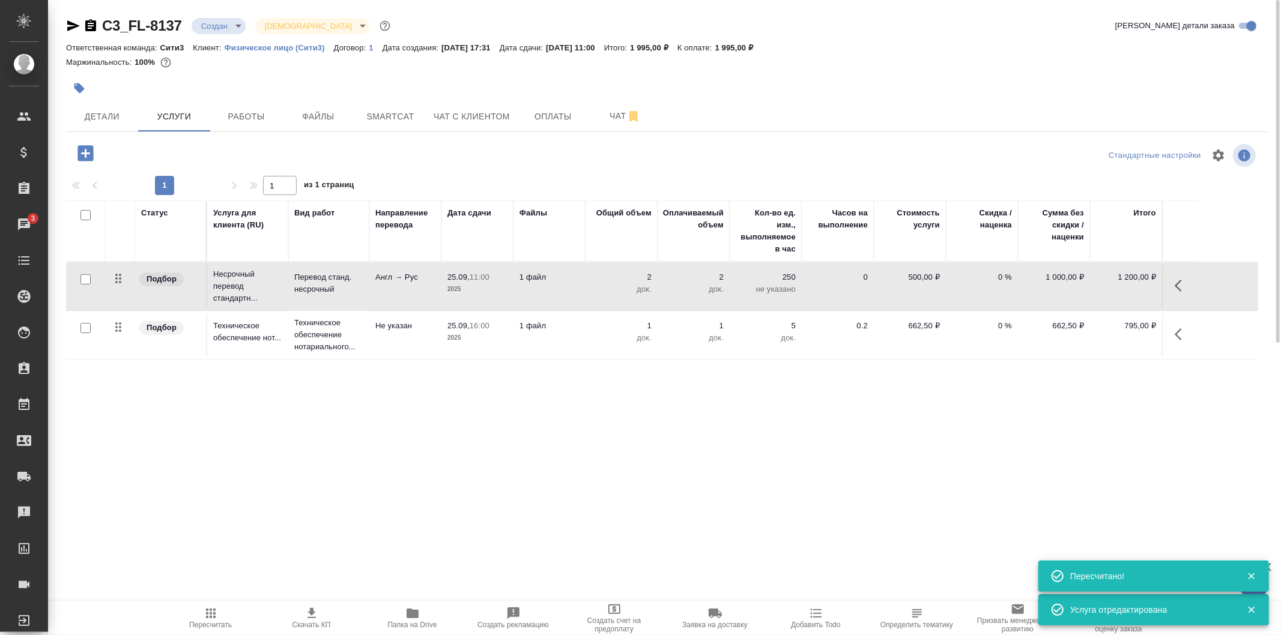
click at [592, 336] on p "док." at bounding box center [622, 338] width 60 height 12
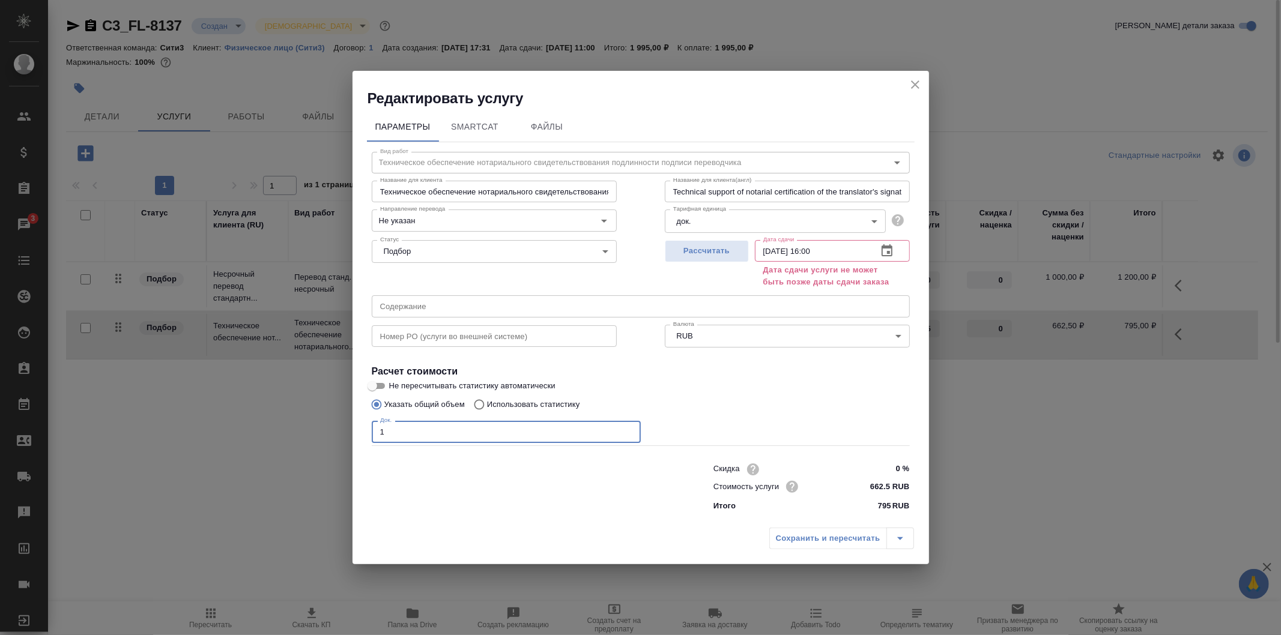
click at [497, 434] on input "1" at bounding box center [506, 432] width 269 height 22
type input "2"
click at [736, 249] on span "Рассчитать" at bounding box center [707, 251] width 71 height 14
type input "25.09.2025 11:00"
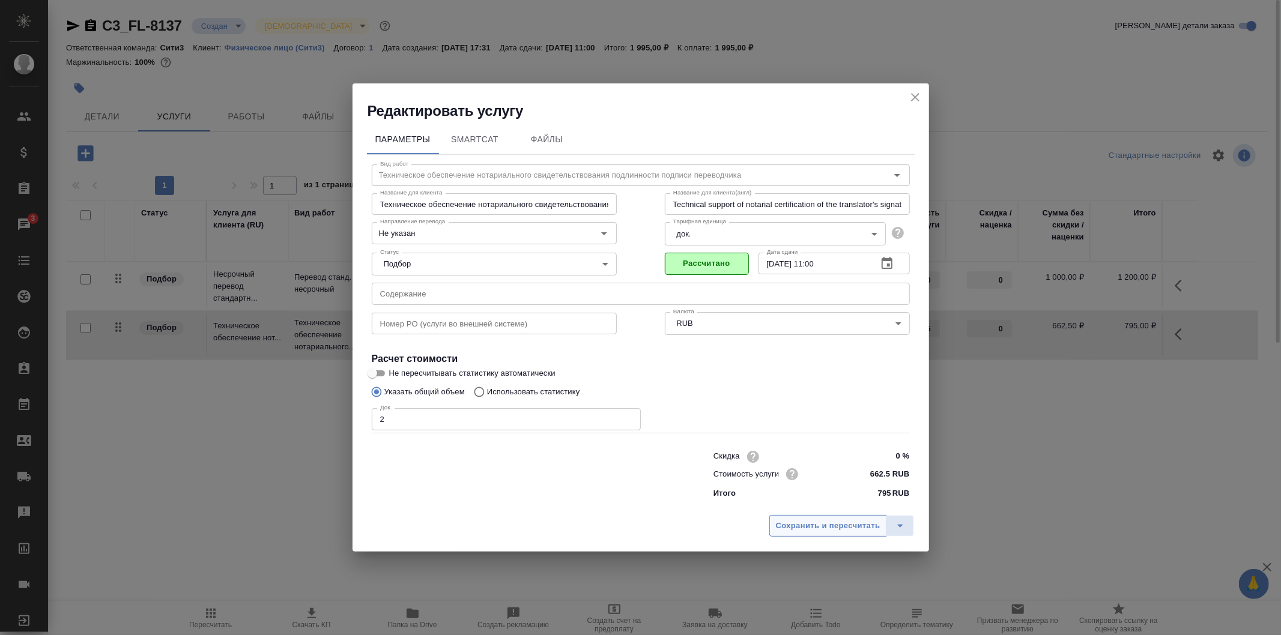
click at [845, 524] on span "Сохранить и пересчитать" at bounding box center [828, 527] width 105 height 14
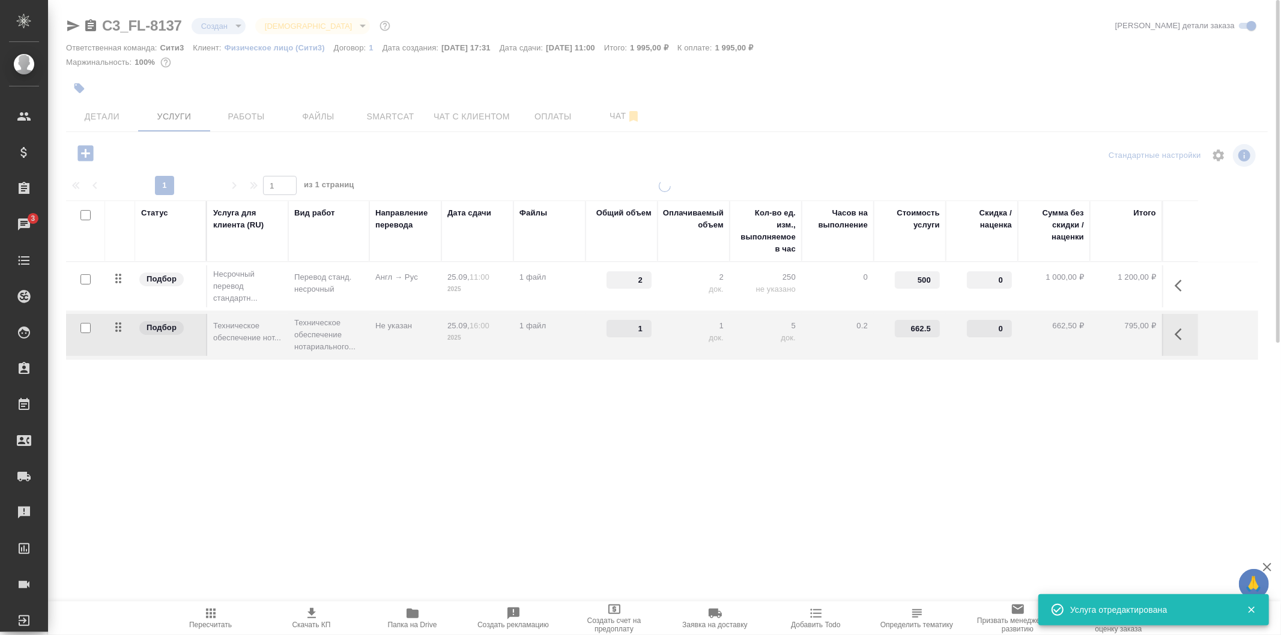
type input "2"
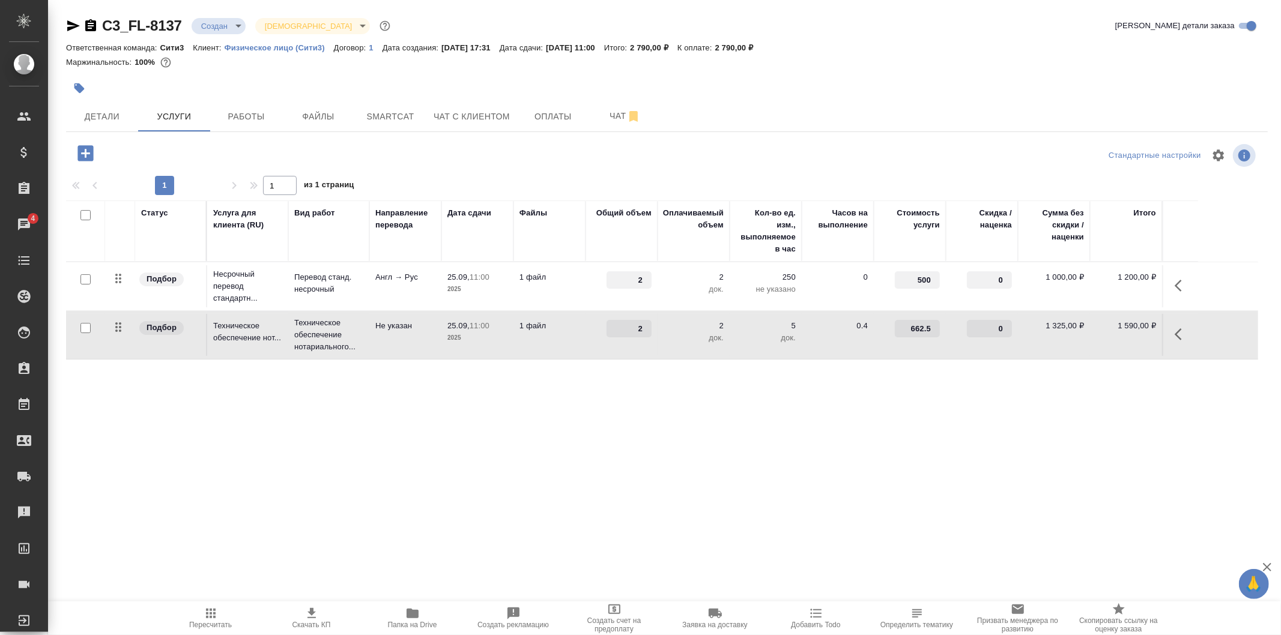
click at [567, 290] on td "1 файл" at bounding box center [550, 286] width 72 height 42
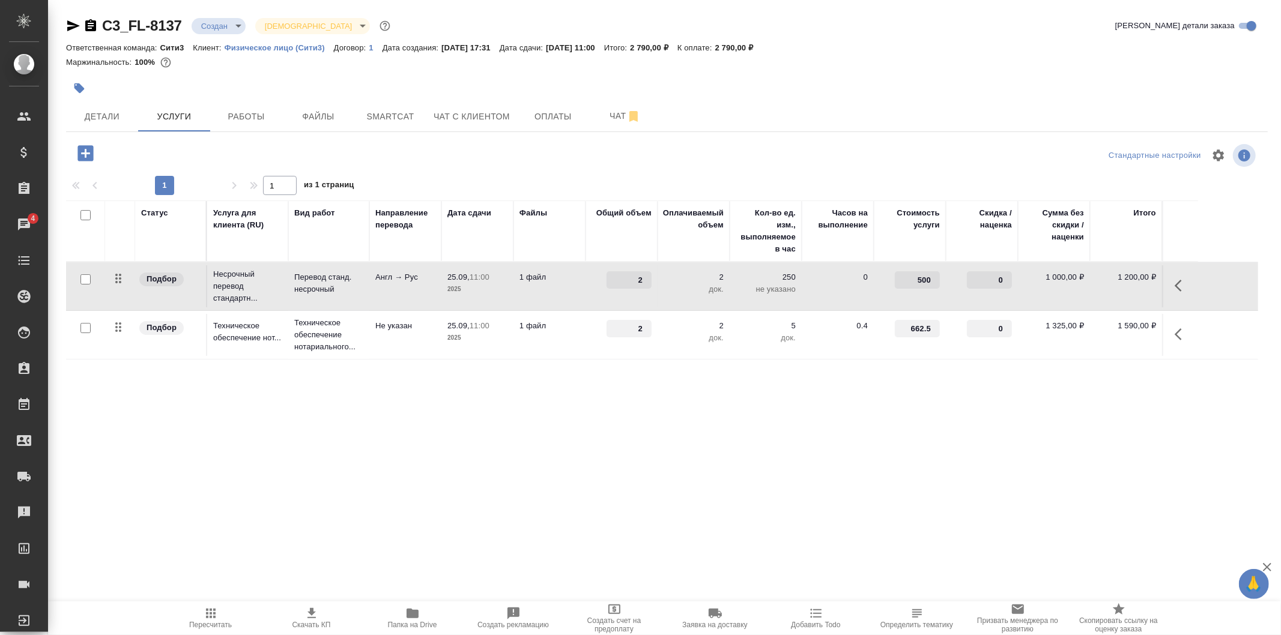
click at [567, 290] on td "1 файл" at bounding box center [550, 286] width 72 height 42
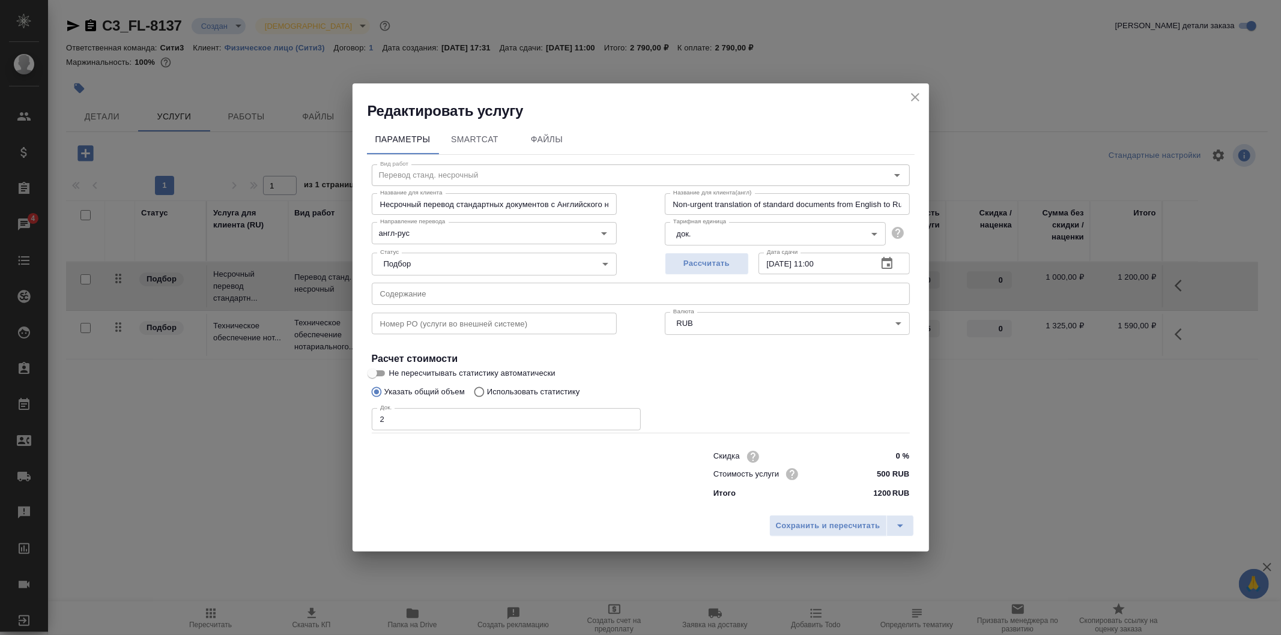
click at [915, 94] on icon "close" at bounding box center [915, 97] width 14 height 14
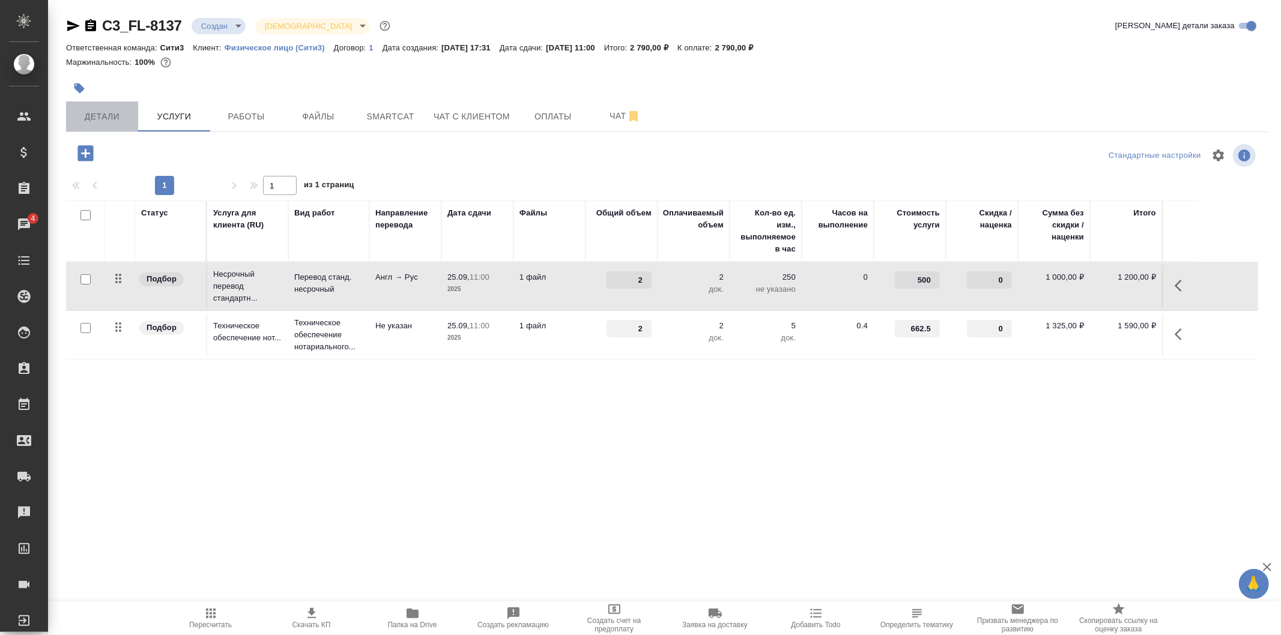
click at [123, 115] on span "Детали" at bounding box center [102, 116] width 58 height 15
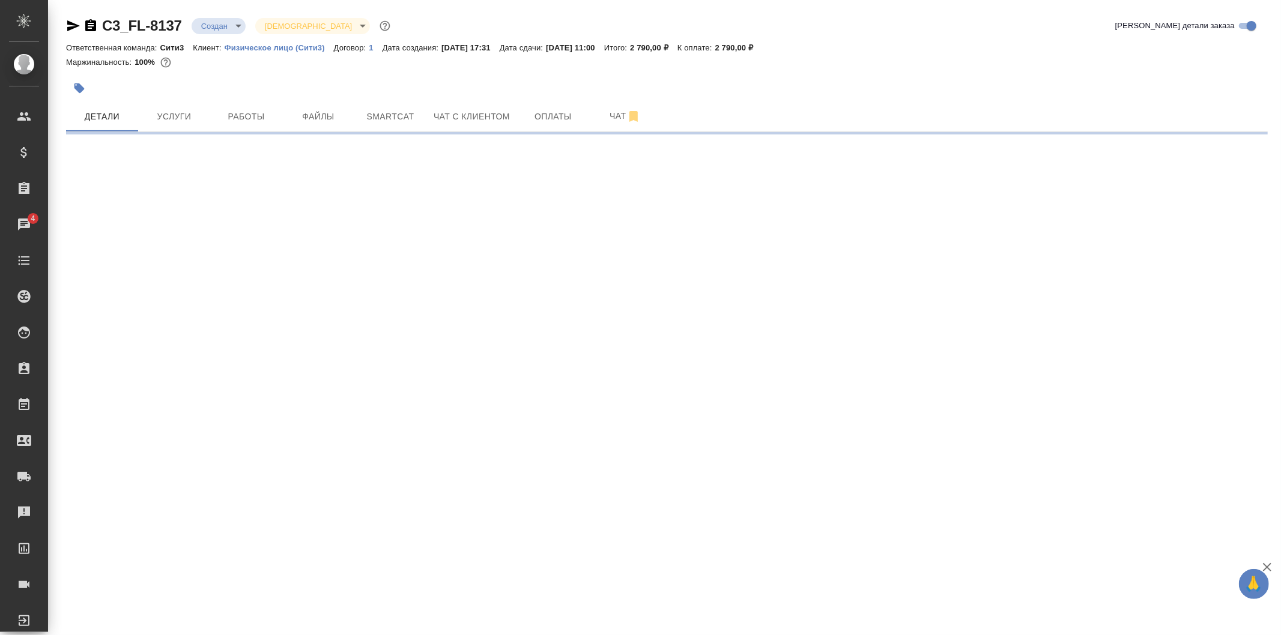
select select "RU"
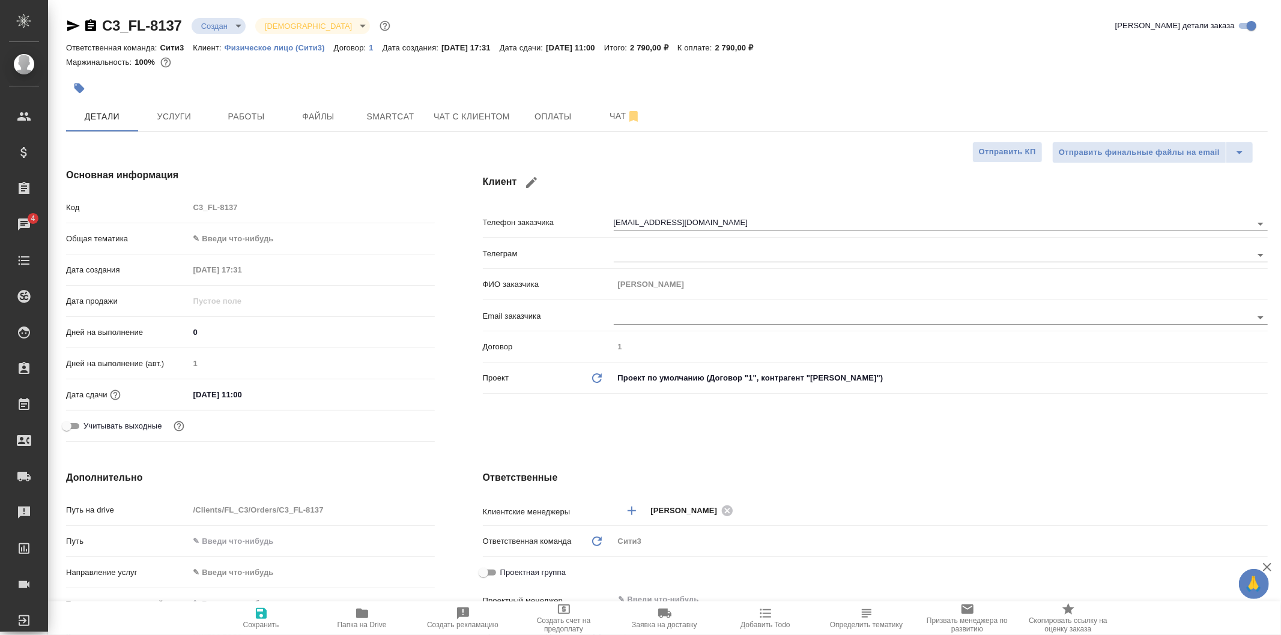
type textarea "x"
click at [274, 395] on input "25.09.2025 11:00" at bounding box center [241, 394] width 105 height 17
click at [396, 392] on icon "button" at bounding box center [400, 394] width 14 height 14
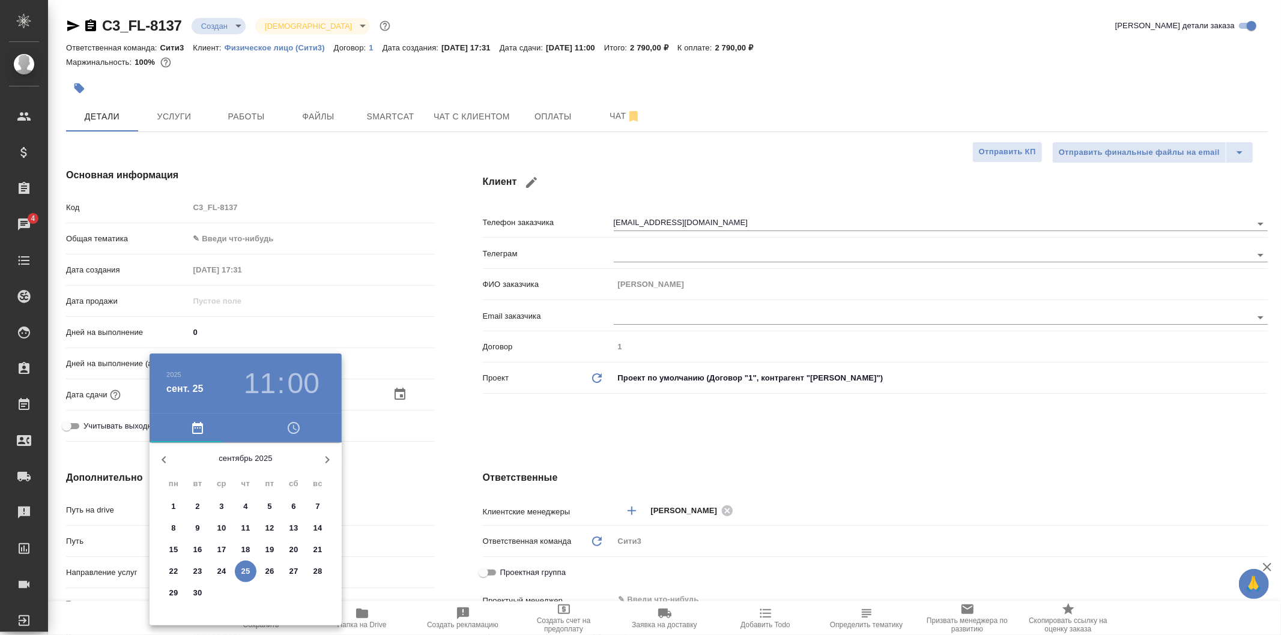
click at [267, 388] on h3 "11" at bounding box center [260, 384] width 32 height 34
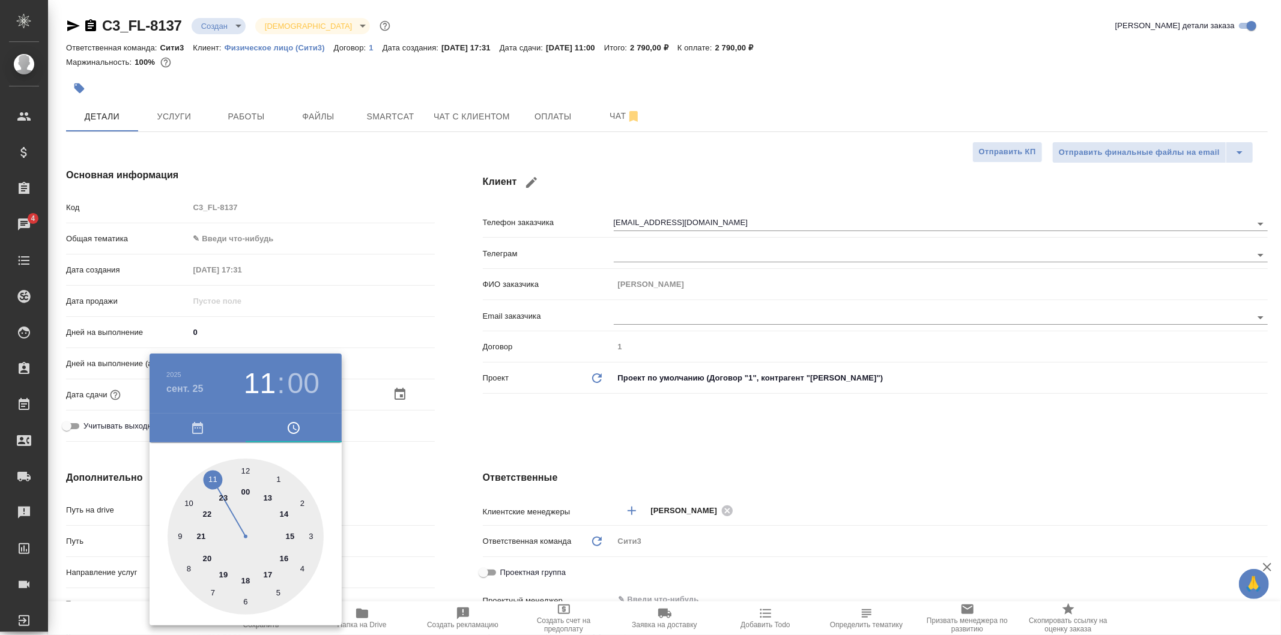
click at [285, 559] on div at bounding box center [246, 537] width 156 height 156
type input "25.09.2025 16:00"
type textarea "x"
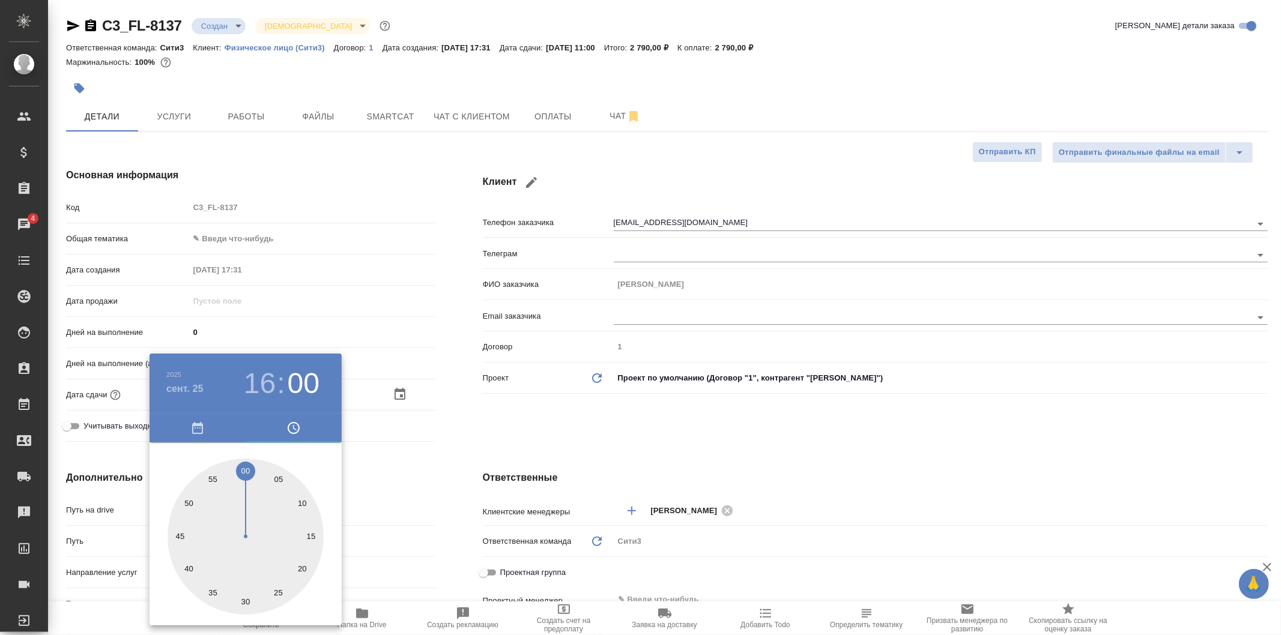
click at [496, 437] on div at bounding box center [640, 317] width 1281 height 635
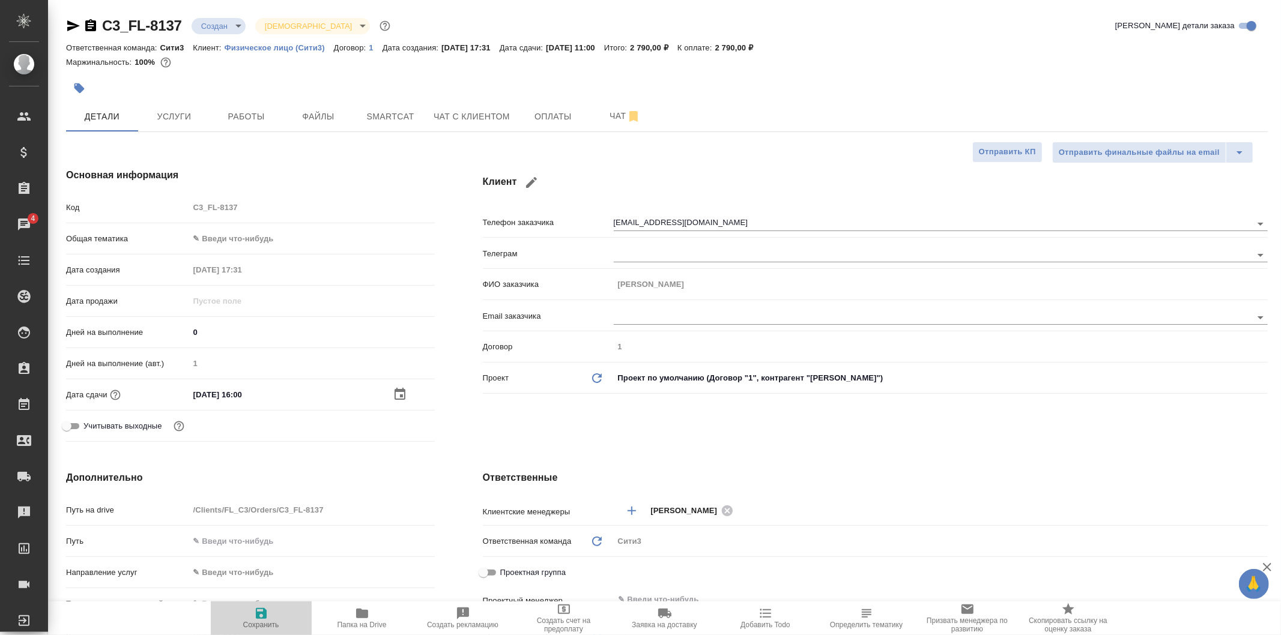
click at [263, 623] on span "Сохранить" at bounding box center [261, 625] width 36 height 8
type textarea "x"
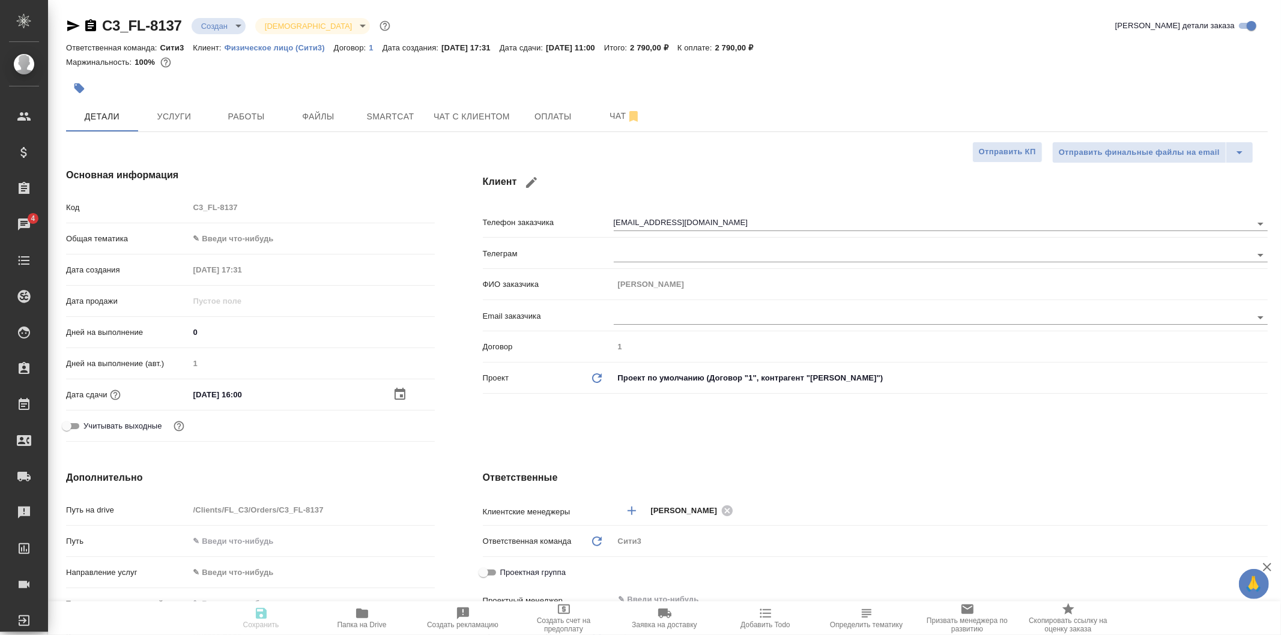
type textarea "x"
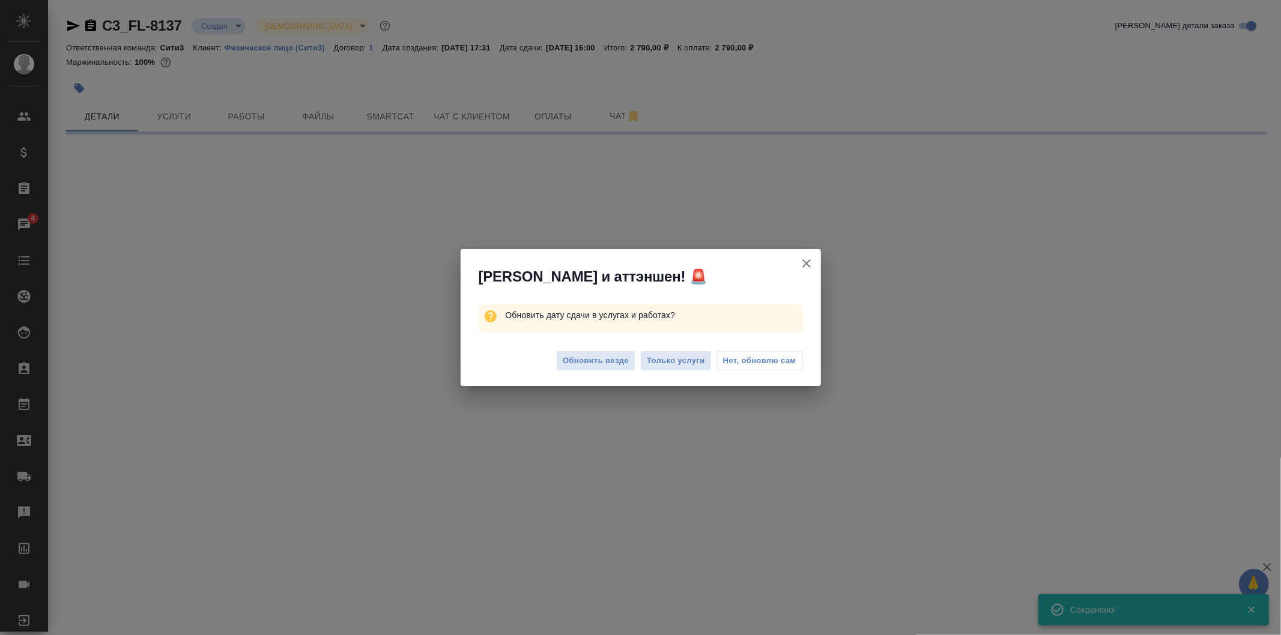
select select "RU"
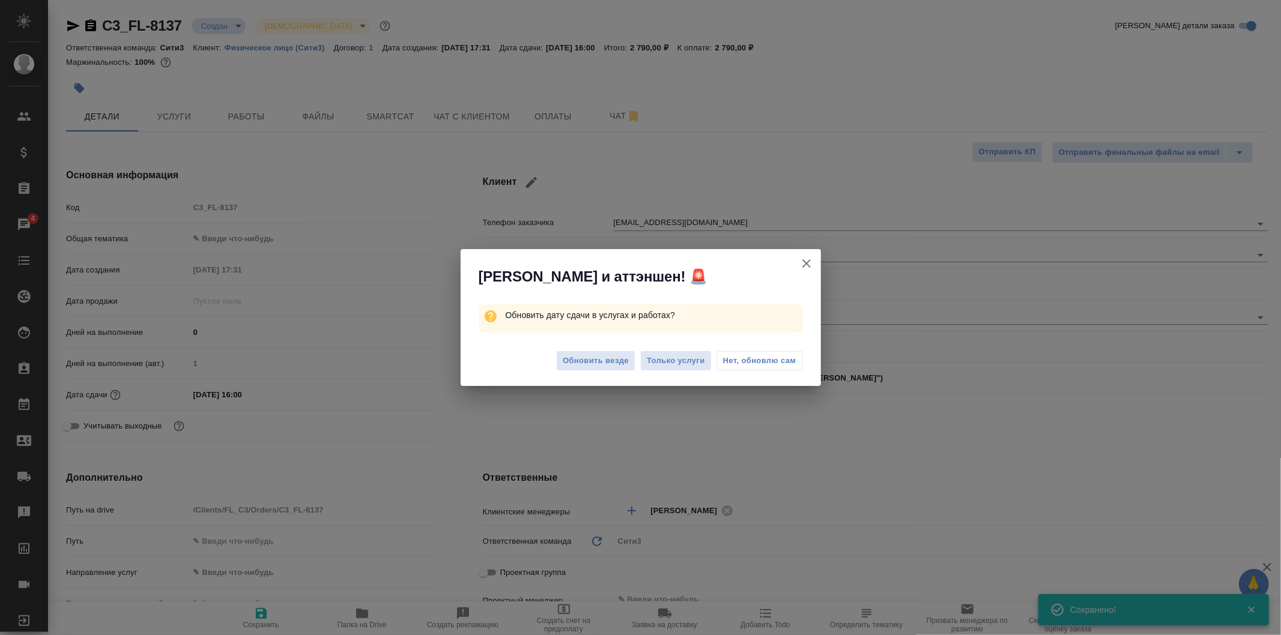
type textarea "x"
click at [745, 365] on span "Нет, обновлю сам" at bounding box center [759, 361] width 73 height 12
type textarea "x"
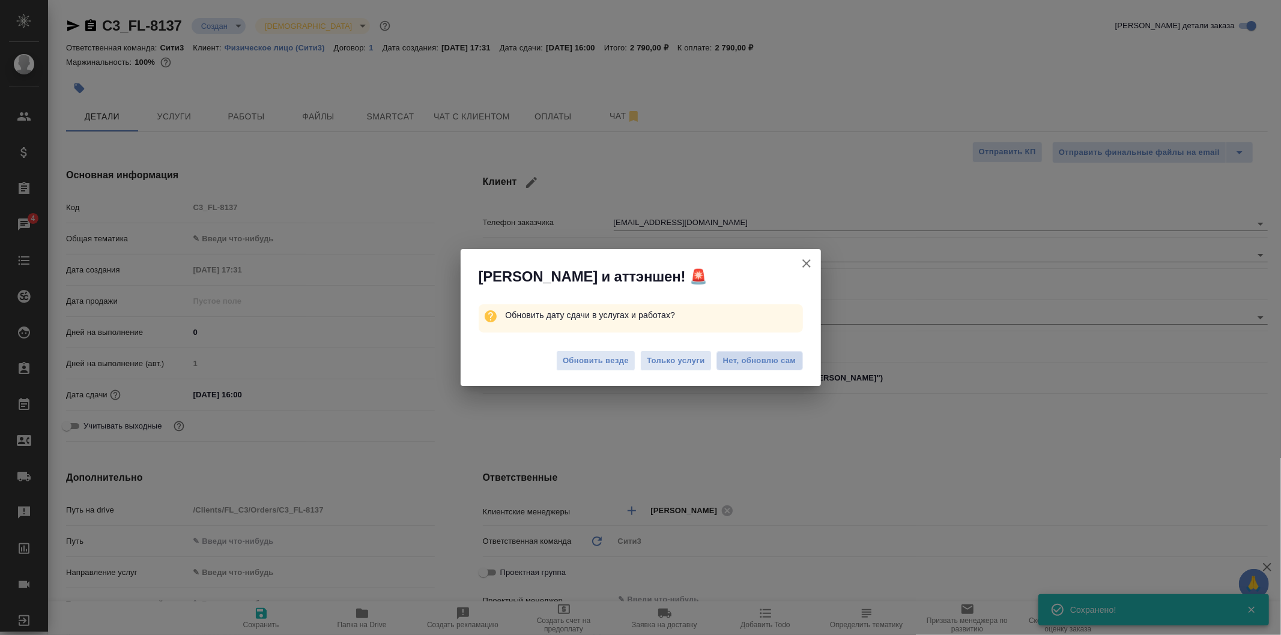
type textarea "x"
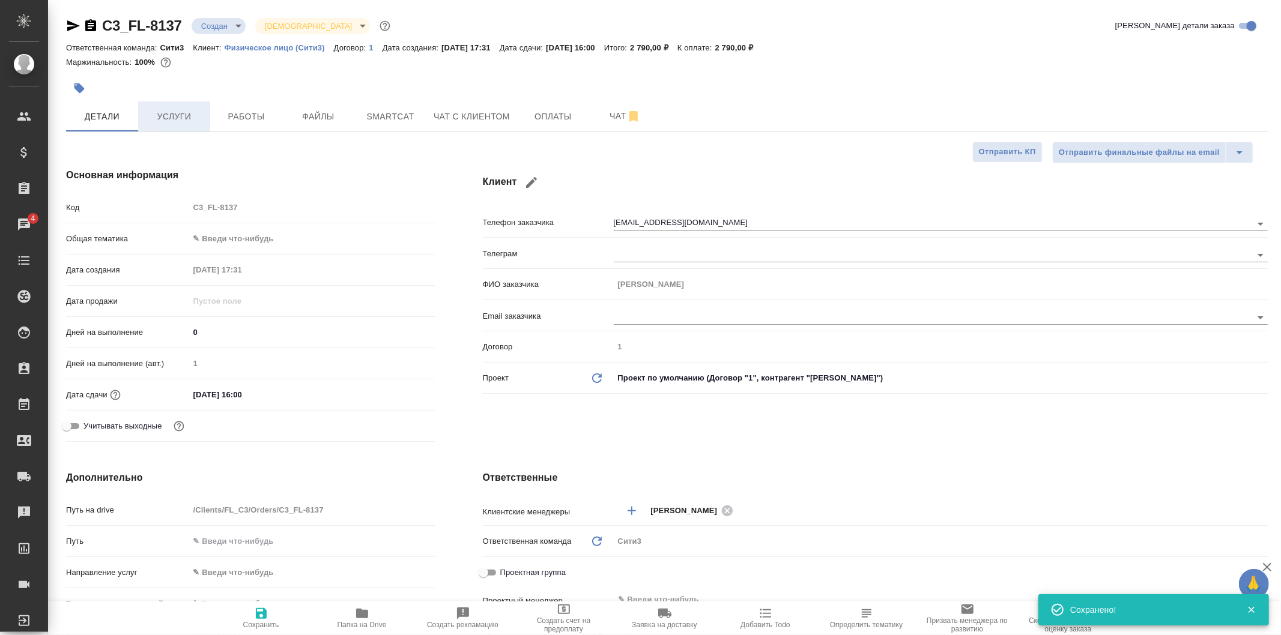
click at [158, 103] on button "Услуги" at bounding box center [174, 117] width 72 height 30
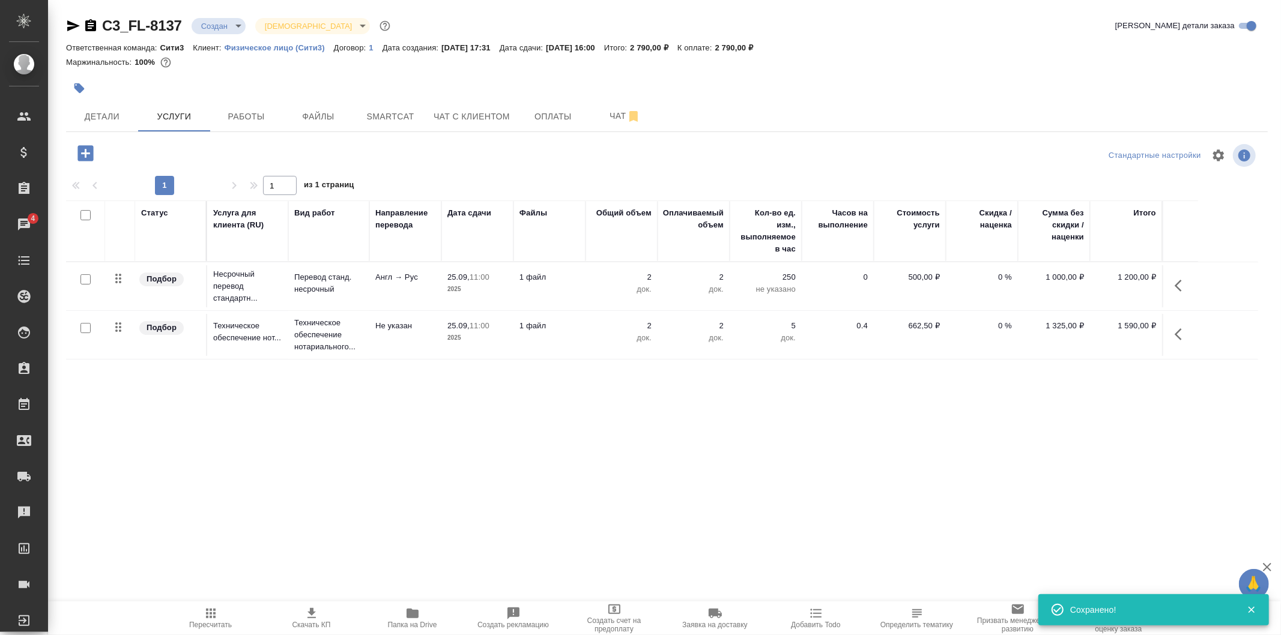
click at [565, 299] on td "1 файл" at bounding box center [550, 286] width 72 height 42
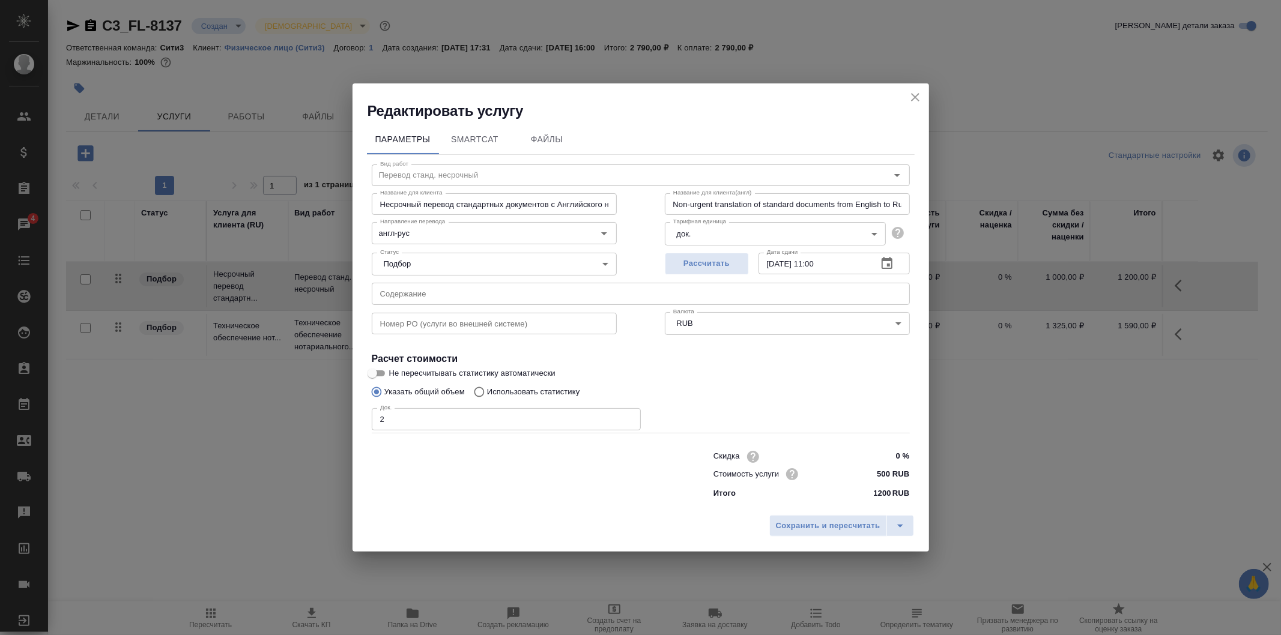
click at [844, 267] on input "25.09.2025 11:00" at bounding box center [813, 264] width 109 height 22
click at [882, 262] on icon "button" at bounding box center [887, 263] width 11 height 12
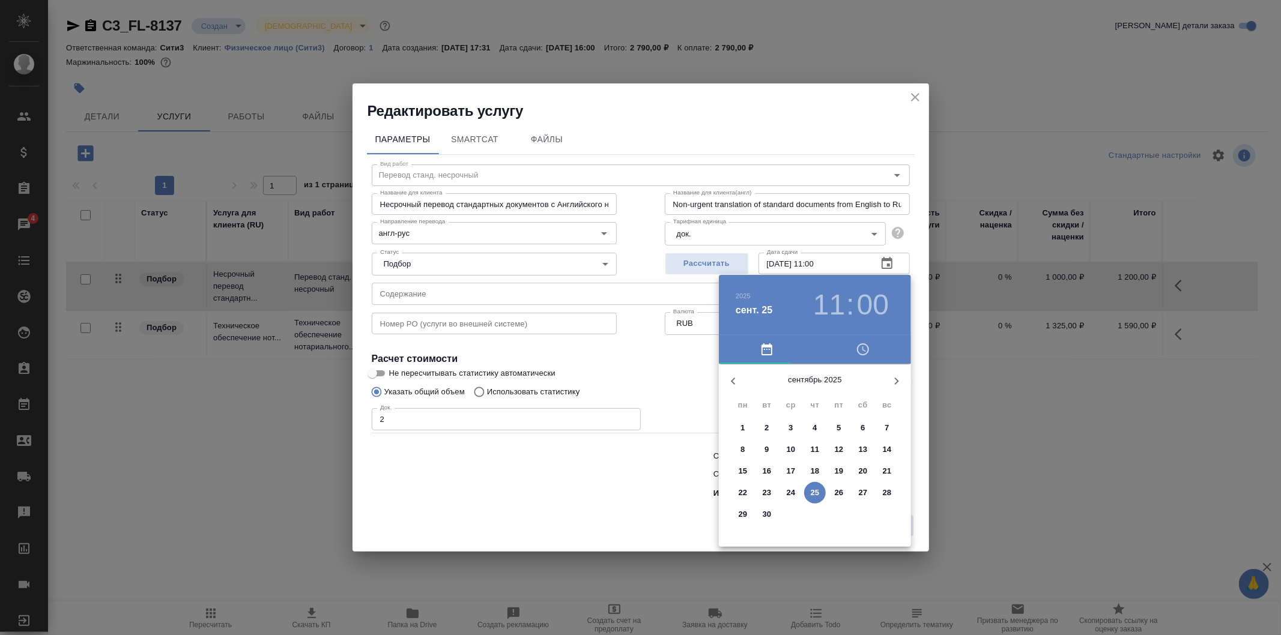
click at [828, 299] on h3 "11" at bounding box center [829, 305] width 32 height 34
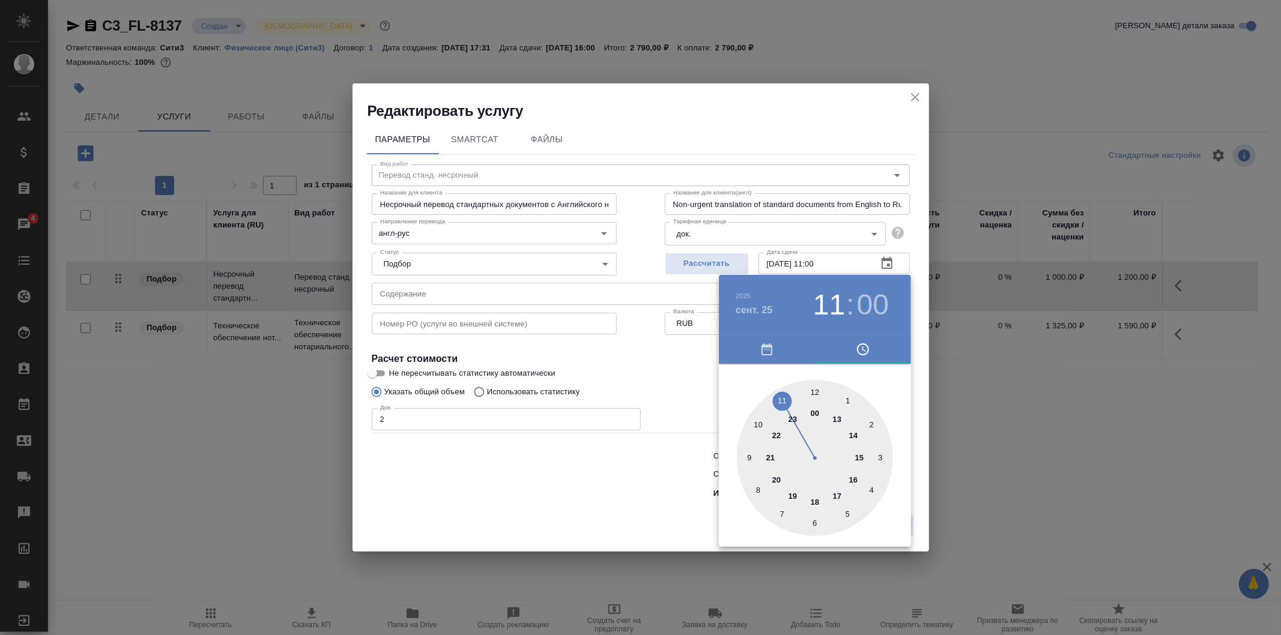
click at [849, 481] on div at bounding box center [815, 458] width 156 height 156
type input "25.09.2025 16:00"
click at [700, 394] on div at bounding box center [640, 317] width 1281 height 635
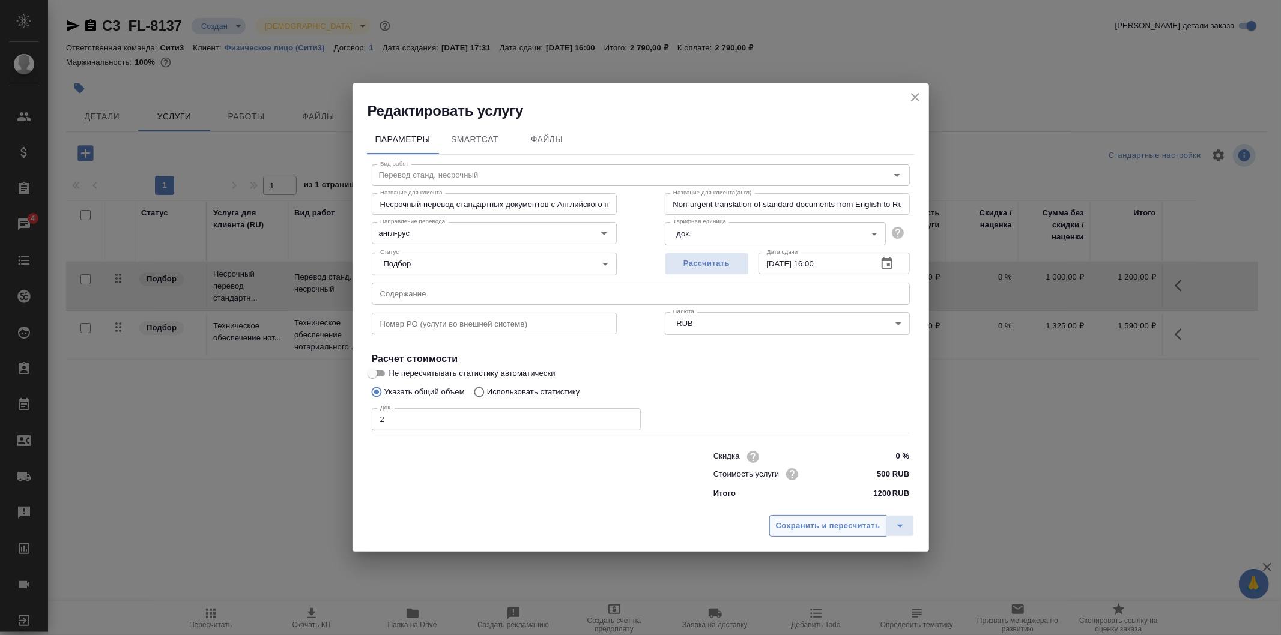
click at [820, 525] on span "Сохранить и пересчитать" at bounding box center [828, 527] width 105 height 14
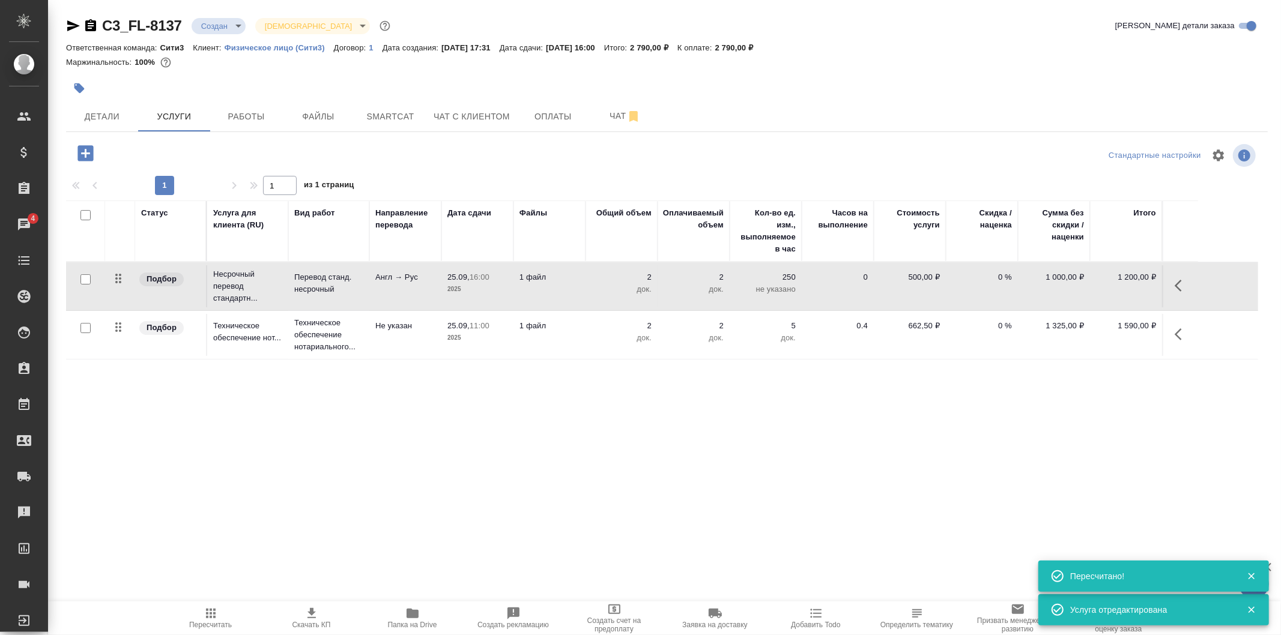
click at [616, 342] on p "док." at bounding box center [622, 338] width 60 height 12
click at [616, 342] on td "2 док." at bounding box center [622, 335] width 72 height 42
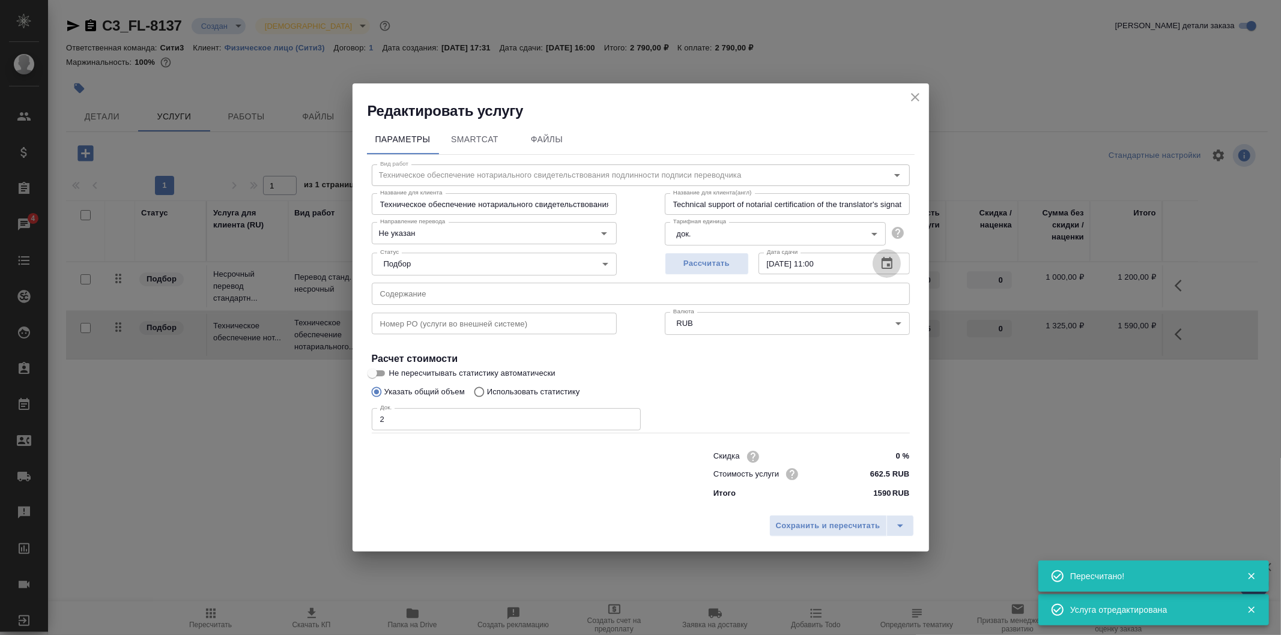
click at [884, 257] on icon "button" at bounding box center [887, 263] width 11 height 12
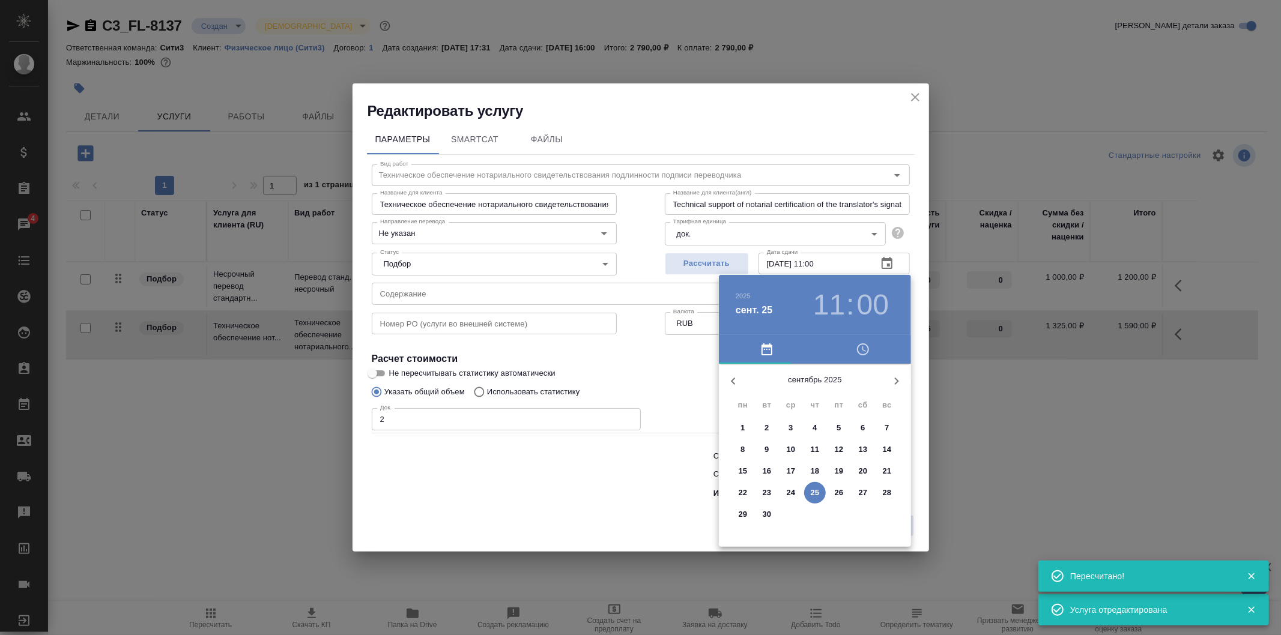
click at [829, 277] on div "2025 сент. 25 11 : 00" at bounding box center [815, 305] width 192 height 60
click at [831, 291] on h3 "11" at bounding box center [829, 305] width 32 height 34
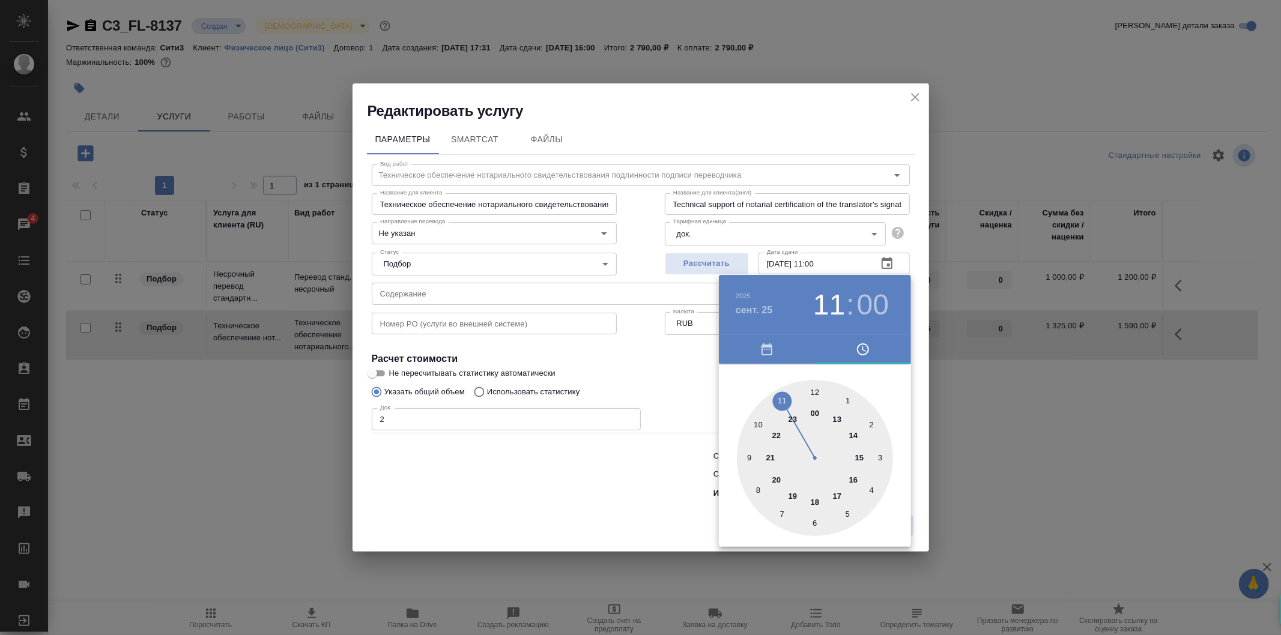
click at [853, 478] on div at bounding box center [815, 458] width 156 height 156
type input "25.09.2025 16:00"
click at [704, 379] on div at bounding box center [640, 317] width 1281 height 635
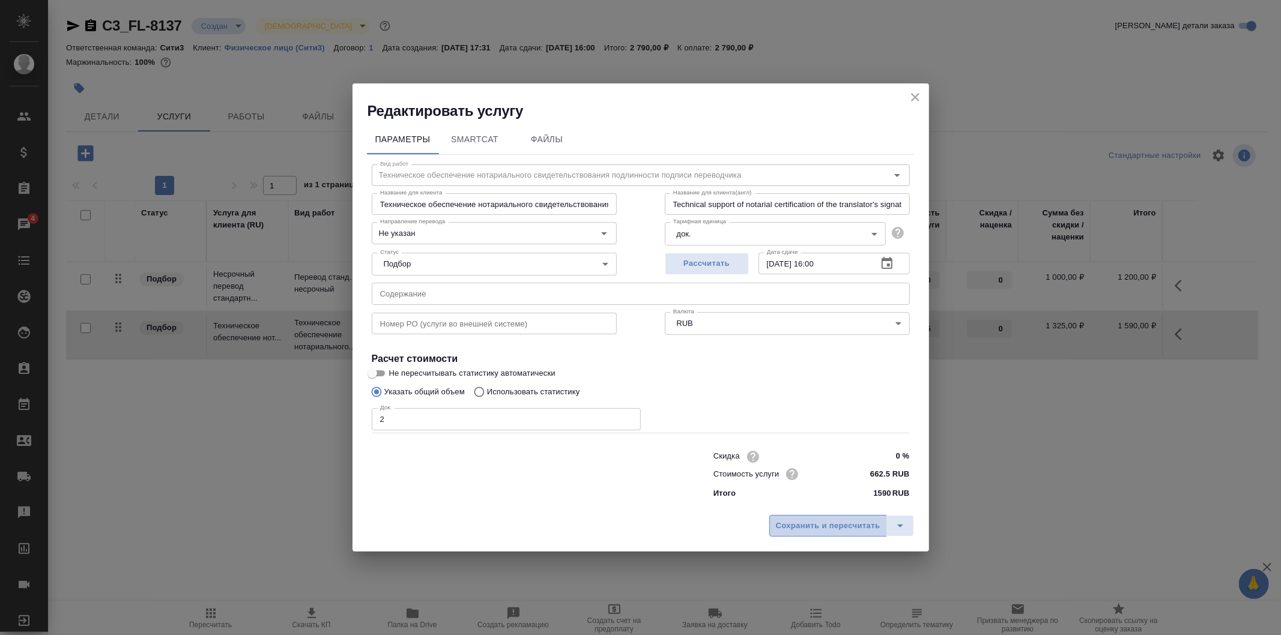
click at [848, 525] on span "Сохранить и пересчитать" at bounding box center [828, 527] width 105 height 14
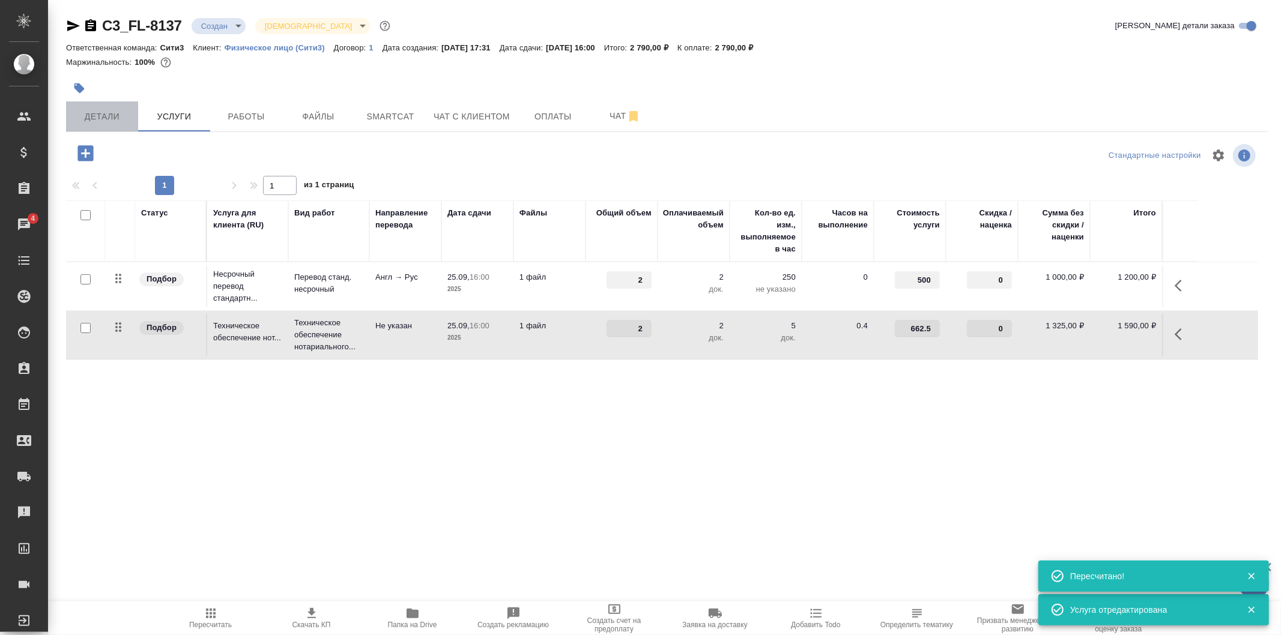
click at [121, 119] on span "Детали" at bounding box center [102, 116] width 58 height 15
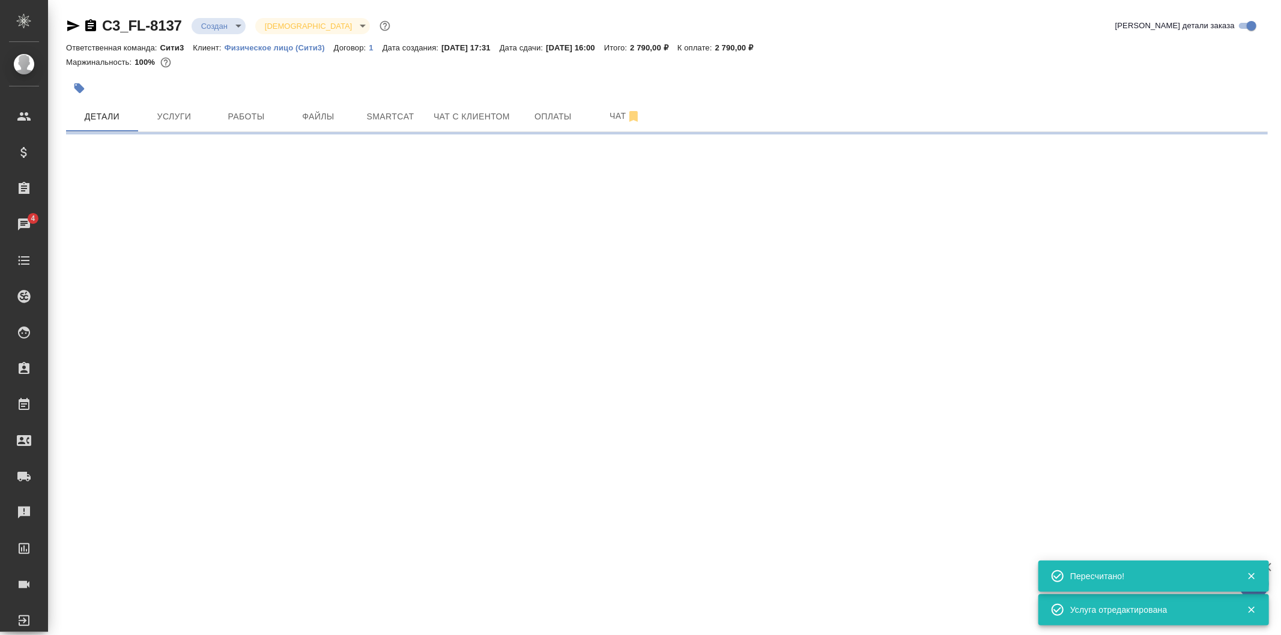
select select "RU"
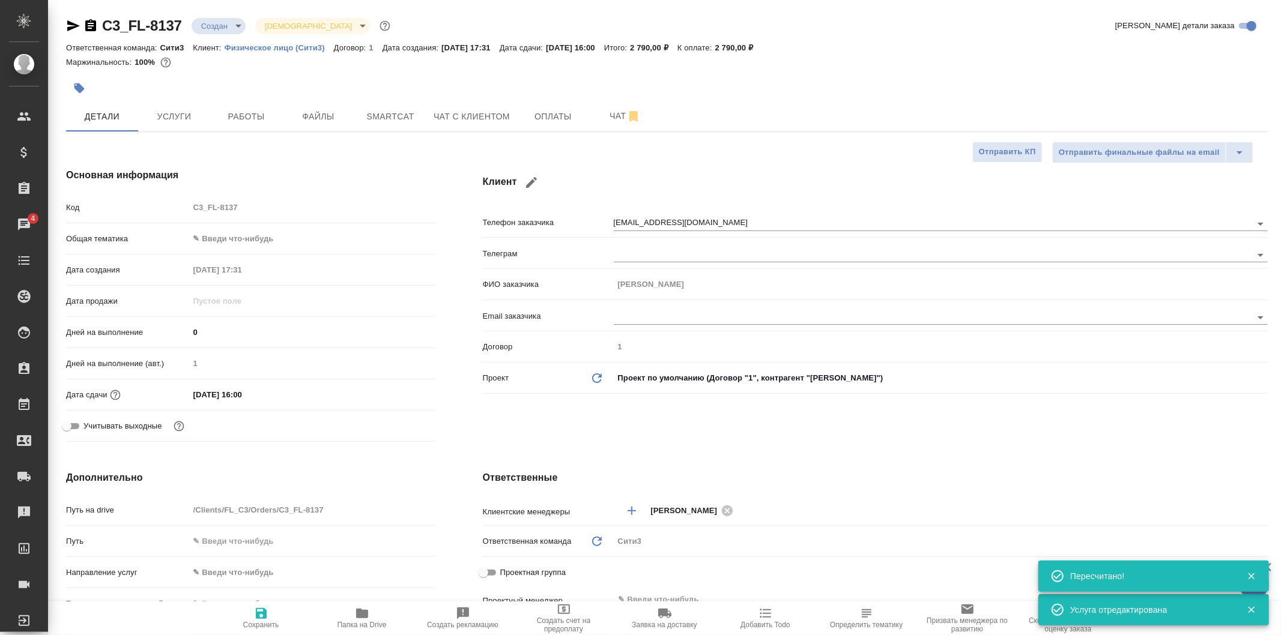
type textarea "x"
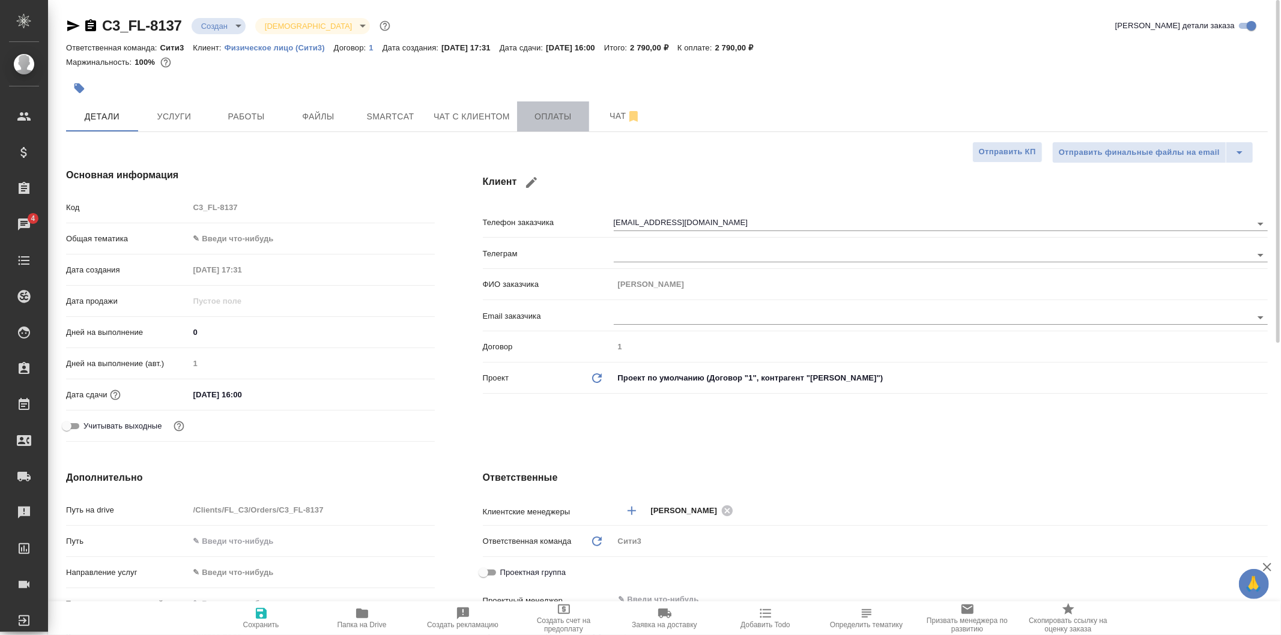
click at [554, 123] on span "Оплаты" at bounding box center [553, 116] width 58 height 15
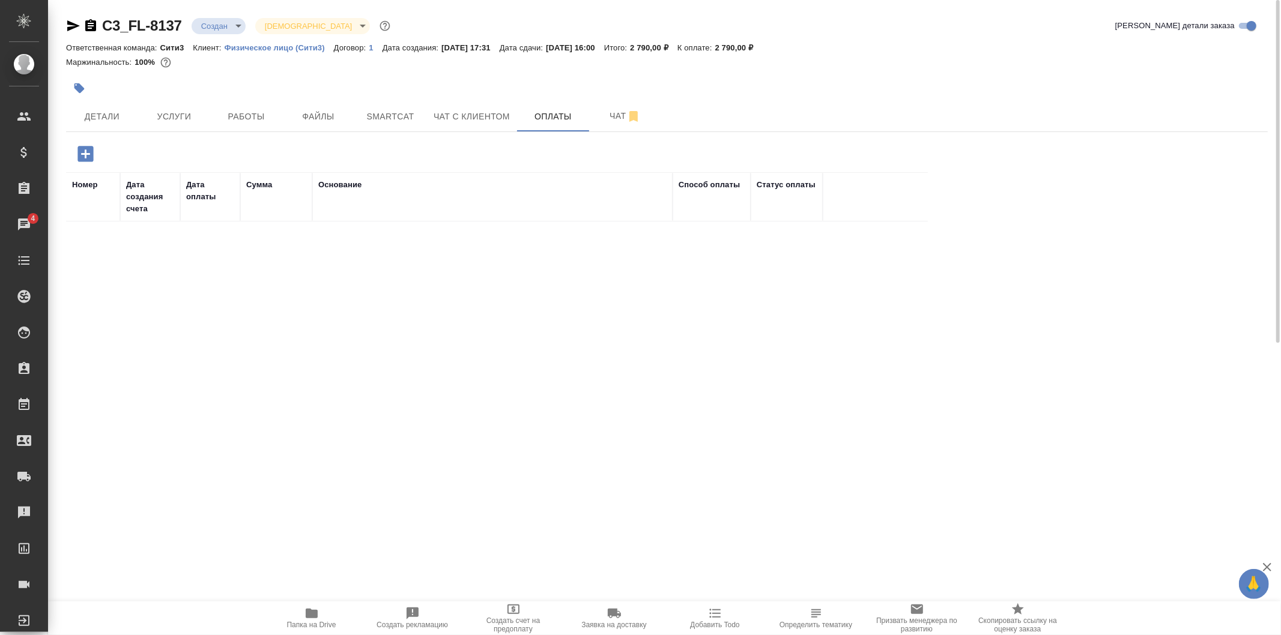
click at [87, 156] on icon "button" at bounding box center [85, 154] width 16 height 16
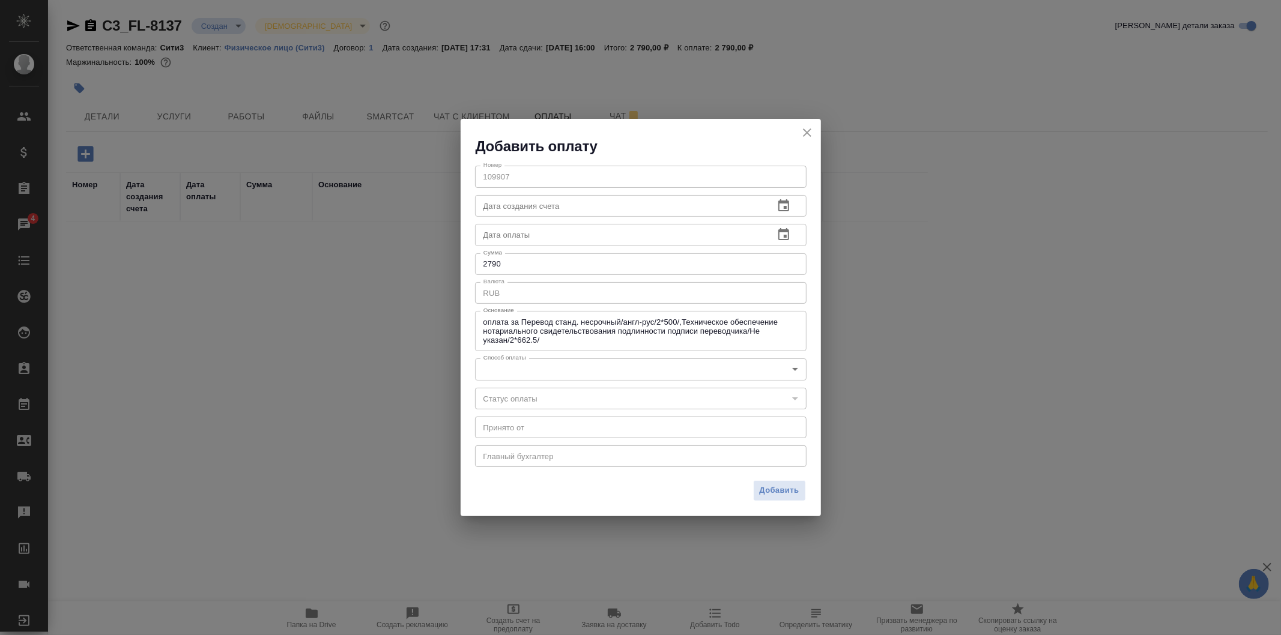
click at [788, 369] on body "🙏 .cls-1 fill:#fff; AWATERA Galisheva Mariya Клиенты Спецификации Заказы 4 Чаты…" at bounding box center [640, 317] width 1281 height 635
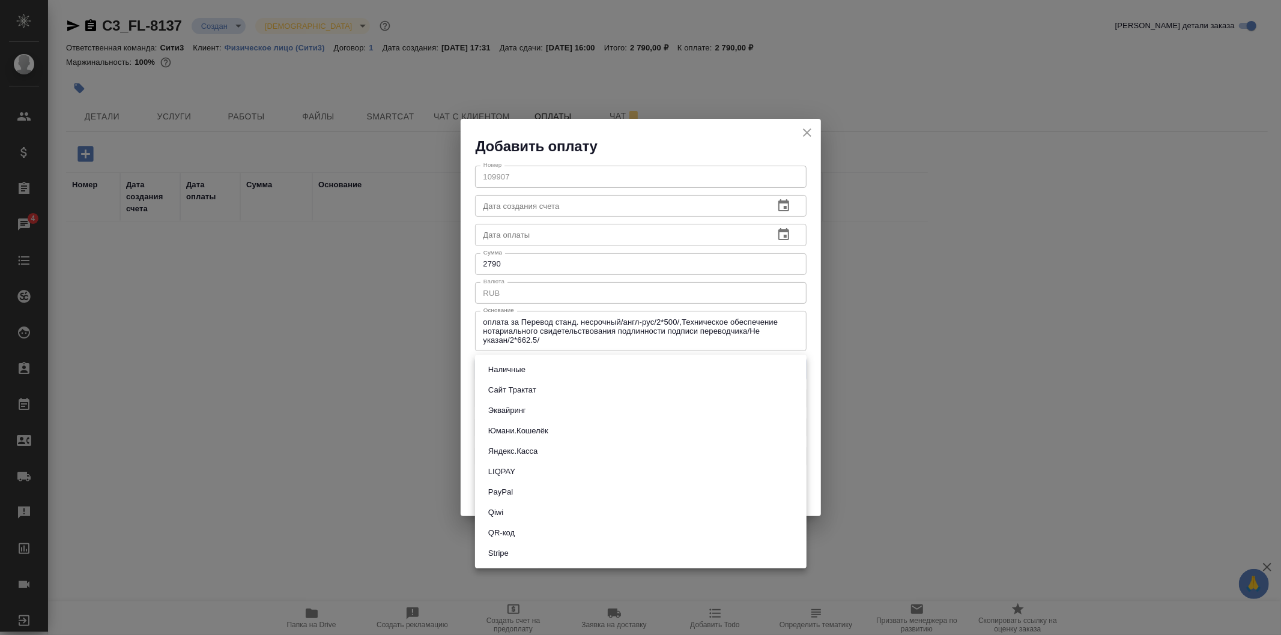
click at [754, 444] on li "Яндекс.Касса" at bounding box center [641, 451] width 332 height 20
type input "yandex-kassa"
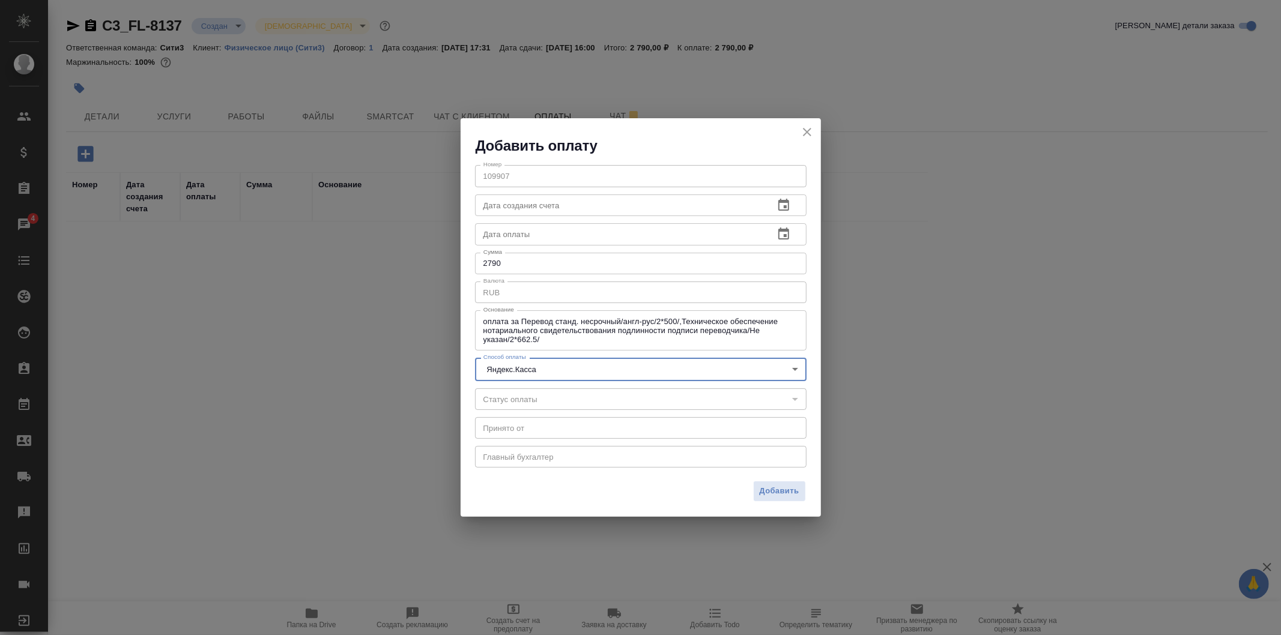
click at [802, 138] on icon "close" at bounding box center [807, 132] width 14 height 14
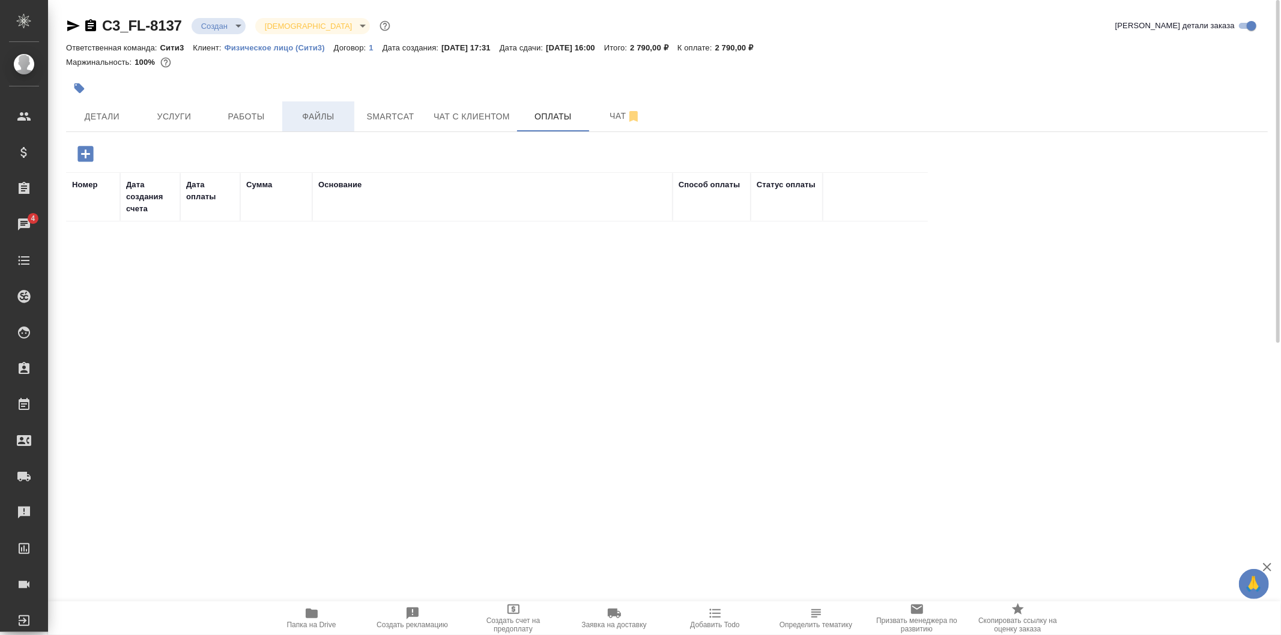
click at [304, 124] on button "Файлы" at bounding box center [318, 117] width 72 height 30
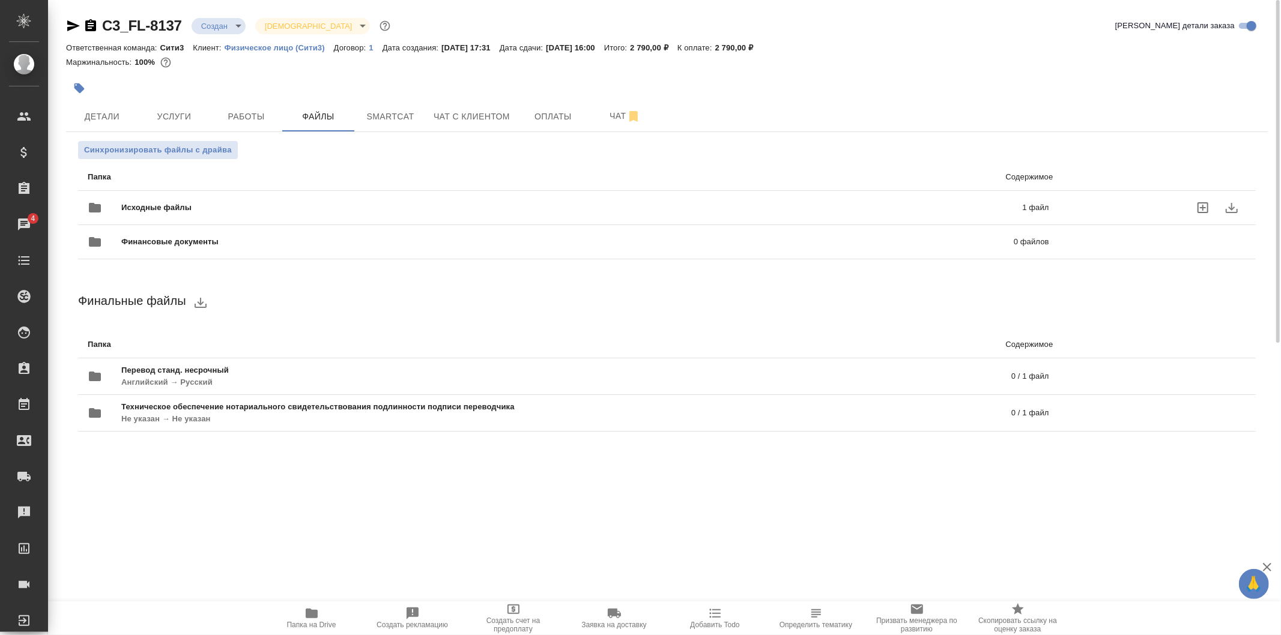
click at [369, 193] on div "Исходные файлы 1 файл" at bounding box center [569, 207] width 962 height 29
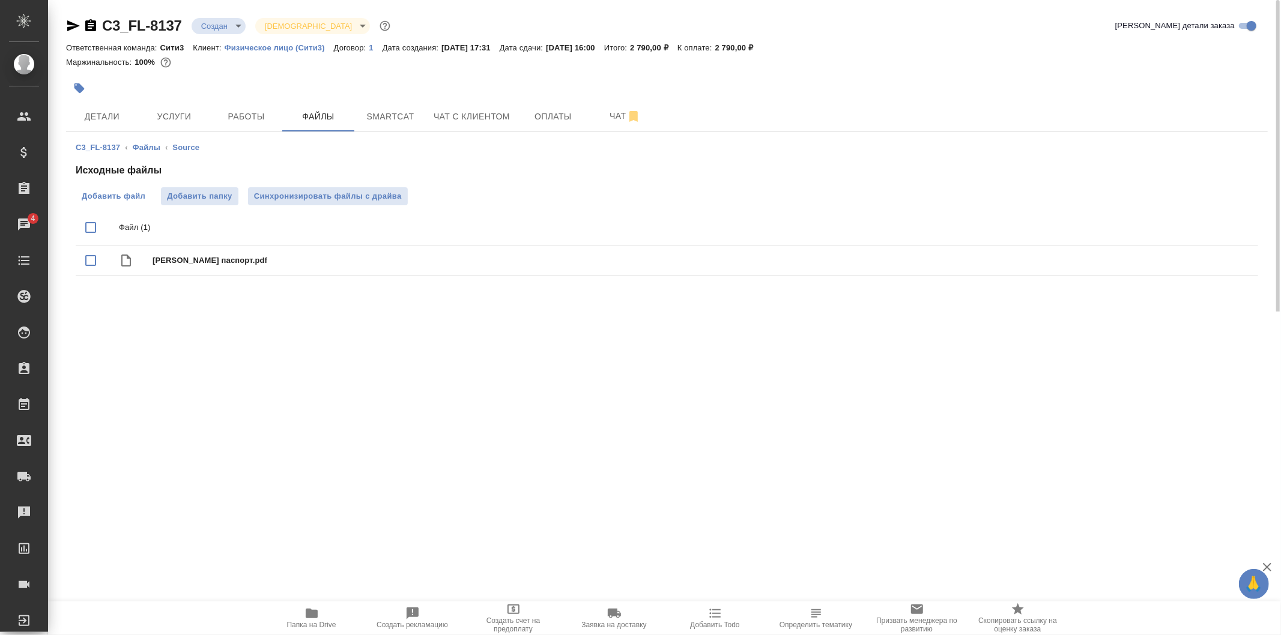
click at [143, 193] on span "Добавить файл" at bounding box center [114, 196] width 64 height 12
click at [0, 0] on input "Добавить файл" at bounding box center [0, 0] width 0 height 0
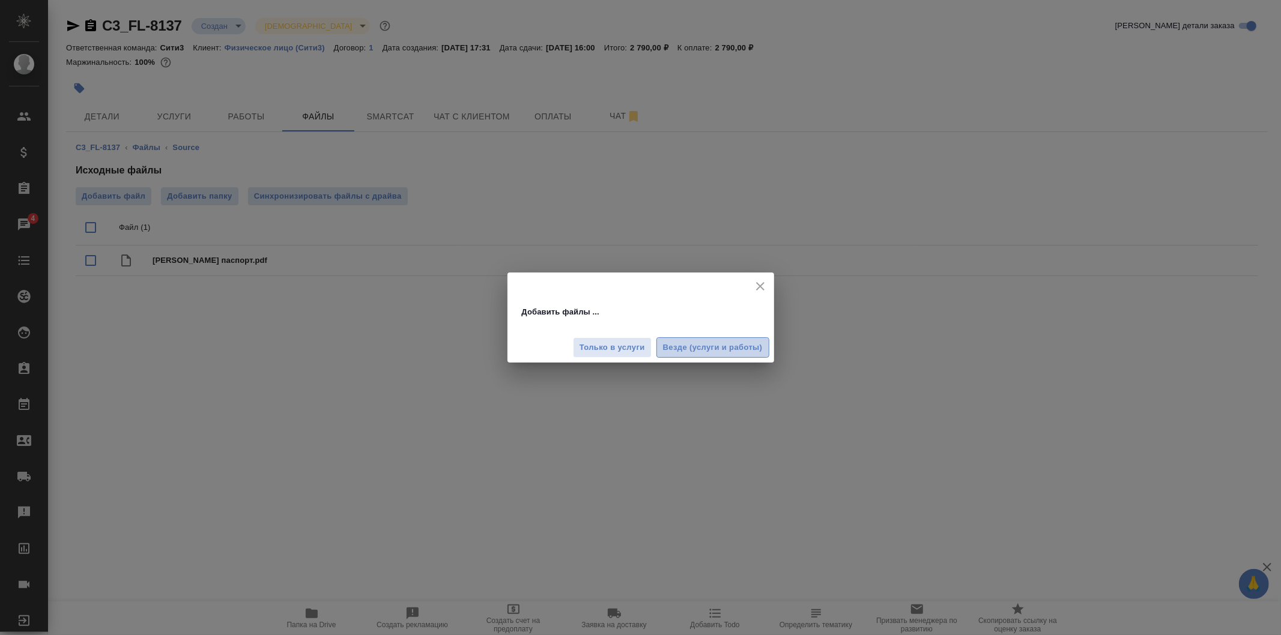
click at [694, 345] on span "Везде (услуги и работы)" at bounding box center [713, 348] width 100 height 14
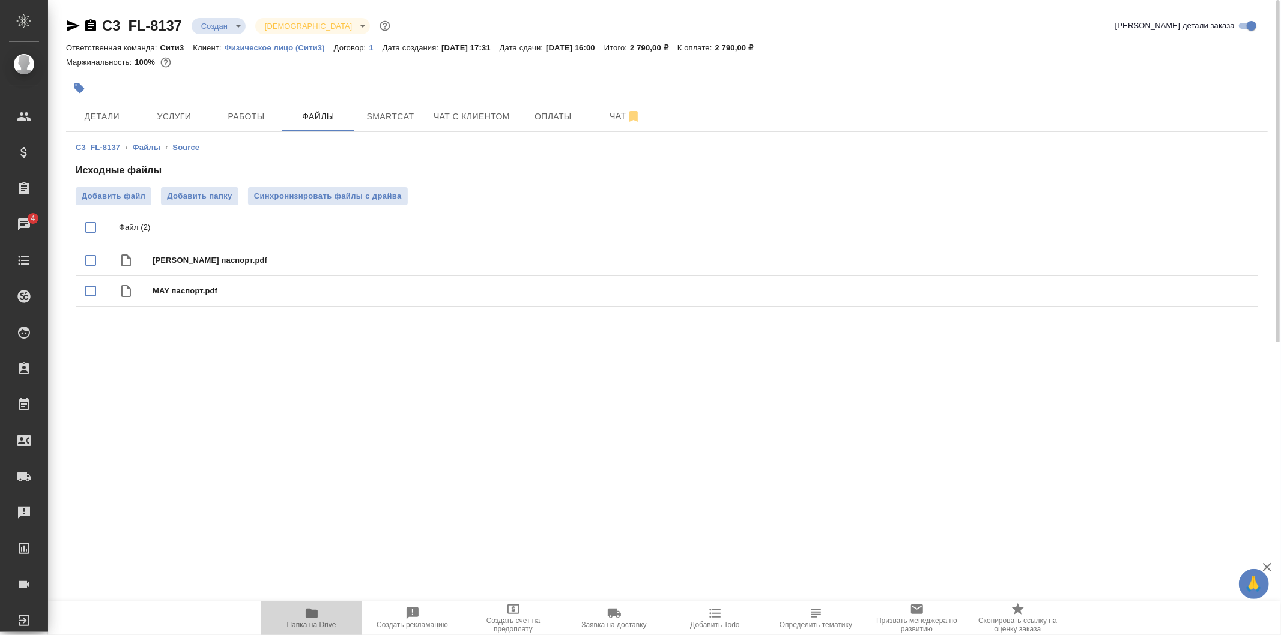
click at [297, 608] on span "Папка на Drive" at bounding box center [311, 618] width 86 height 23
click at [244, 117] on span "Работы" at bounding box center [246, 116] width 58 height 15
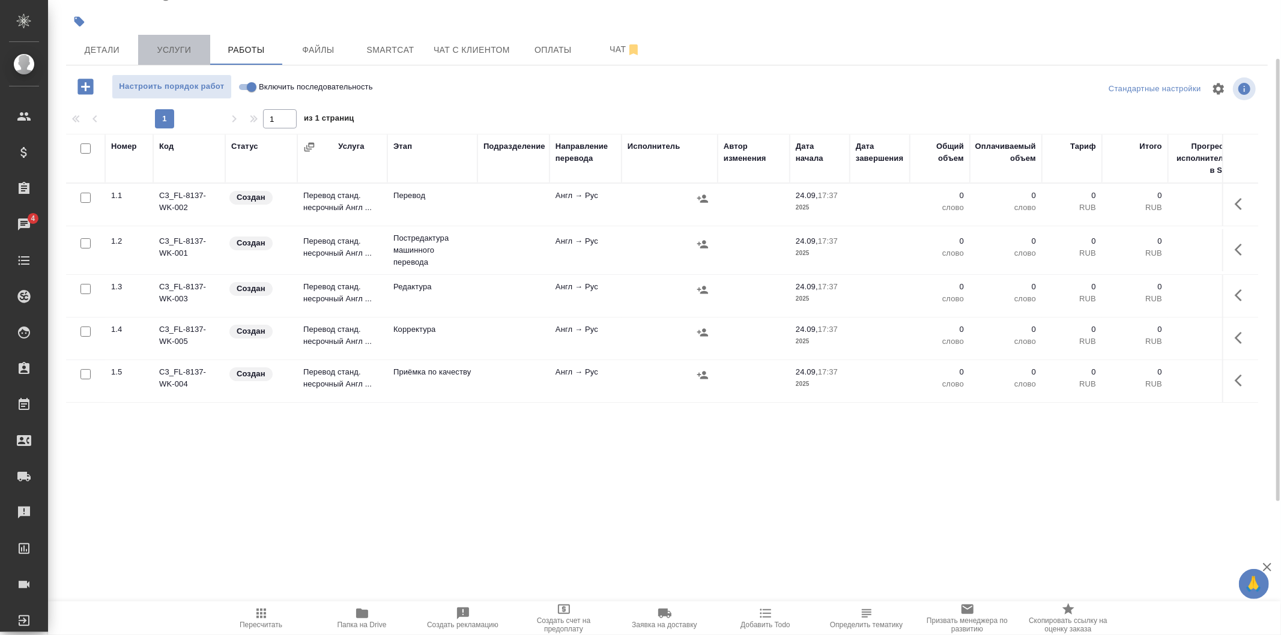
click at [173, 43] on span "Услуги" at bounding box center [174, 50] width 58 height 15
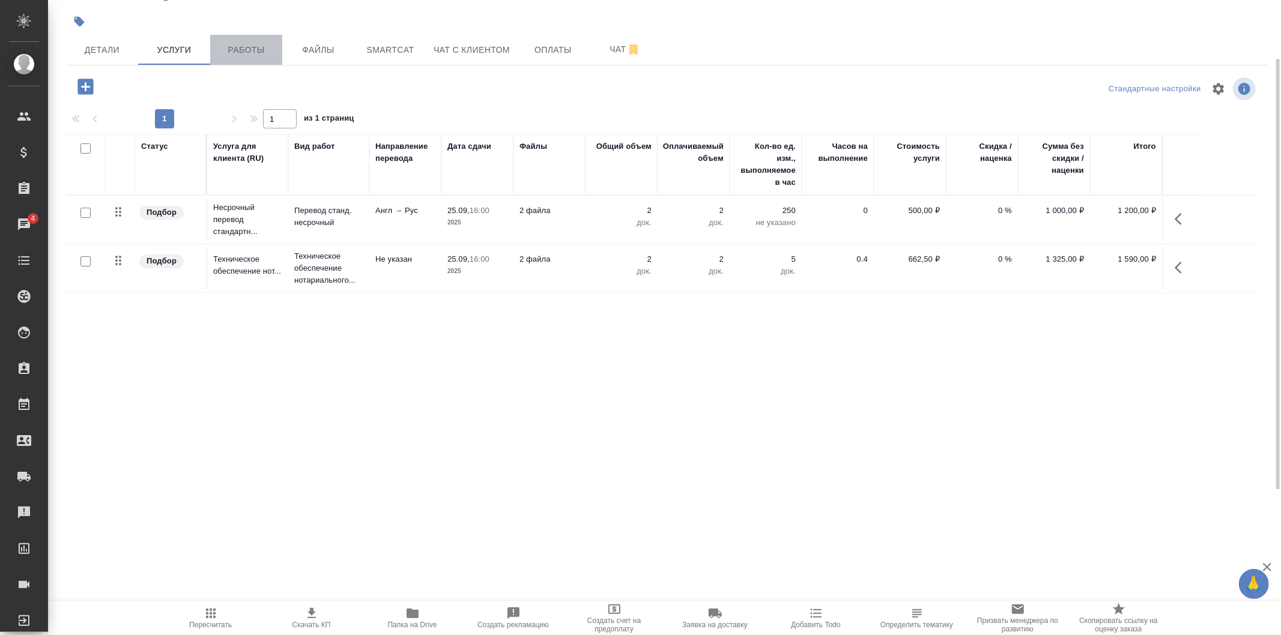
click at [232, 54] on span "Работы" at bounding box center [246, 50] width 58 height 15
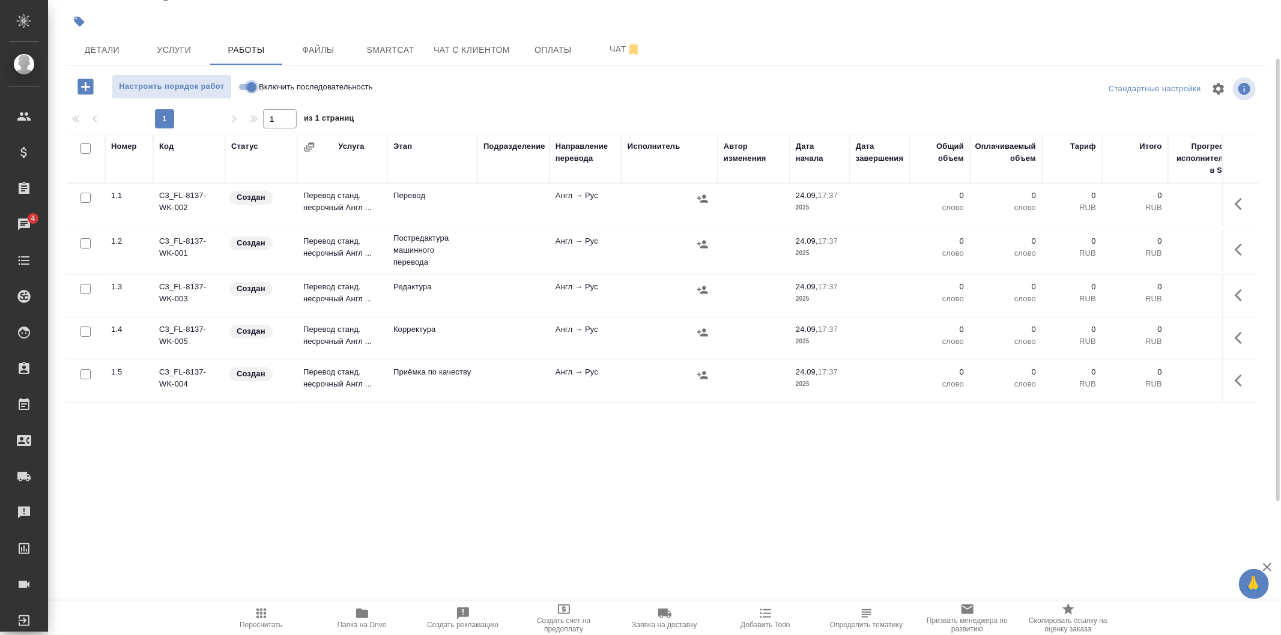
click at [246, 82] on input "Включить последовательность" at bounding box center [251, 87] width 43 height 14
checkbox input "true"
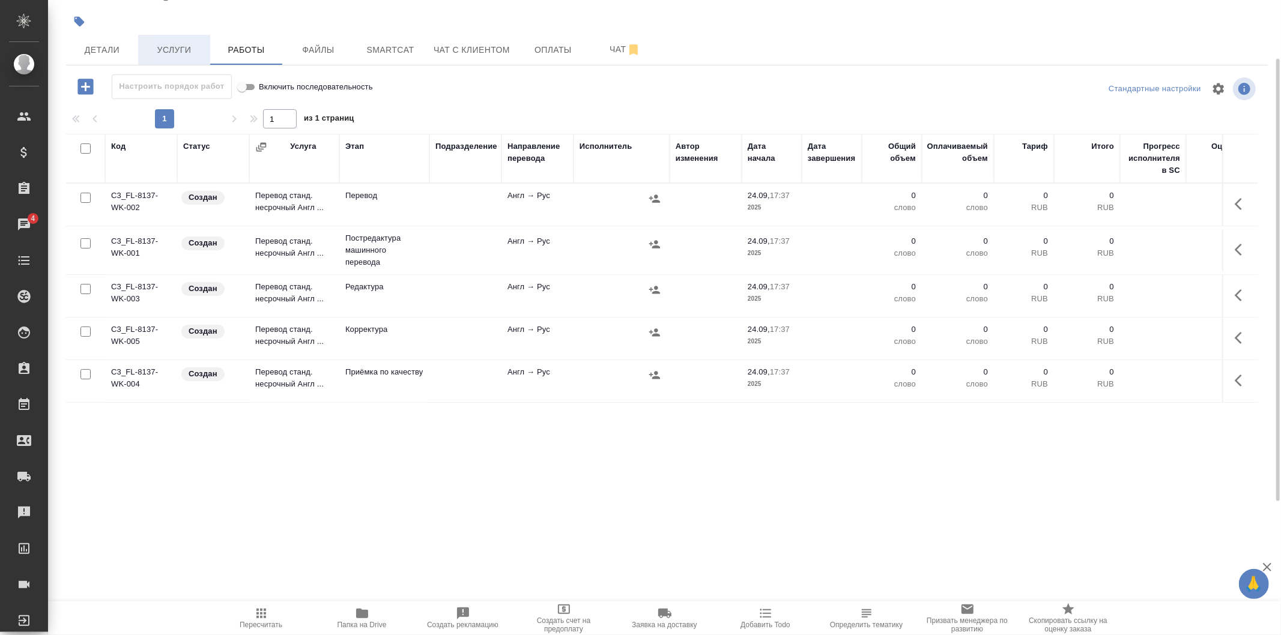
click at [193, 50] on span "Услуги" at bounding box center [174, 50] width 58 height 15
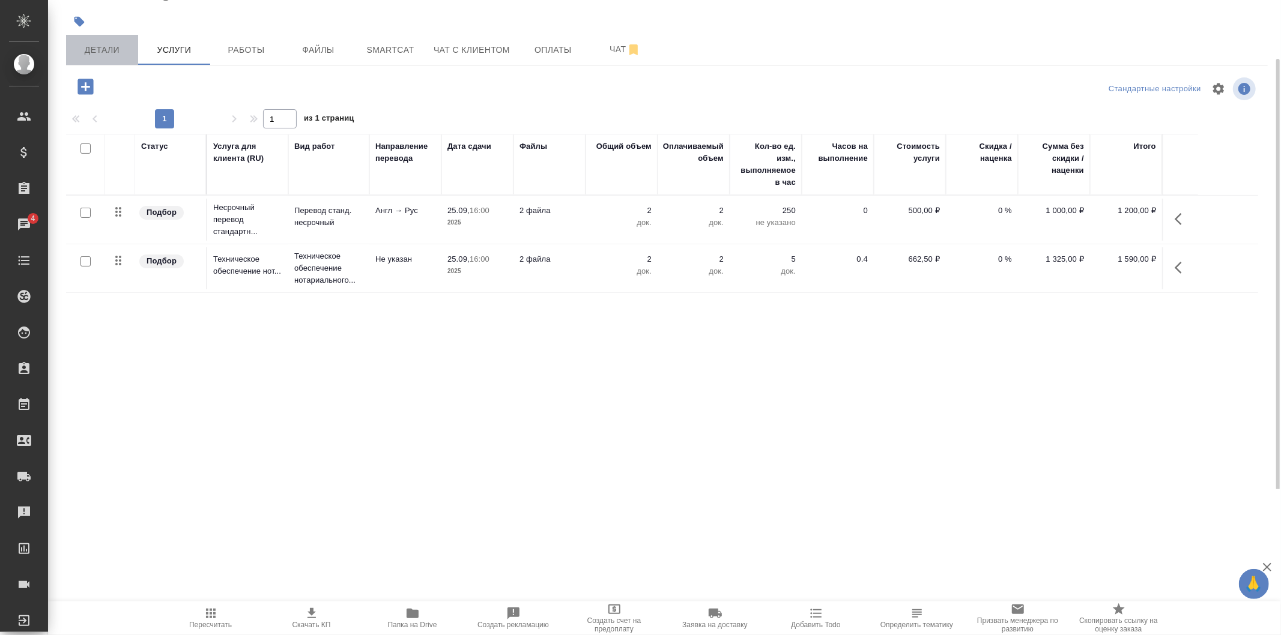
click at [101, 50] on span "Детали" at bounding box center [102, 50] width 58 height 15
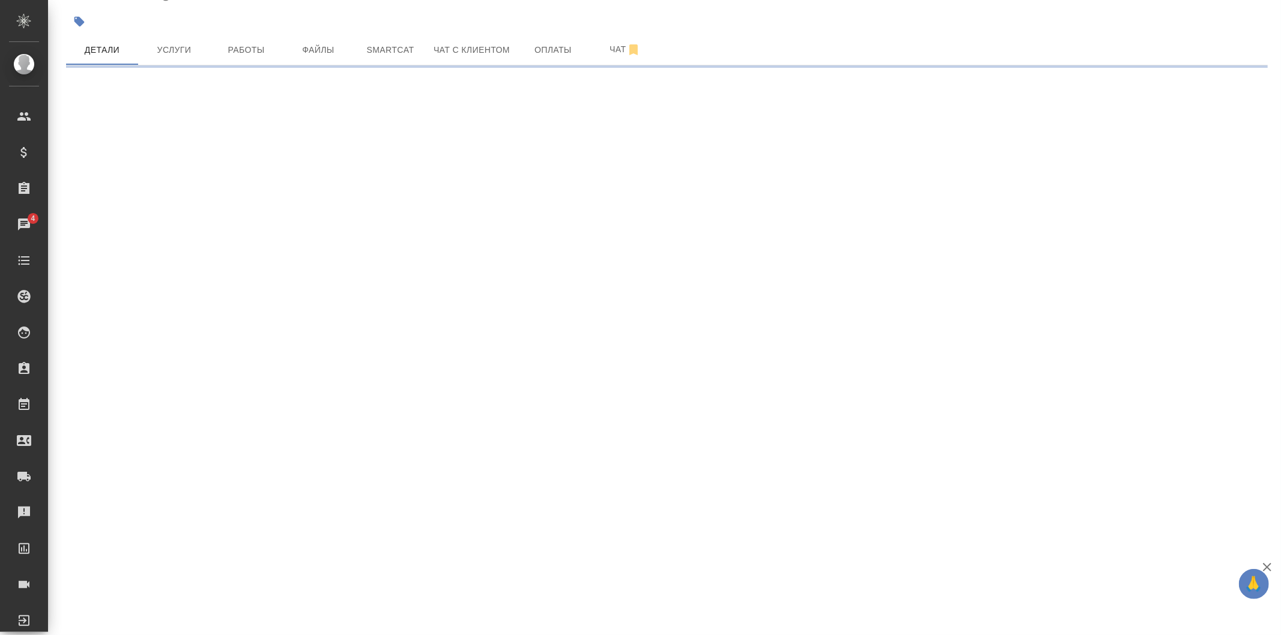
select select "RU"
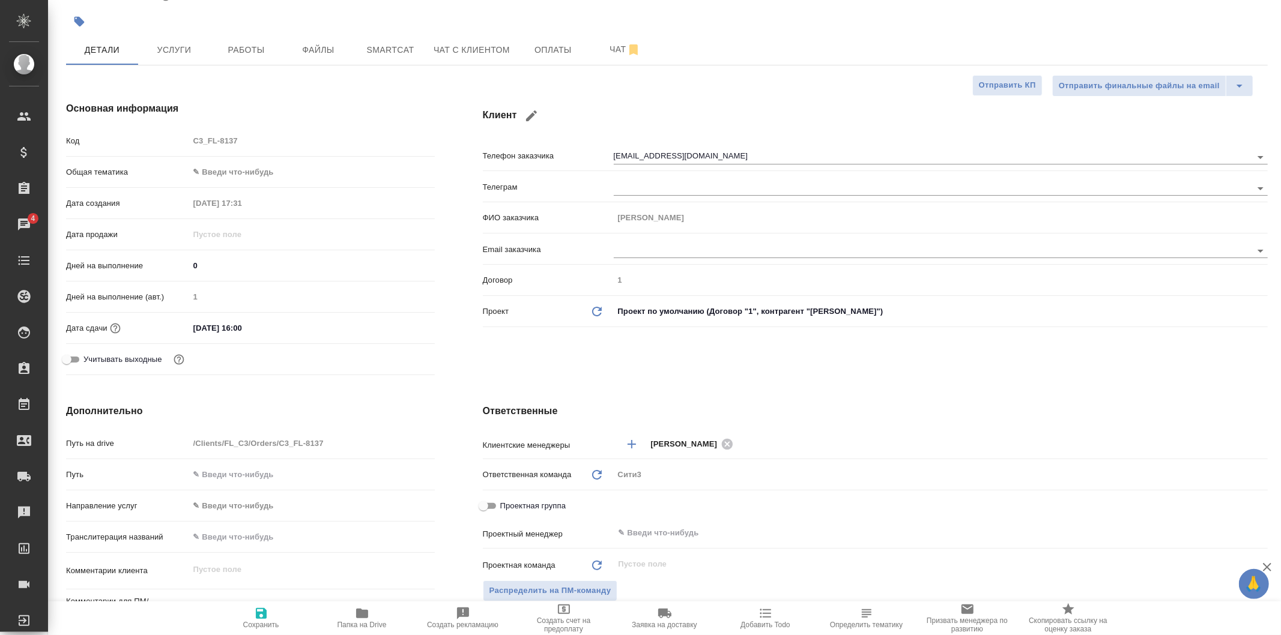
type textarea "x"
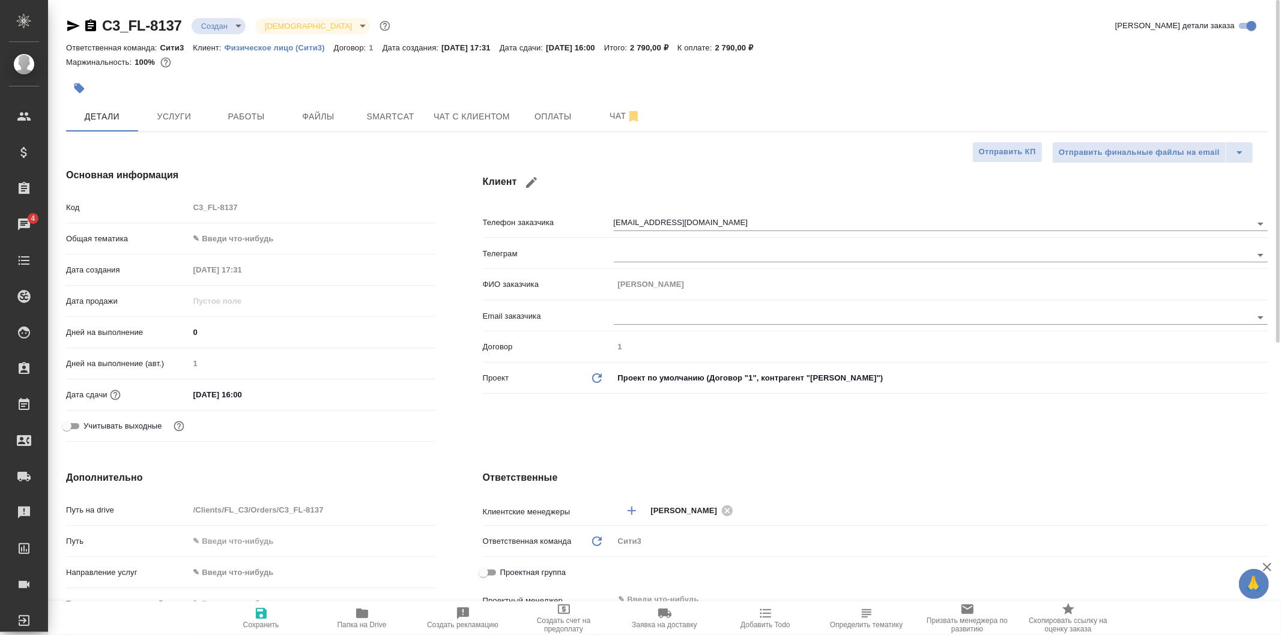
click at [536, 136] on div "C3_FL-8137 Создан new Святая троица holyTrinity Кратко детали заказа Ответствен…" at bounding box center [666, 589] width 1215 height 1178
click at [537, 121] on span "Оплаты" at bounding box center [553, 116] width 58 height 15
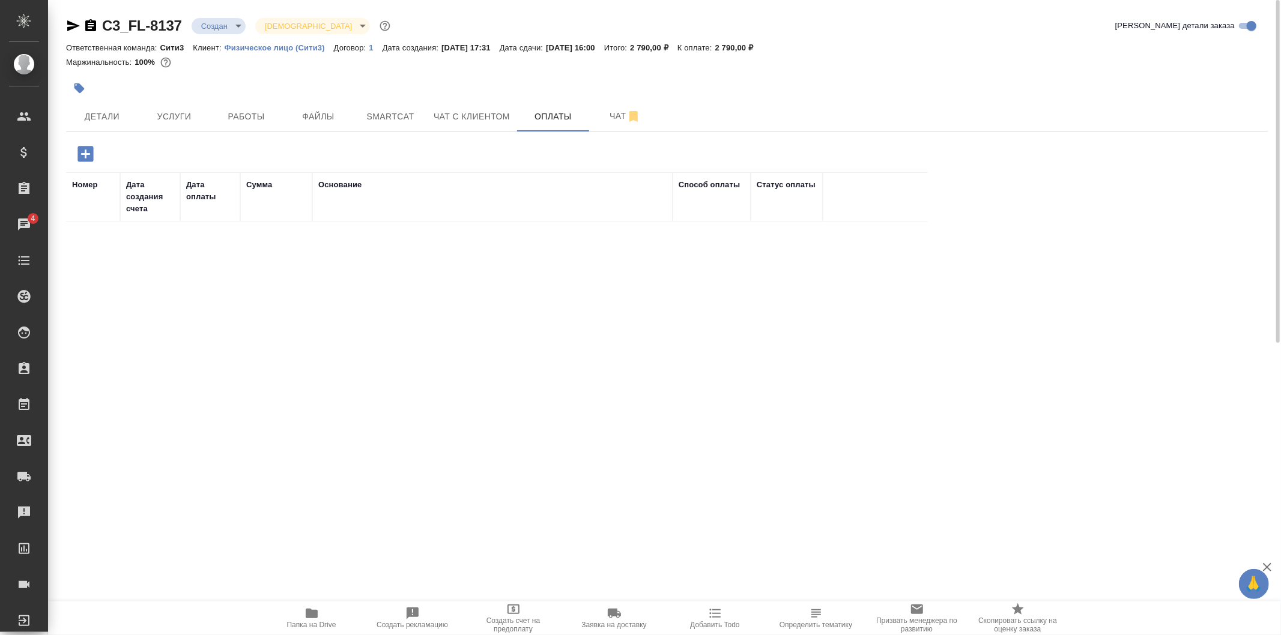
click at [92, 159] on icon "button" at bounding box center [85, 154] width 16 height 16
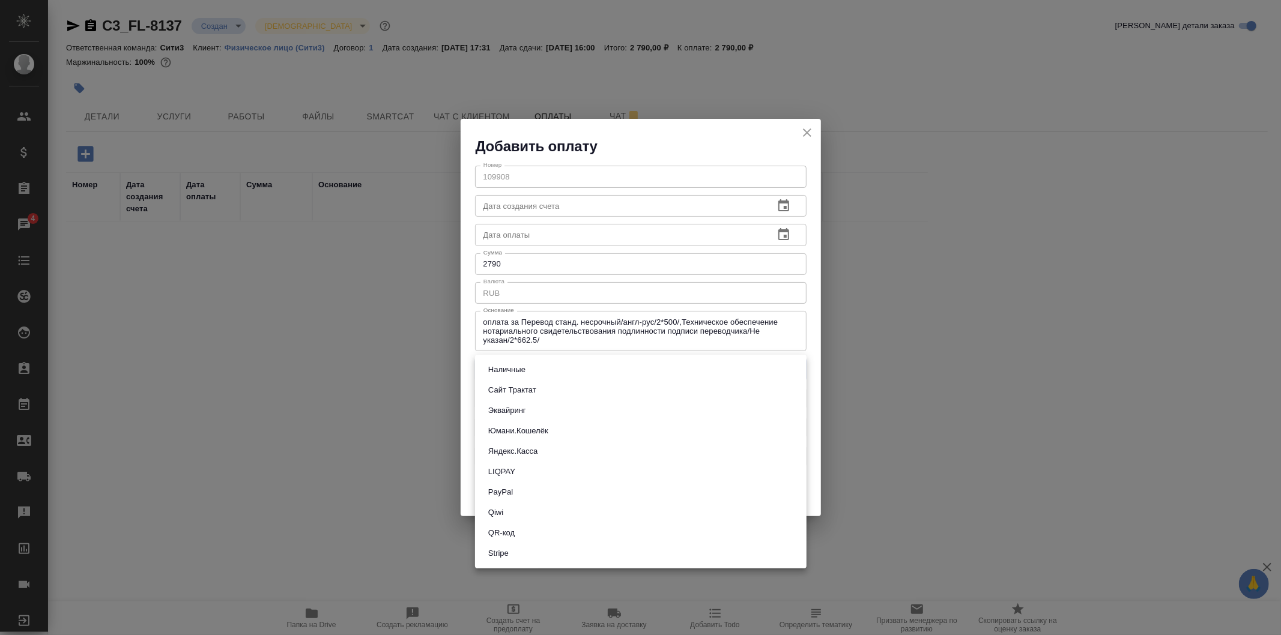
click at [662, 370] on body "🙏 .cls-1 fill:#fff; AWATERA Galisheva Mariya Клиенты Спецификации Заказы 4 Чаты…" at bounding box center [640, 317] width 1281 height 635
click at [664, 455] on li "Яндекс.Касса" at bounding box center [641, 451] width 332 height 20
type input "yandex-kassa"
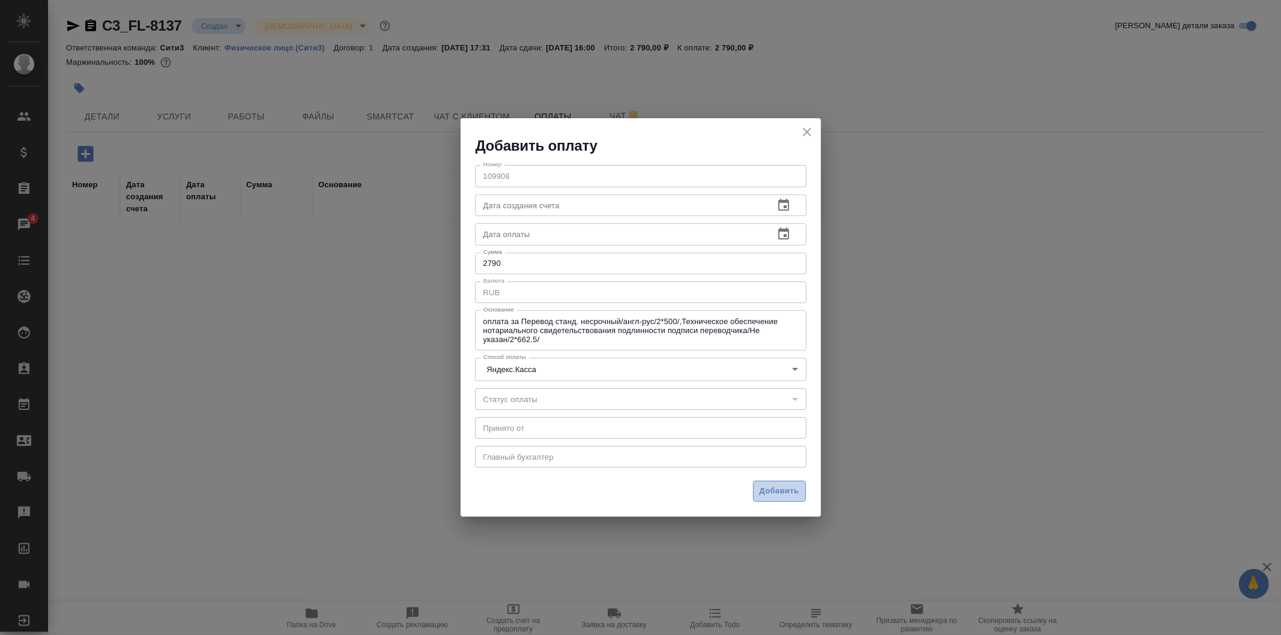
click at [785, 487] on span "Добавить" at bounding box center [780, 492] width 40 height 14
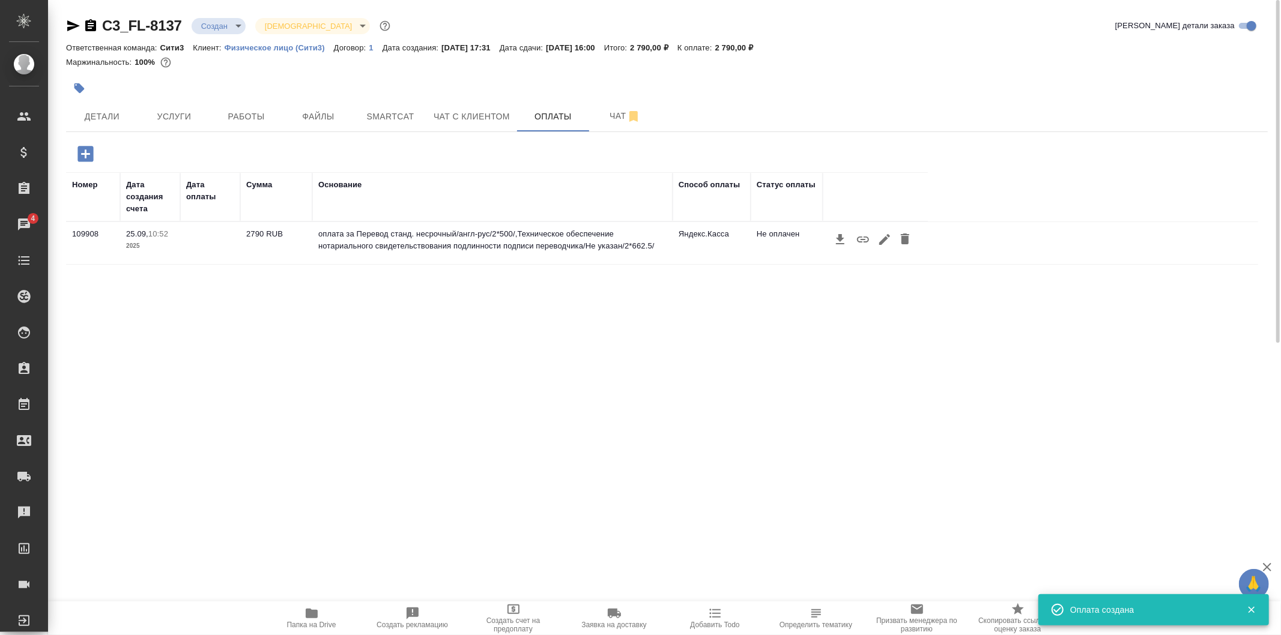
click at [860, 243] on icon "button" at bounding box center [863, 239] width 14 height 14
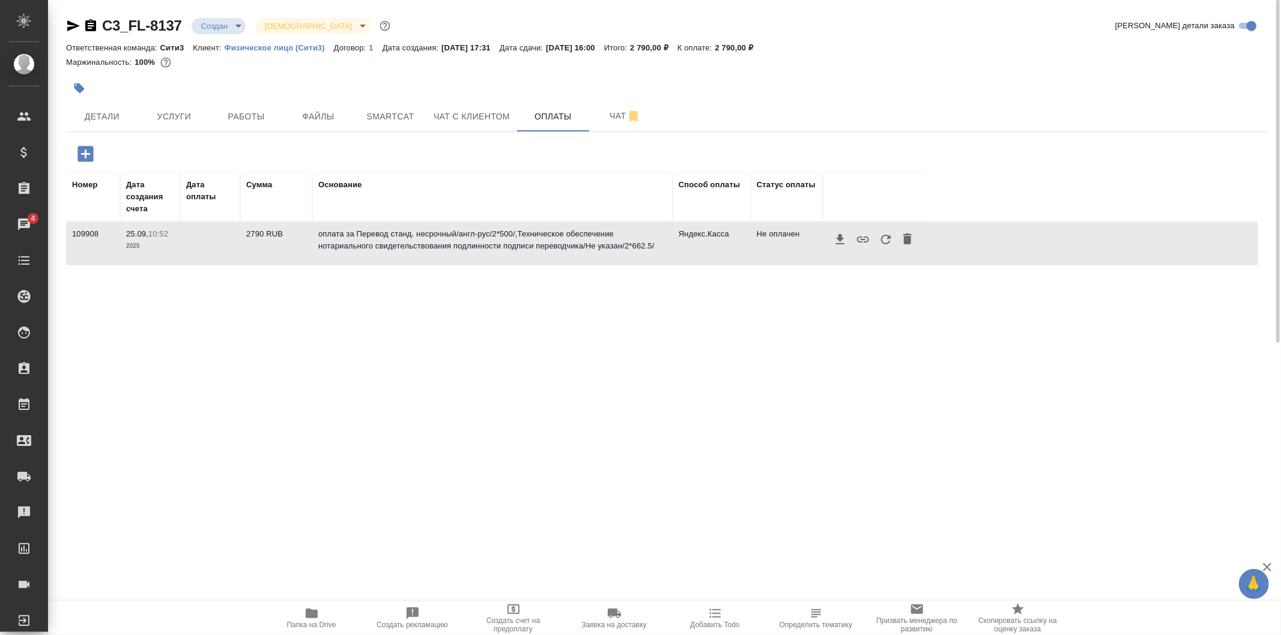
click at [890, 242] on icon "button" at bounding box center [886, 239] width 14 height 14
click at [183, 112] on span "Услуги" at bounding box center [174, 116] width 58 height 15
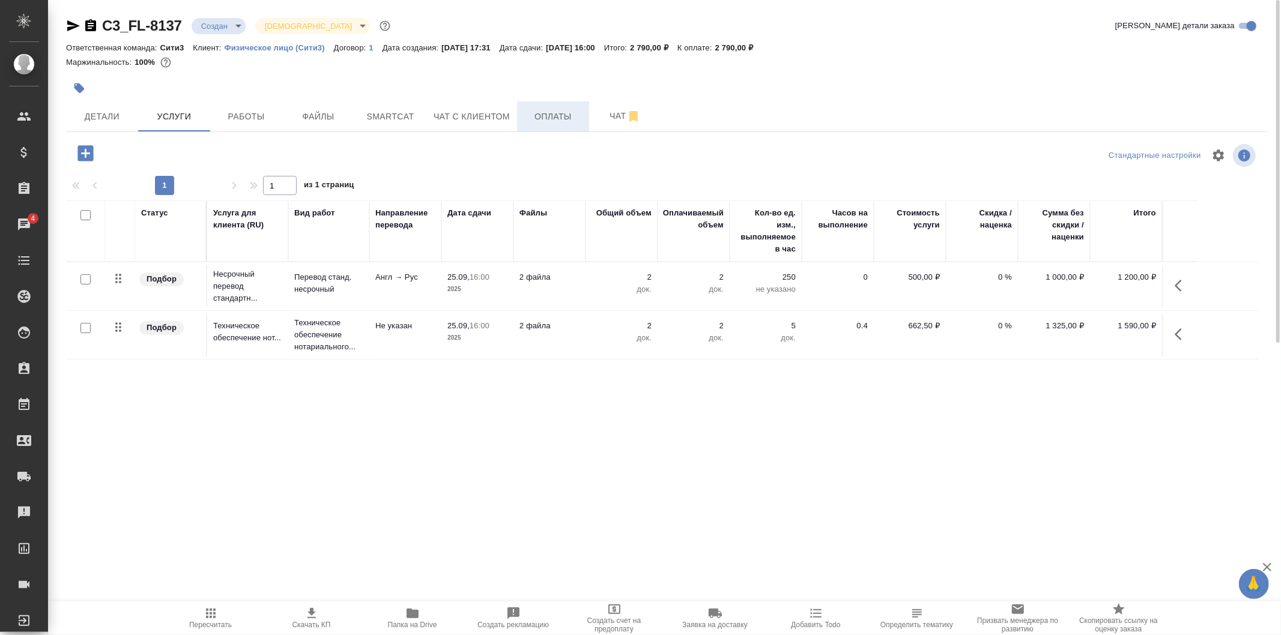
click at [556, 107] on button "Оплаты" at bounding box center [553, 117] width 72 height 30
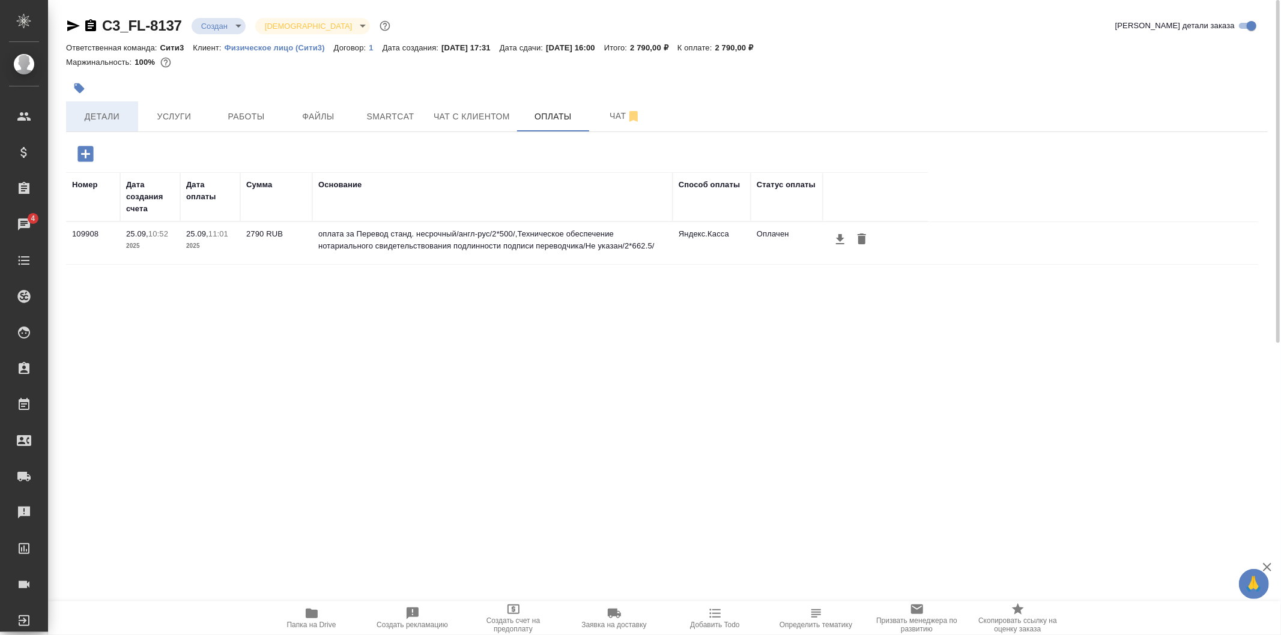
click at [106, 106] on button "Детали" at bounding box center [102, 117] width 72 height 30
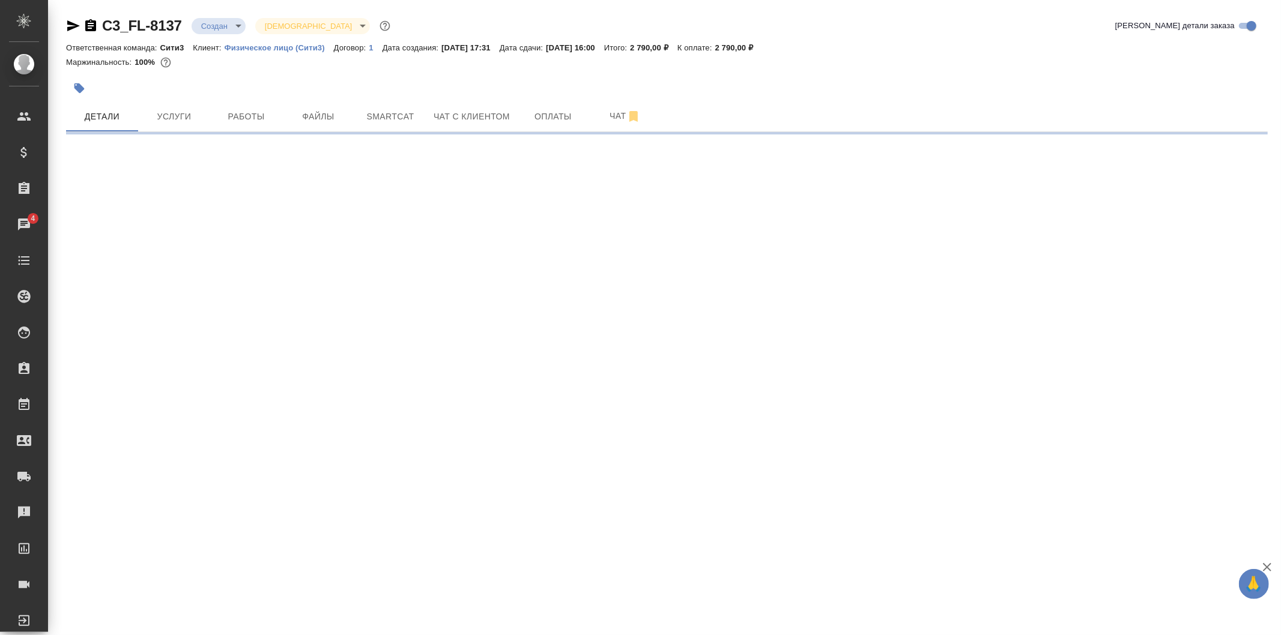
select select "RU"
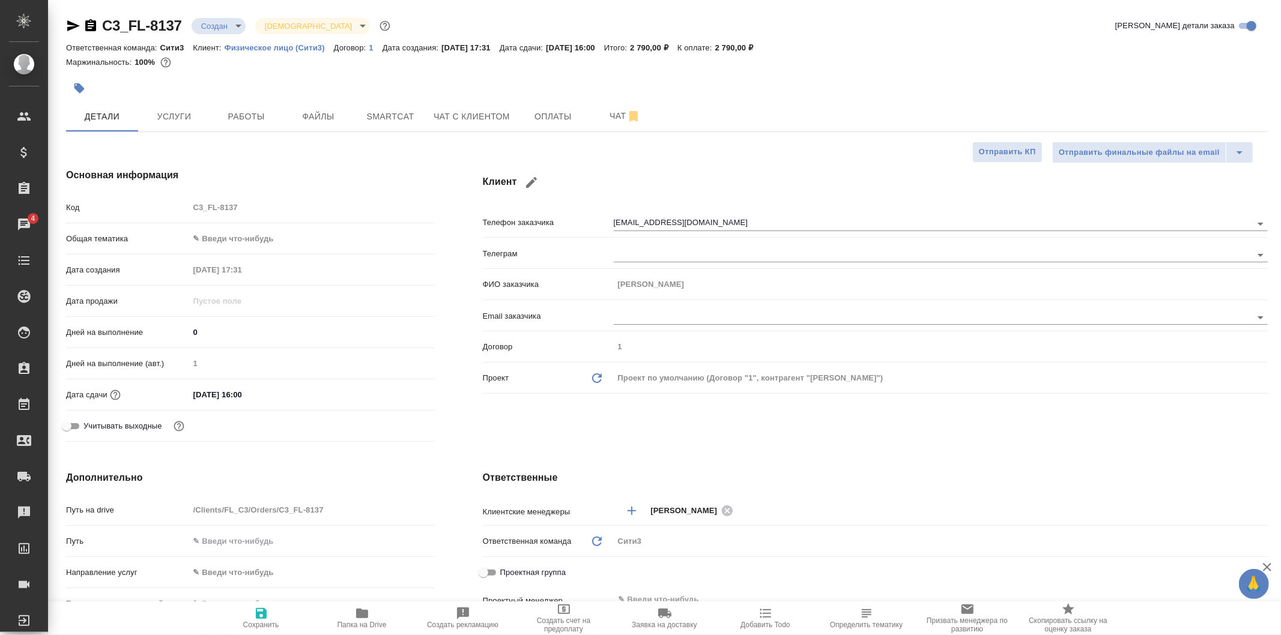
type textarea "x"
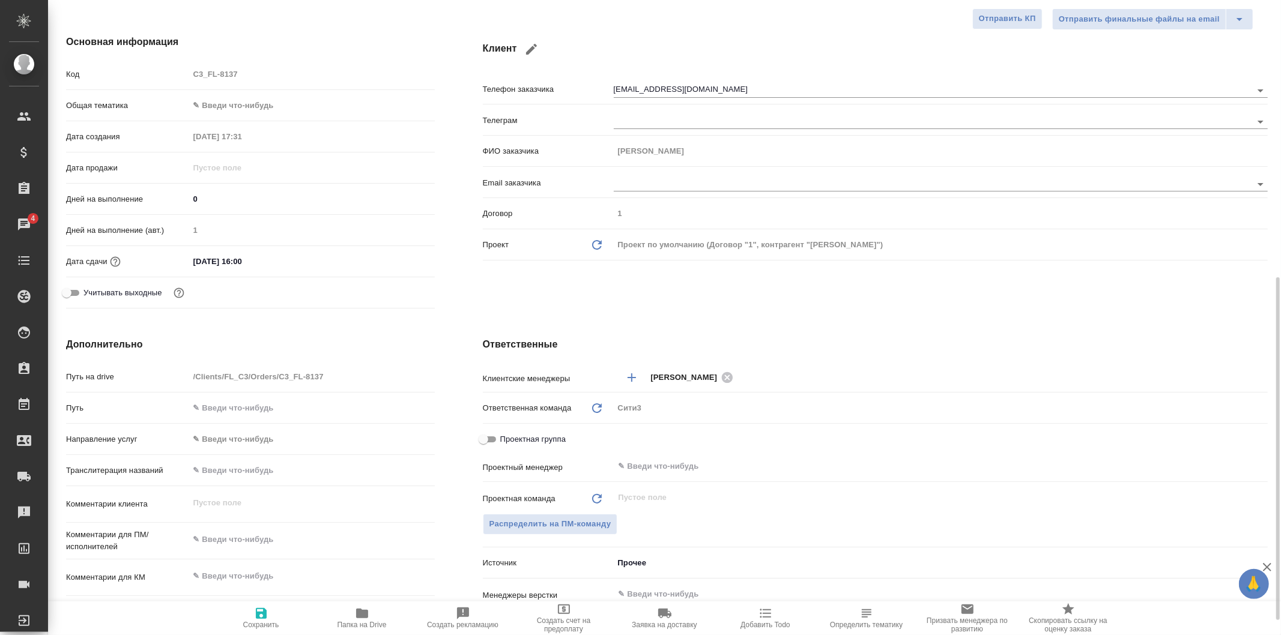
scroll to position [267, 0]
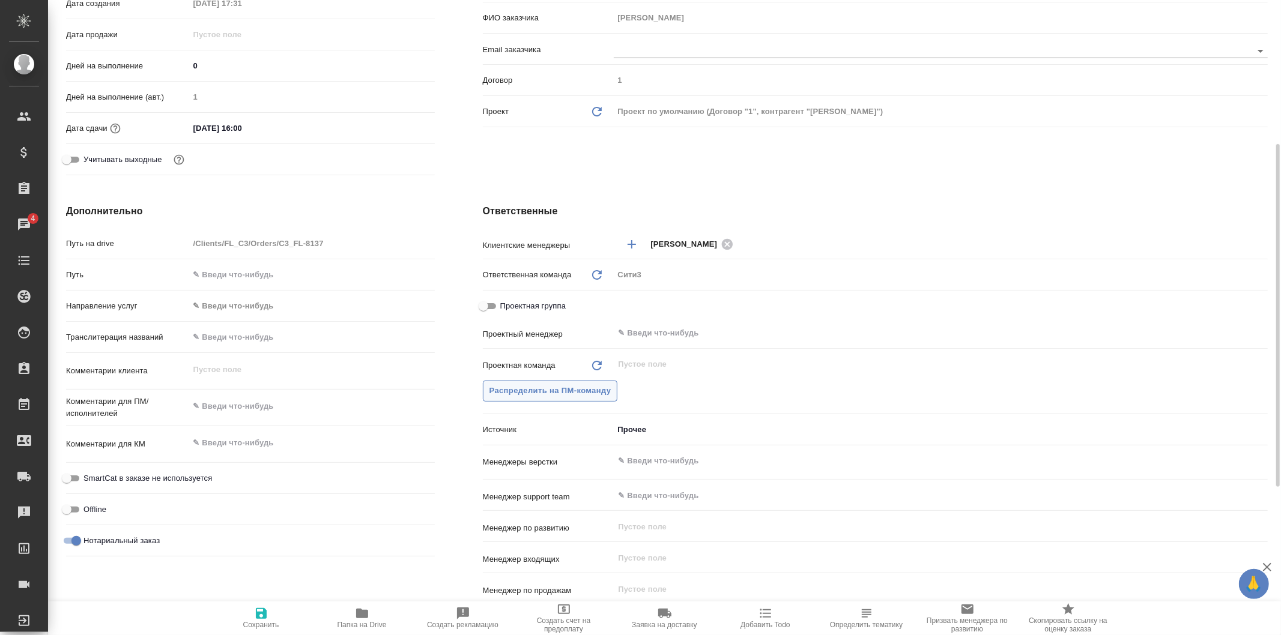
click at [609, 392] on span "Распределить на ПМ-команду" at bounding box center [551, 391] width 122 height 14
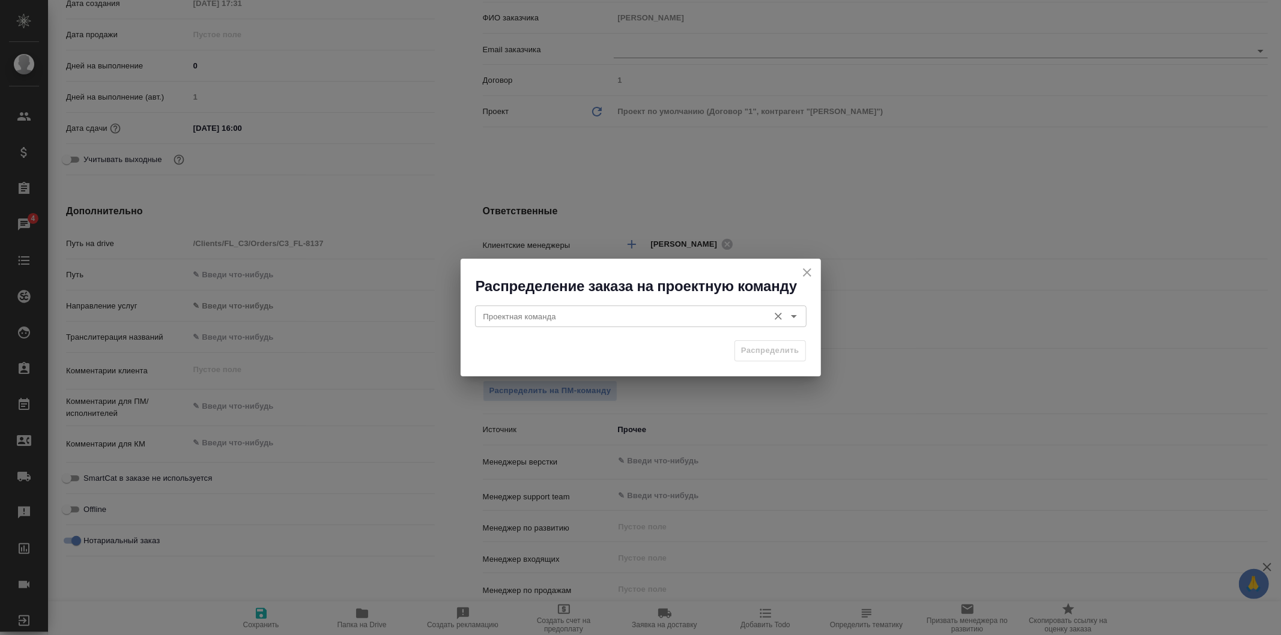
click at [652, 319] on input "Проектная команда" at bounding box center [621, 316] width 284 height 14
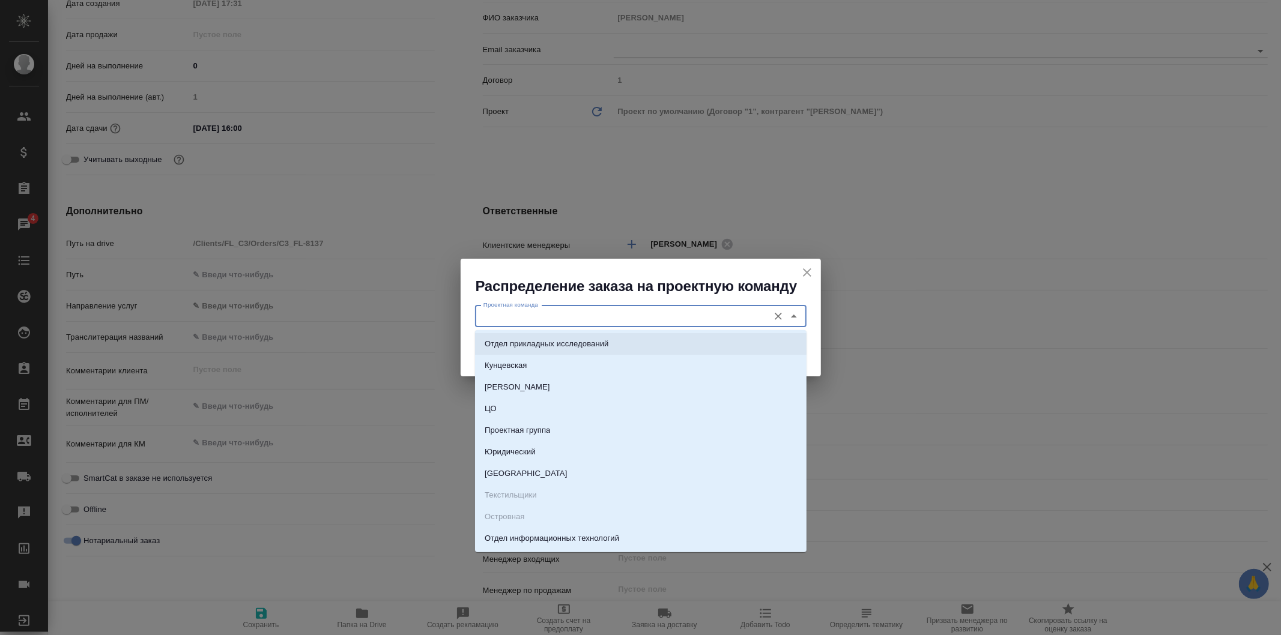
click at [806, 265] on button "close" at bounding box center [807, 273] width 18 height 18
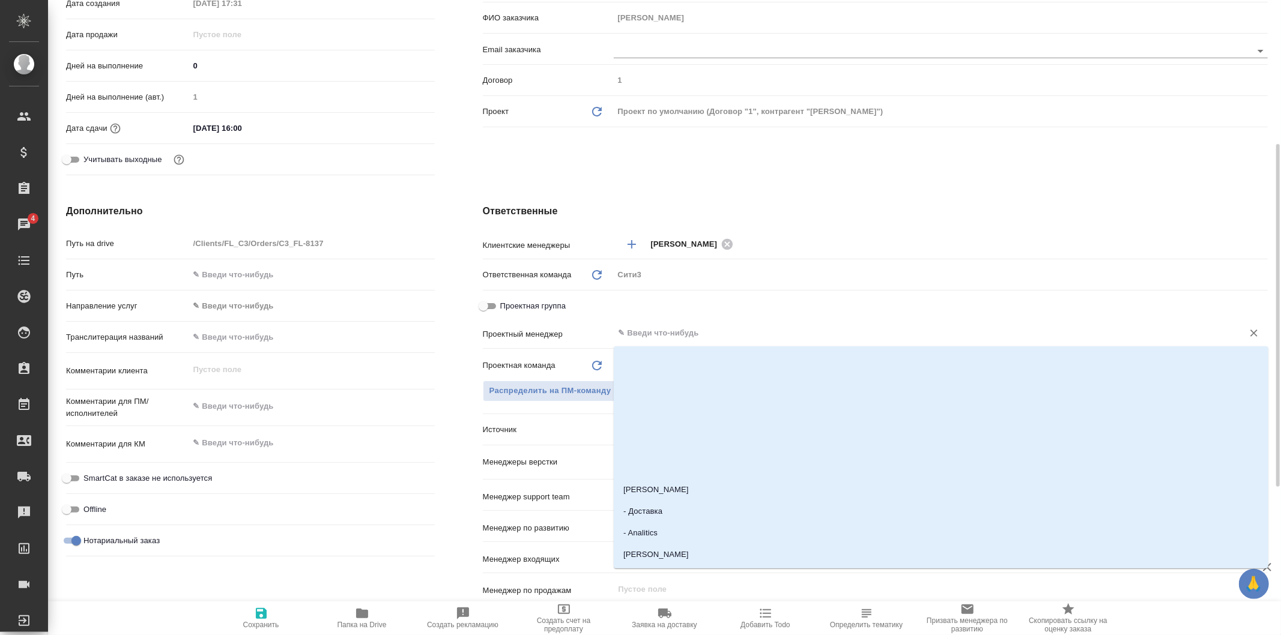
click at [695, 332] on input "text" at bounding box center [920, 333] width 607 height 14
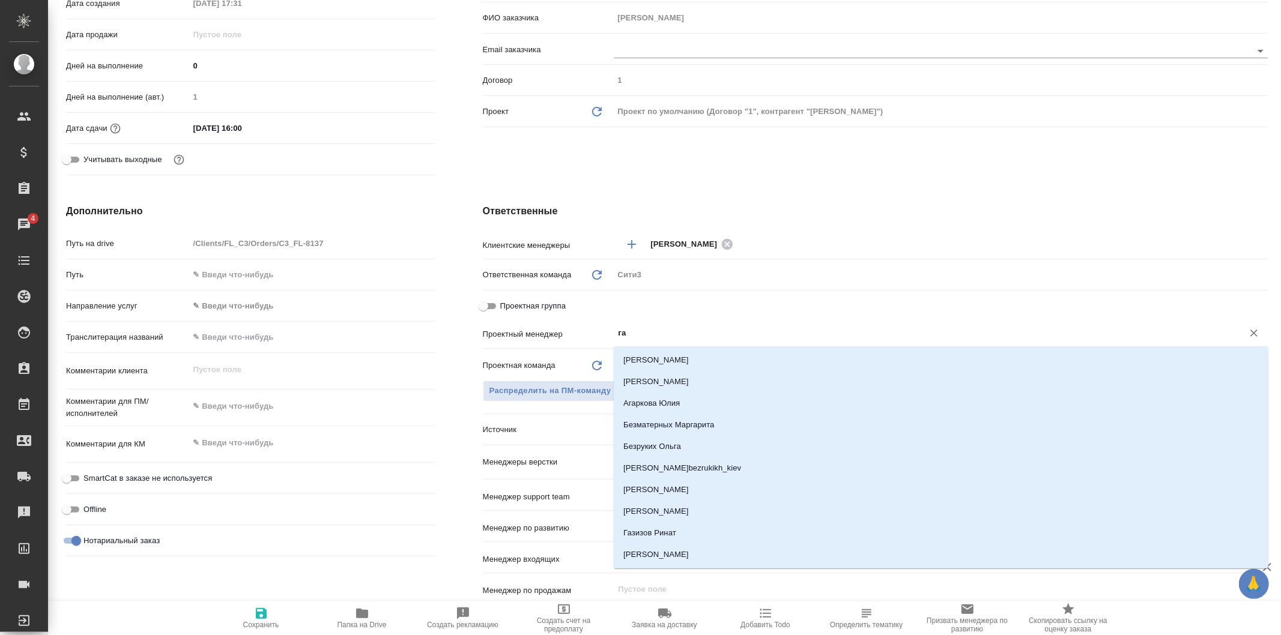
type input "гал"
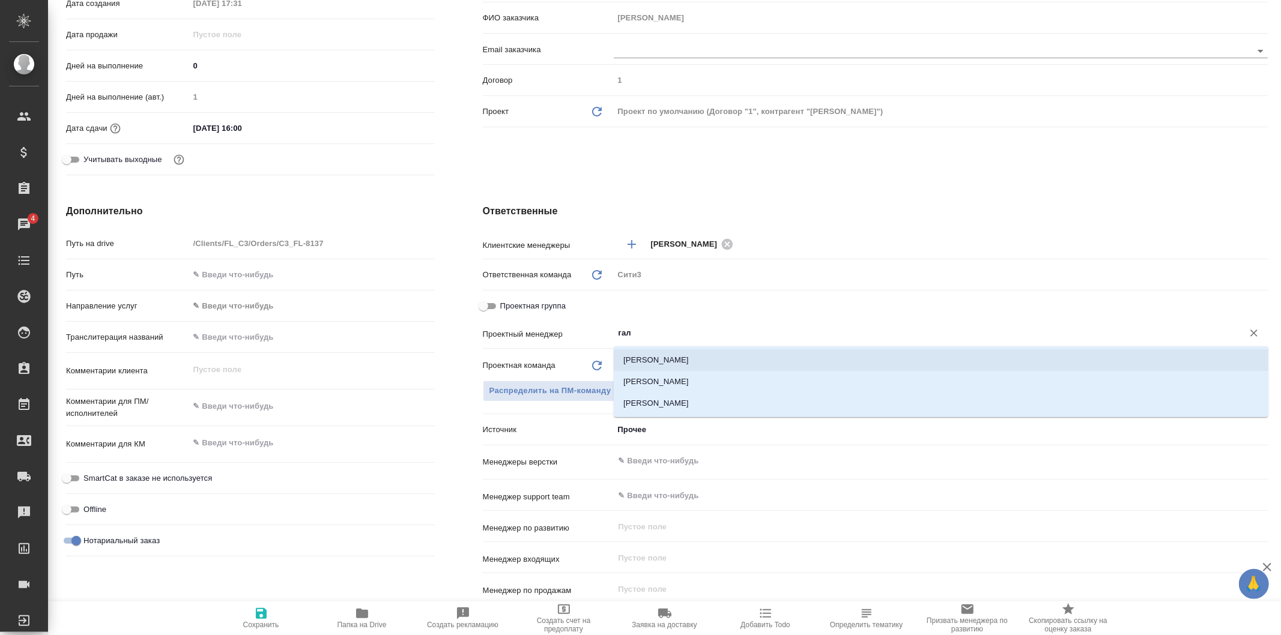
click at [694, 353] on li "[PERSON_NAME]" at bounding box center [941, 361] width 655 height 22
type textarea "x"
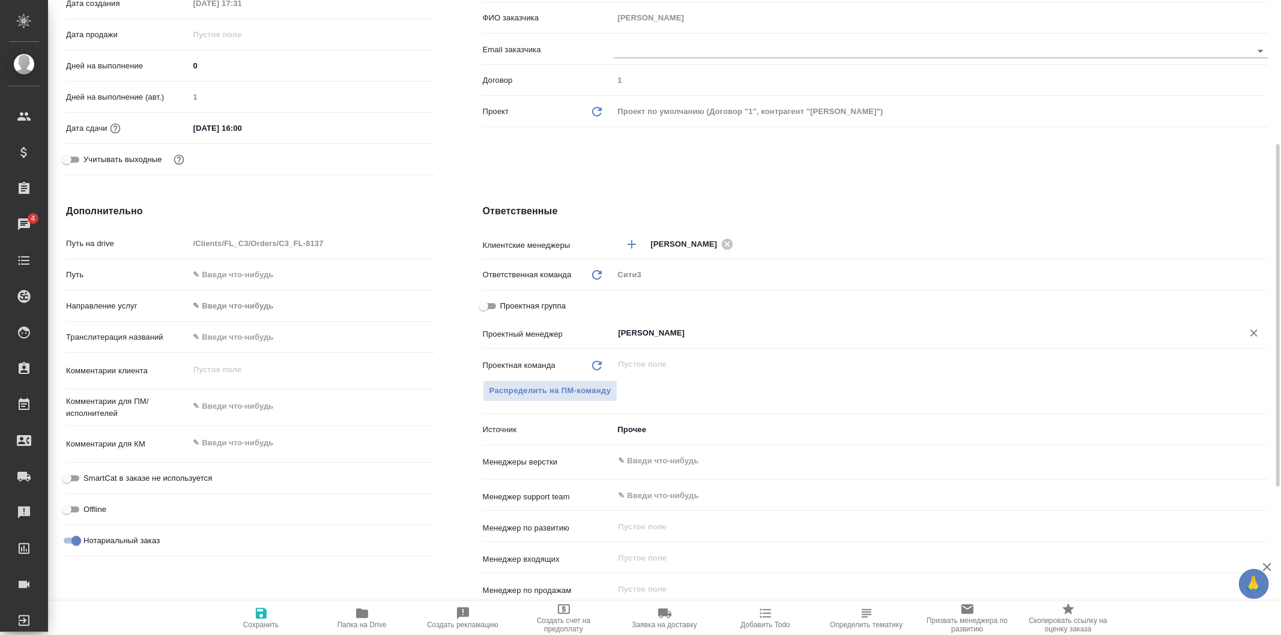
type input "[PERSON_NAME]"
click at [255, 616] on icon "button" at bounding box center [261, 614] width 14 height 14
type textarea "x"
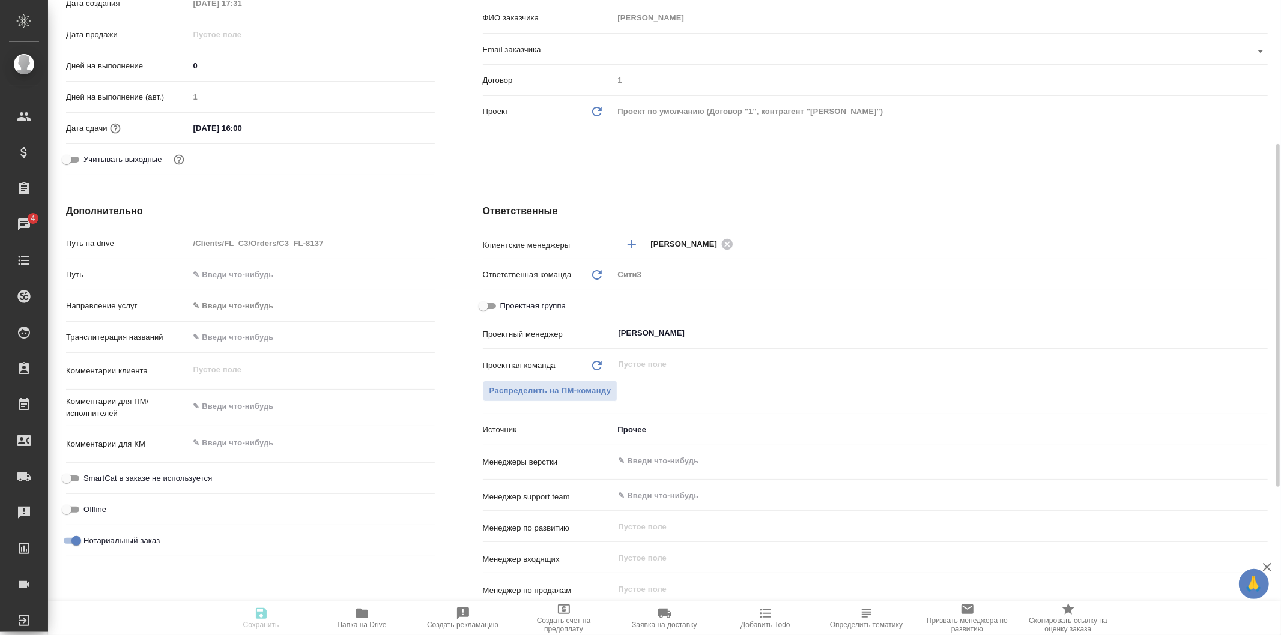
type textarea "x"
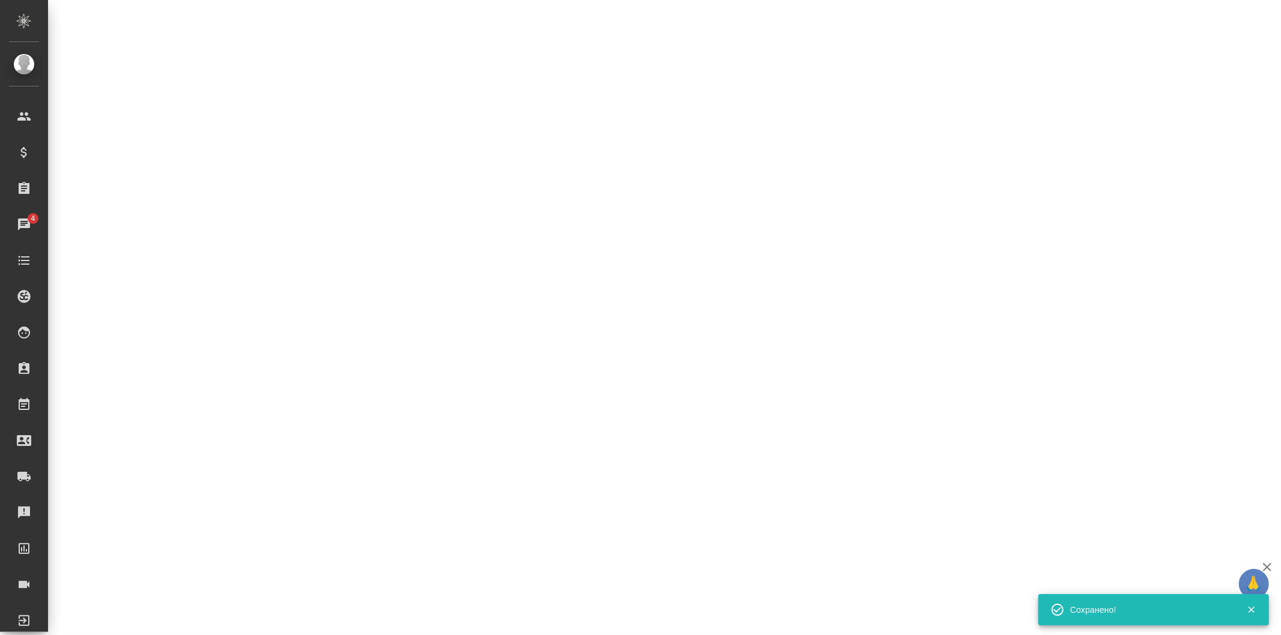
select select "RU"
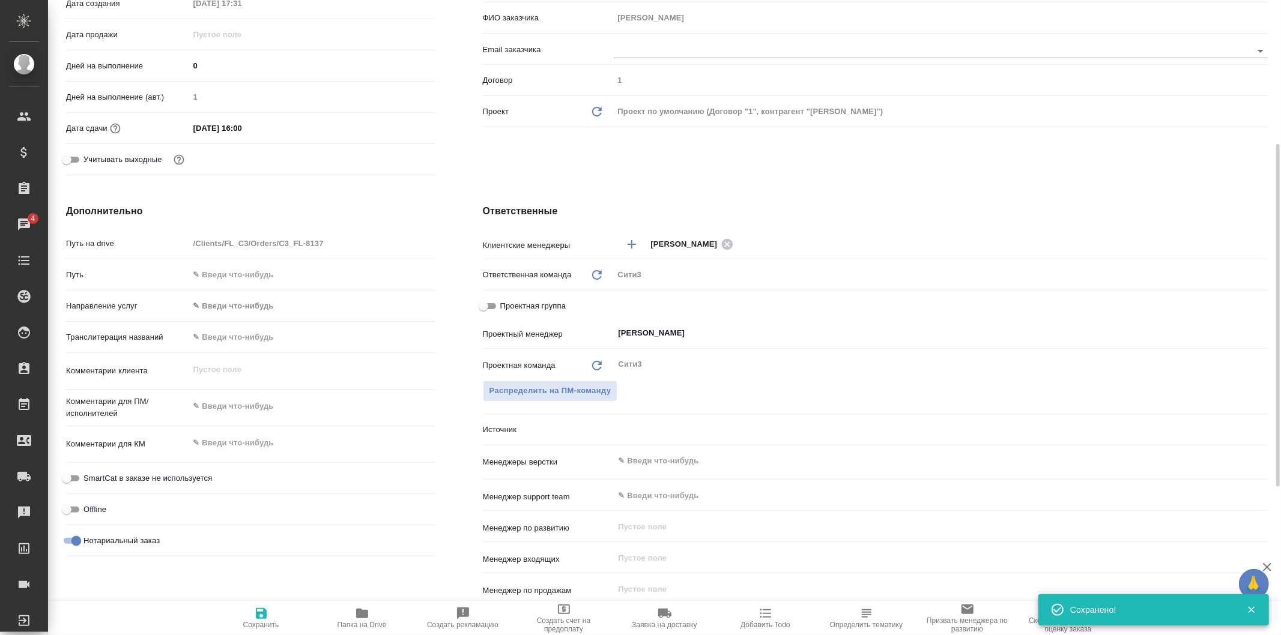
type textarea "x"
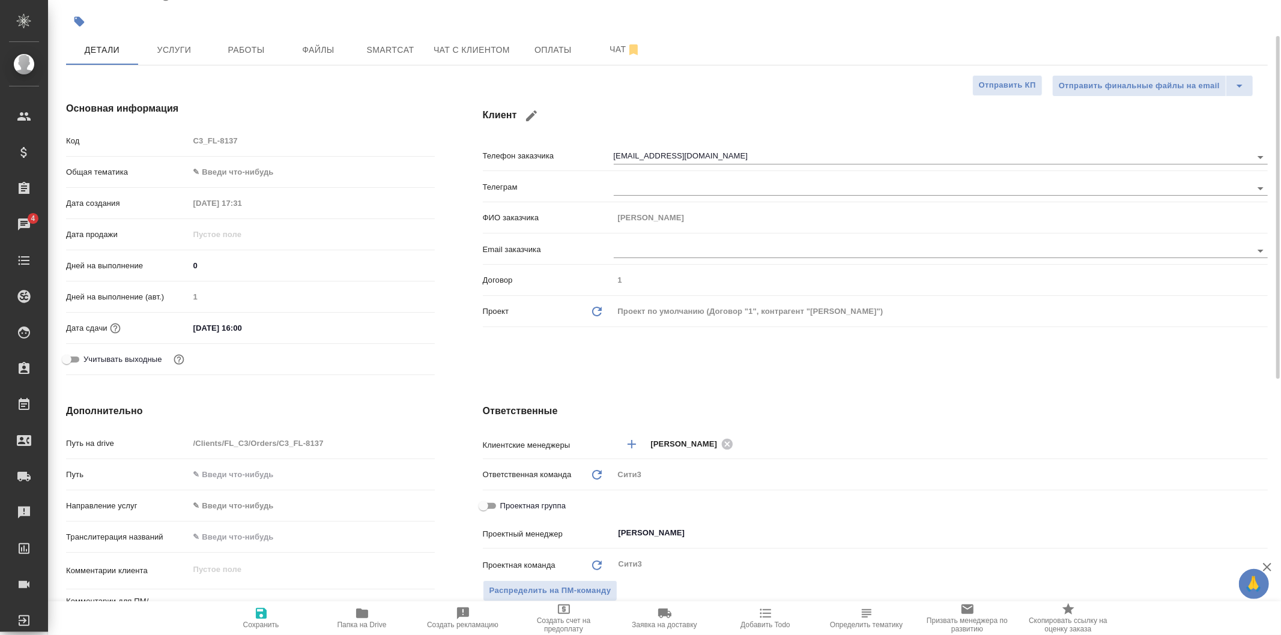
click at [308, 326] on div "25.09.2025 16:00" at bounding box center [312, 328] width 246 height 17
click at [249, 326] on input "25.09.2025 16:00" at bounding box center [241, 328] width 105 height 17
click at [455, 397] on div "Дополнительно Путь на drive /Clients/FL_C3/Orders/C3_FL-8137 Путь Направление у…" at bounding box center [250, 622] width 417 height 485
click at [271, 178] on body "🙏 .cls-1 fill:#fff; AWATERA Galisheva Mariya Клиенты Спецификации Заказы 4 Чаты…" at bounding box center [640, 317] width 1281 height 635
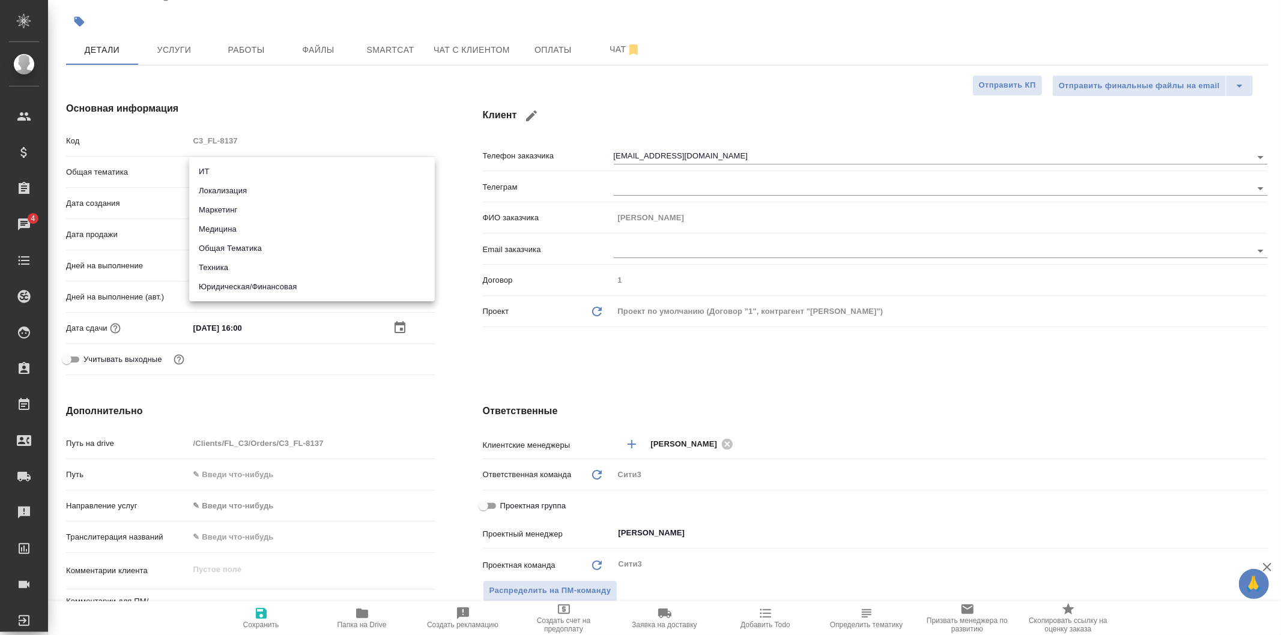
click at [380, 285] on li "Юридическая/Финансовая" at bounding box center [312, 286] width 246 height 19
type input "yr-fn"
type textarea "x"
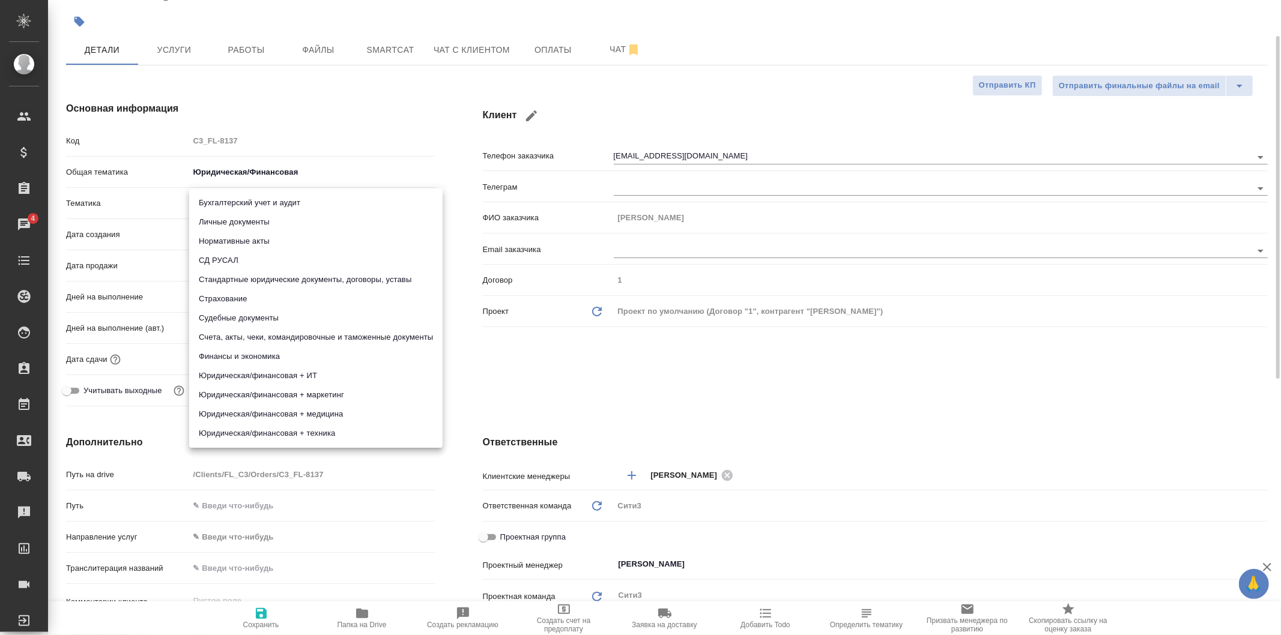
click at [345, 199] on body "🙏 .cls-1 fill:#fff; AWATERA Galisheva Mariya Клиенты Спецификации Заказы 4 Чаты…" at bounding box center [640, 317] width 1281 height 635
click at [360, 220] on li "Личные документы" at bounding box center [315, 222] width 253 height 19
type textarea "x"
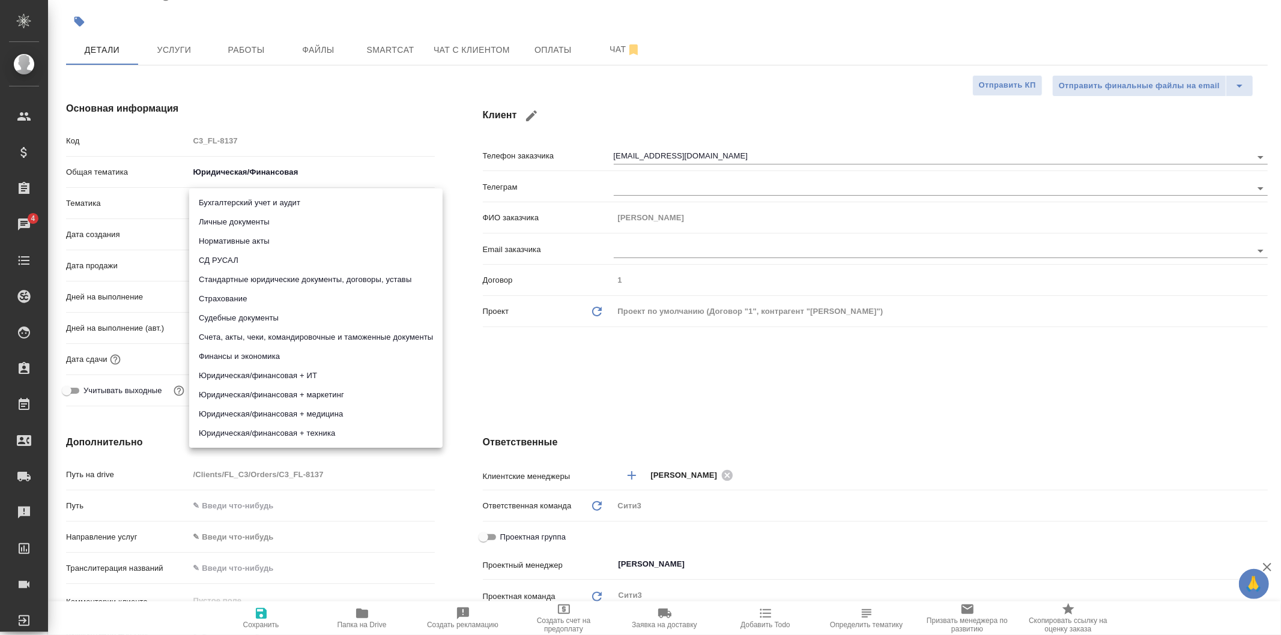
type input "5a8b8b956a9677013d343cfe"
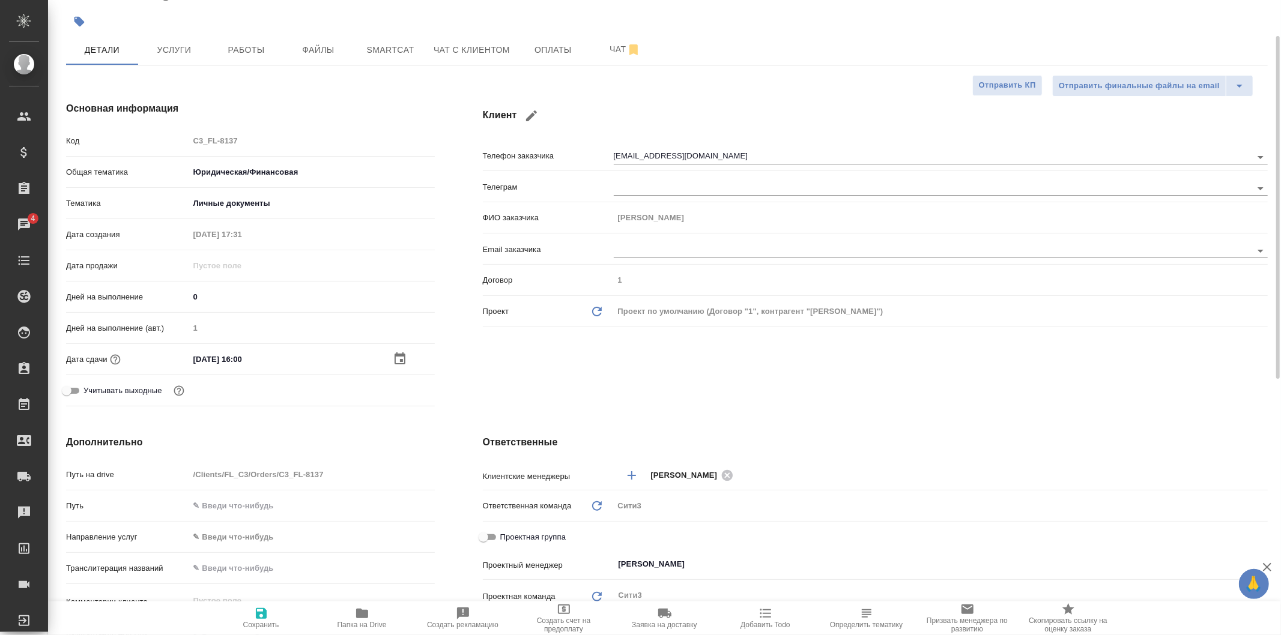
click at [275, 622] on span "Сохранить" at bounding box center [261, 625] width 36 height 8
type textarea "x"
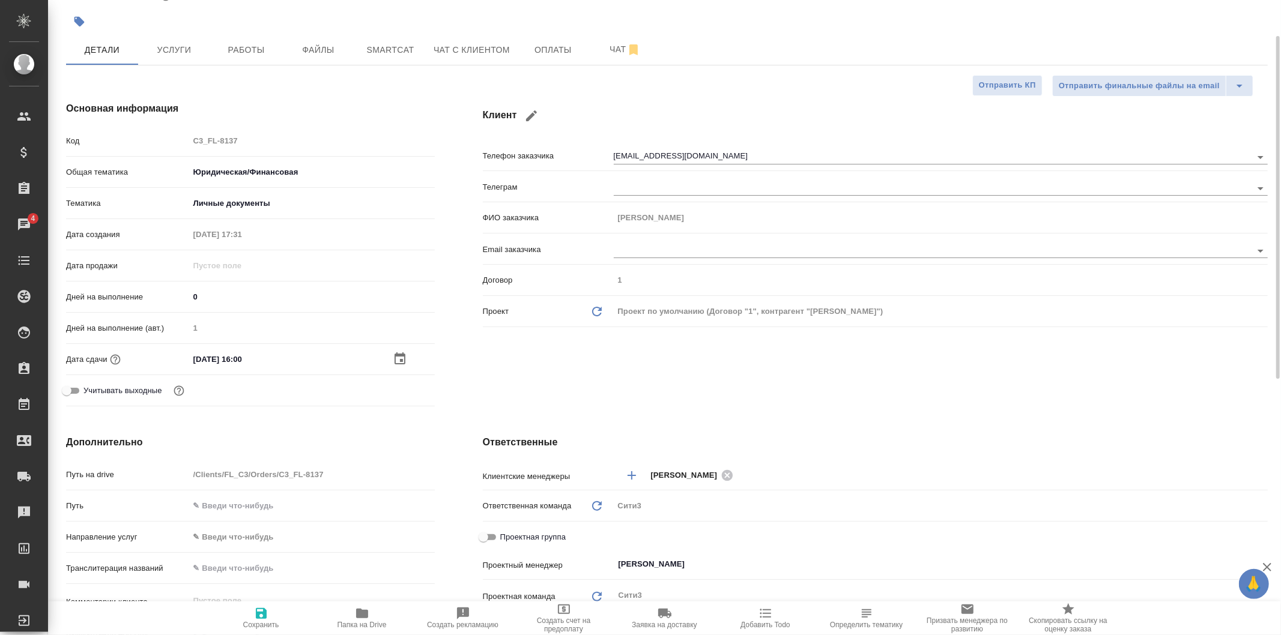
type textarea "x"
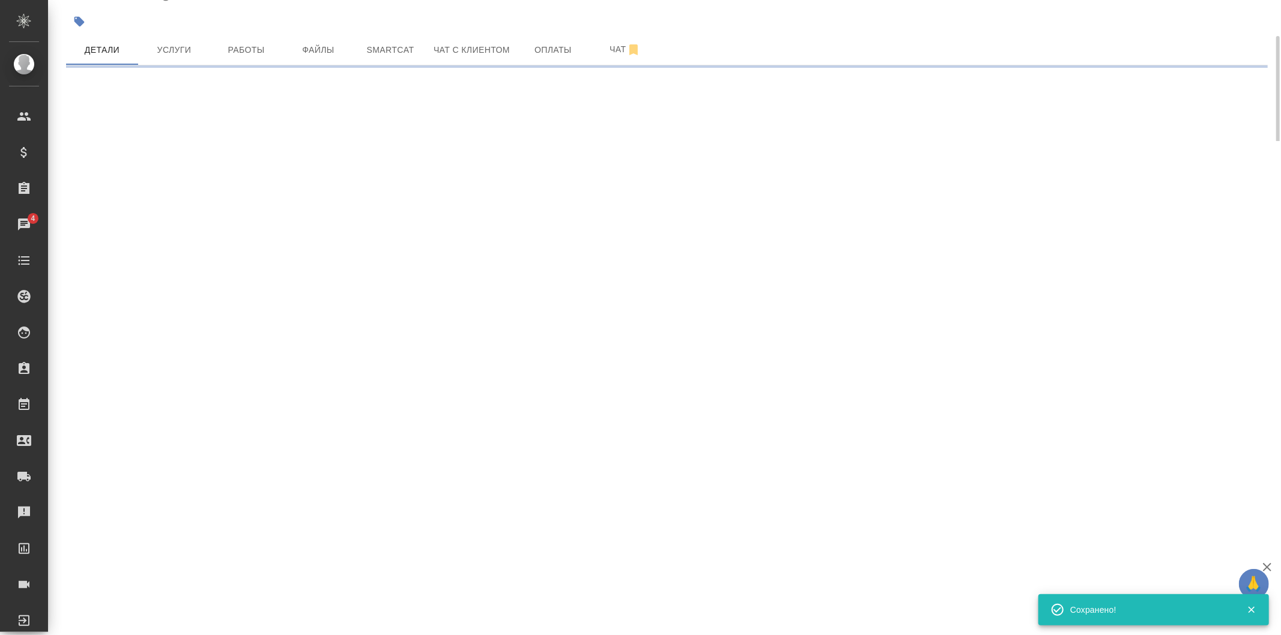
select select "RU"
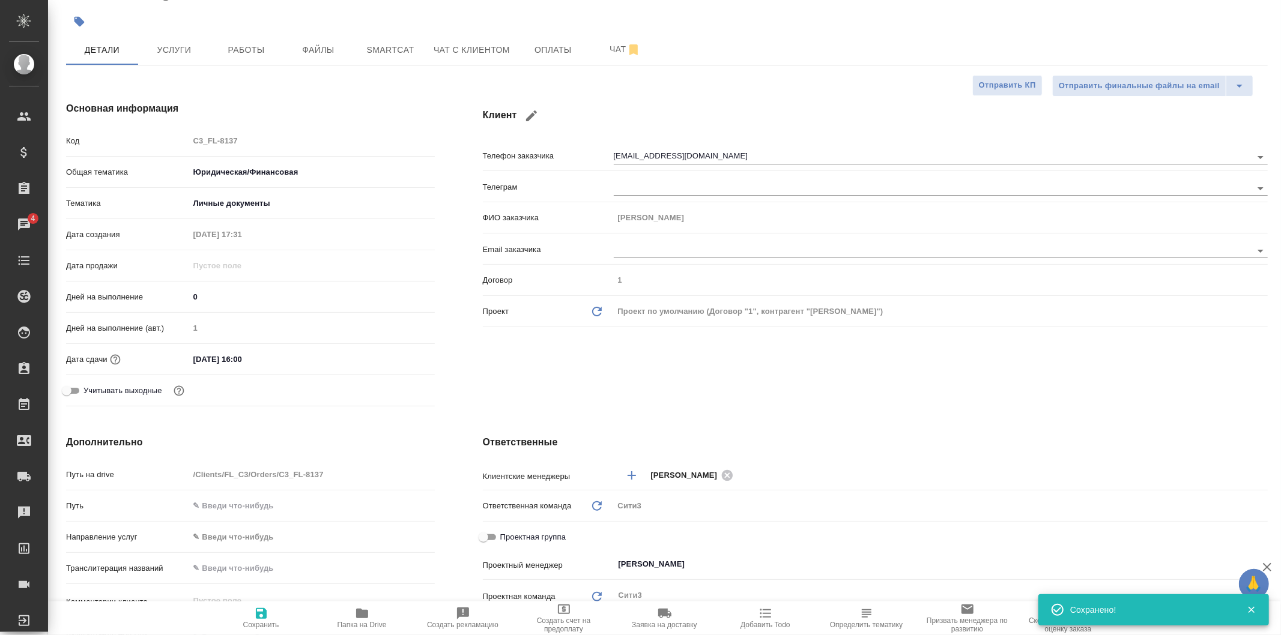
type textarea "x"
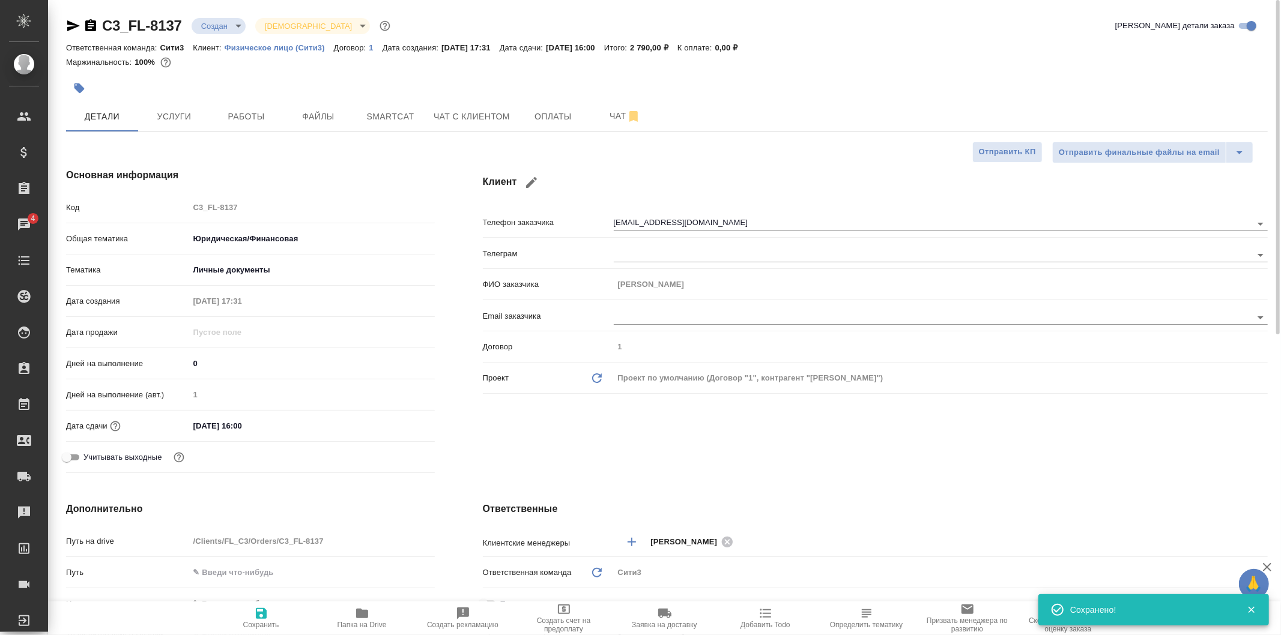
click at [234, 34] on div "C3_FL-8137 Создан new Святая троица holyTrinity" at bounding box center [229, 25] width 327 height 19
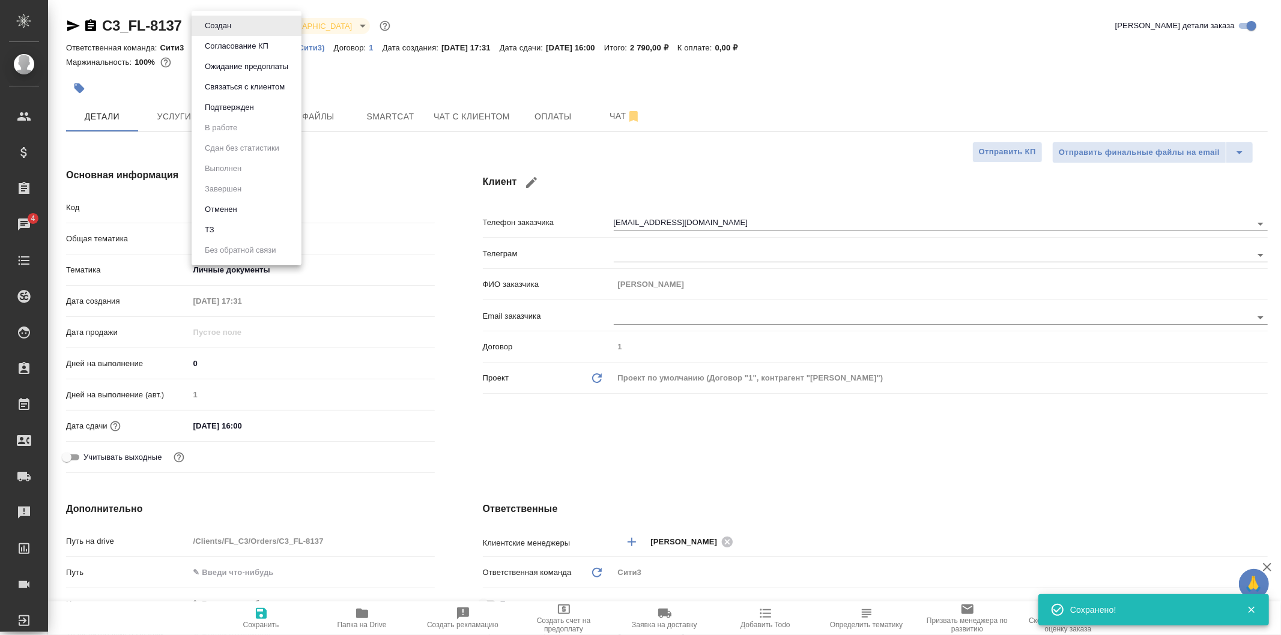
click at [232, 31] on body "🙏 .cls-1 fill:#fff; AWATERA Galisheva Mariya Клиенты Спецификации Заказы 4 Чаты…" at bounding box center [640, 317] width 1281 height 635
click at [268, 106] on li "Подтвержден" at bounding box center [247, 107] width 110 height 20
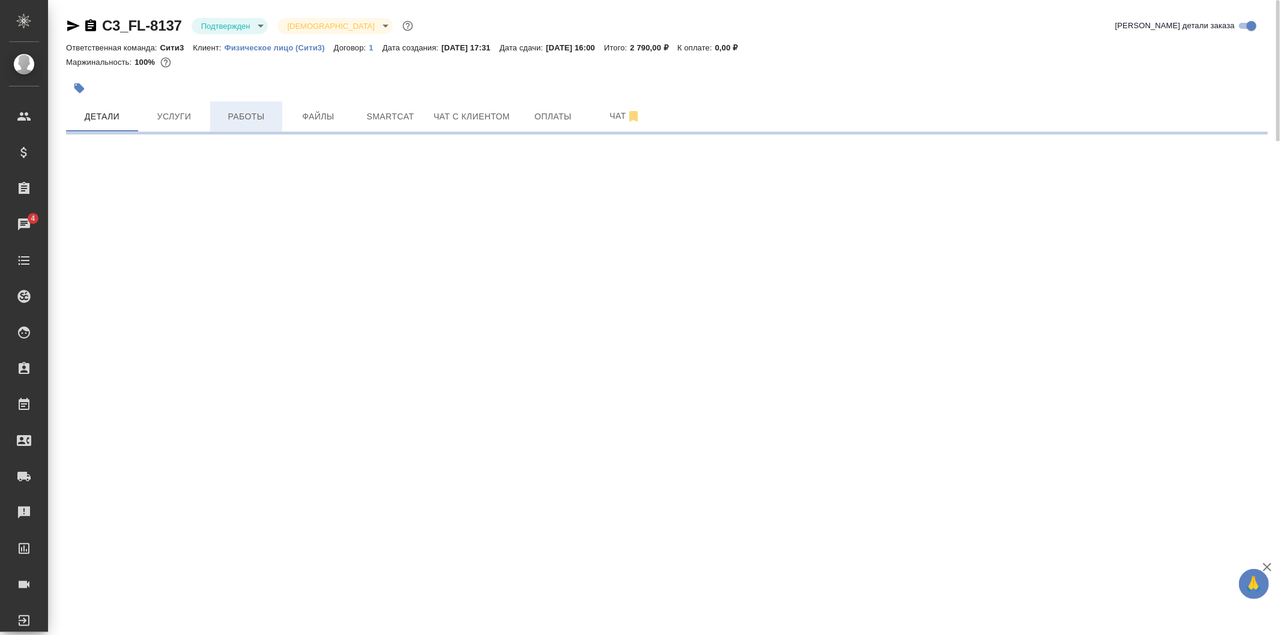
select select "RU"
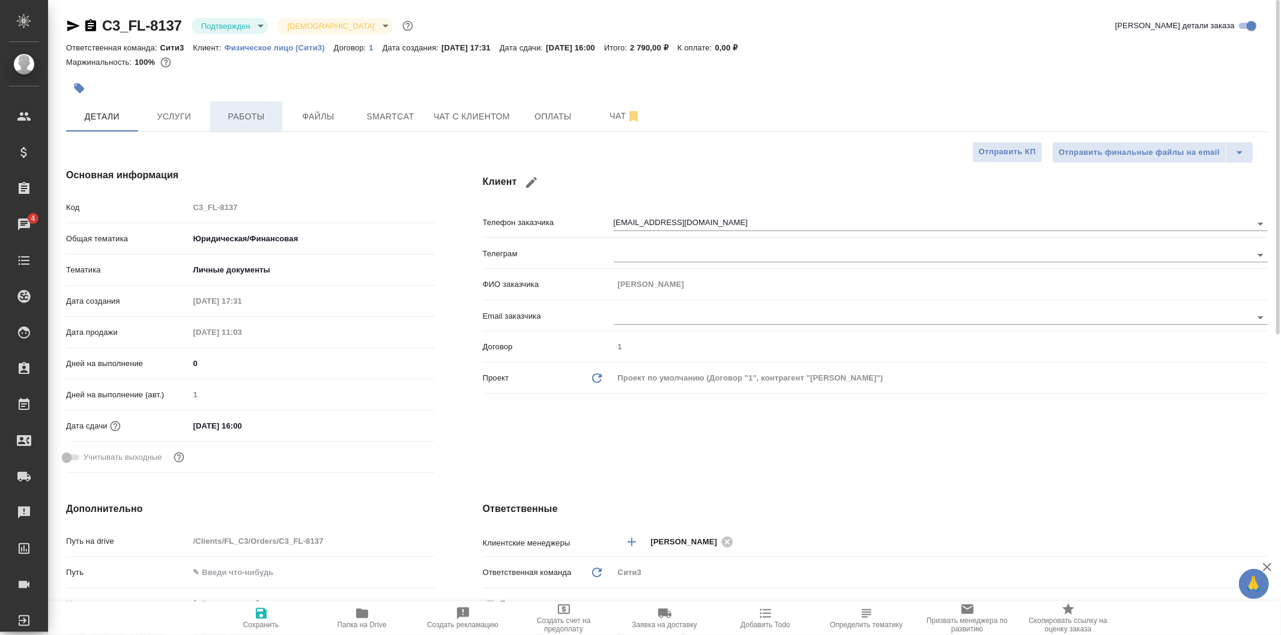
type textarea "x"
click at [257, 116] on span "Работы" at bounding box center [246, 116] width 58 height 15
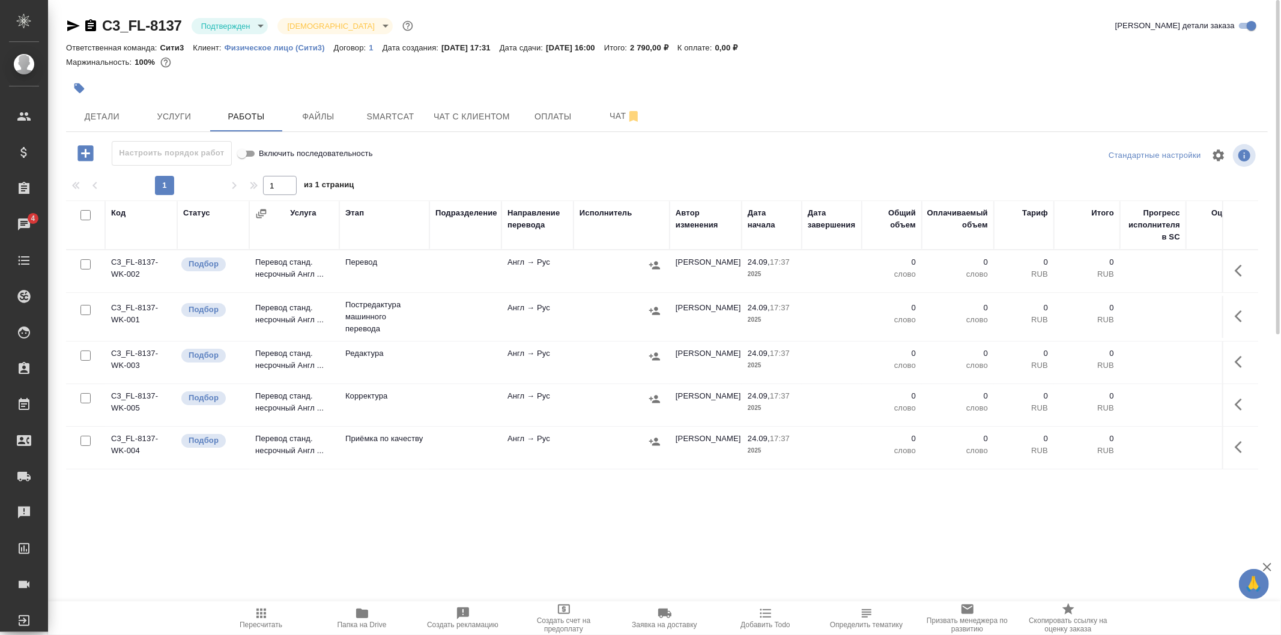
click at [86, 310] on input "checkbox" at bounding box center [85, 310] width 10 height 10
checkbox input "true"
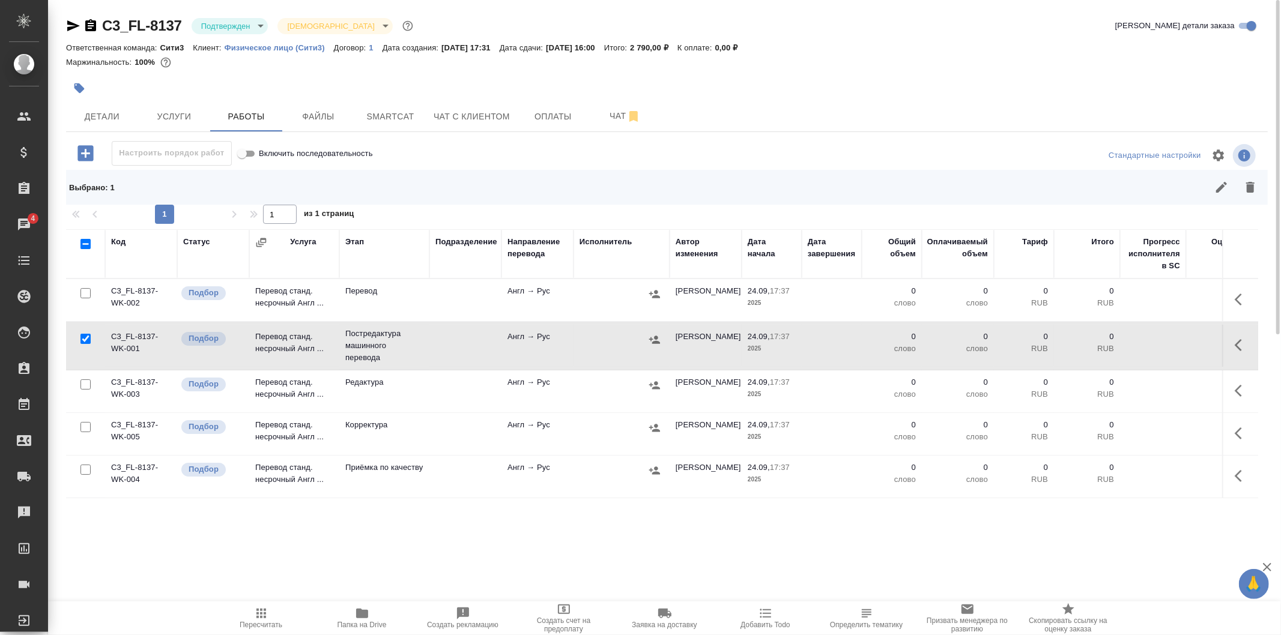
click at [85, 382] on input "checkbox" at bounding box center [85, 385] width 10 height 10
checkbox input "true"
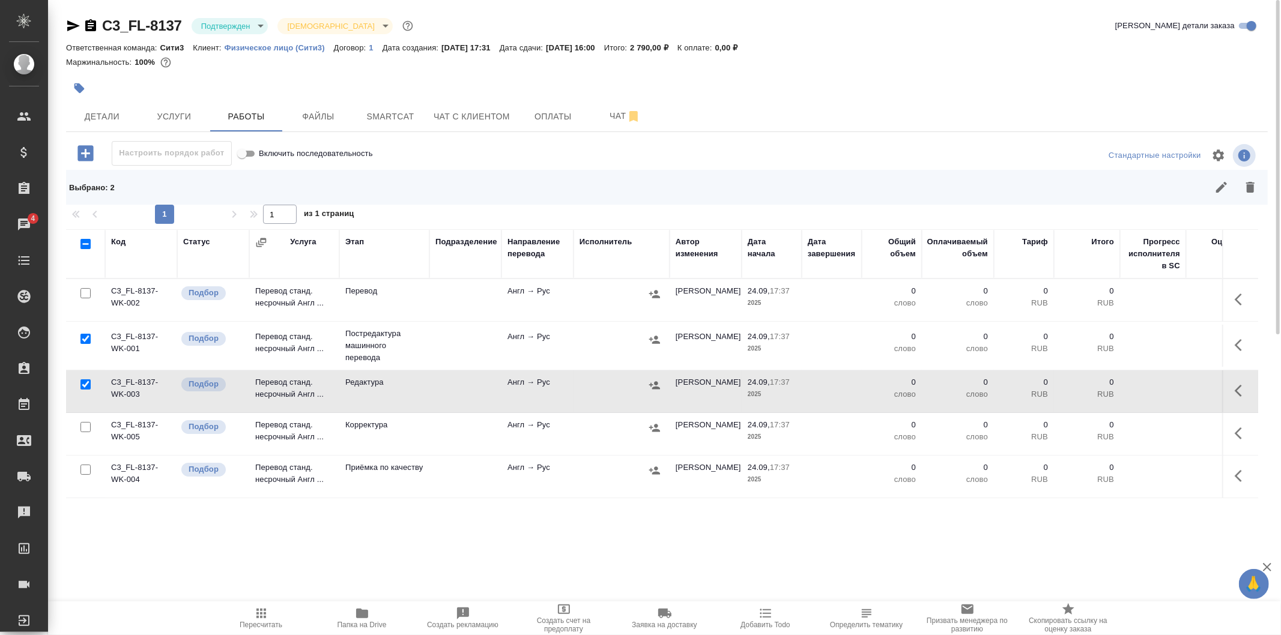
click at [85, 425] on input "checkbox" at bounding box center [85, 427] width 10 height 10
checkbox input "true"
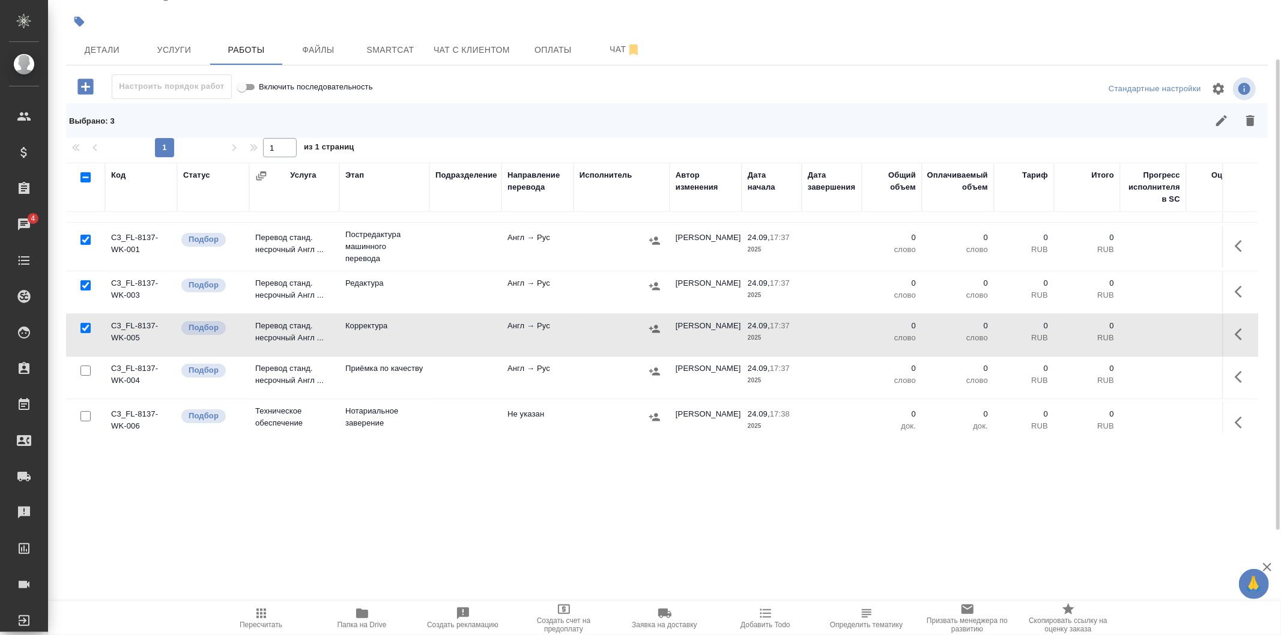
scroll to position [58, 0]
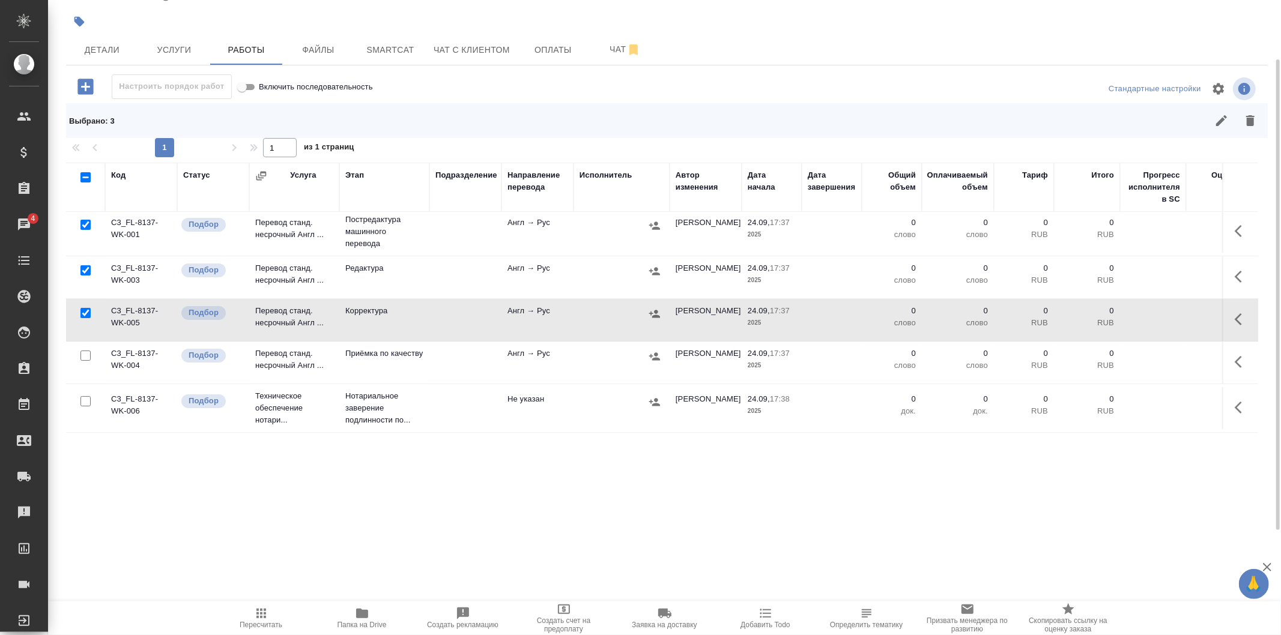
click at [84, 351] on input "checkbox" at bounding box center [85, 356] width 10 height 10
checkbox input "true"
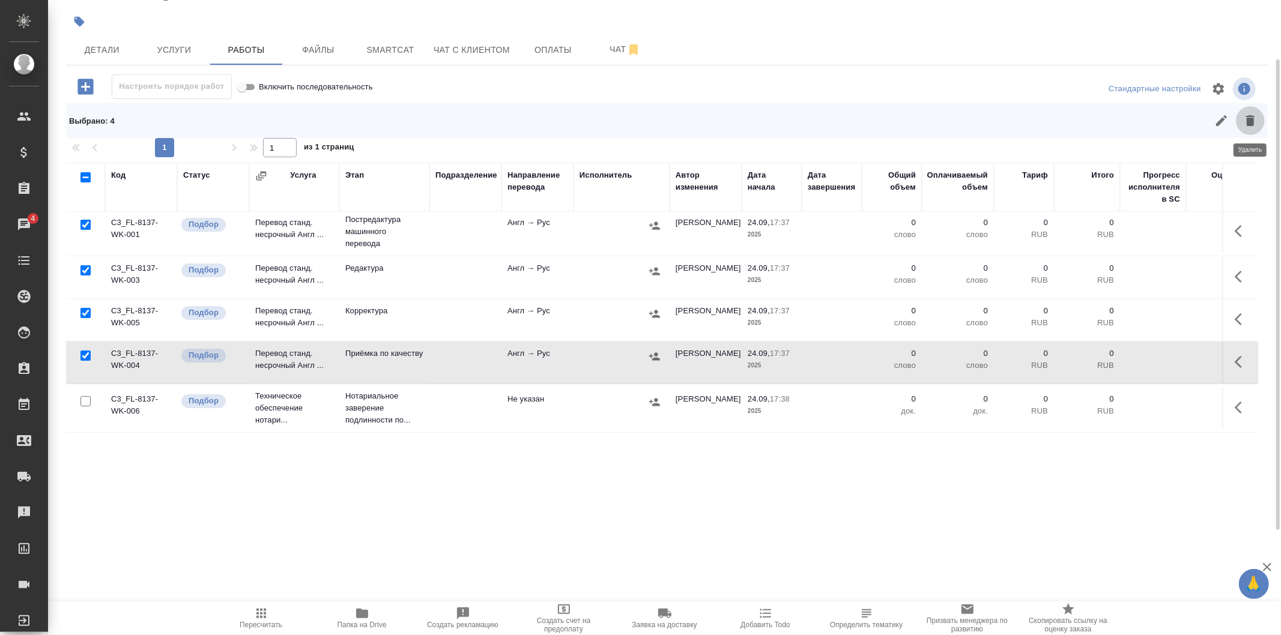
click at [1252, 121] on icon "button" at bounding box center [1250, 120] width 8 height 11
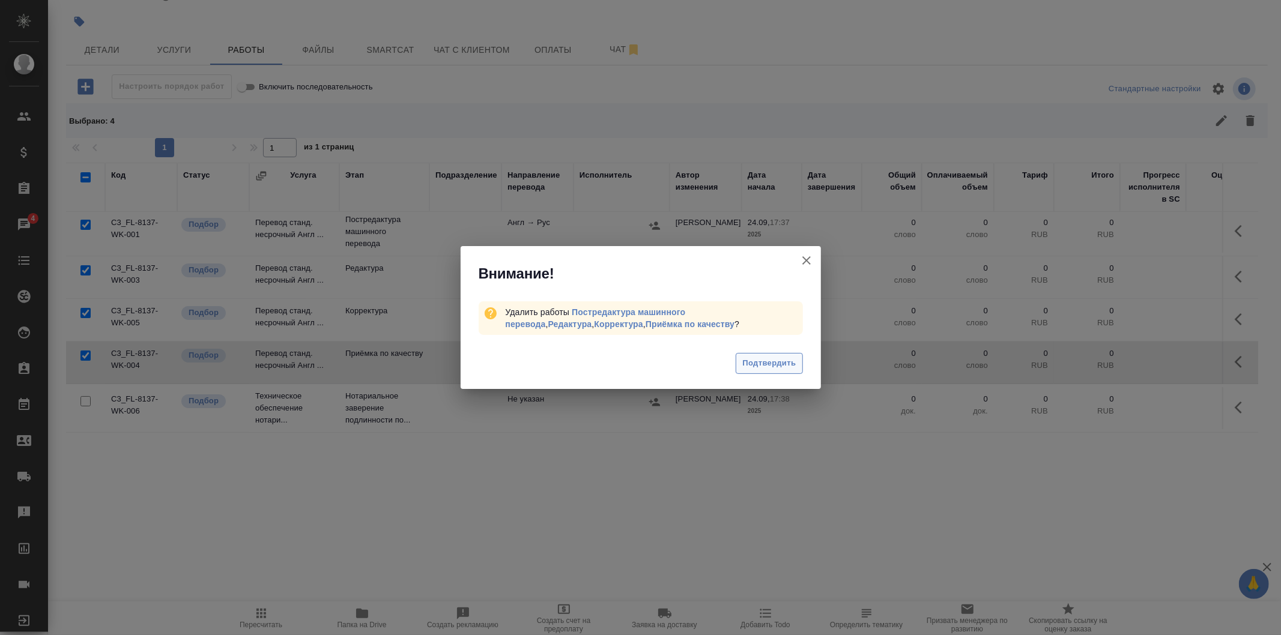
click at [772, 367] on span "Подтвердить" at bounding box center [768, 364] width 53 height 14
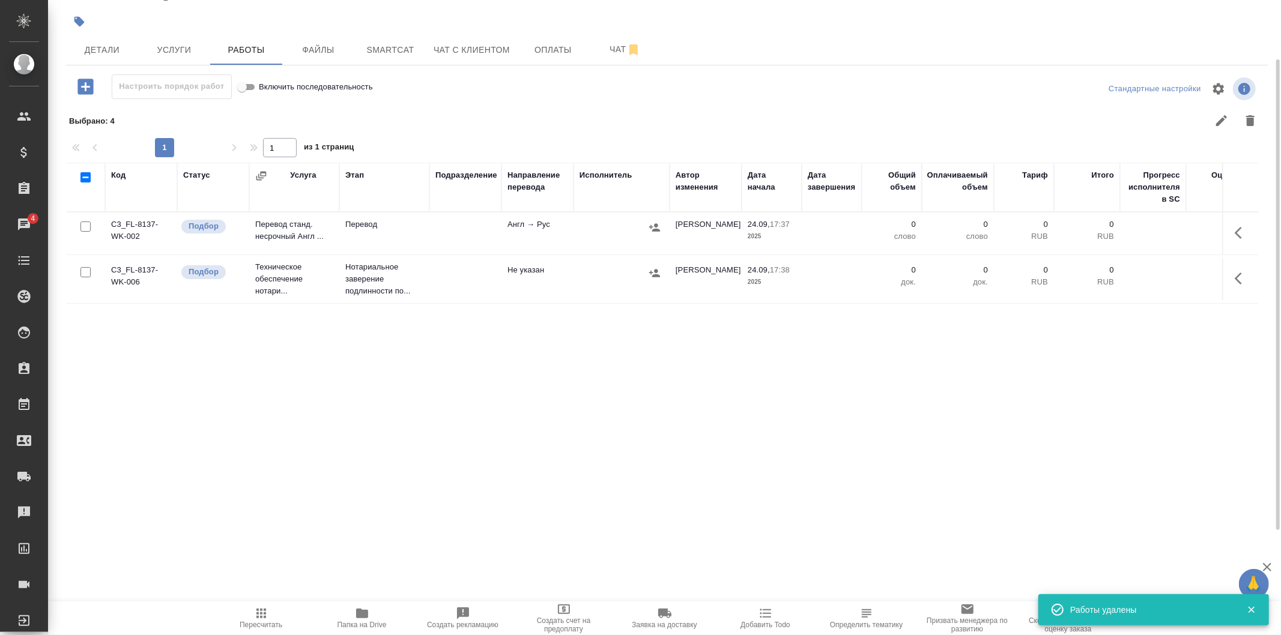
scroll to position [0, 0]
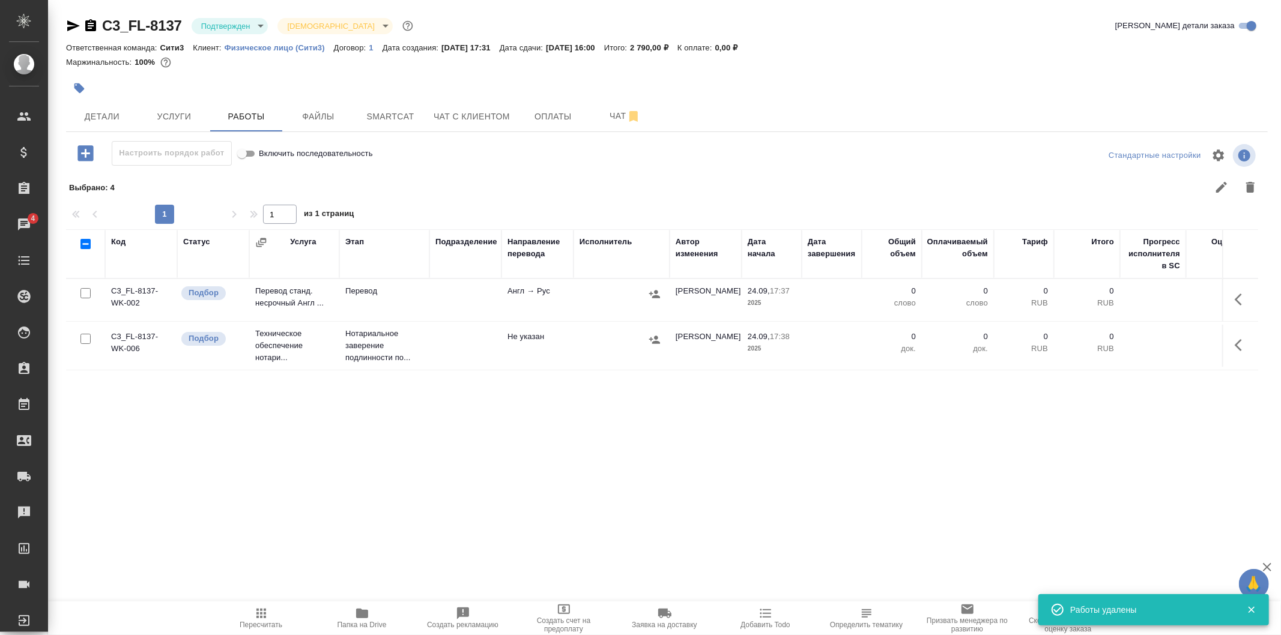
click at [478, 293] on td at bounding box center [465, 300] width 72 height 42
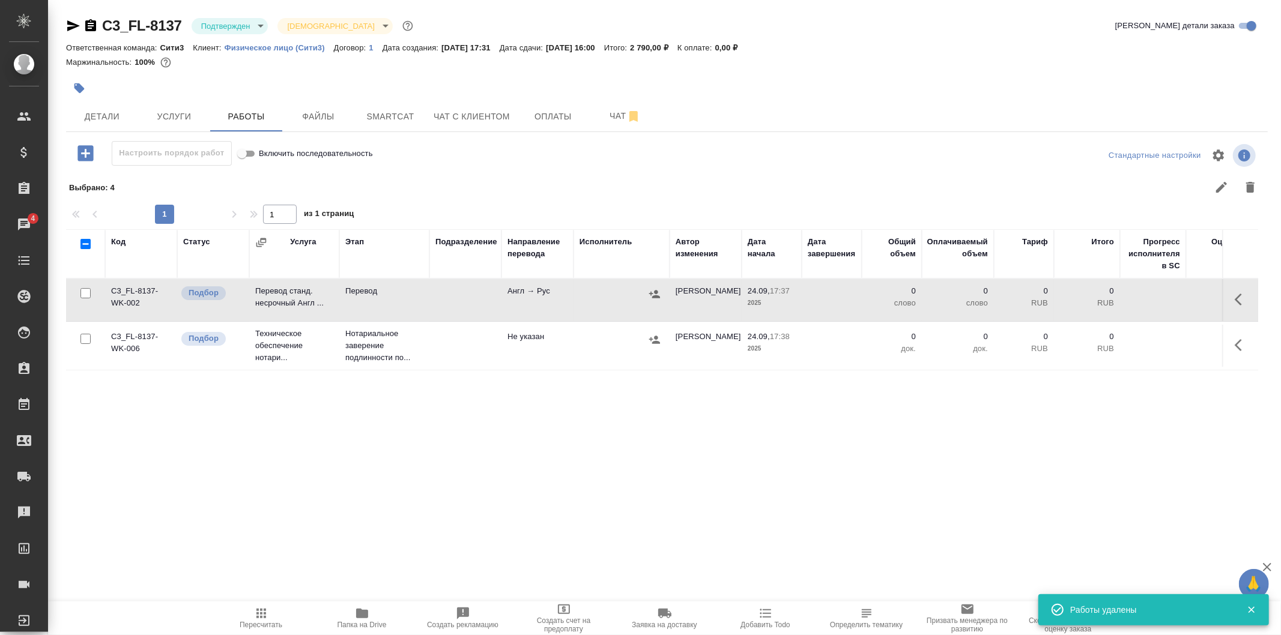
click at [478, 293] on td at bounding box center [465, 300] width 72 height 42
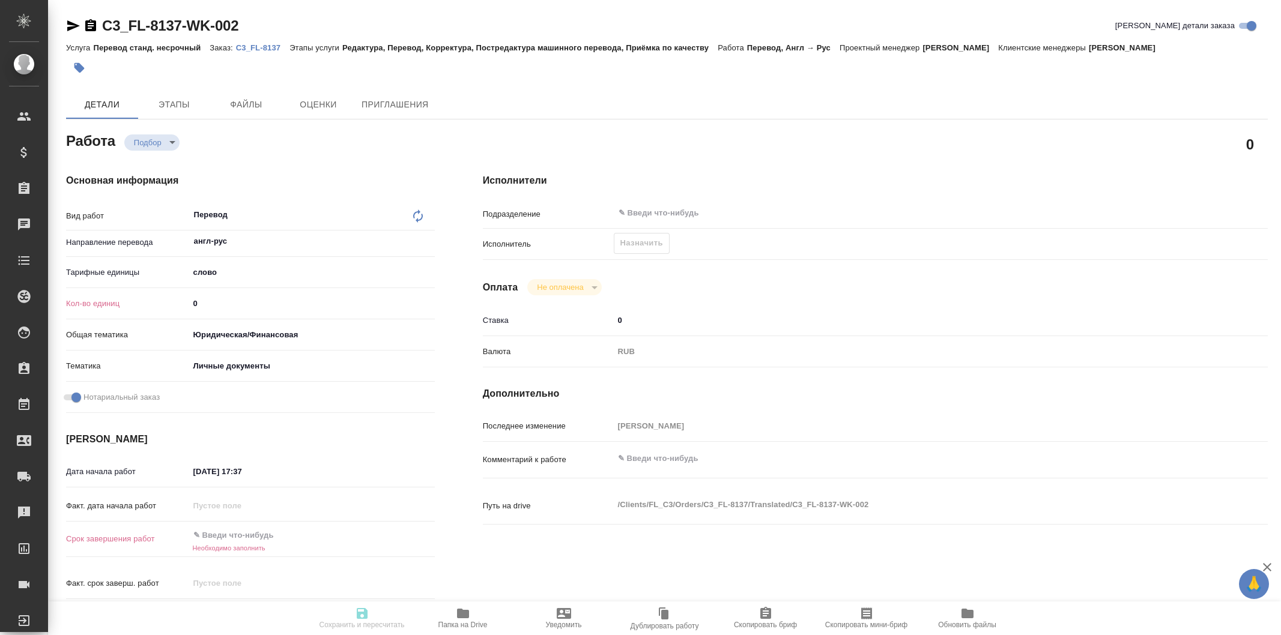
type textarea "x"
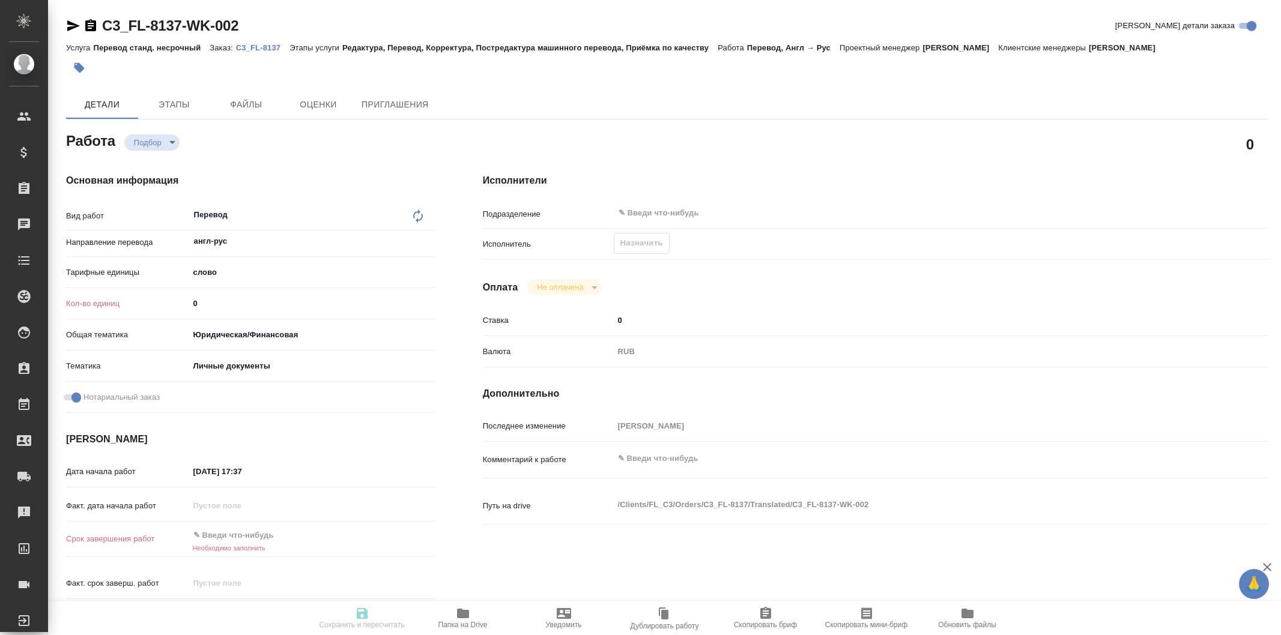
type textarea "x"
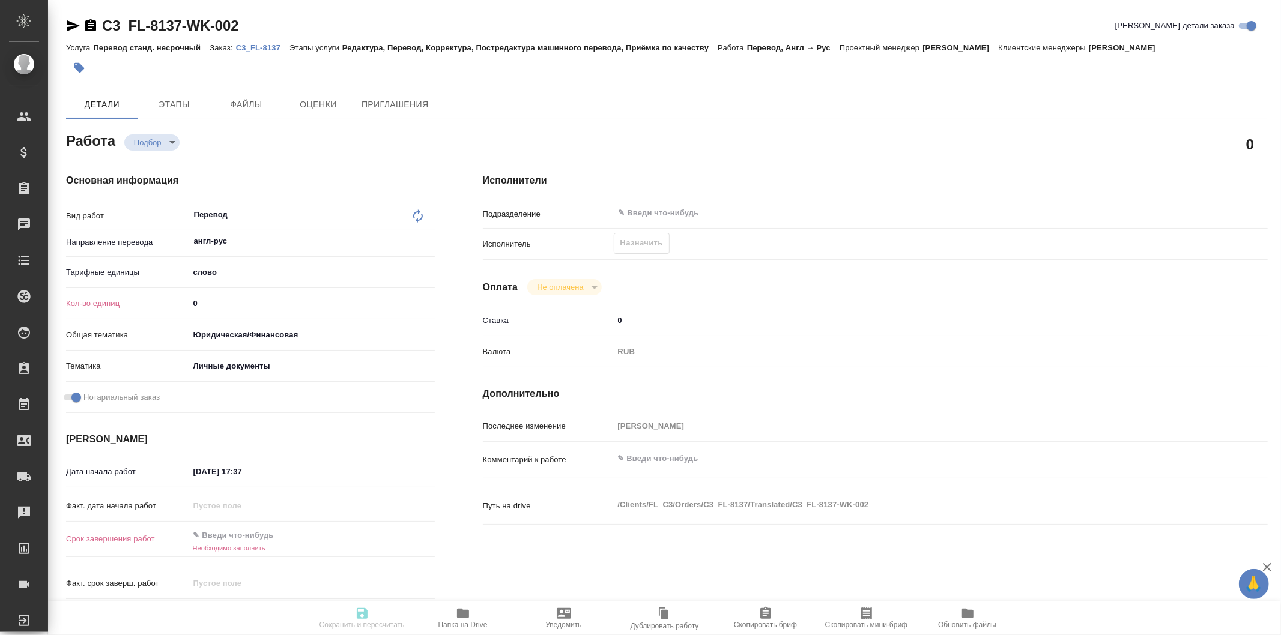
type textarea "x"
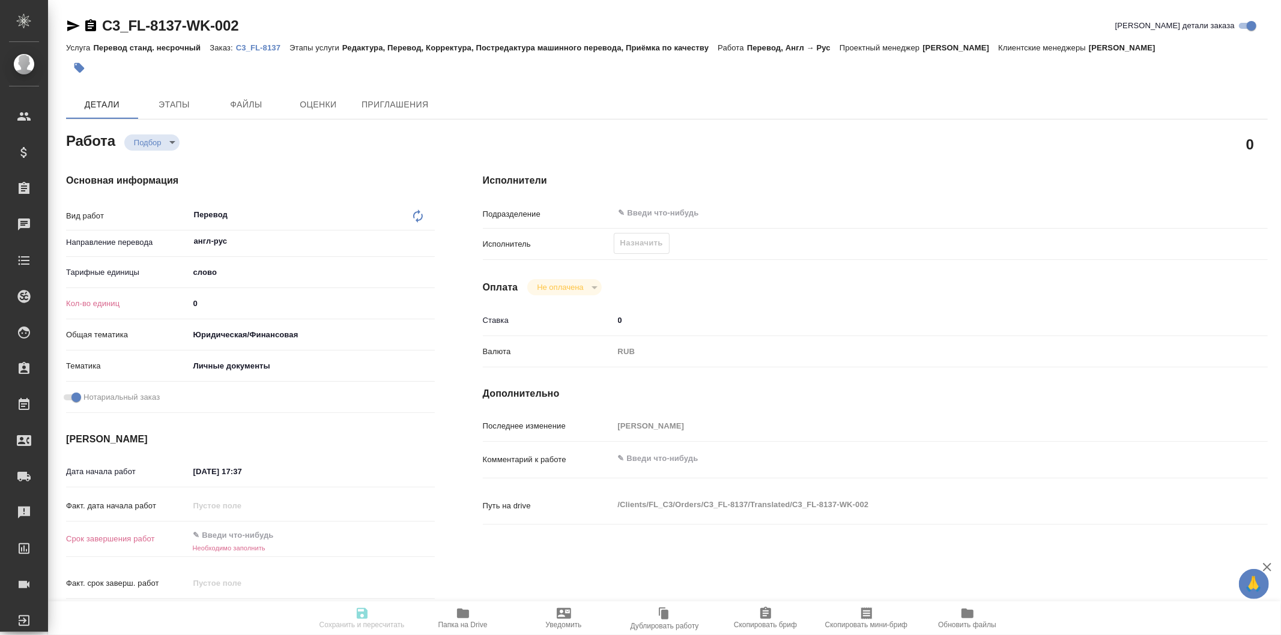
type textarea "x"
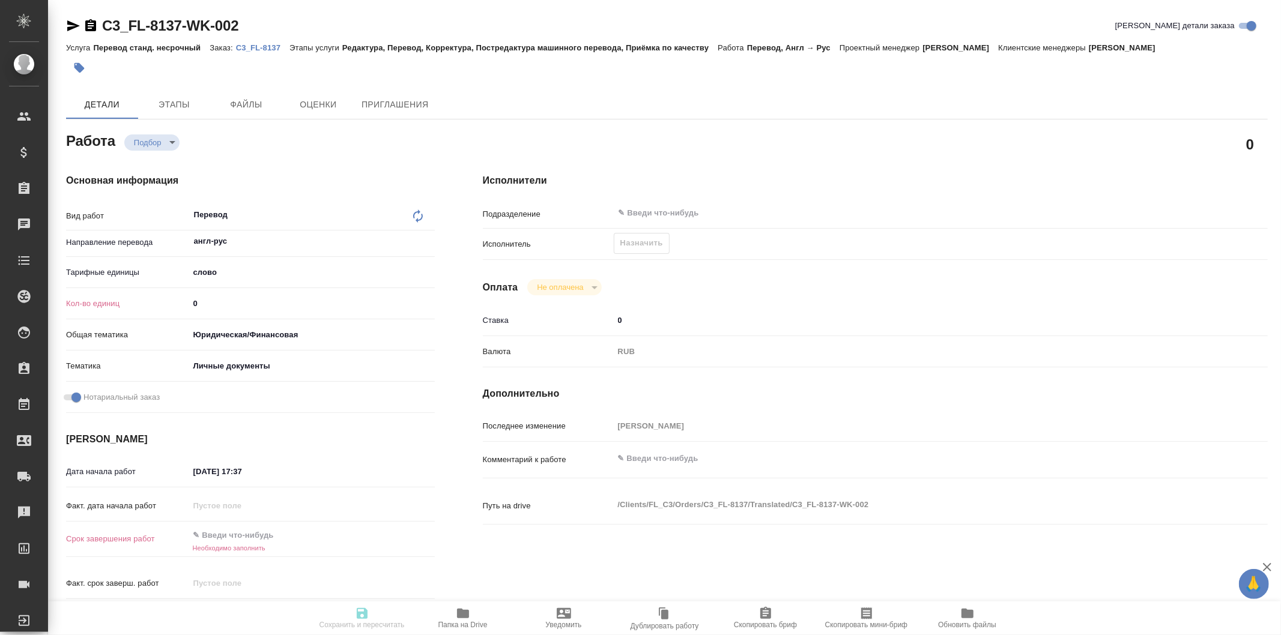
type textarea "x"
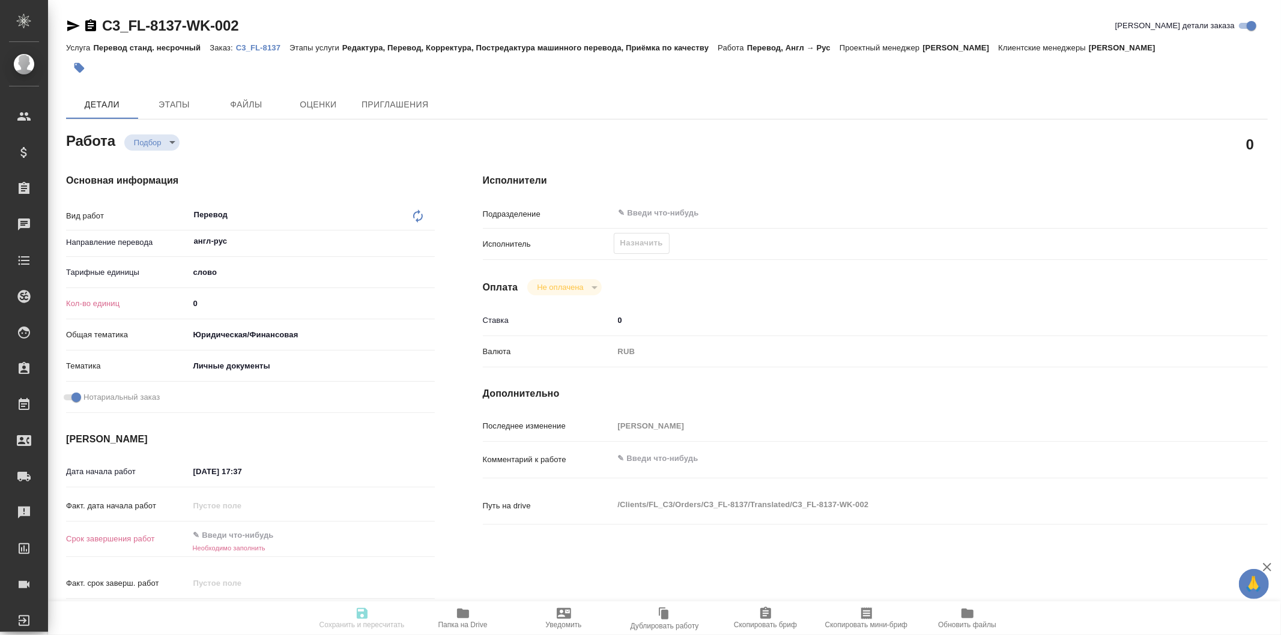
type textarea "x"
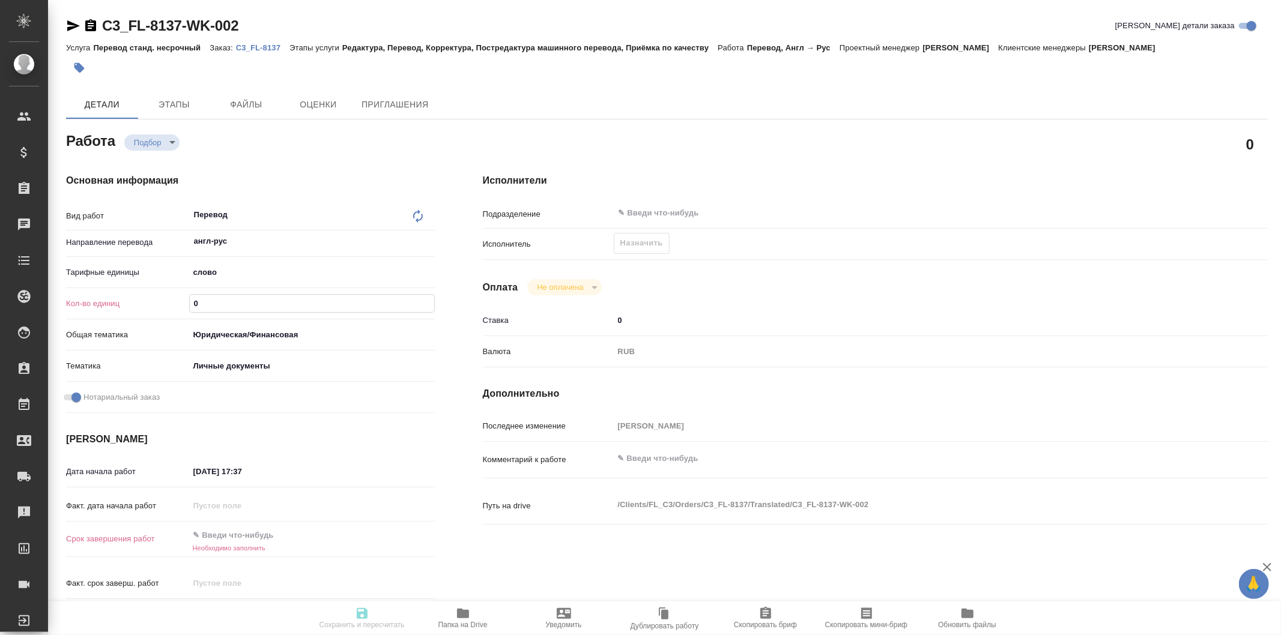
click at [272, 307] on input "0" at bounding box center [312, 303] width 244 height 17
type textarea "x"
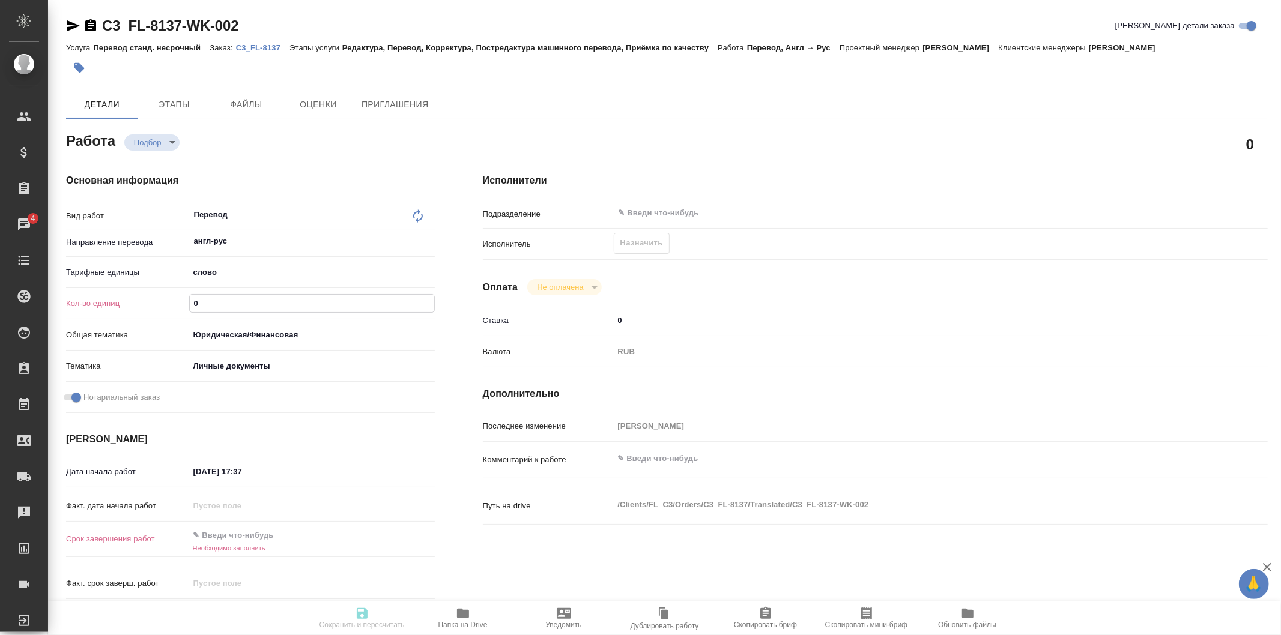
type textarea "x"
type input "1"
type textarea "x"
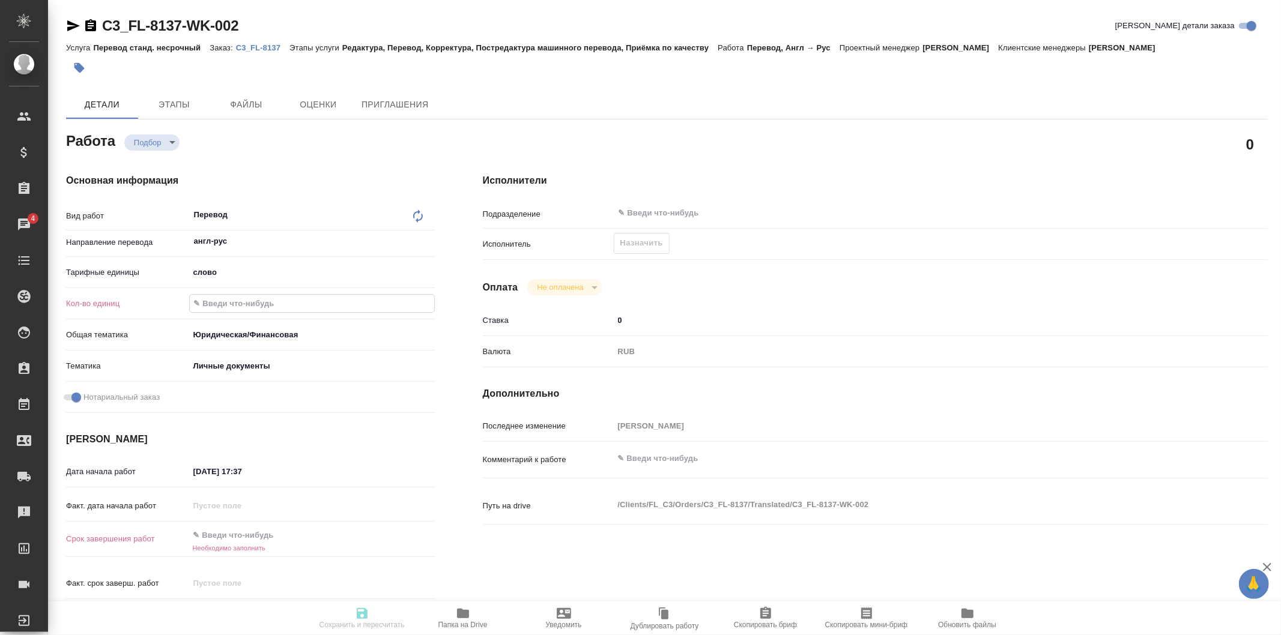
type textarea "x"
type input "15"
type textarea "x"
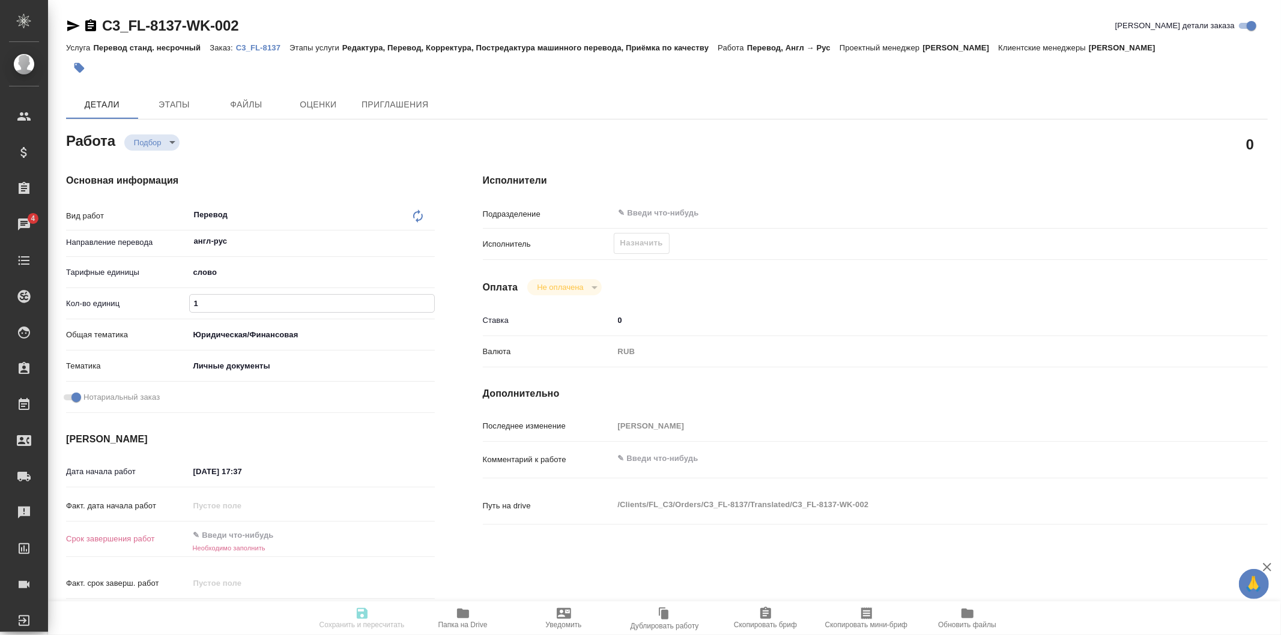
type textarea "x"
type input "150"
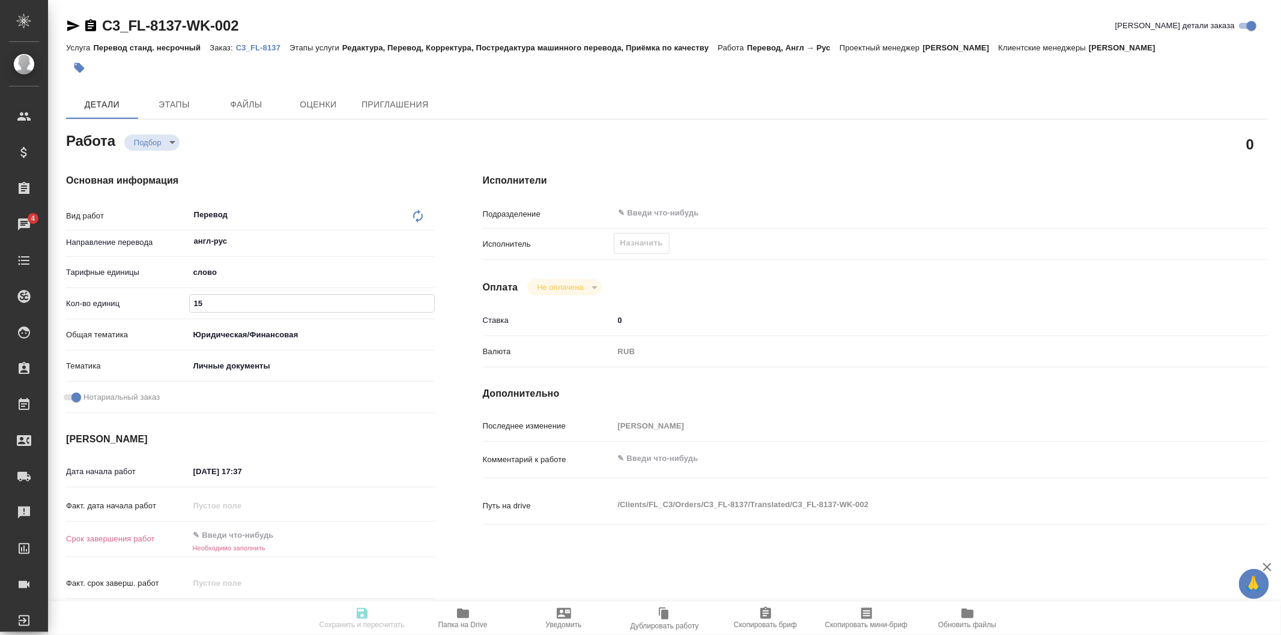
type textarea "x"
type input "150"
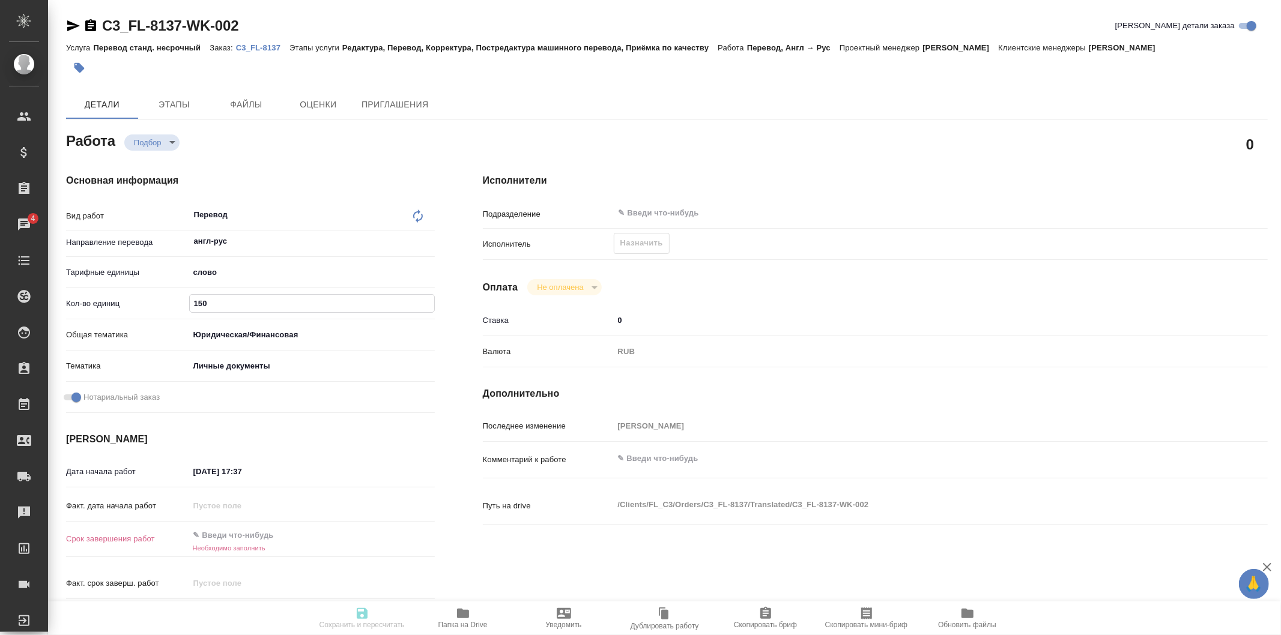
click at [254, 548] on h6 "Необходимо заполнить" at bounding box center [312, 548] width 246 height 7
click at [265, 541] on input "text" at bounding box center [241, 535] width 105 height 17
click at [389, 536] on div at bounding box center [312, 535] width 246 height 17
click at [399, 535] on icon "button" at bounding box center [400, 535] width 14 height 14
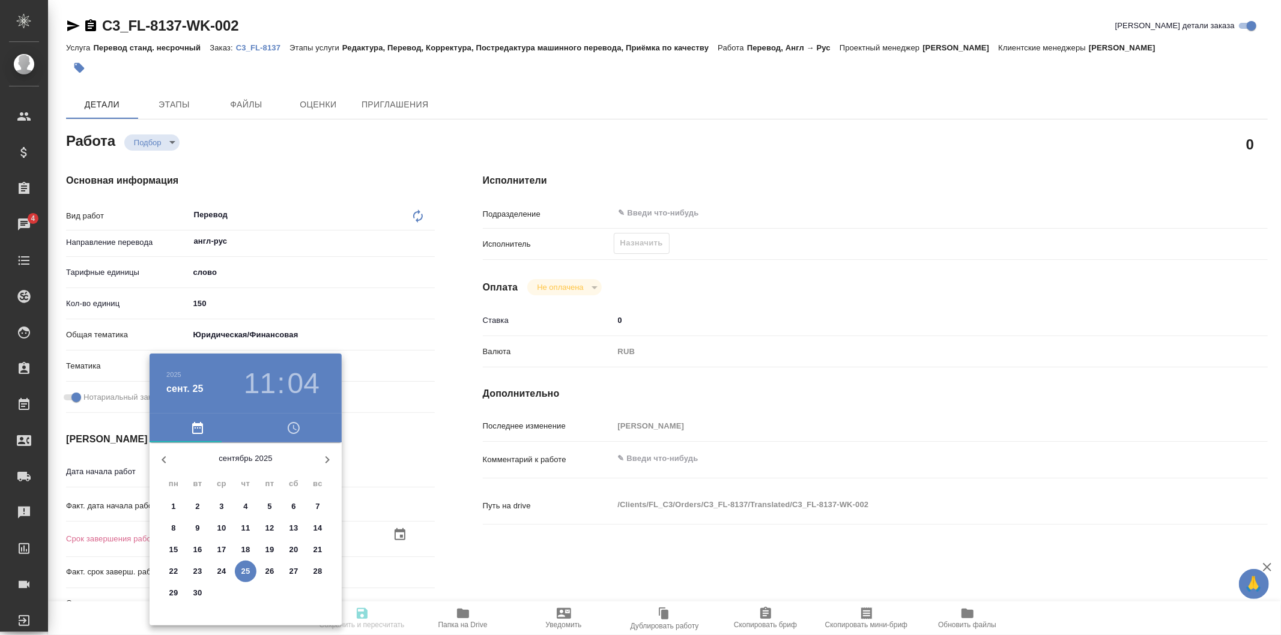
click at [271, 383] on h3 "11" at bounding box center [260, 384] width 32 height 34
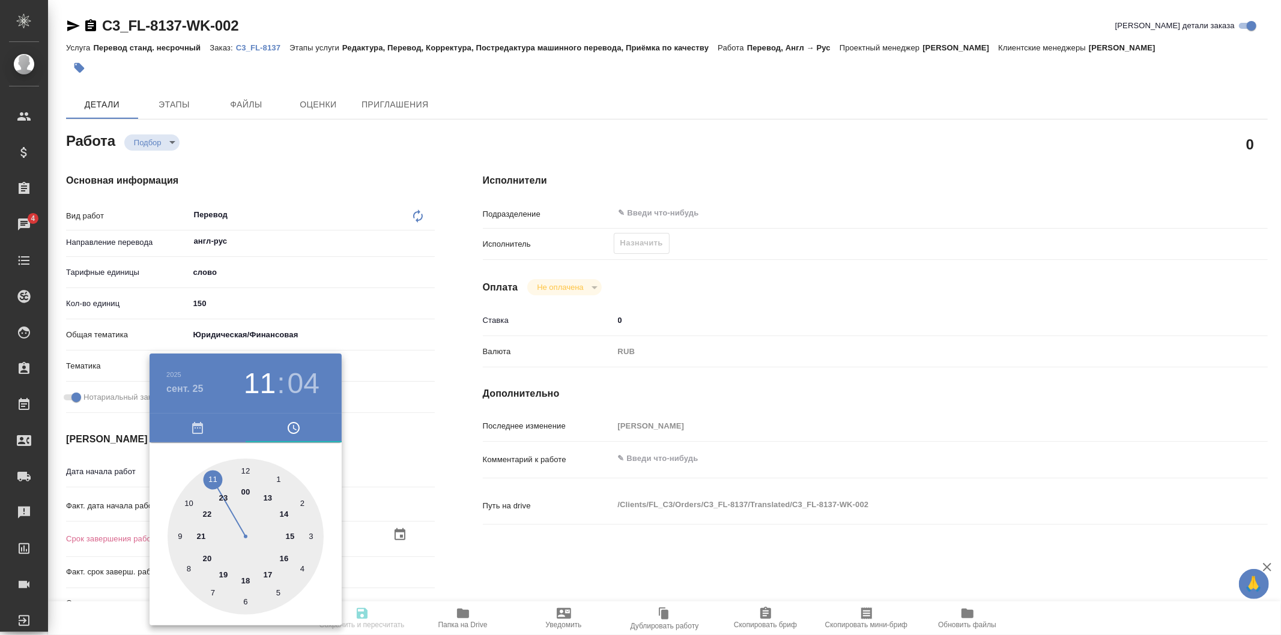
click at [284, 554] on div at bounding box center [246, 537] width 156 height 156
type textarea "x"
type input "25.09.2025 16:04"
type textarea "x"
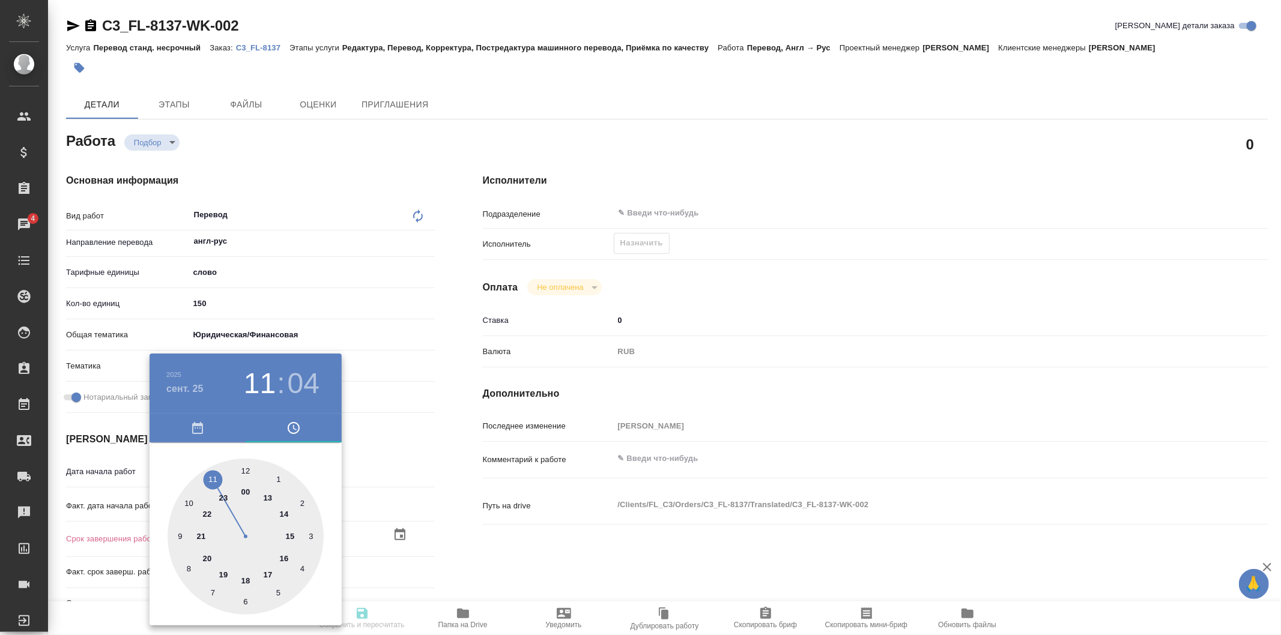
type textarea "x"
click at [248, 473] on div at bounding box center [246, 537] width 156 height 156
type textarea "x"
type input "25.09.2025 16:00"
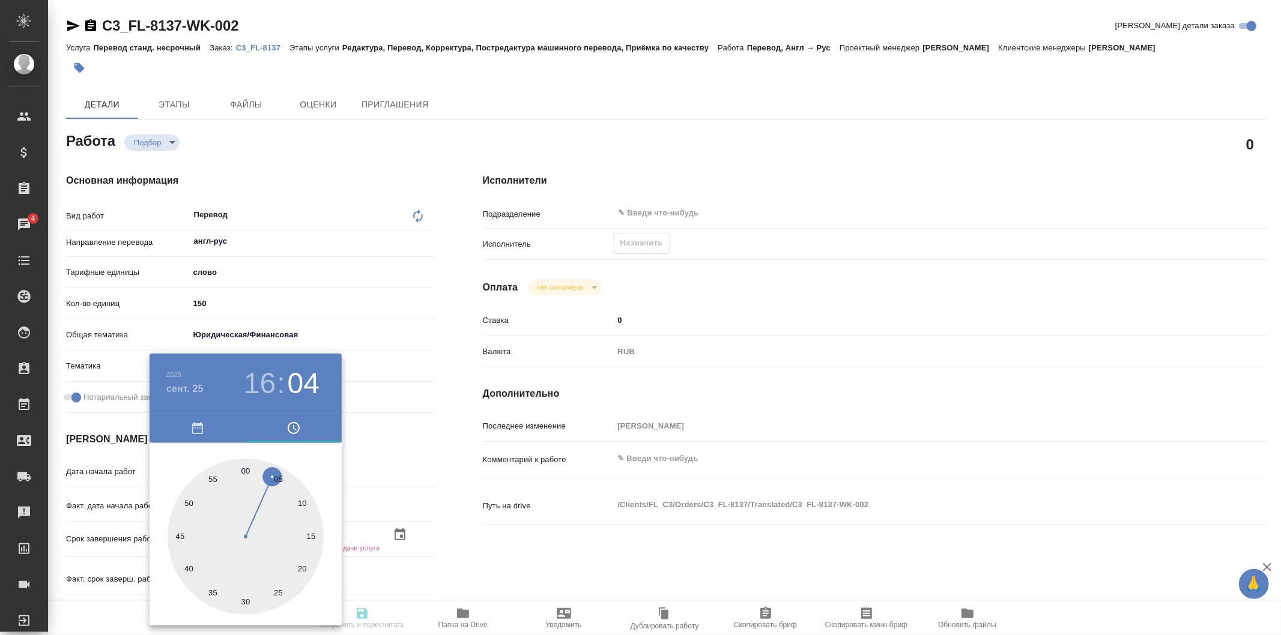
type textarea "x"
click at [320, 452] on div "00 05 10 15 20 25 30 35 40 45 50 55" at bounding box center [246, 534] width 192 height 183
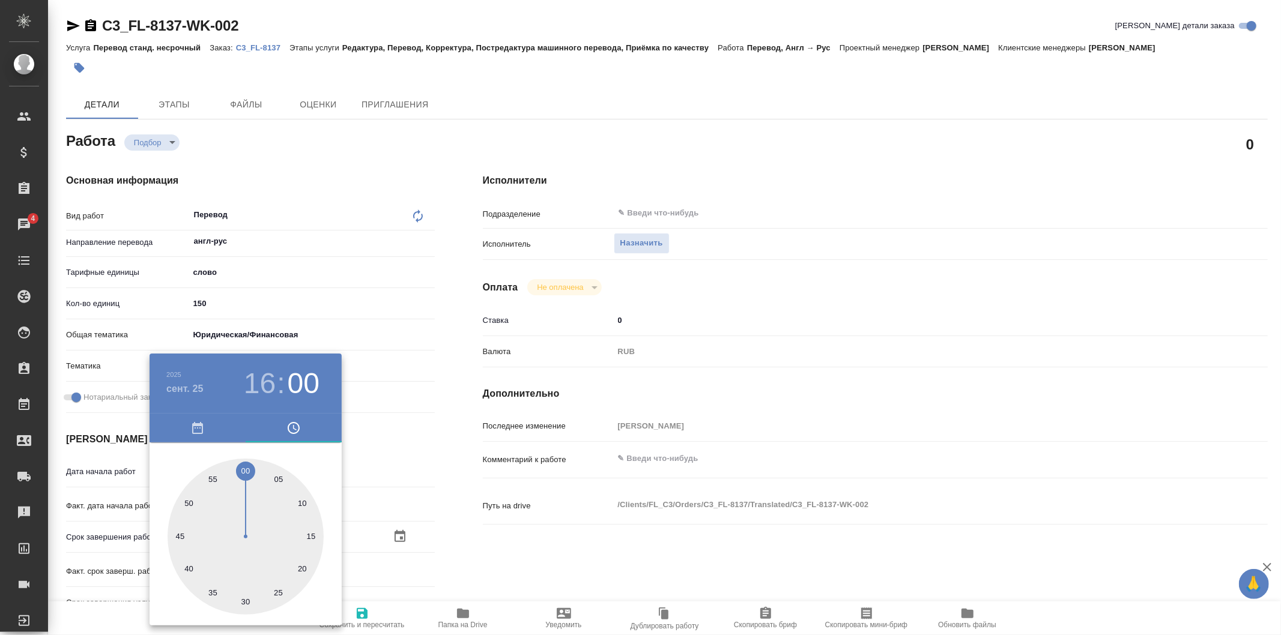
click at [434, 459] on div at bounding box center [640, 317] width 1281 height 635
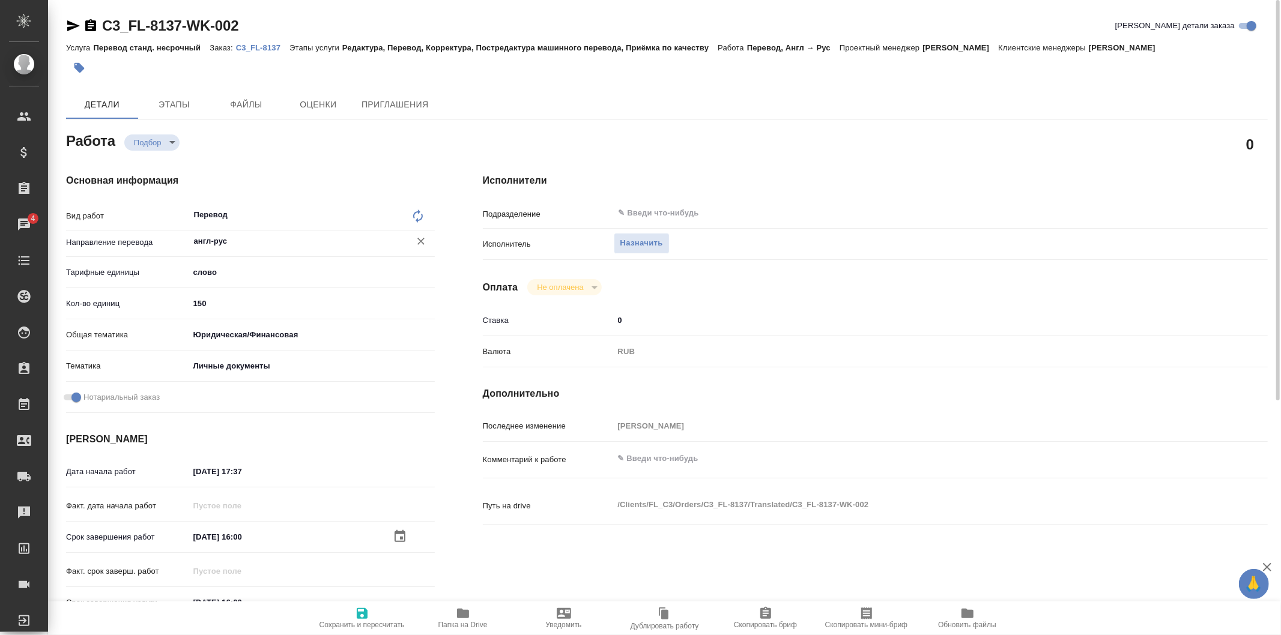
click at [244, 237] on input "англ-рус" at bounding box center [292, 241] width 198 height 14
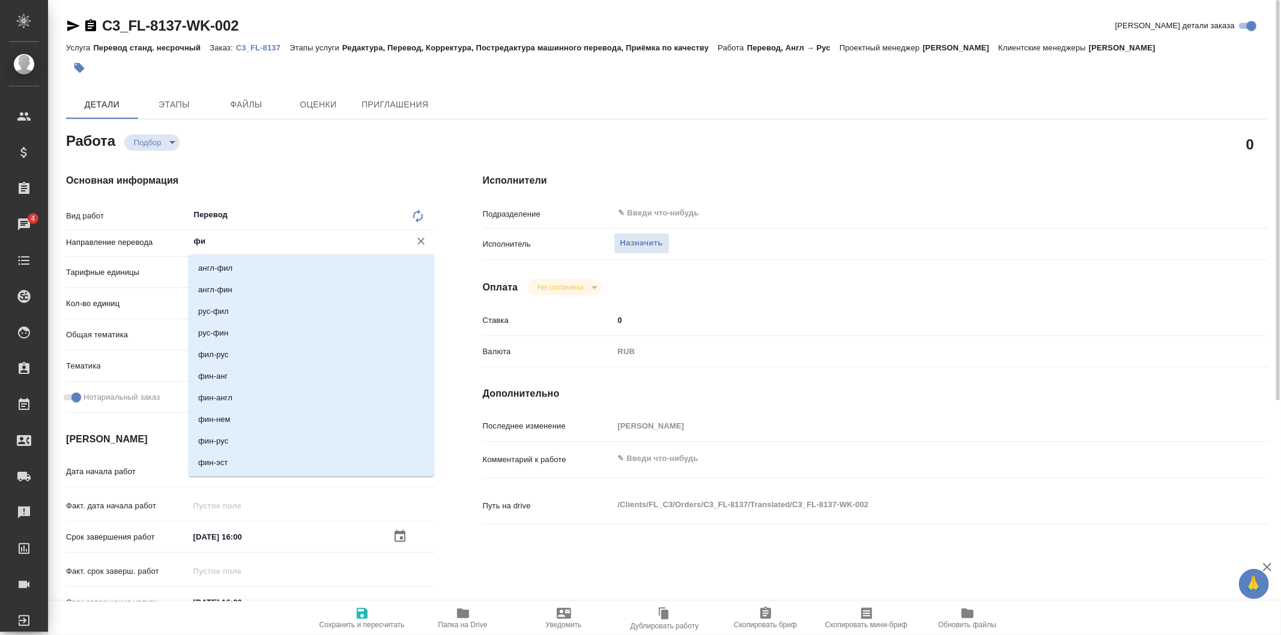
type input "фил"
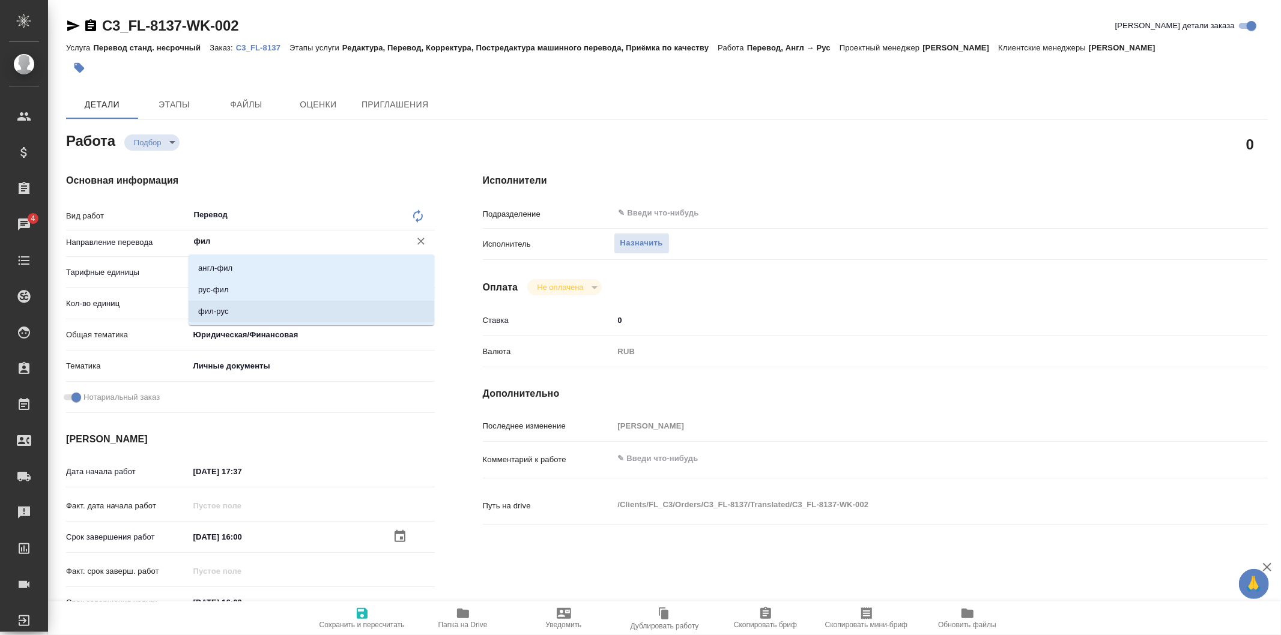
click at [295, 306] on li "фил-рус" at bounding box center [312, 312] width 246 height 22
type textarea "x"
type input "фил-рус"
type textarea "x"
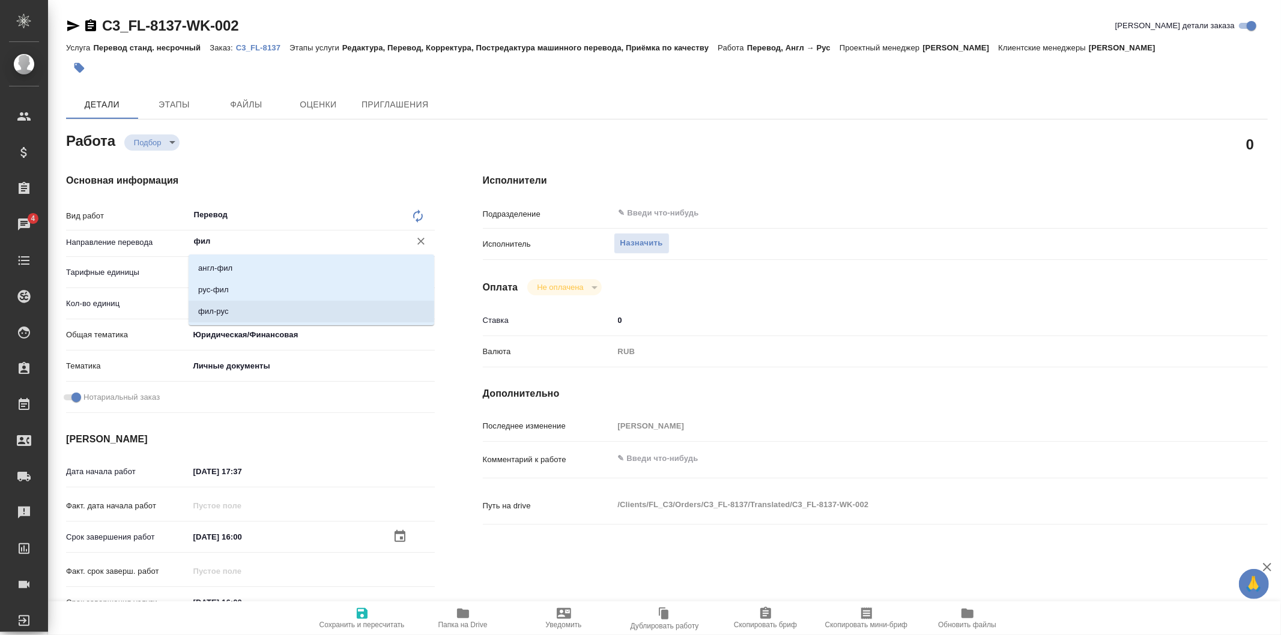
type textarea "x"
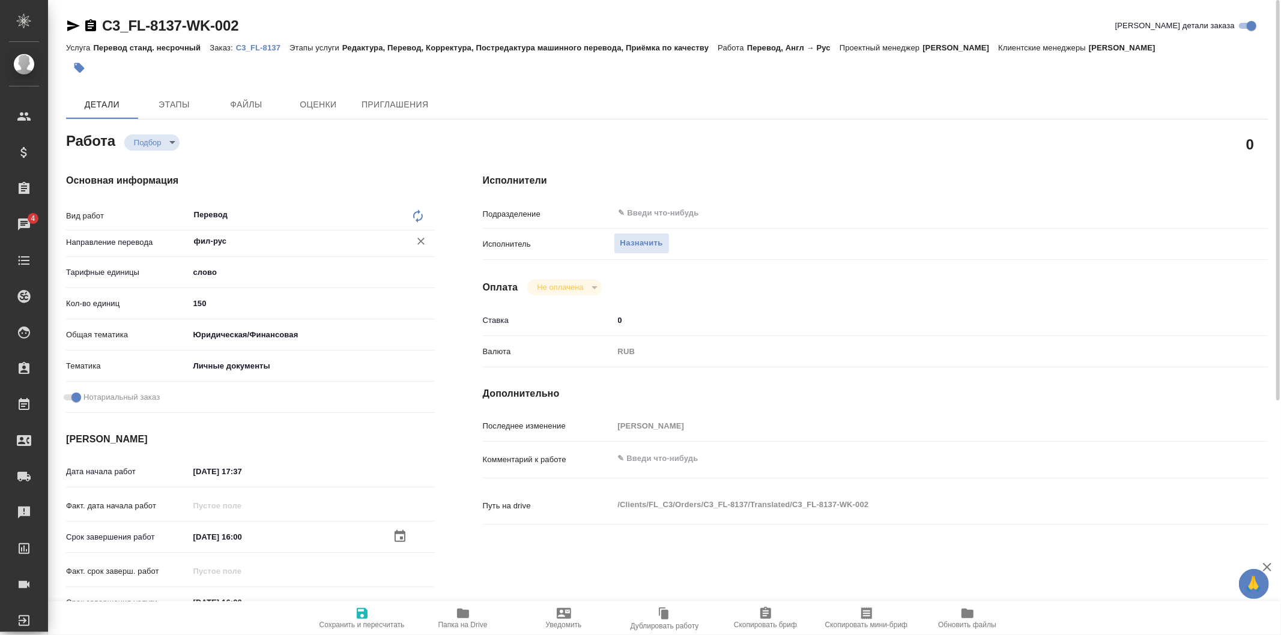
type input "фил-рус"
click at [380, 622] on span "Сохранить и пересчитать" at bounding box center [362, 625] width 85 height 8
type textarea "x"
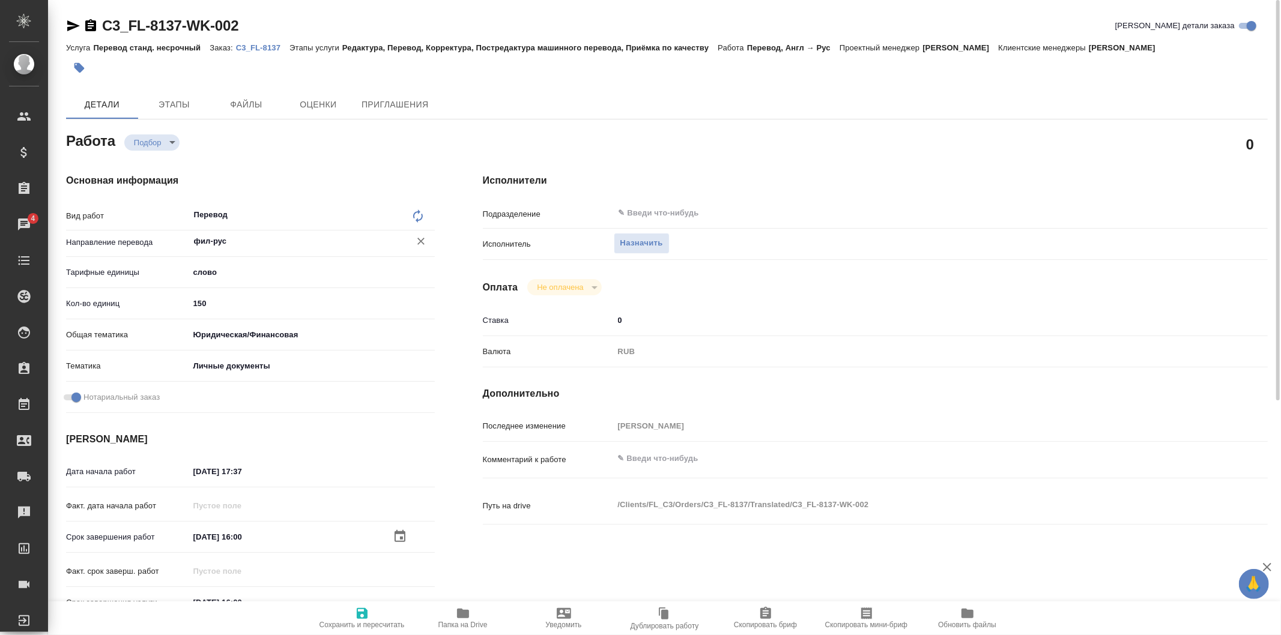
type textarea "x"
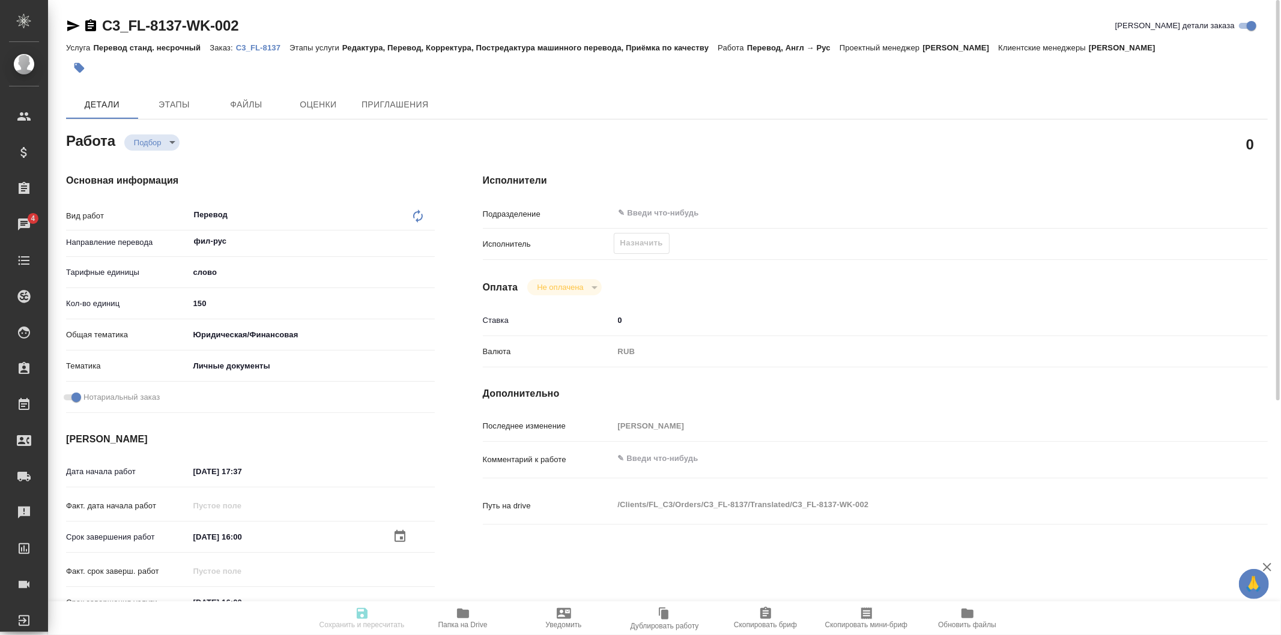
type textarea "x"
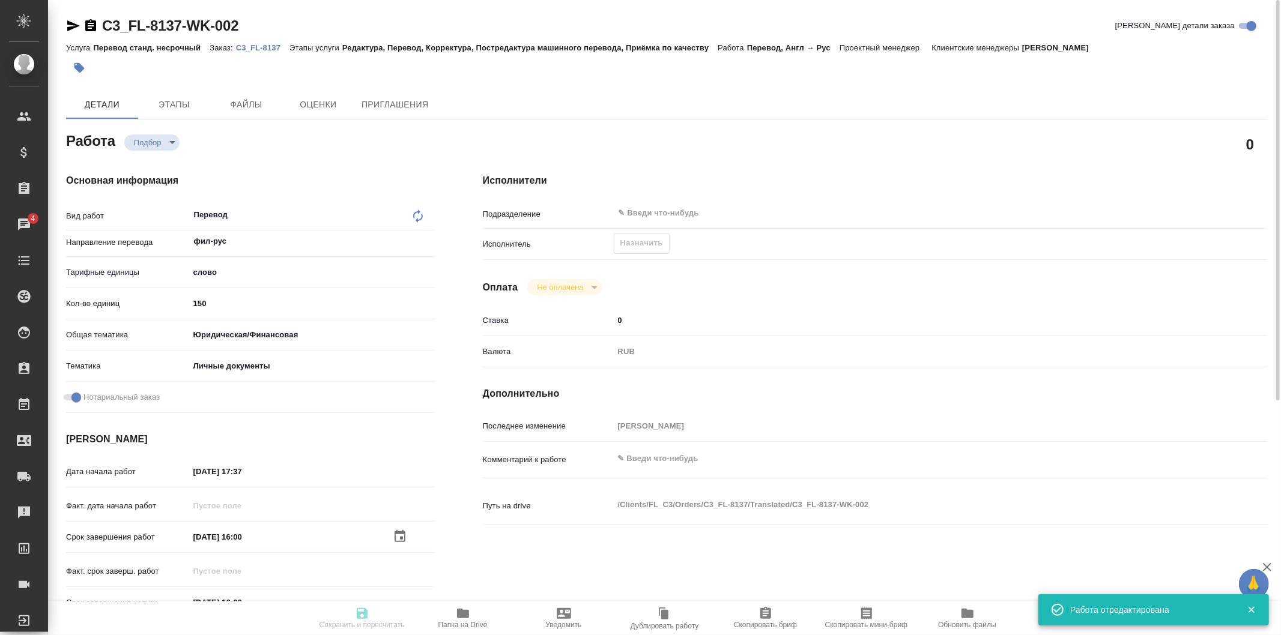
type input "recruiting"
type textarea "Перевод"
type textarea "x"
type input "фил-рус"
type input "5a8b1489cc6b4906c91bfd90"
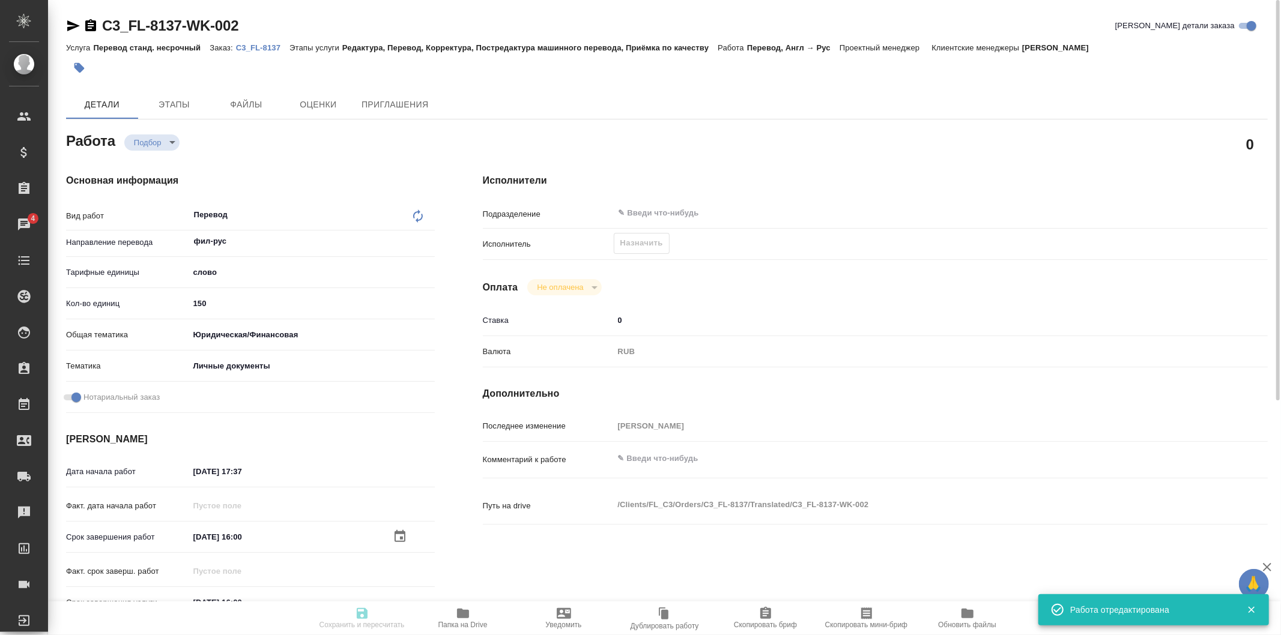
type input "150"
type input "yr-fn"
type input "5a8b8b956a9677013d343cfe"
checkbox input "true"
type input "24.09.2025 17:37"
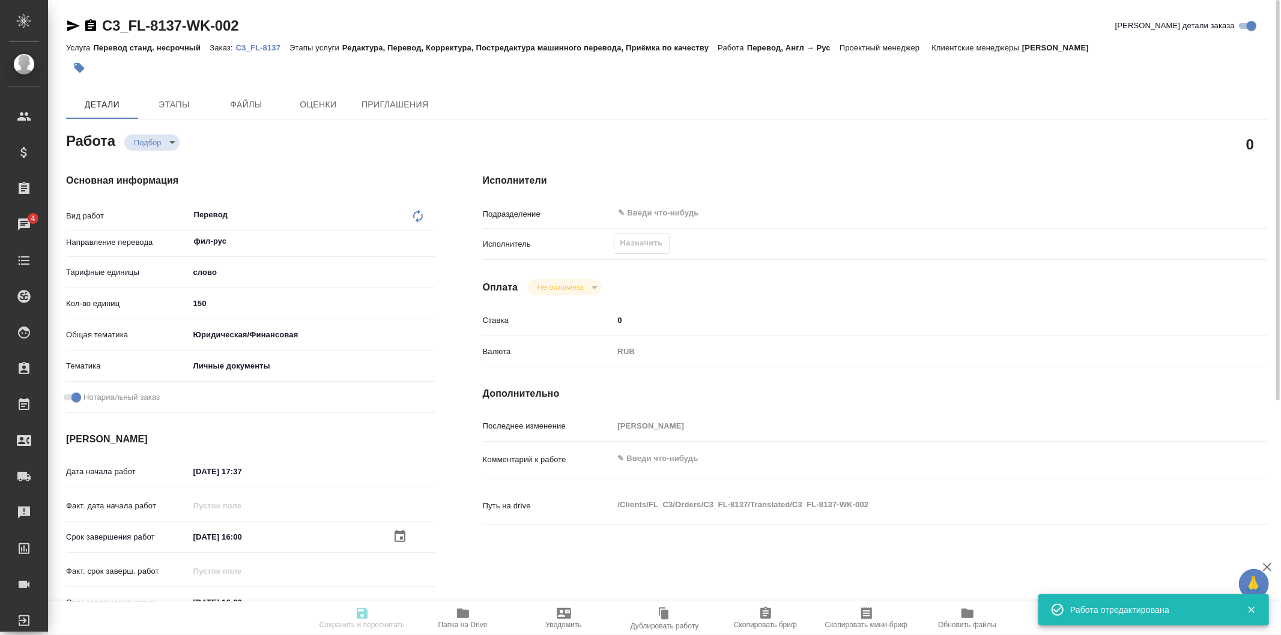
type input "25.09.2025 16:00"
type input "notPayed"
type input "0"
type input "RUB"
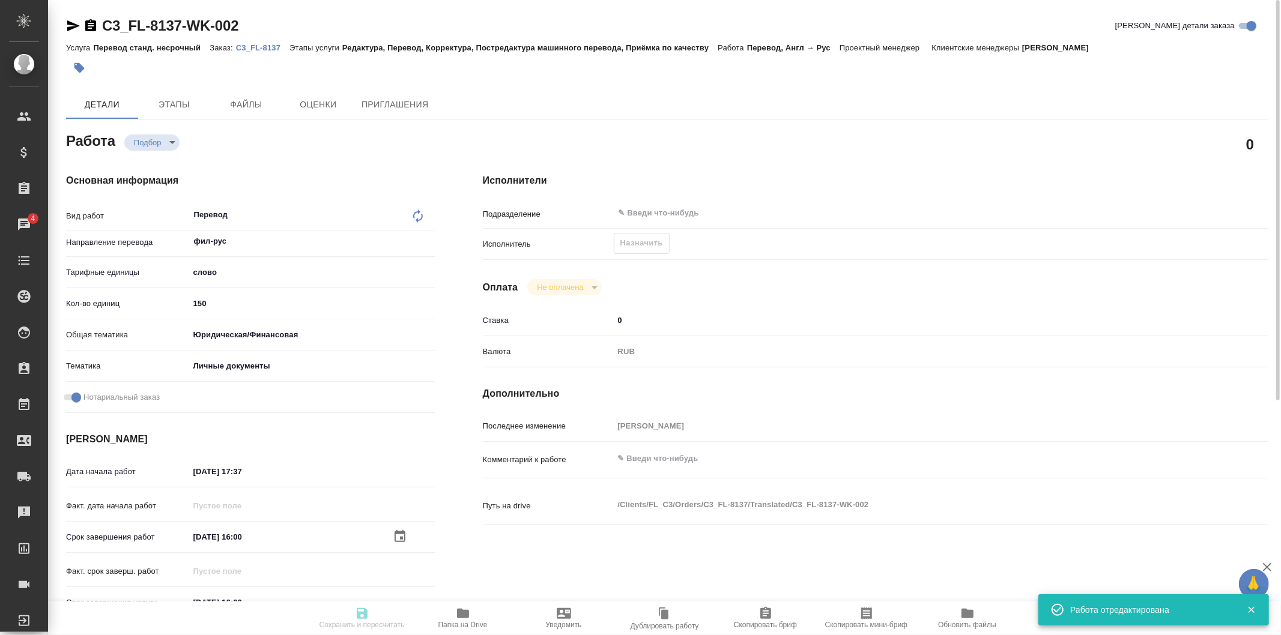
type input "[PERSON_NAME]"
type textarea "x"
type textarea "/Clients/FL_C3/Orders/C3_FL-8137/Translated/C3_FL-8137-WK-002"
type textarea "x"
type input "C3_FL-8137"
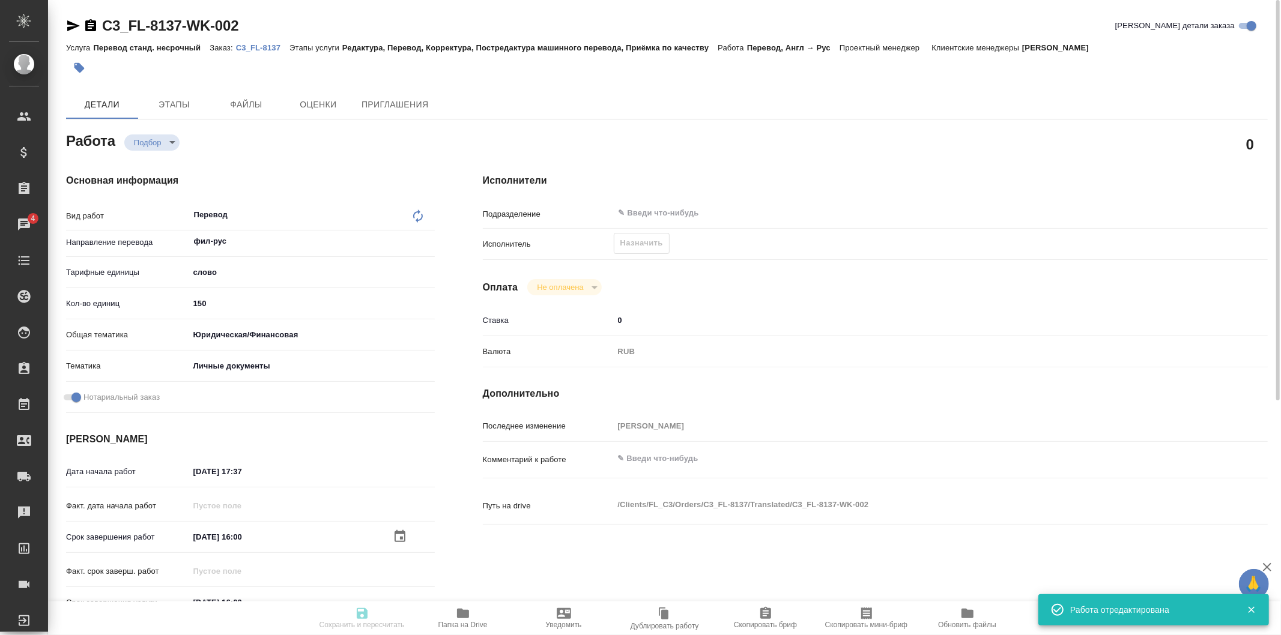
type input "Перевод станд. несрочный"
type input "Редактура, Перевод, Корректура, Постредактура машинного перевода, Приёмка по ка…"
type input "[PERSON_NAME]"
type input "/Clients/FL_C3/Orders/C3_FL-8137"
type textarea "x"
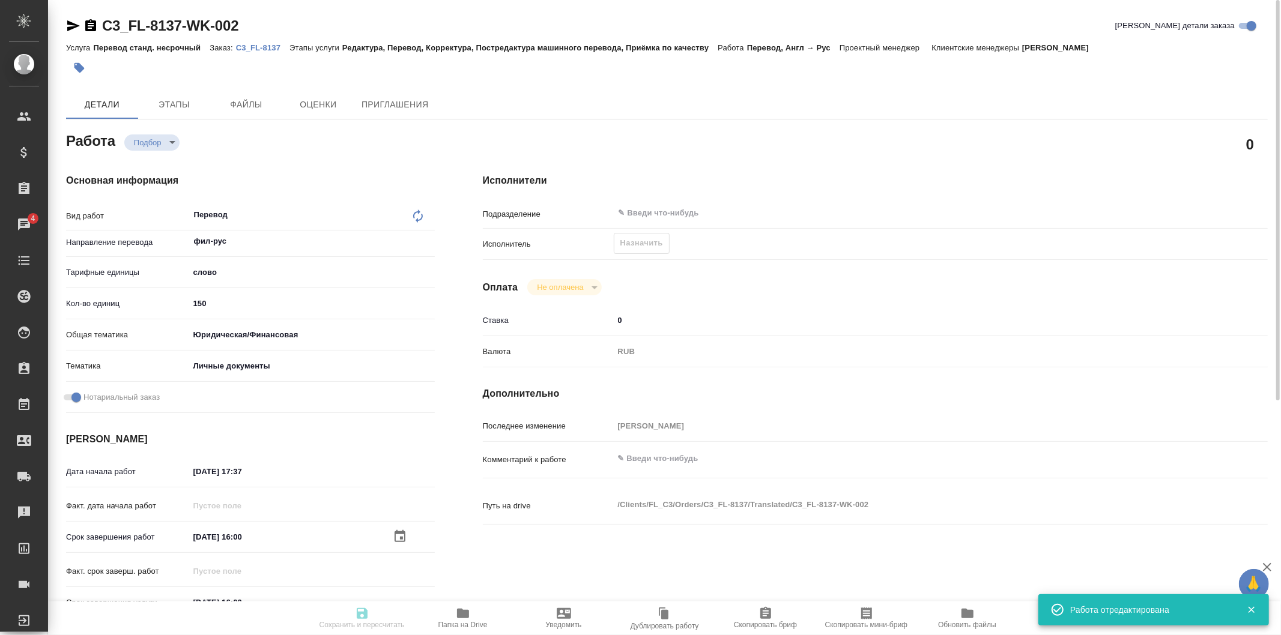
type textarea "x"
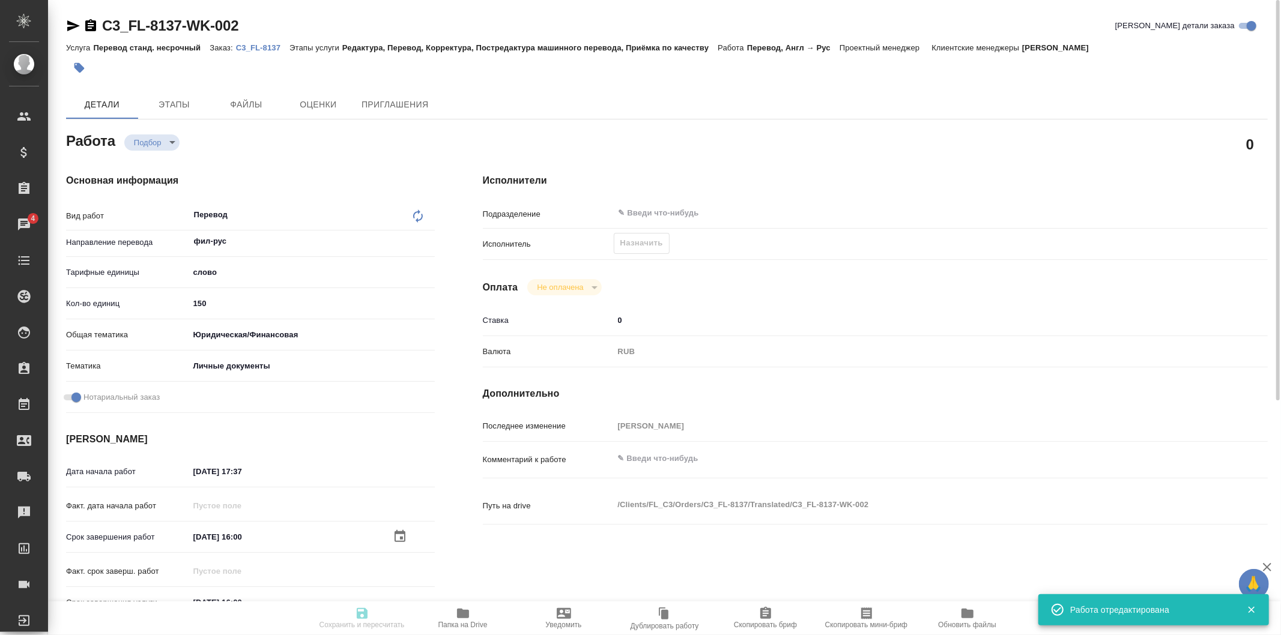
type textarea "x"
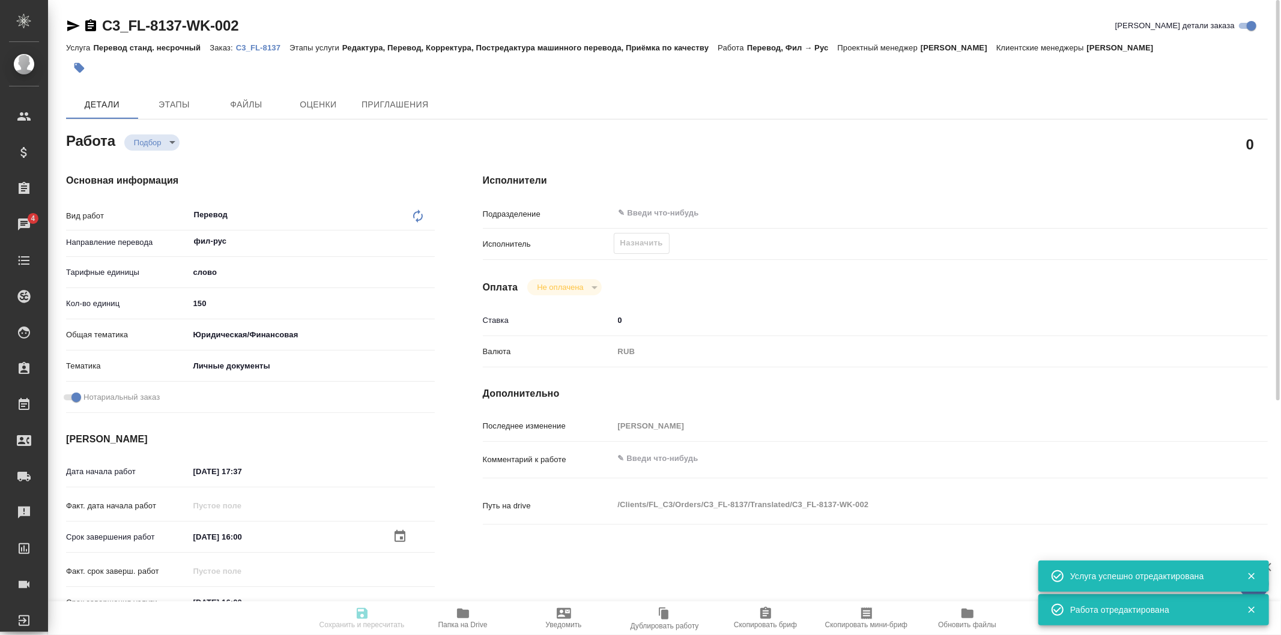
type textarea "x"
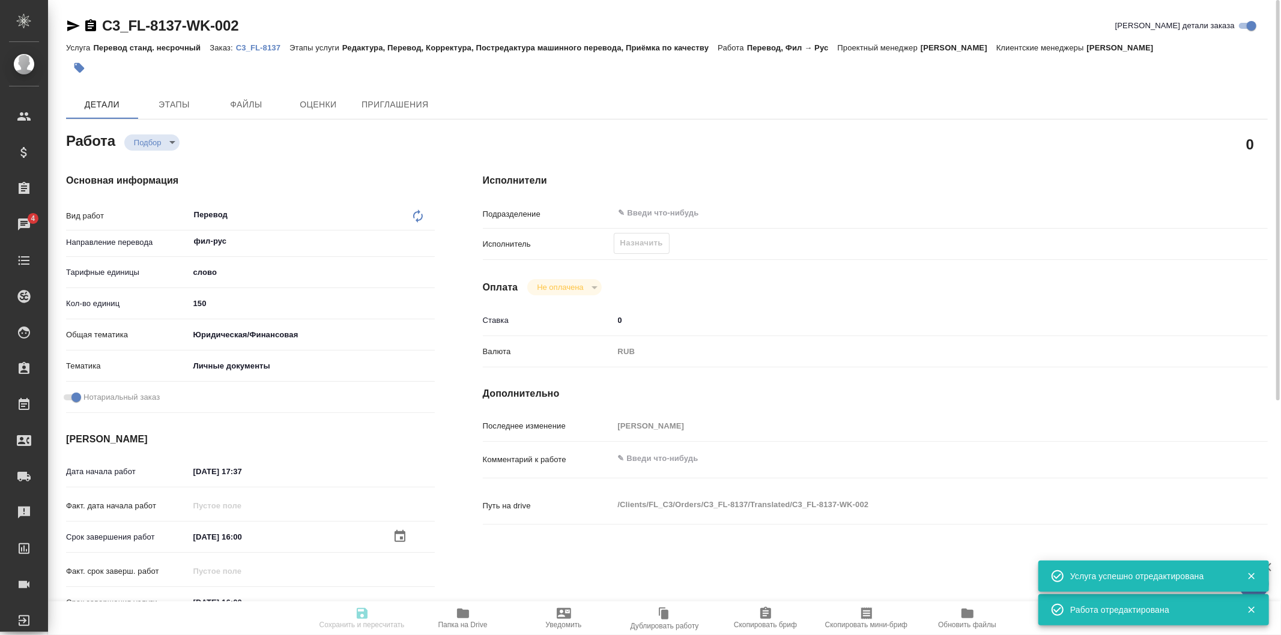
type textarea "x"
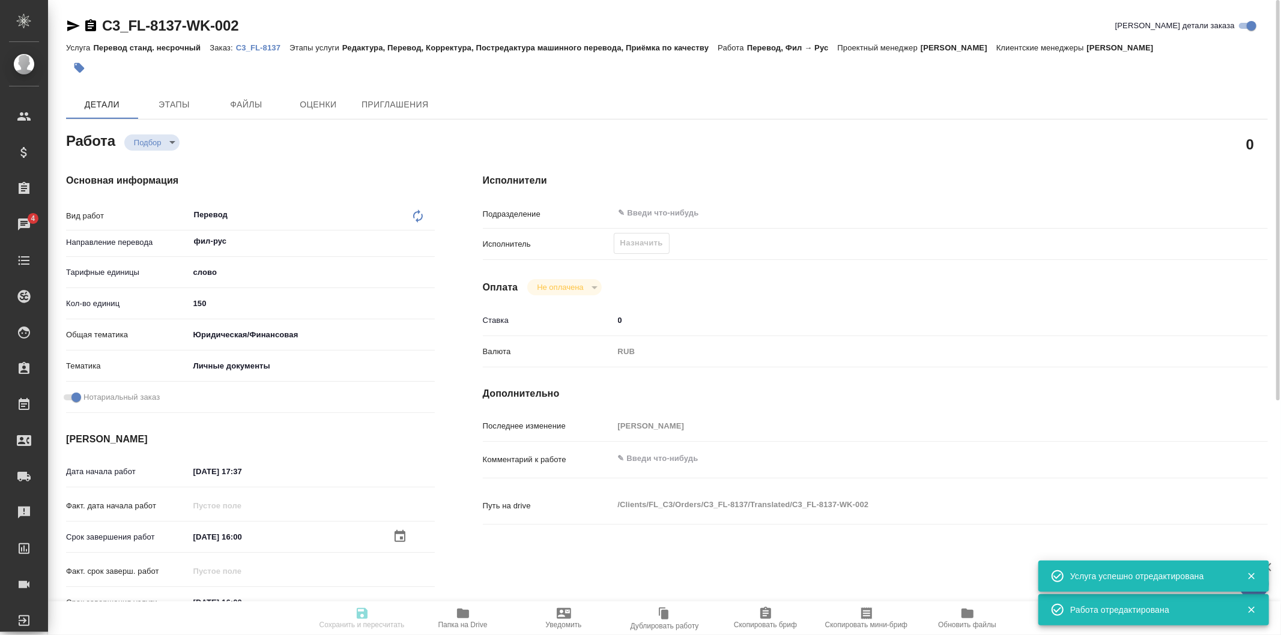
type textarea "x"
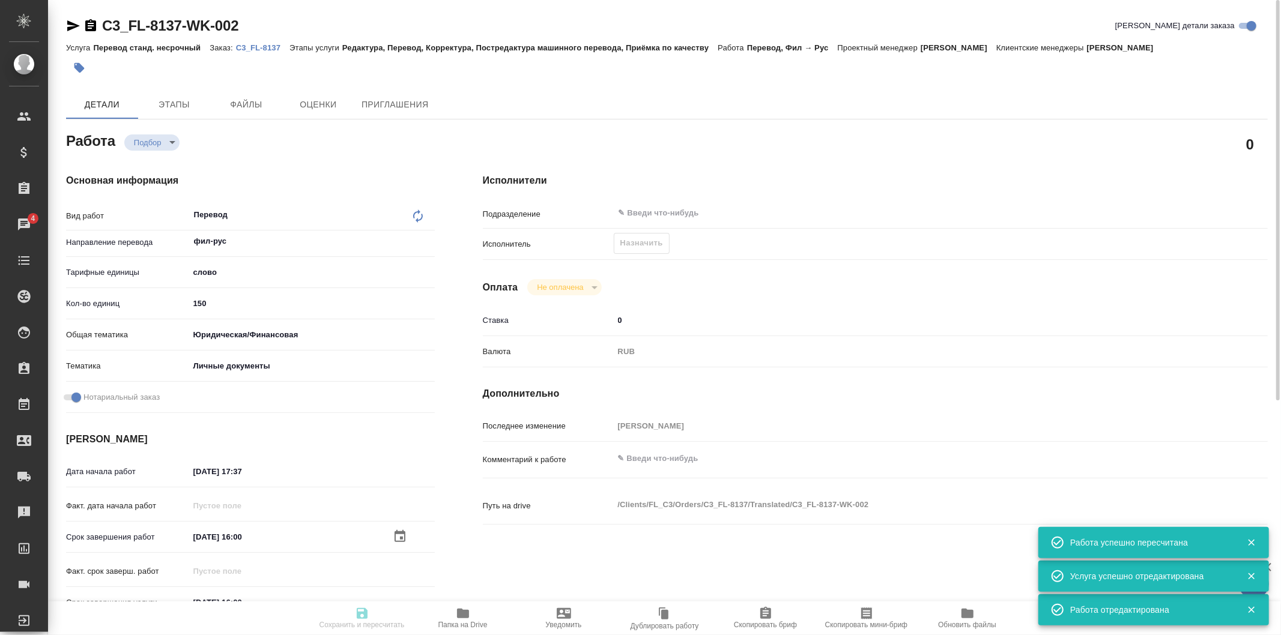
type input "recruiting"
type textarea "Перевод"
type textarea "x"
type input "фил-рус"
type input "5a8b1489cc6b4906c91bfd90"
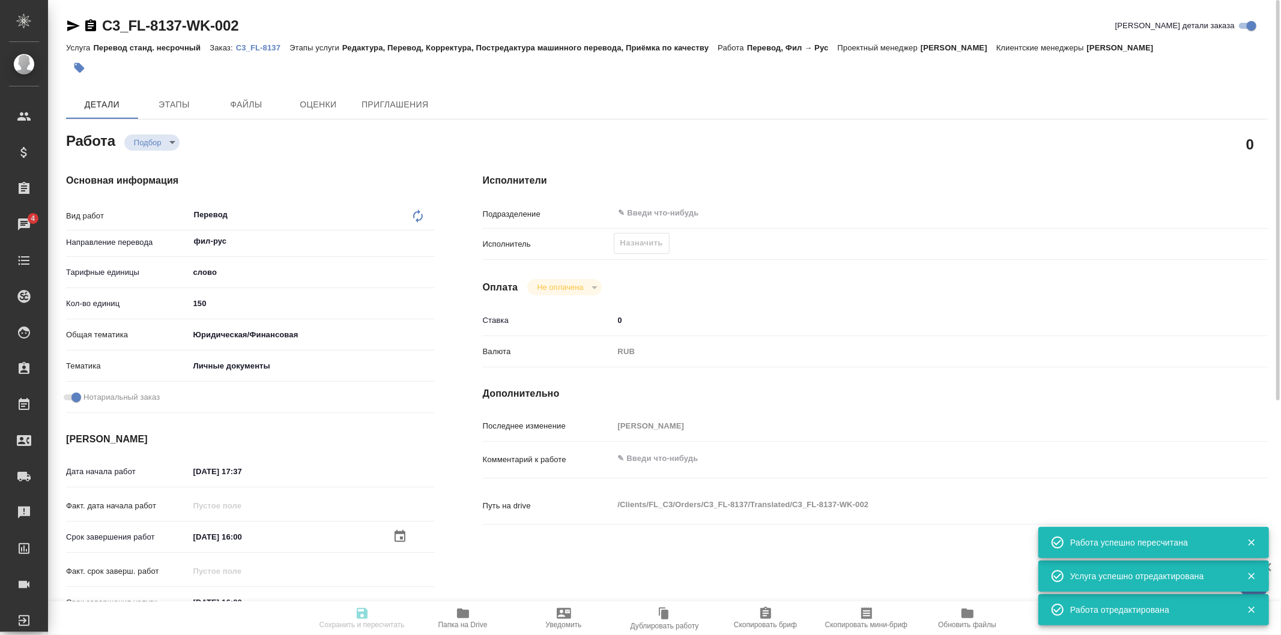
type input "150"
type input "yr-fn"
type input "5a8b8b956a9677013d343cfe"
checkbox input "true"
type input "24.09.2025 17:37"
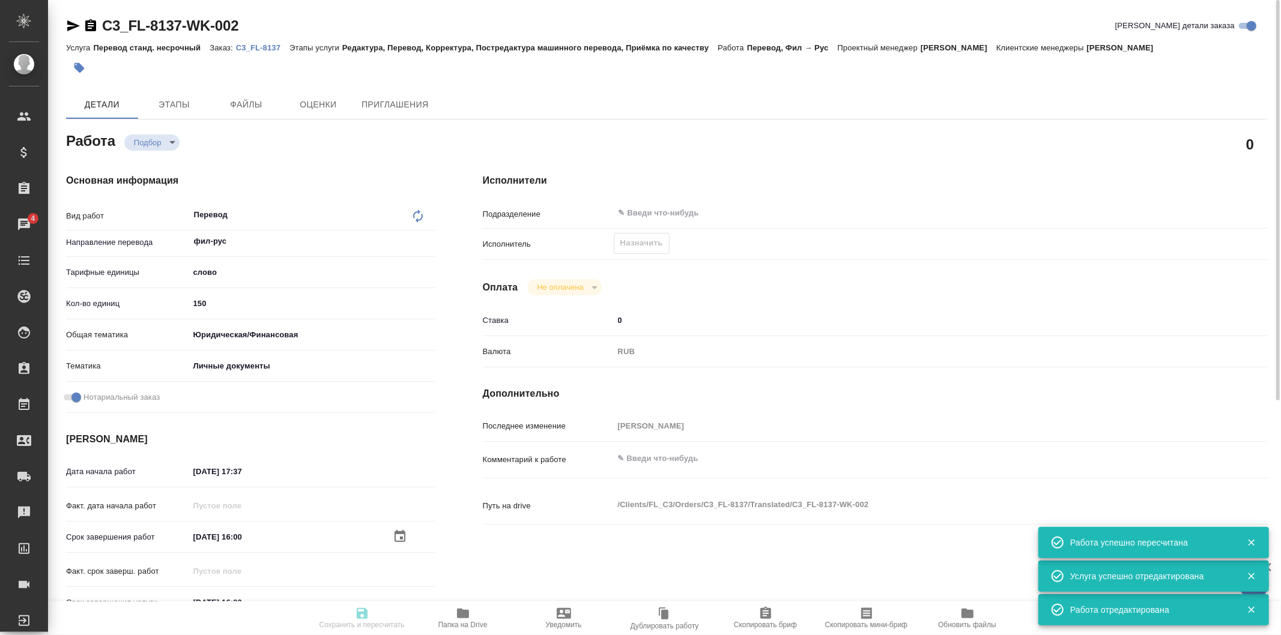
type input "25.09.2025 16:00"
type input "notPayed"
type input "0"
type input "RUB"
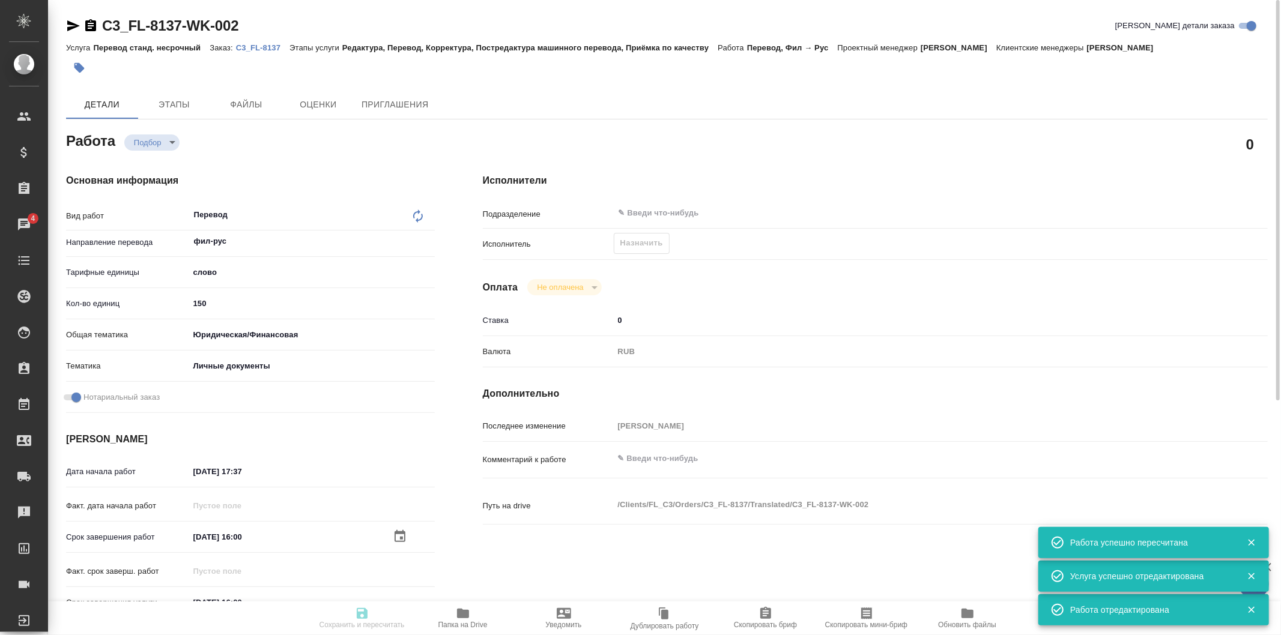
type input "[PERSON_NAME]"
type textarea "x"
type textarea "/Clients/FL_C3/Orders/C3_FL-8137/Translated/C3_FL-8137-WK-002"
type textarea "x"
type input "C3_FL-8137"
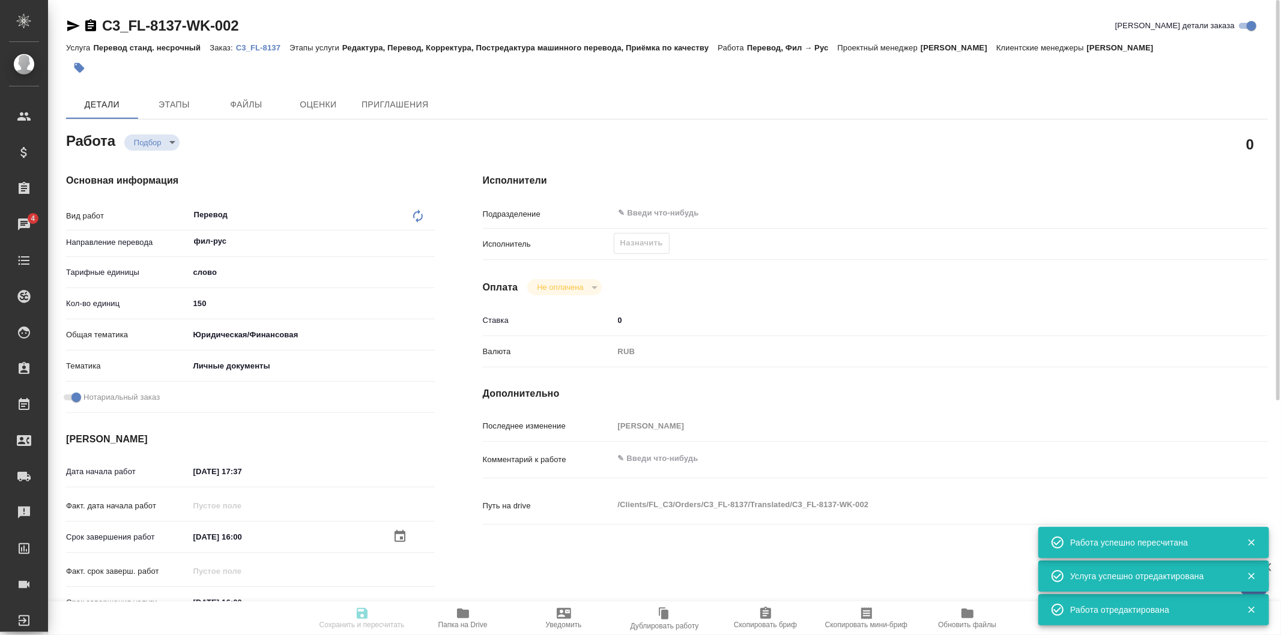
type input "Перевод станд. несрочный"
type input "Редактура, Перевод, Корректура, Постредактура машинного перевода, Приёмка по ка…"
type input "[PERSON_NAME]"
type input "/Clients/FL_C3/Orders/C3_FL-8137"
type textarea "x"
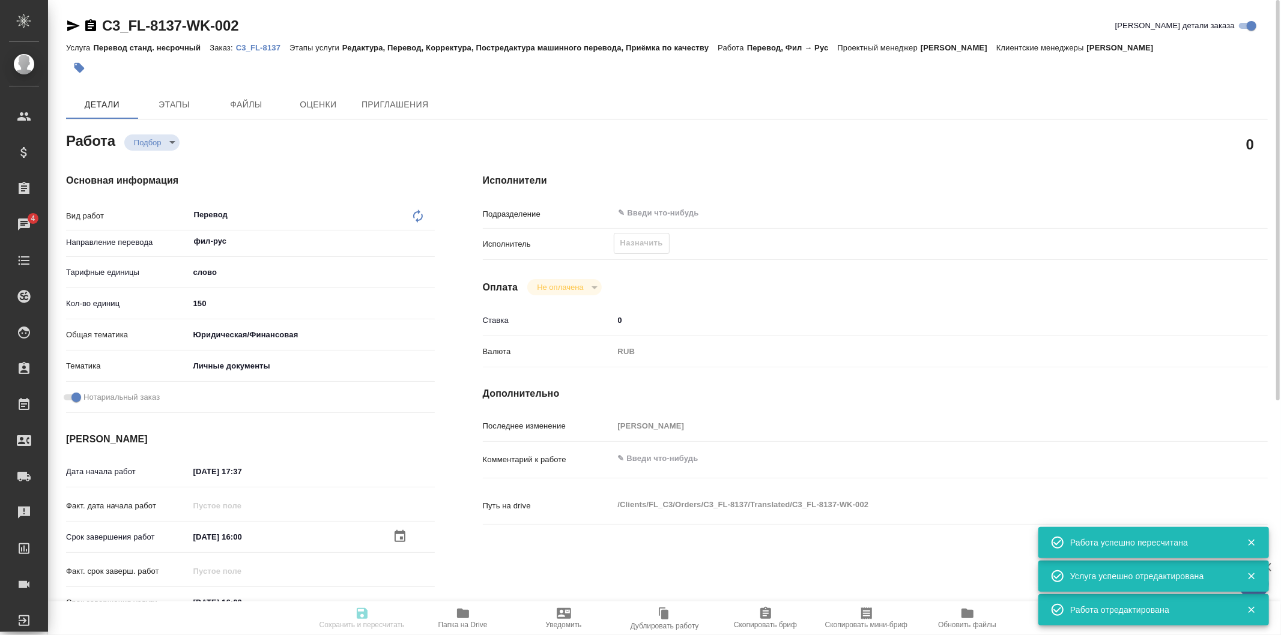
type textarea "x"
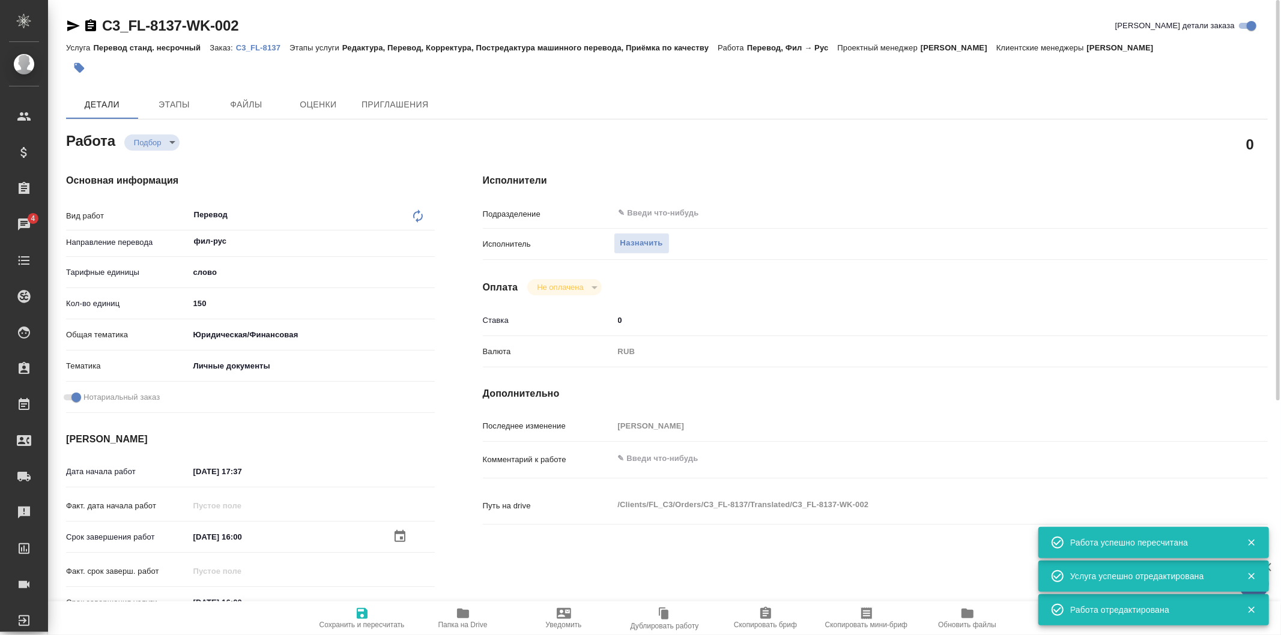
type textarea "x"
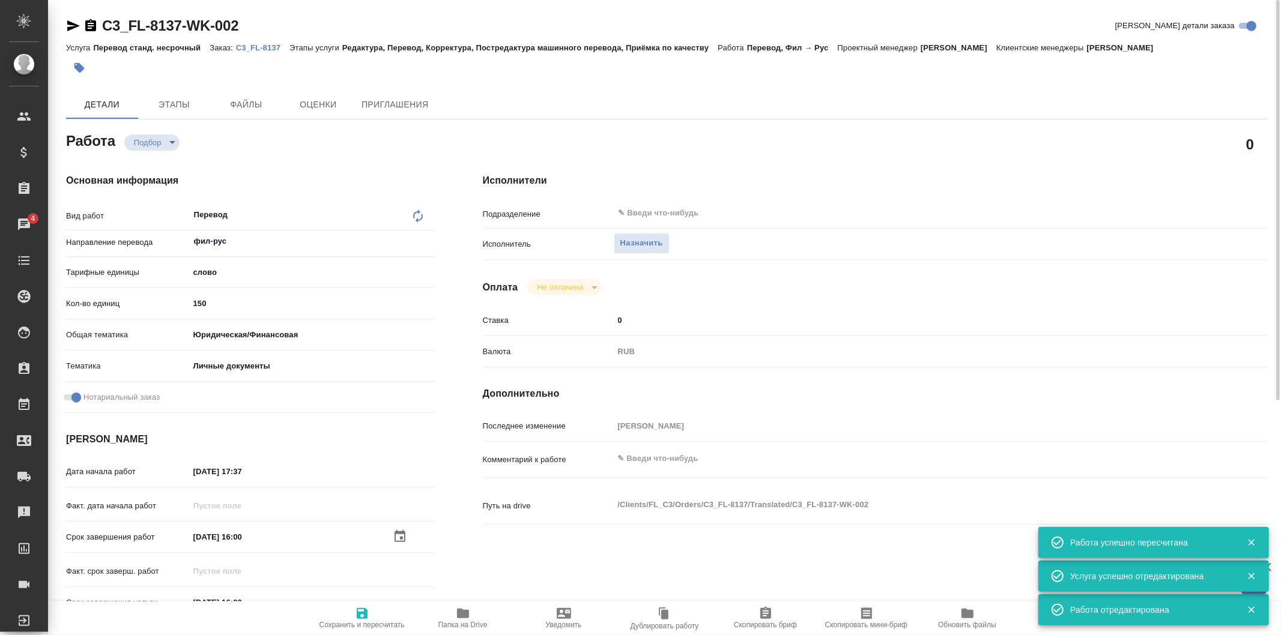
type textarea "x"
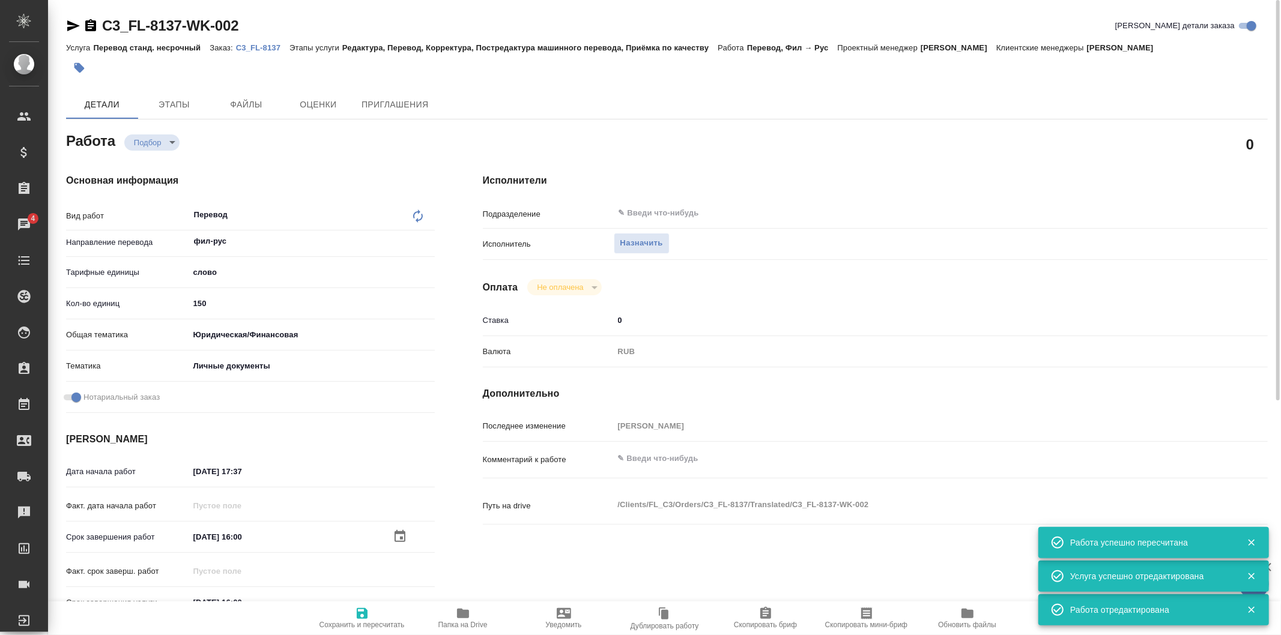
type textarea "x"
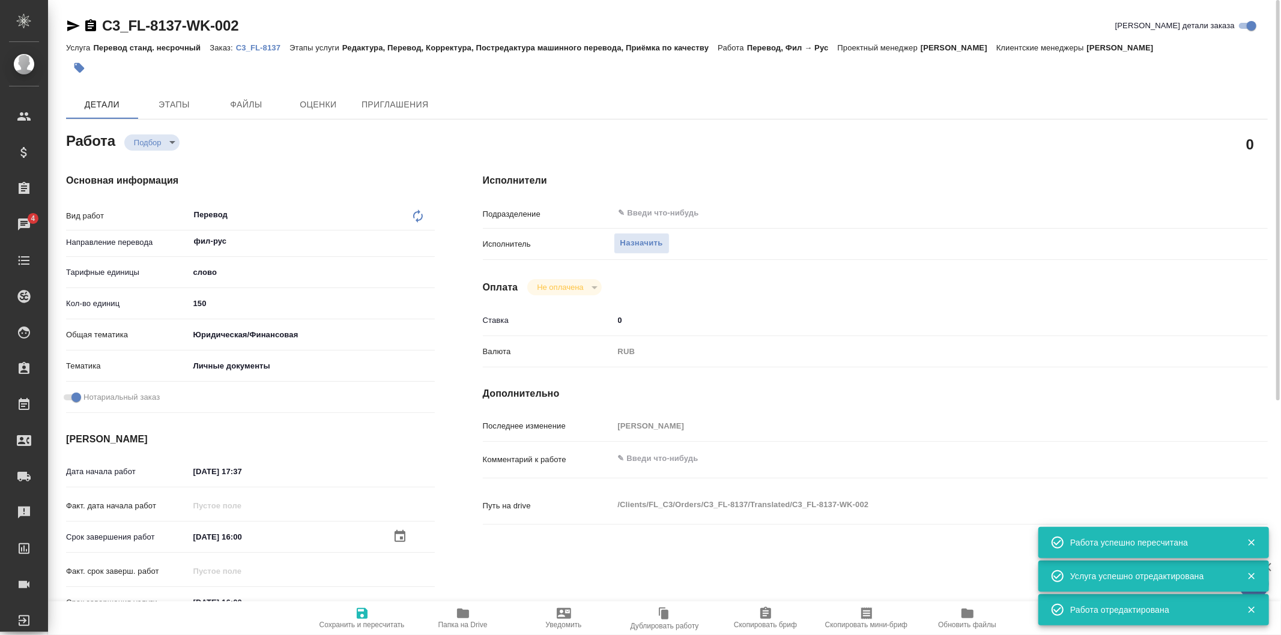
type textarea "x"
click at [675, 208] on input "text" at bounding box center [887, 213] width 541 height 14
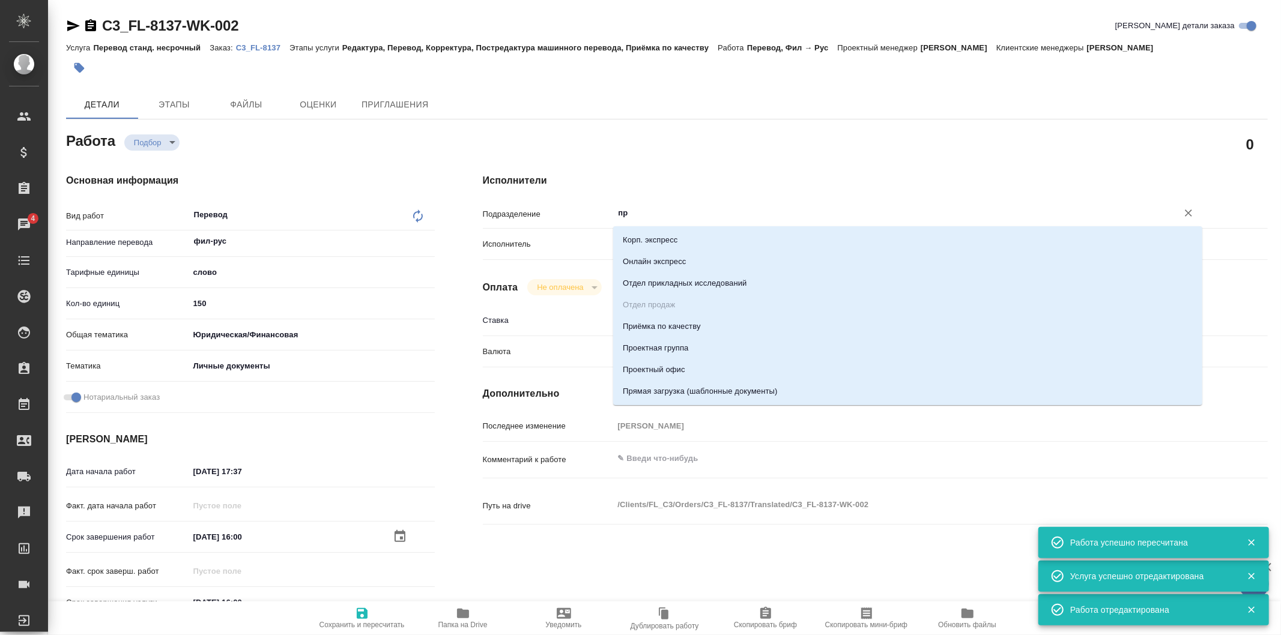
type input "пря"
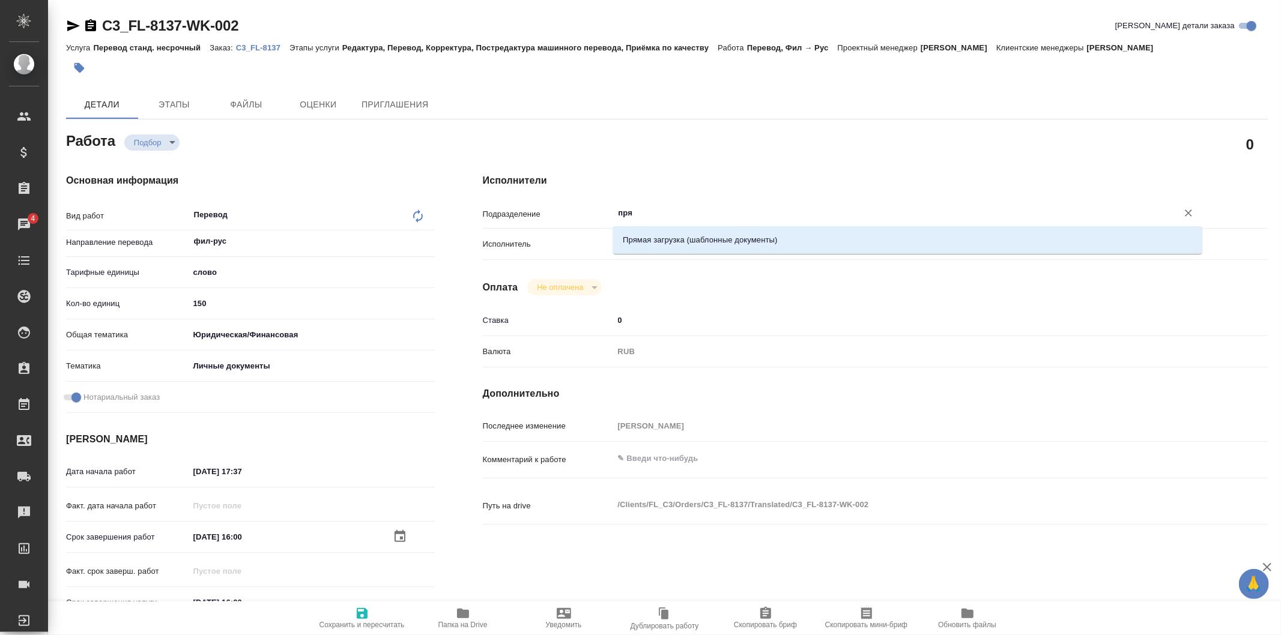
drag, startPoint x: 691, startPoint y: 241, endPoint x: 698, endPoint y: 245, distance: 7.5
click at [698, 245] on li "Прямая загрузка (шаблонные документы)" at bounding box center [907, 240] width 589 height 22
type textarea "x"
type input "Прямая загрузка (шаблонные документы)"
type textarea "x"
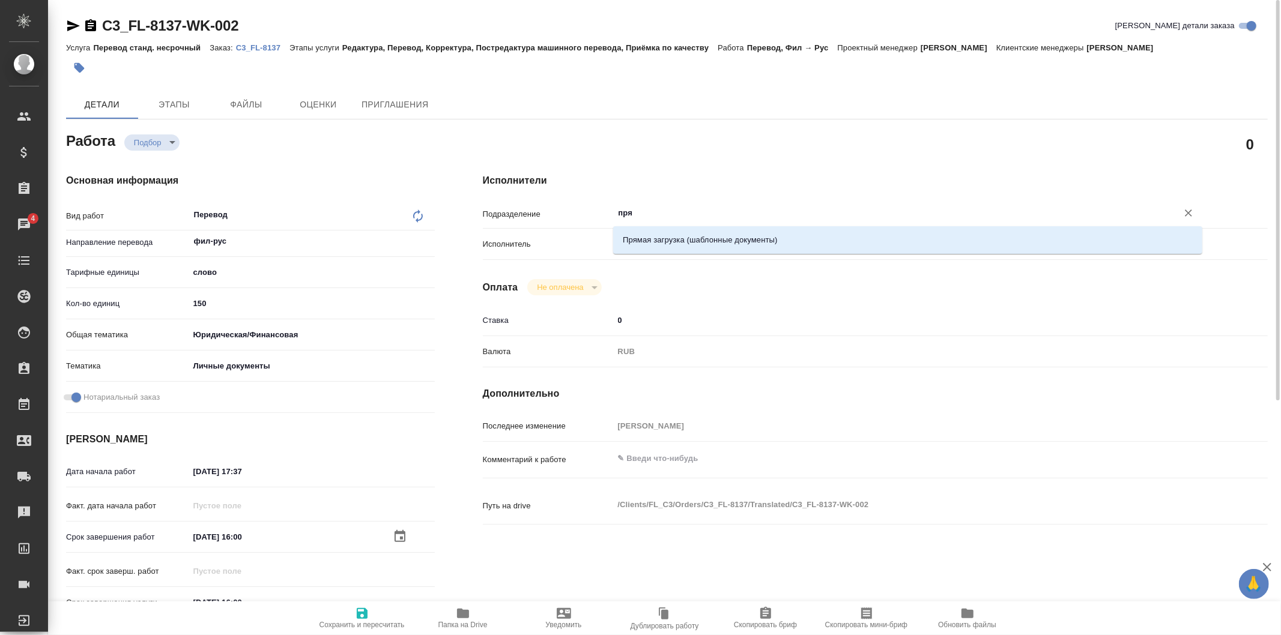
type textarea "x"
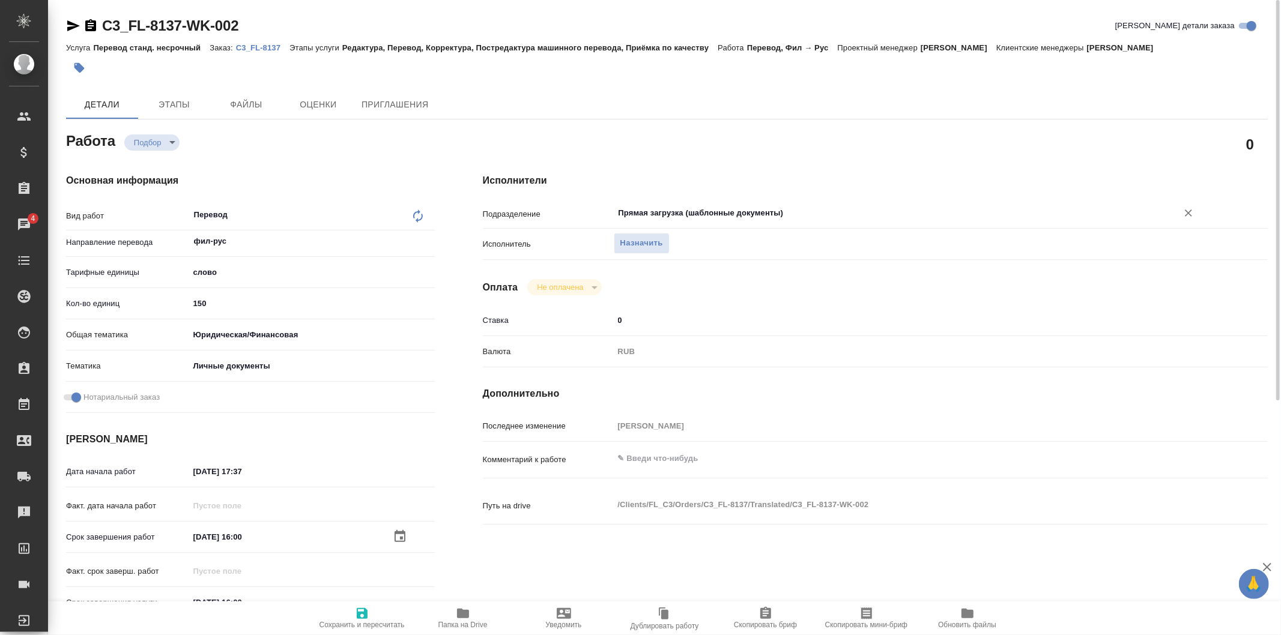
type input "Прямая загрузка (шаблонные документы)"
click at [378, 613] on span "Сохранить и пересчитать" at bounding box center [362, 618] width 86 height 23
type textarea "x"
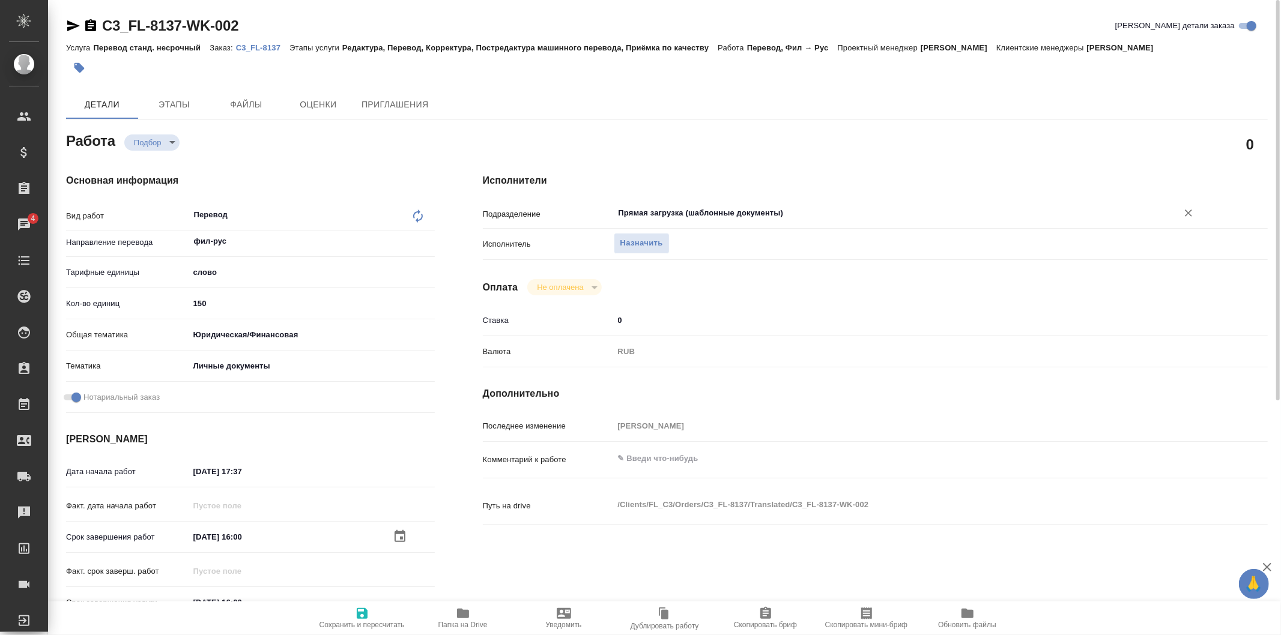
type textarea "x"
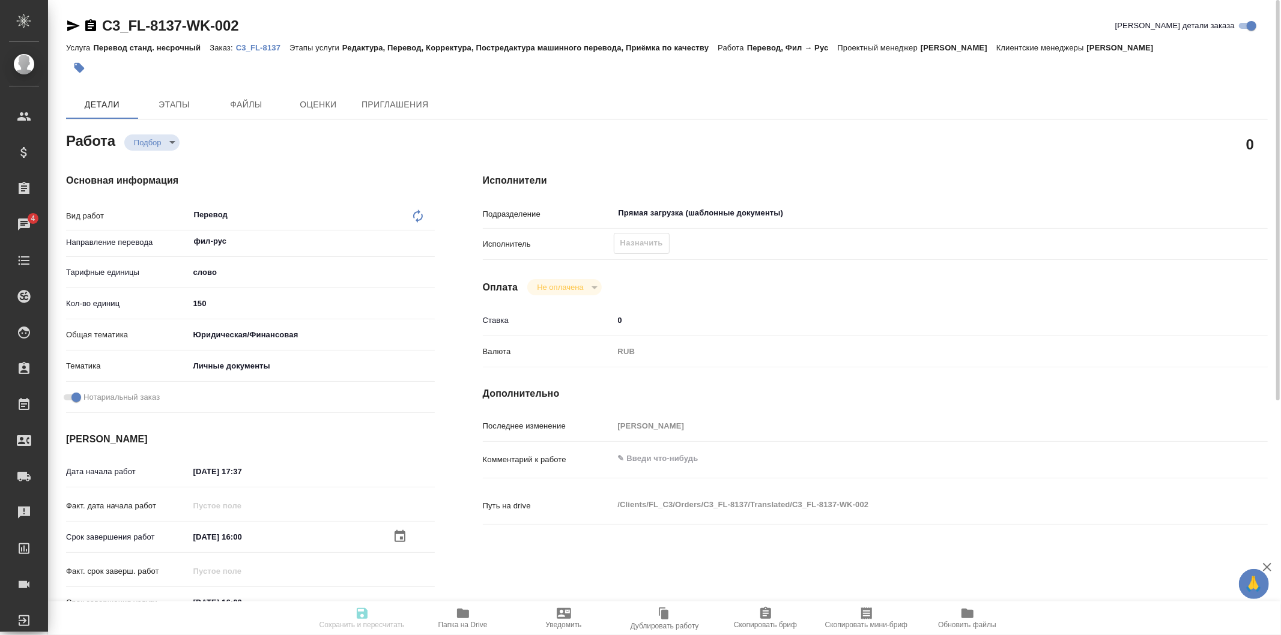
type textarea "x"
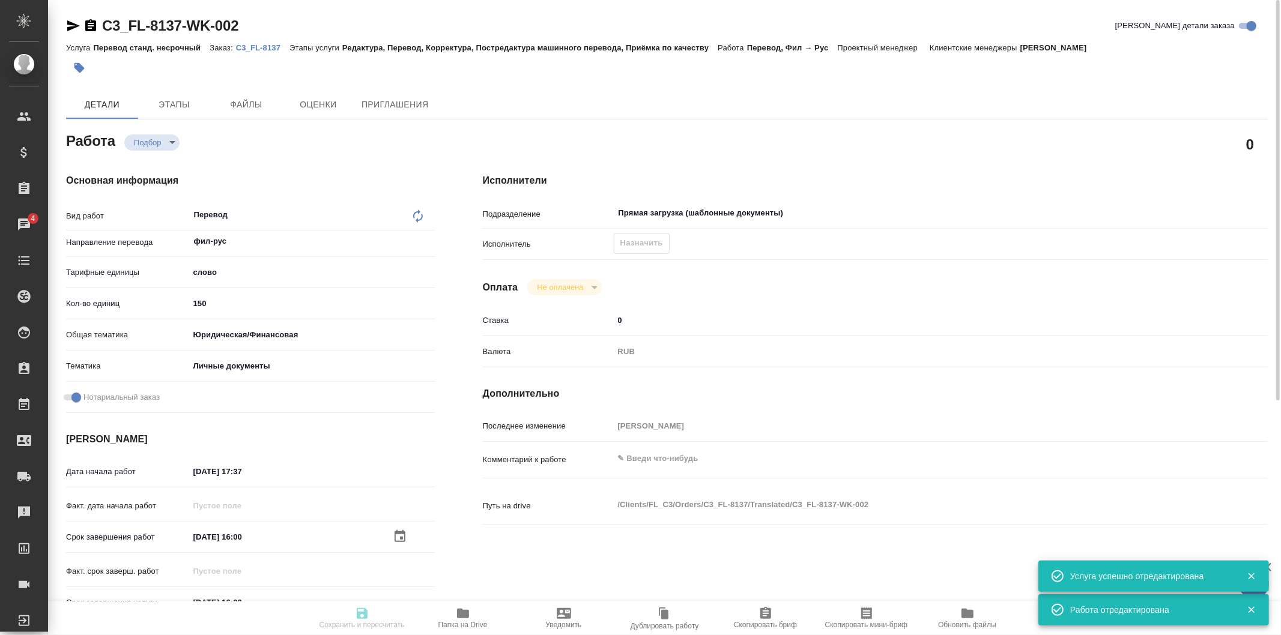
type textarea "x"
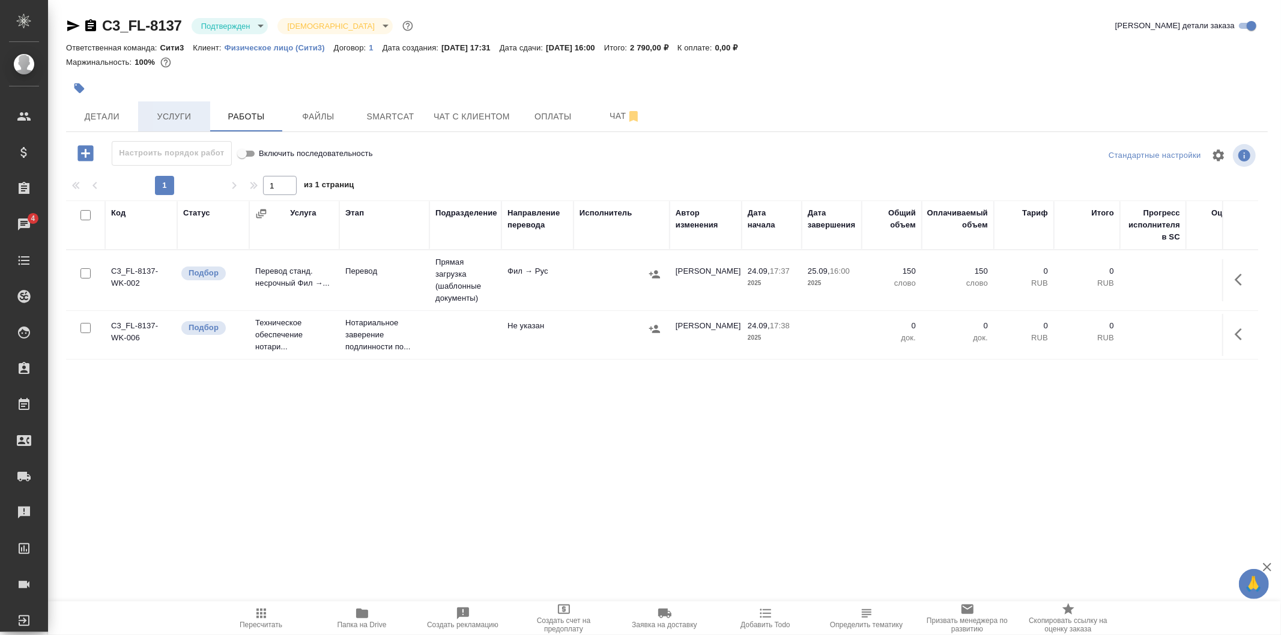
click at [157, 110] on span "Услуги" at bounding box center [174, 116] width 58 height 15
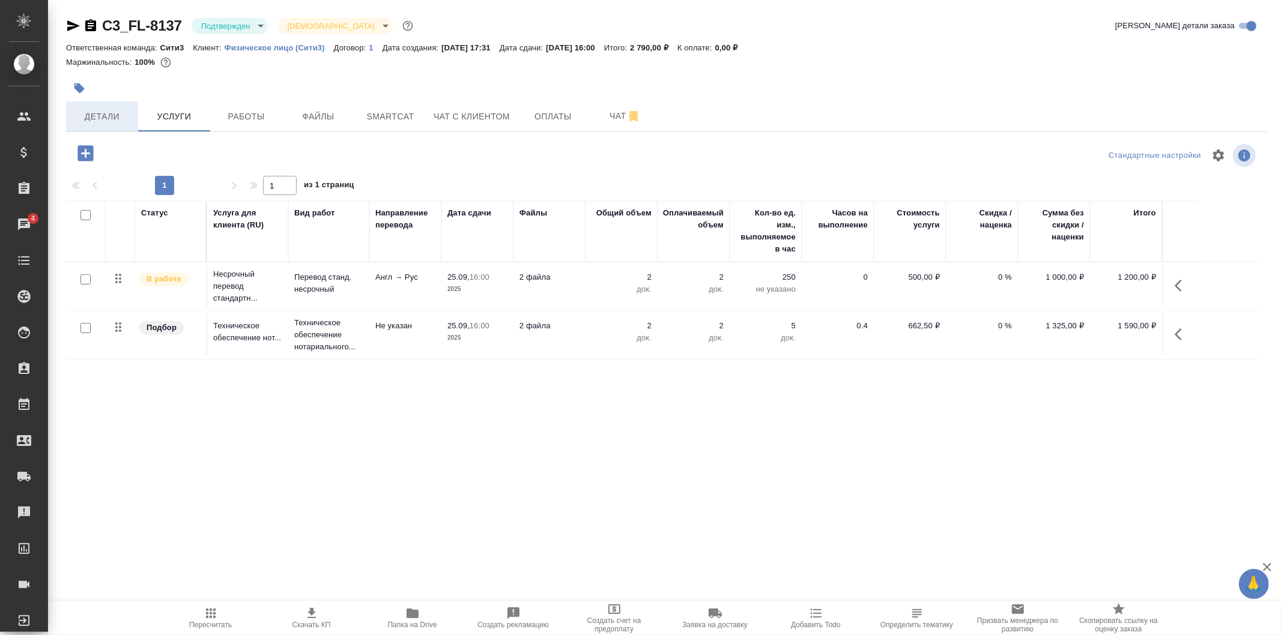
click at [107, 111] on span "Детали" at bounding box center [102, 116] width 58 height 15
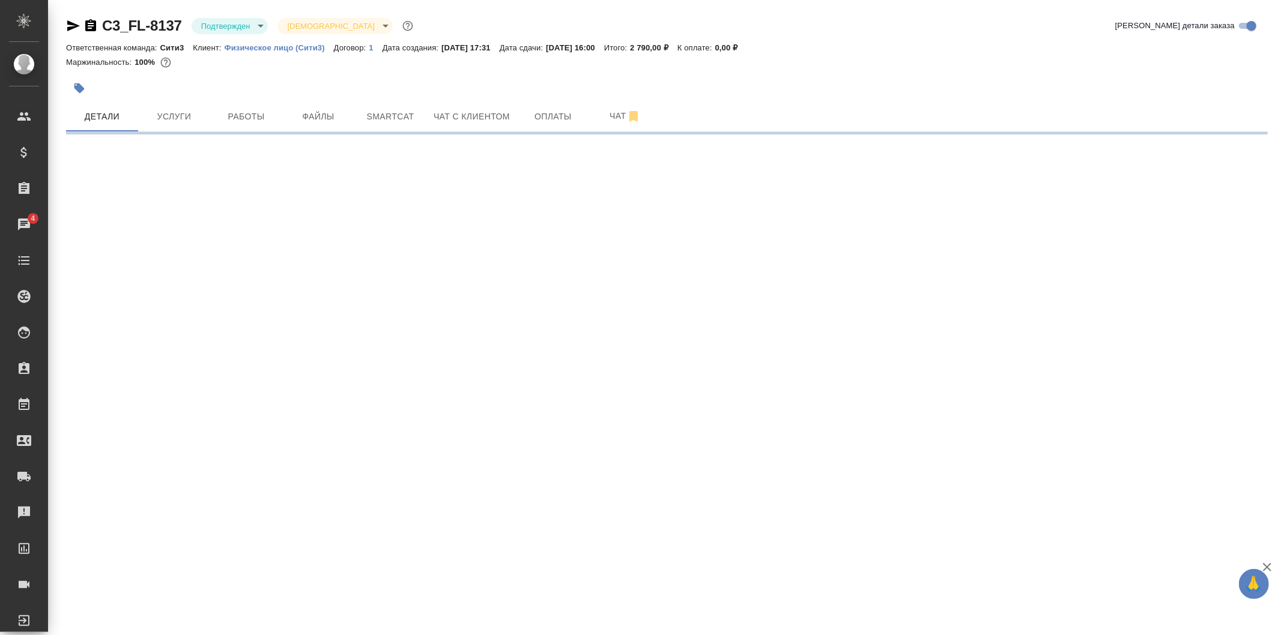
select select "RU"
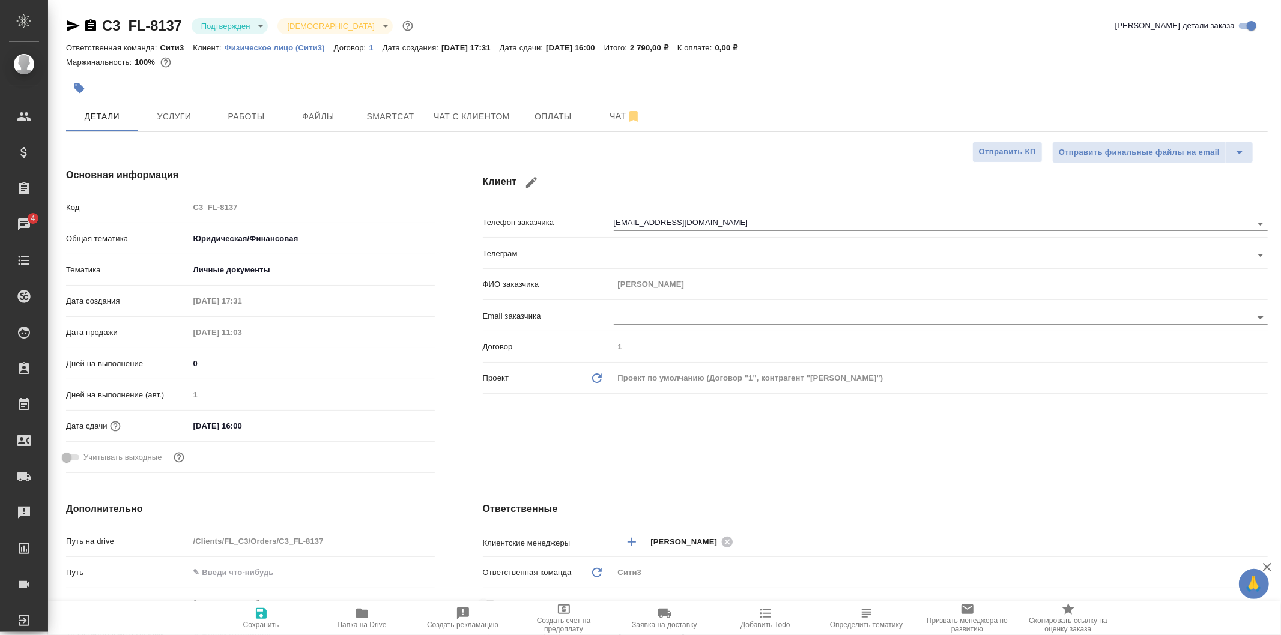
type textarea "x"
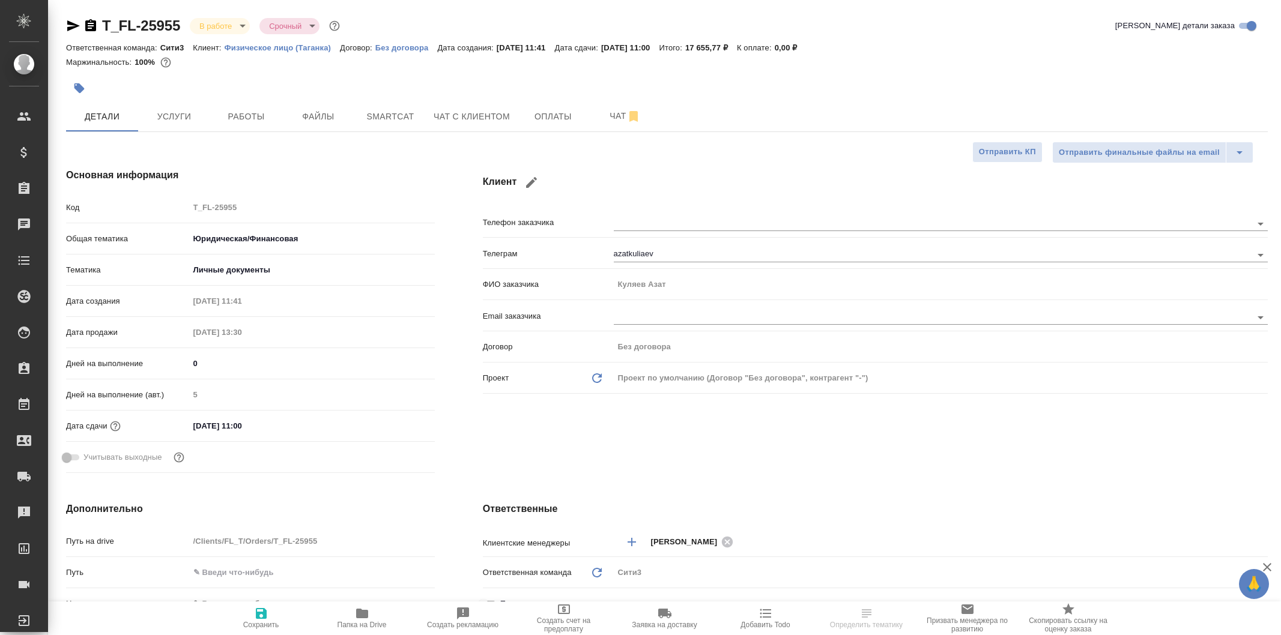
select select "RU"
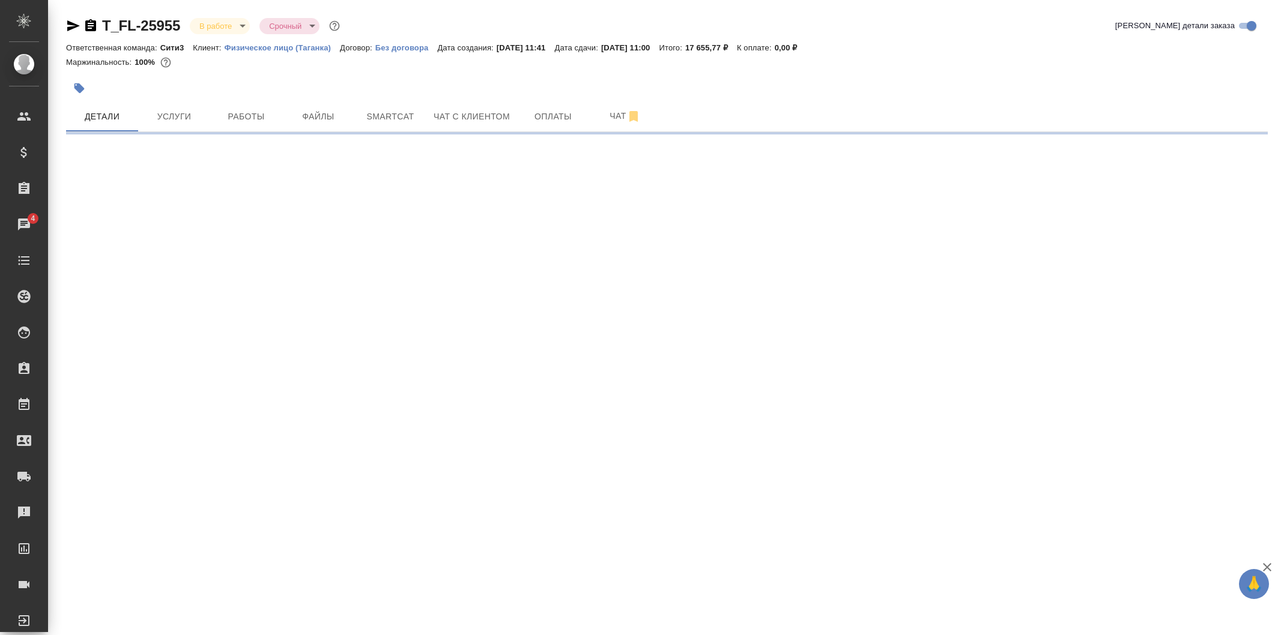
select select "RU"
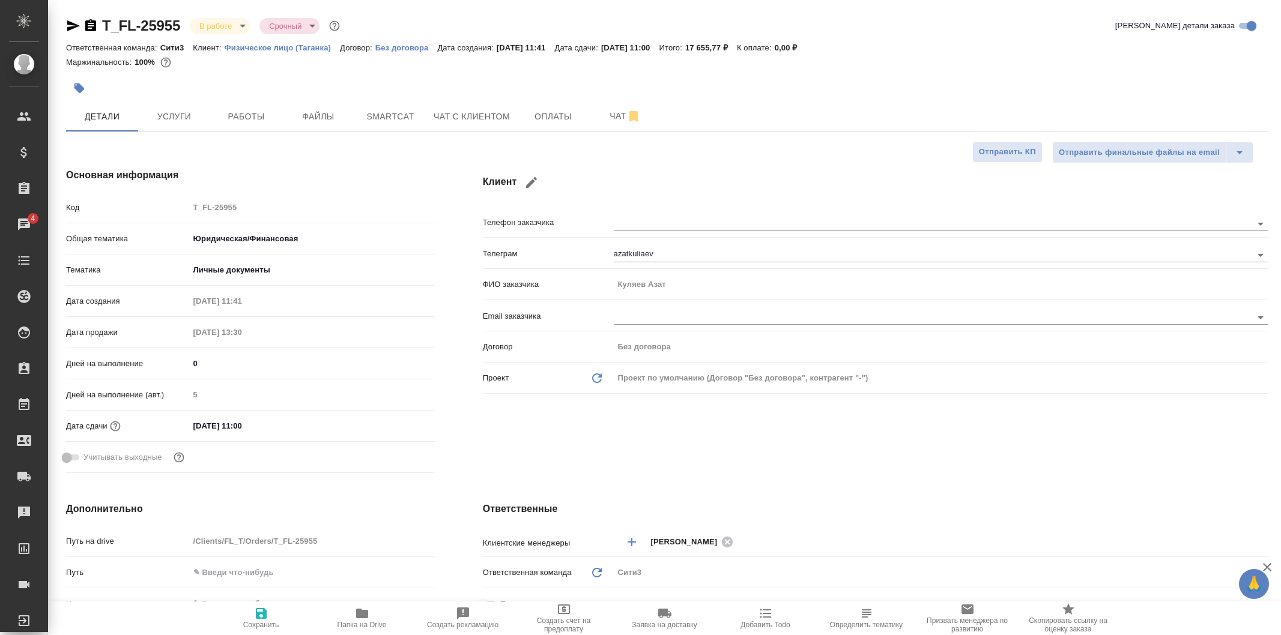
type textarea "x"
